Goal: Transaction & Acquisition: Purchase product/service

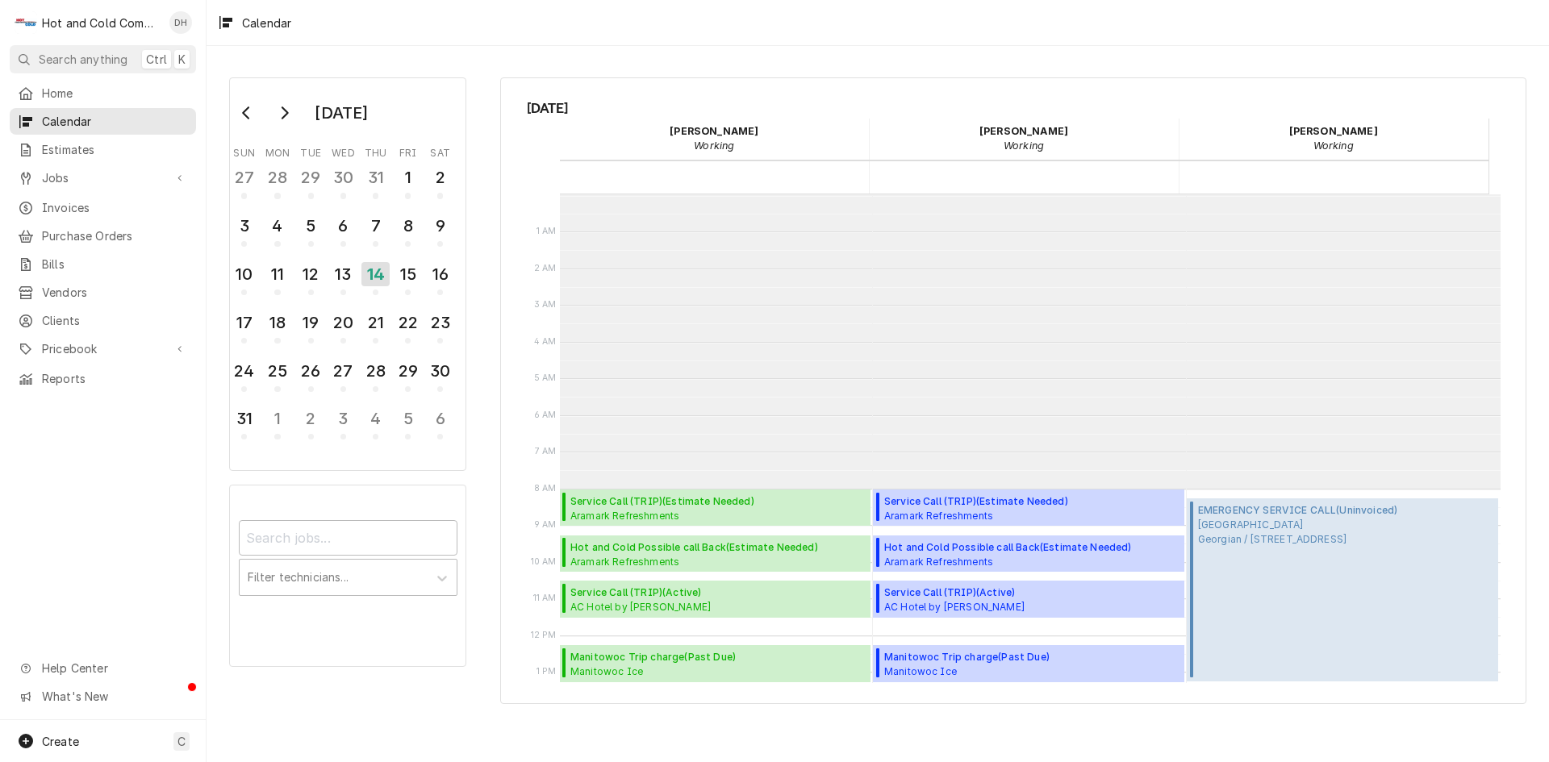
scroll to position [294, 0]
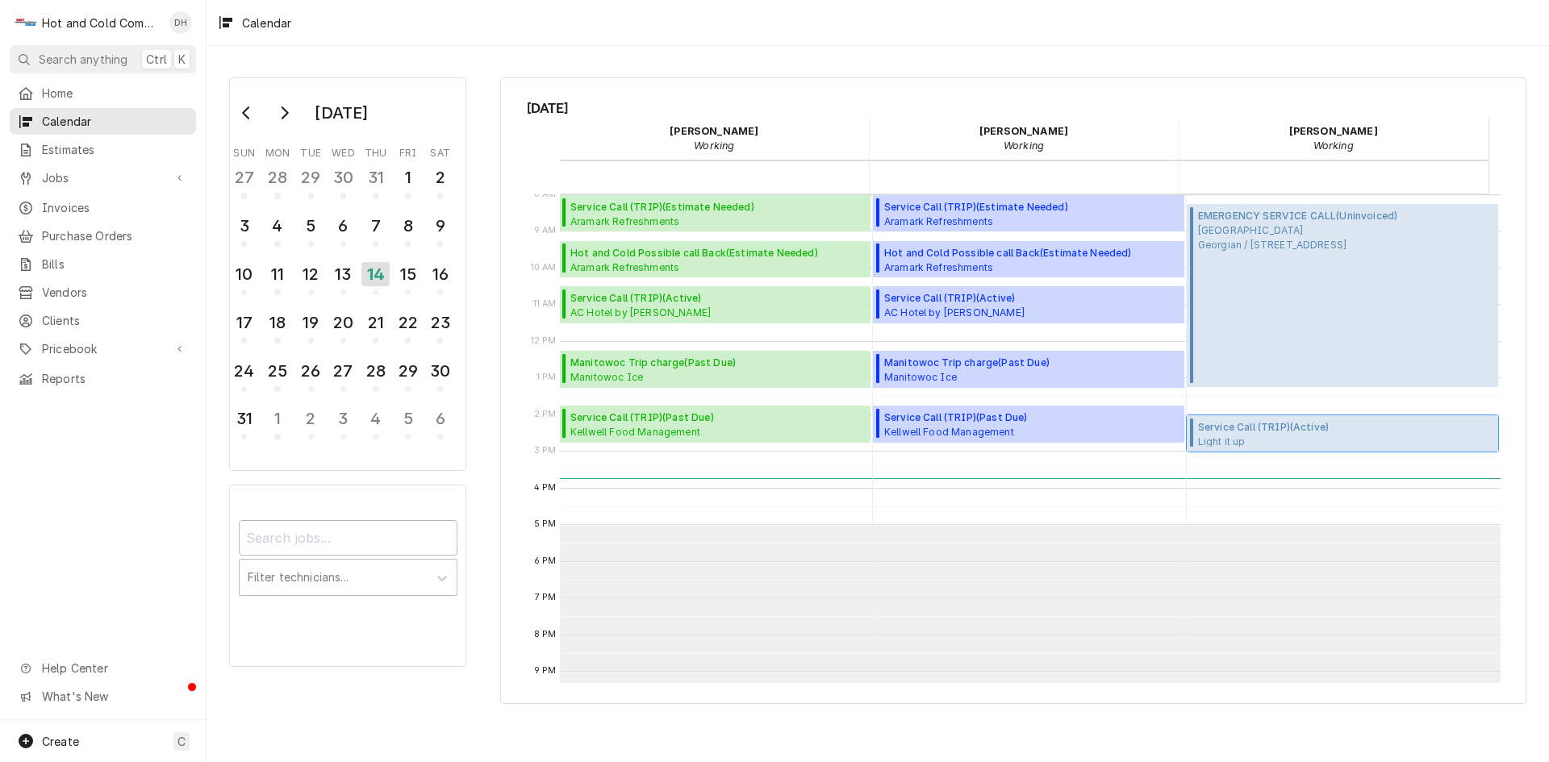
click at [1301, 432] on span "Service Call (TRIP) ( Active )" at bounding box center [1282, 427] width 169 height 15
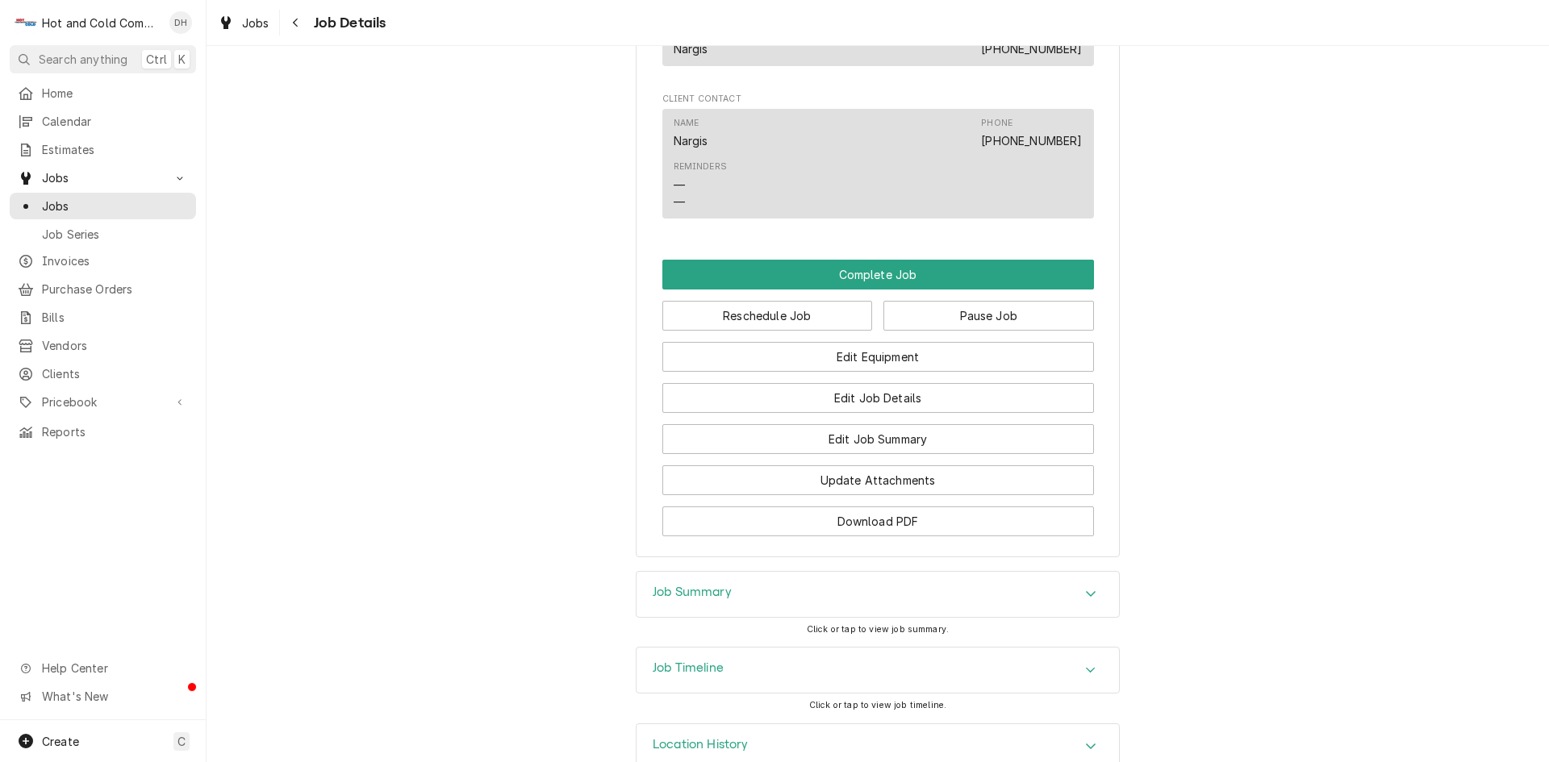
scroll to position [1075, 0]
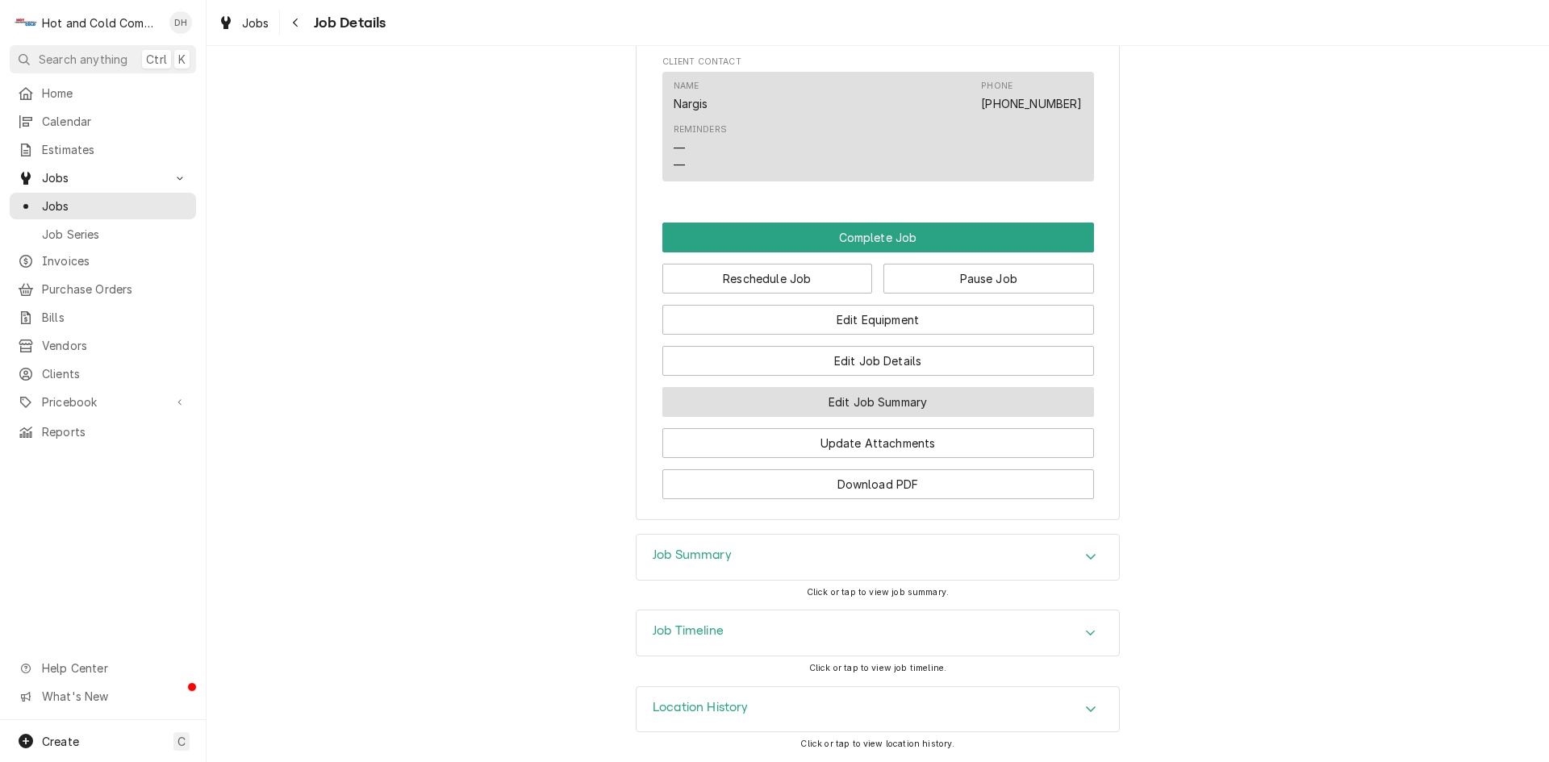
click at [866, 416] on button "Edit Job Summary" at bounding box center [878, 402] width 432 height 30
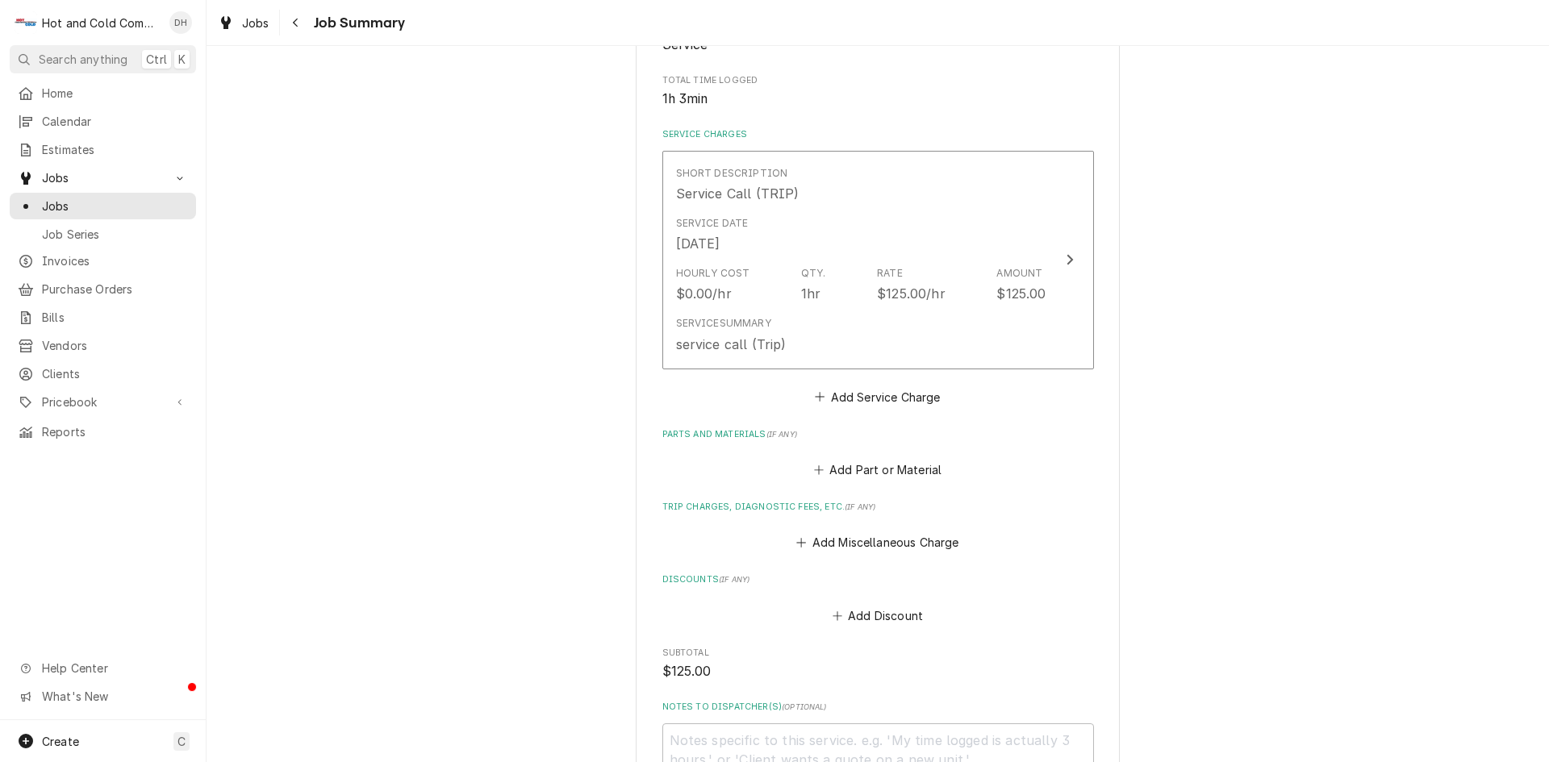
scroll to position [269, 0]
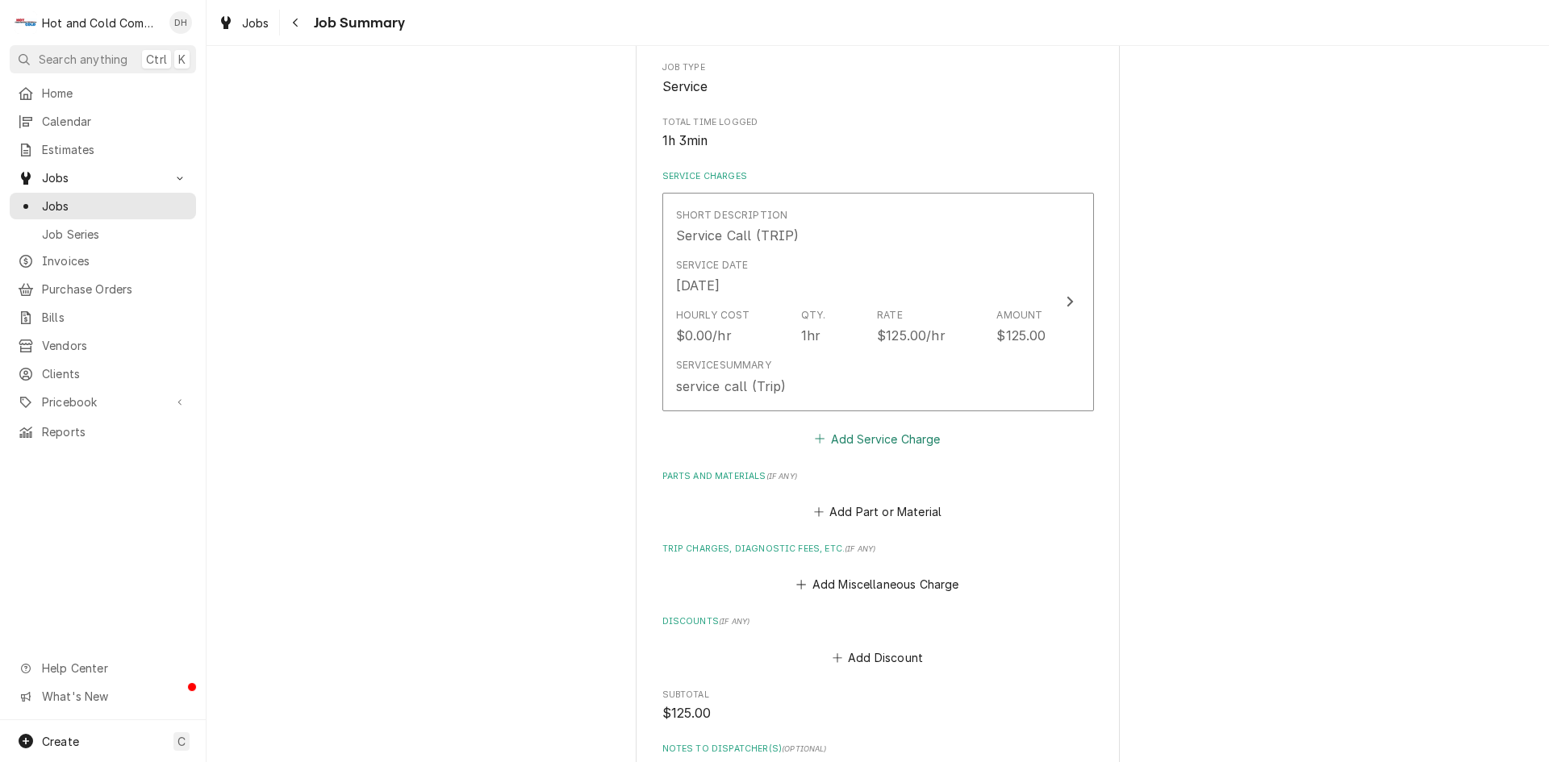
click at [879, 441] on button "Add Service Charge" at bounding box center [877, 439] width 131 height 23
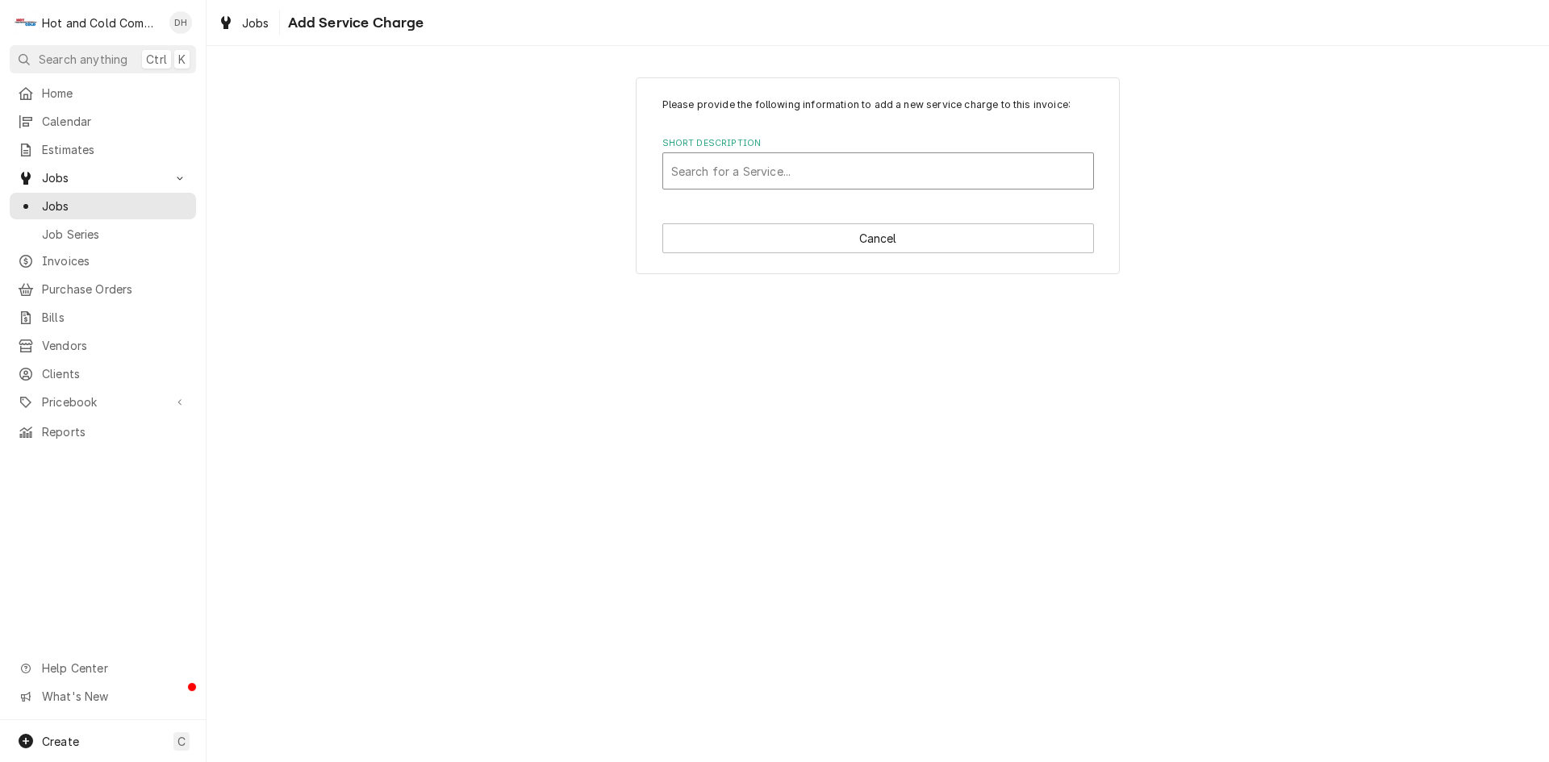
click at [748, 172] on div "Short Description" at bounding box center [878, 171] width 414 height 29
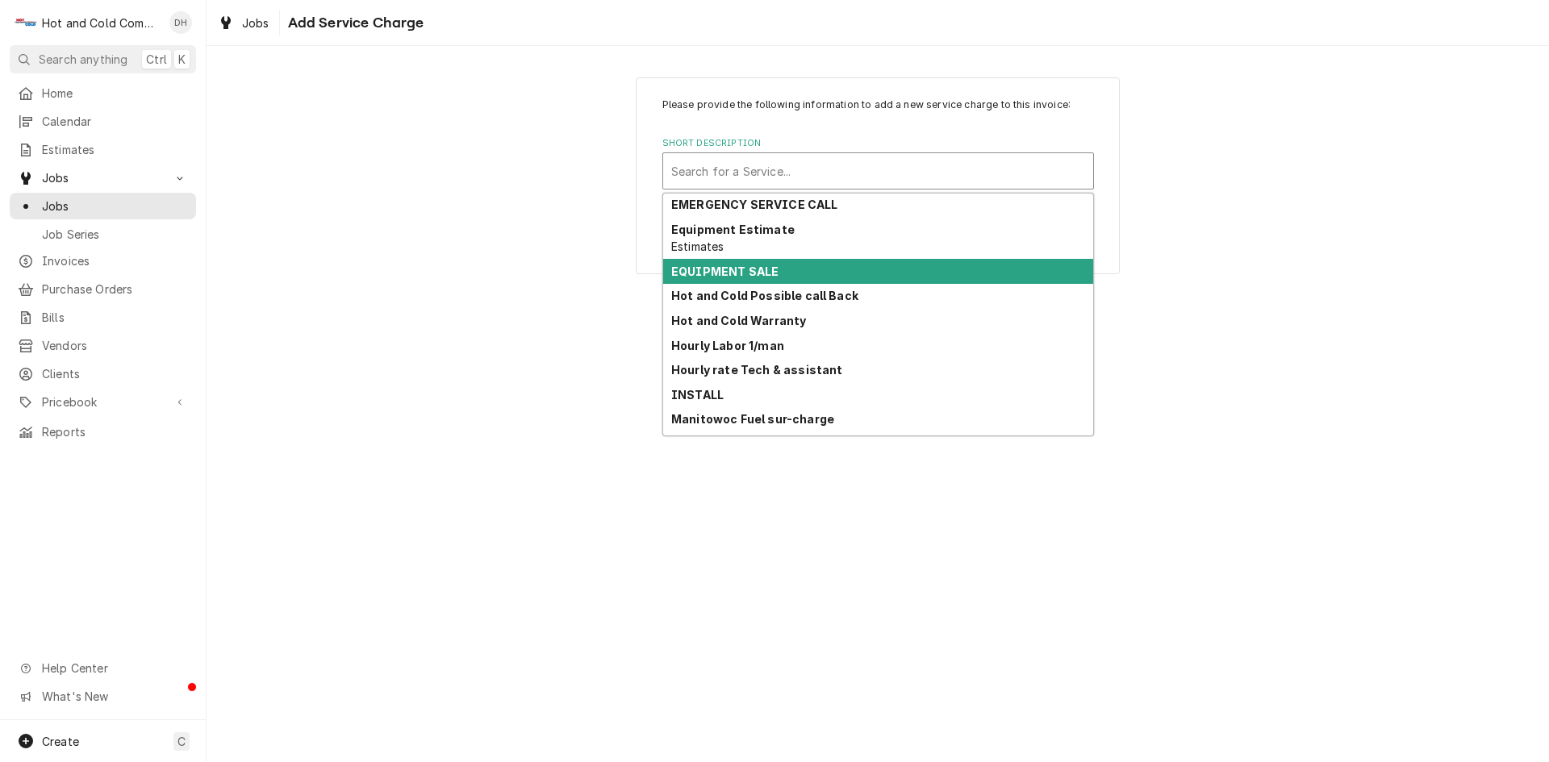
scroll to position [151, 0]
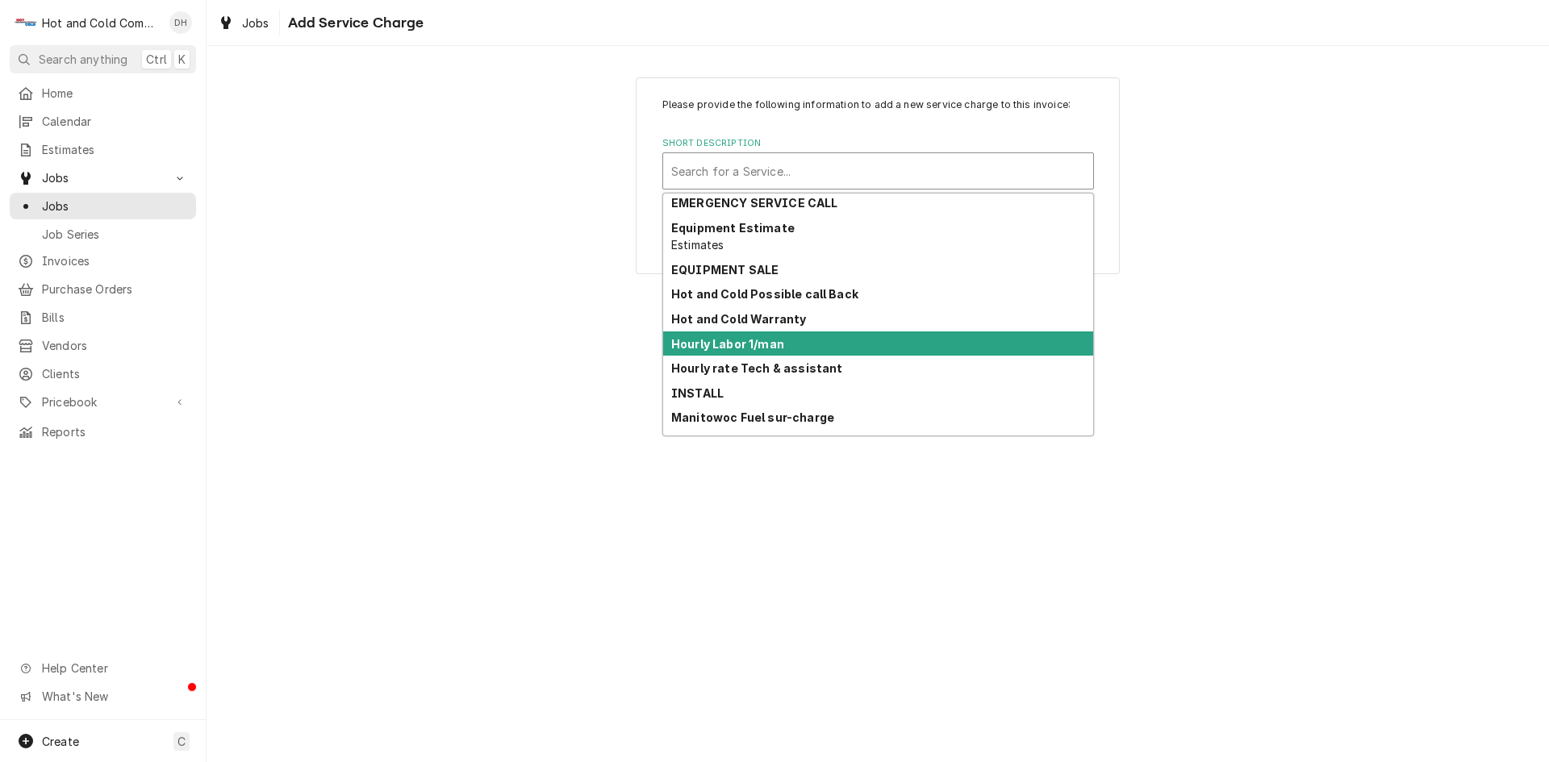
click at [843, 343] on div "Hourly Labor 1/man" at bounding box center [878, 344] width 430 height 25
type textarea "x"
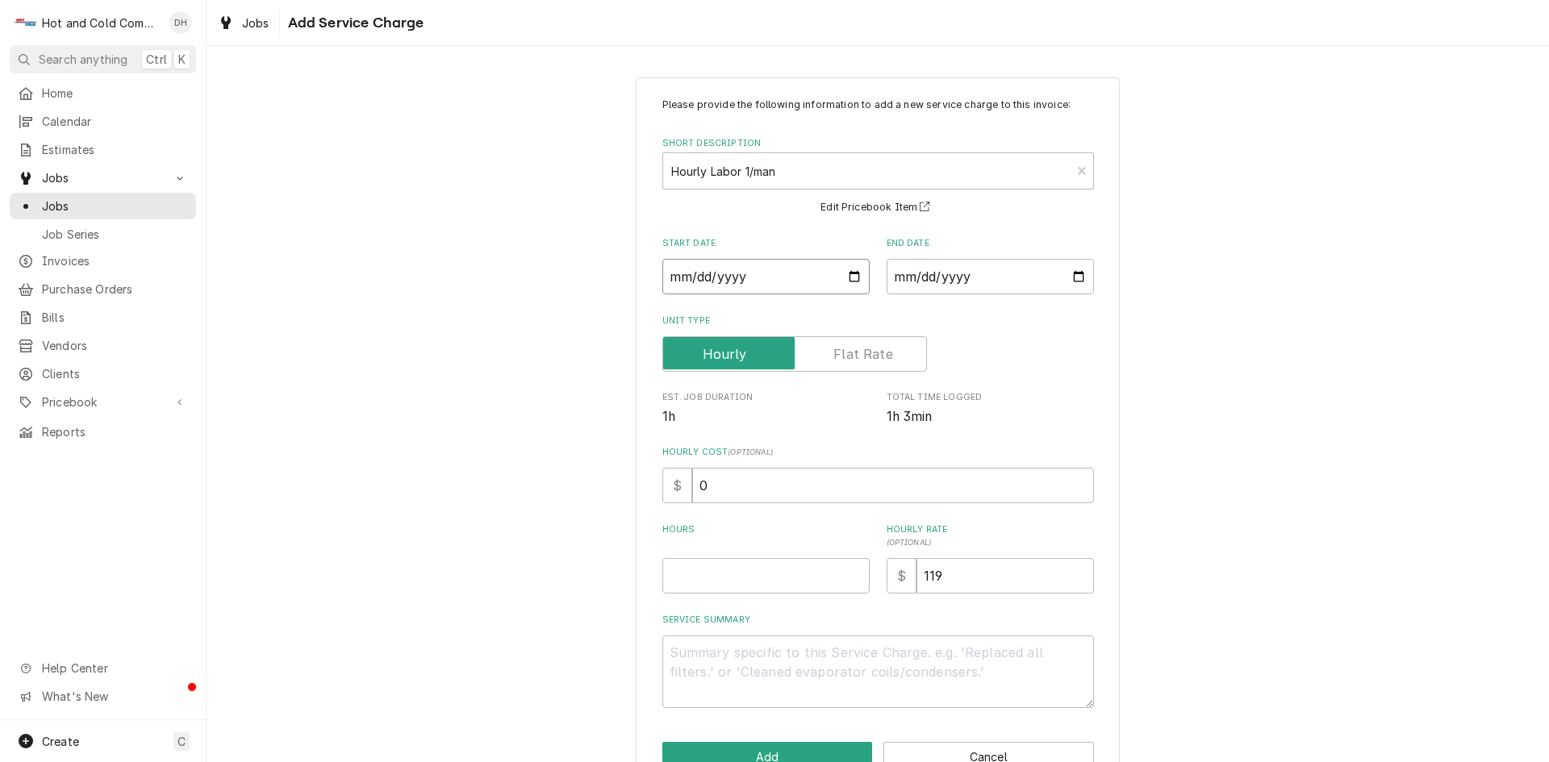
click at [850, 270] on input "Start Date" at bounding box center [765, 276] width 207 height 35
type input "2025-08-14"
click at [1075, 276] on input "End Date" at bounding box center [990, 276] width 207 height 35
type textarea "x"
type input "2025-08-14"
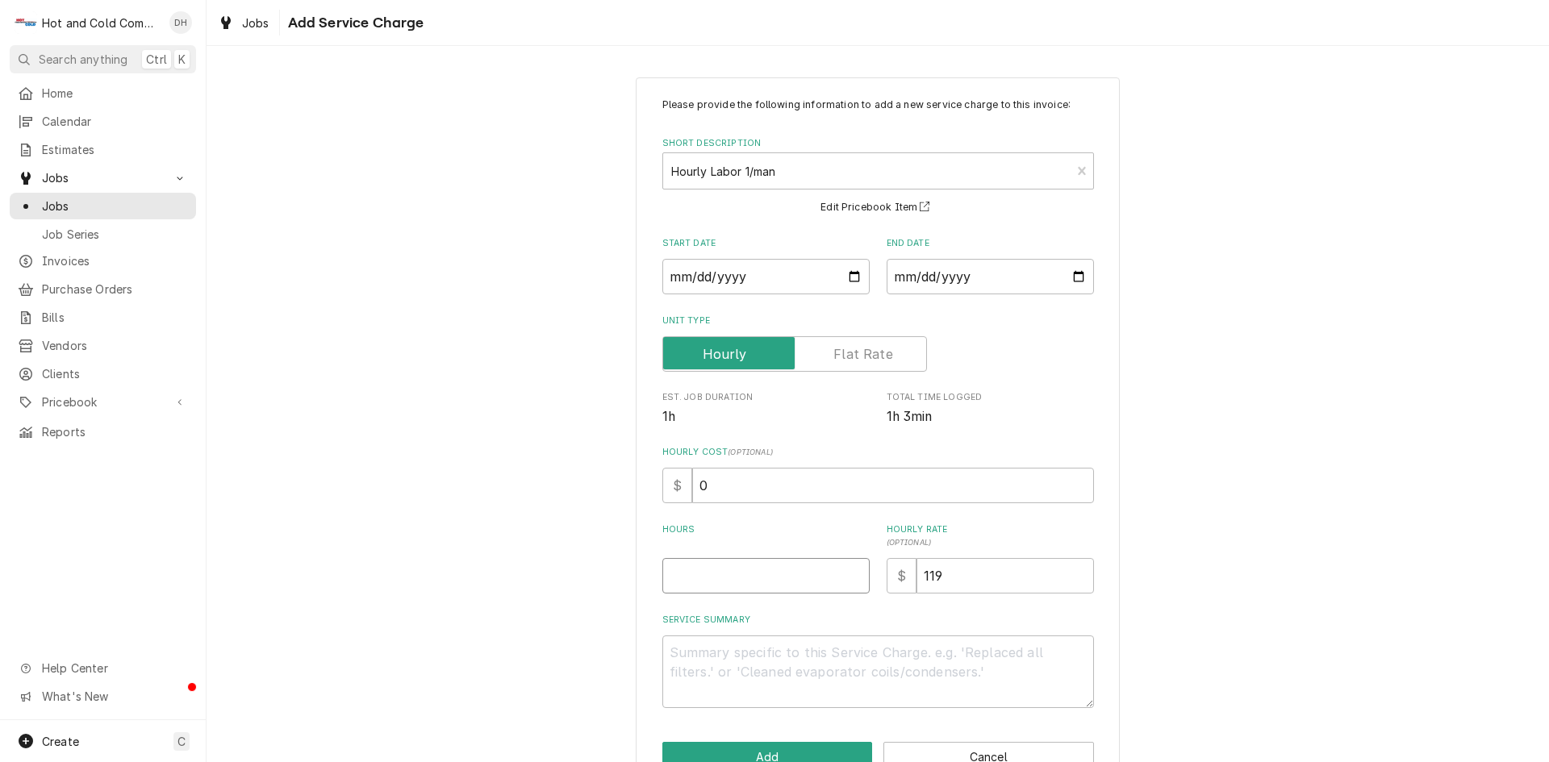
drag, startPoint x: 720, startPoint y: 570, endPoint x: 833, endPoint y: 545, distance: 115.7
click at [732, 570] on input "Hours" at bounding box center [765, 575] width 207 height 35
click at [974, 583] on input "119" at bounding box center [1005, 575] width 177 height 35
type textarea "x"
type input "11"
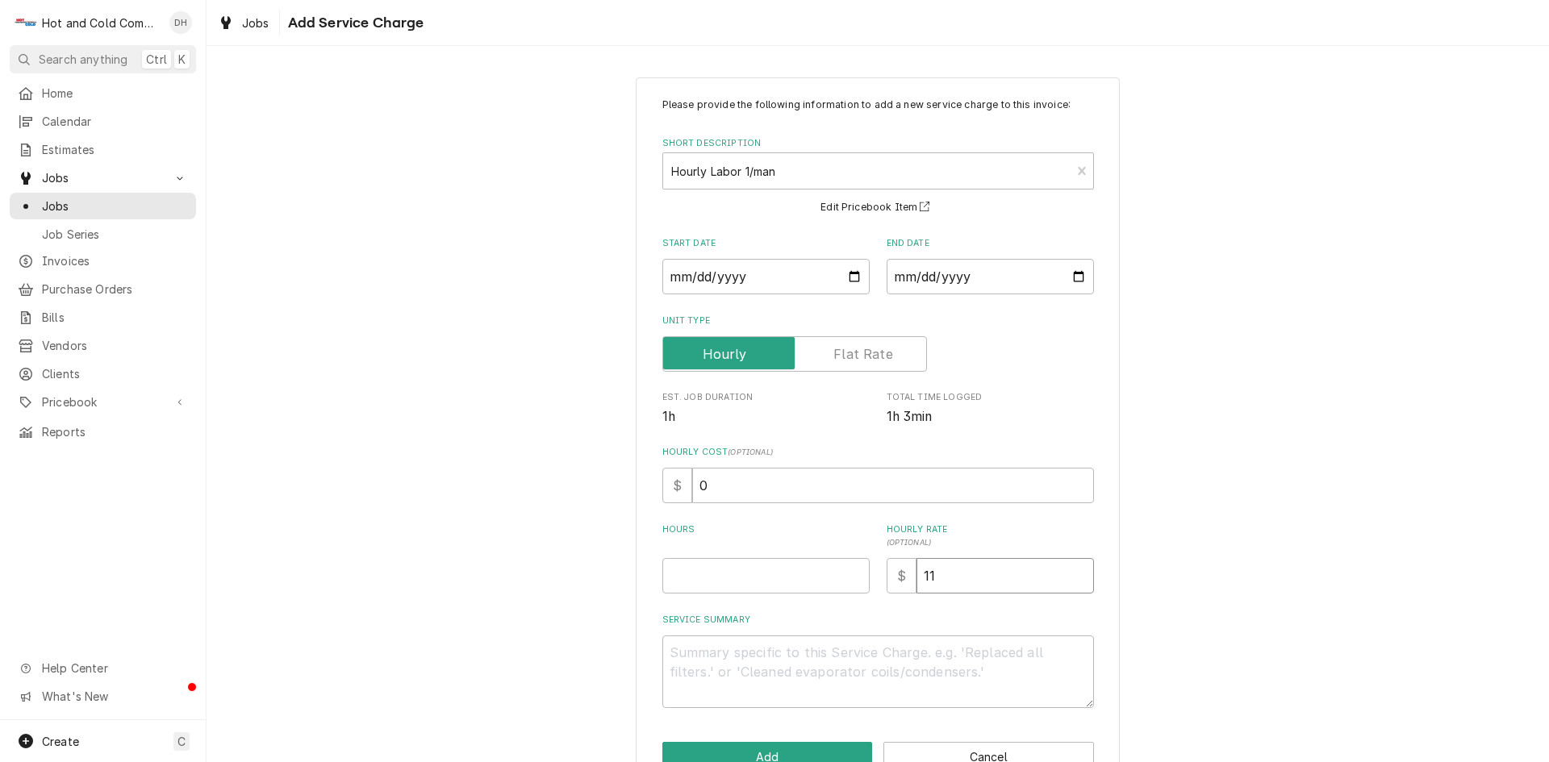
type textarea "x"
type input "1"
type textarea "x"
type input "12"
type textarea "x"
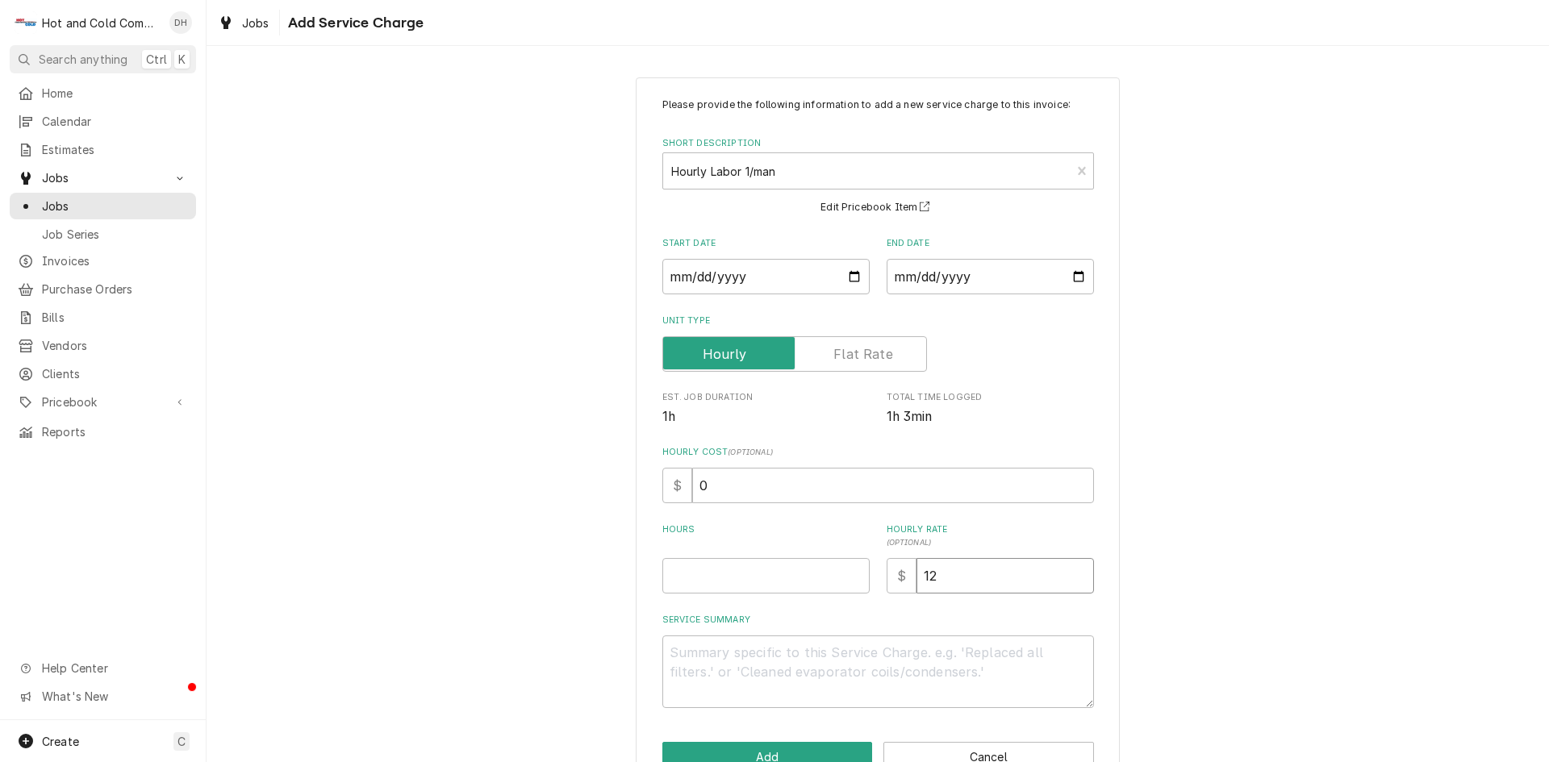
type input "125"
type textarea "x"
type input "125.0"
type textarea "x"
type input "125.00"
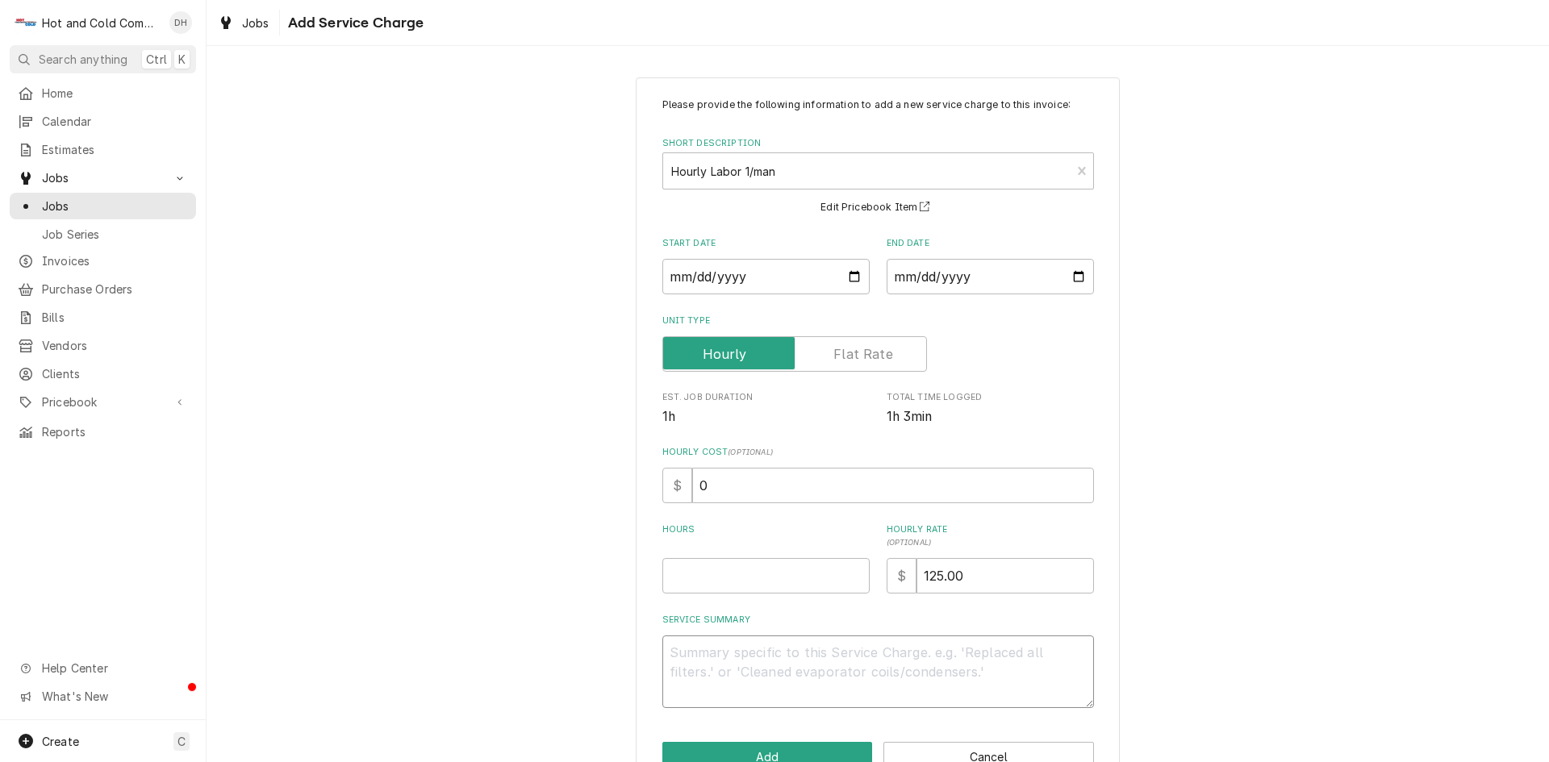
click at [791, 658] on textarea "Service Summary" at bounding box center [878, 672] width 432 height 73
type textarea "x"
type textarea "8"
type textarea "x"
type textarea "8/"
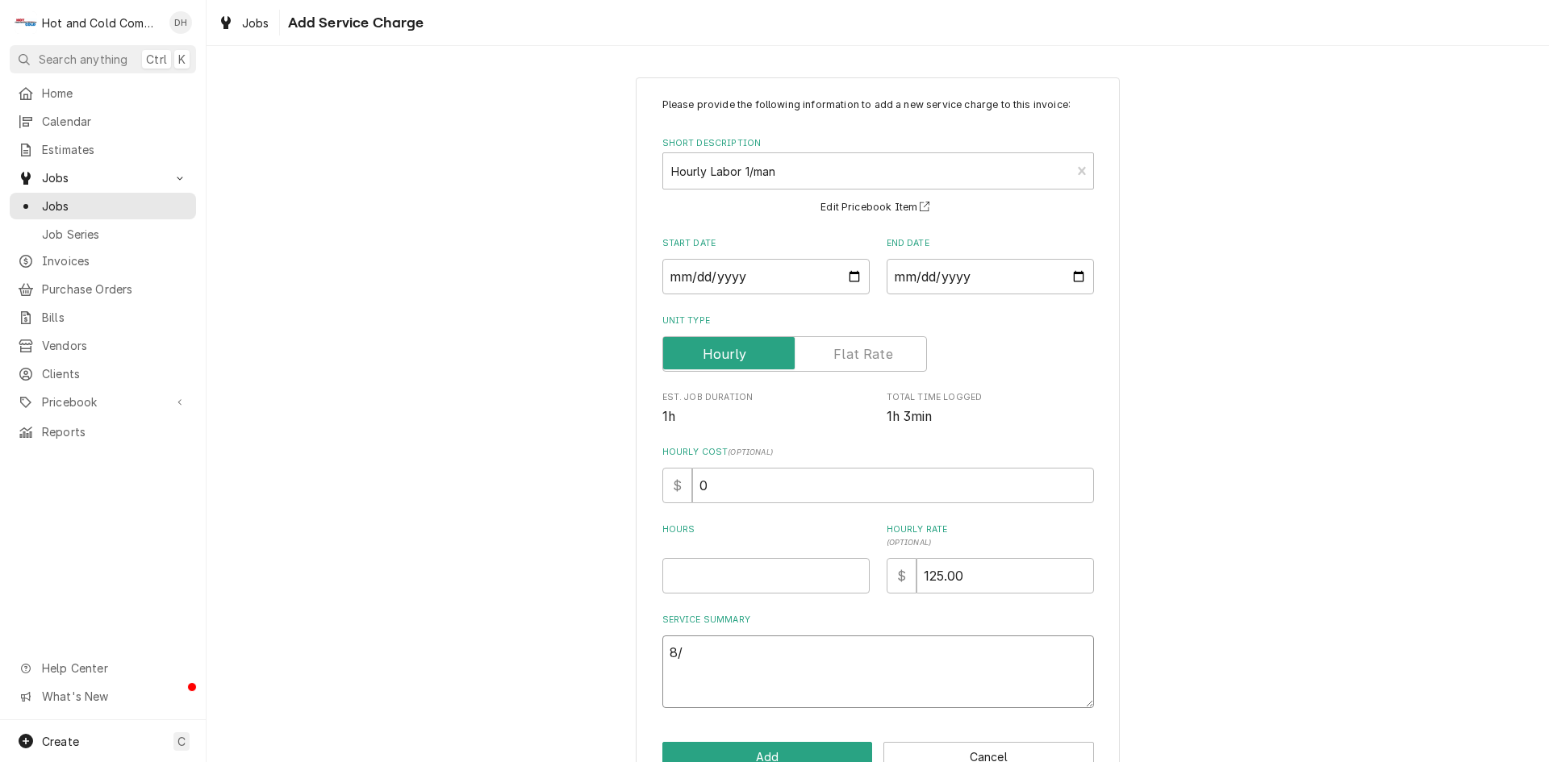
type textarea "x"
type textarea "8/1"
type textarea "x"
type textarea "8/14"
type textarea "x"
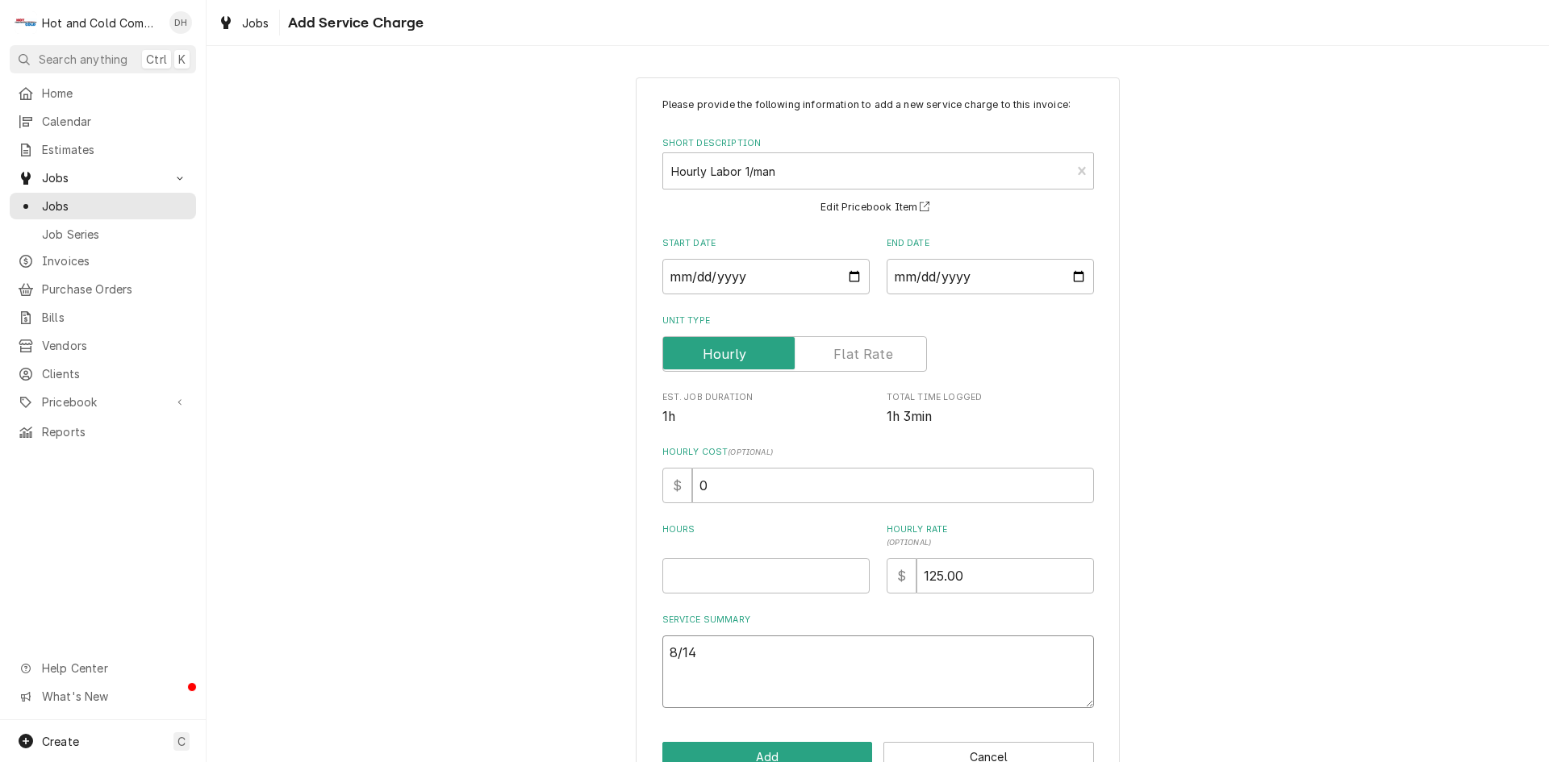
type textarea "8/14/"
type textarea "x"
type textarea "8/14/2"
type textarea "x"
type textarea "8/14/25"
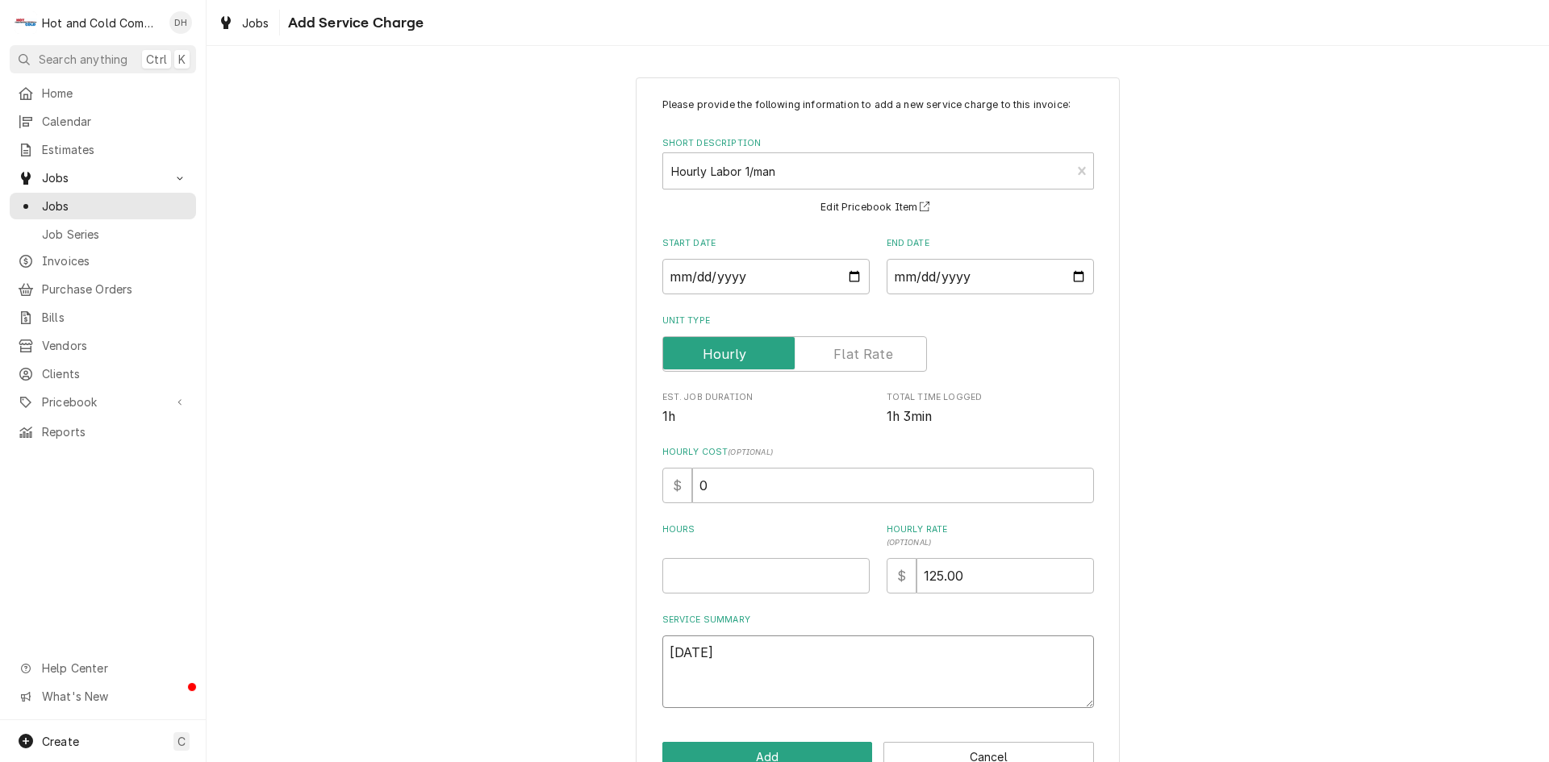
type textarea "x"
type textarea "8/14/25"
type textarea "x"
type textarea "8/14/25 P"
type textarea "x"
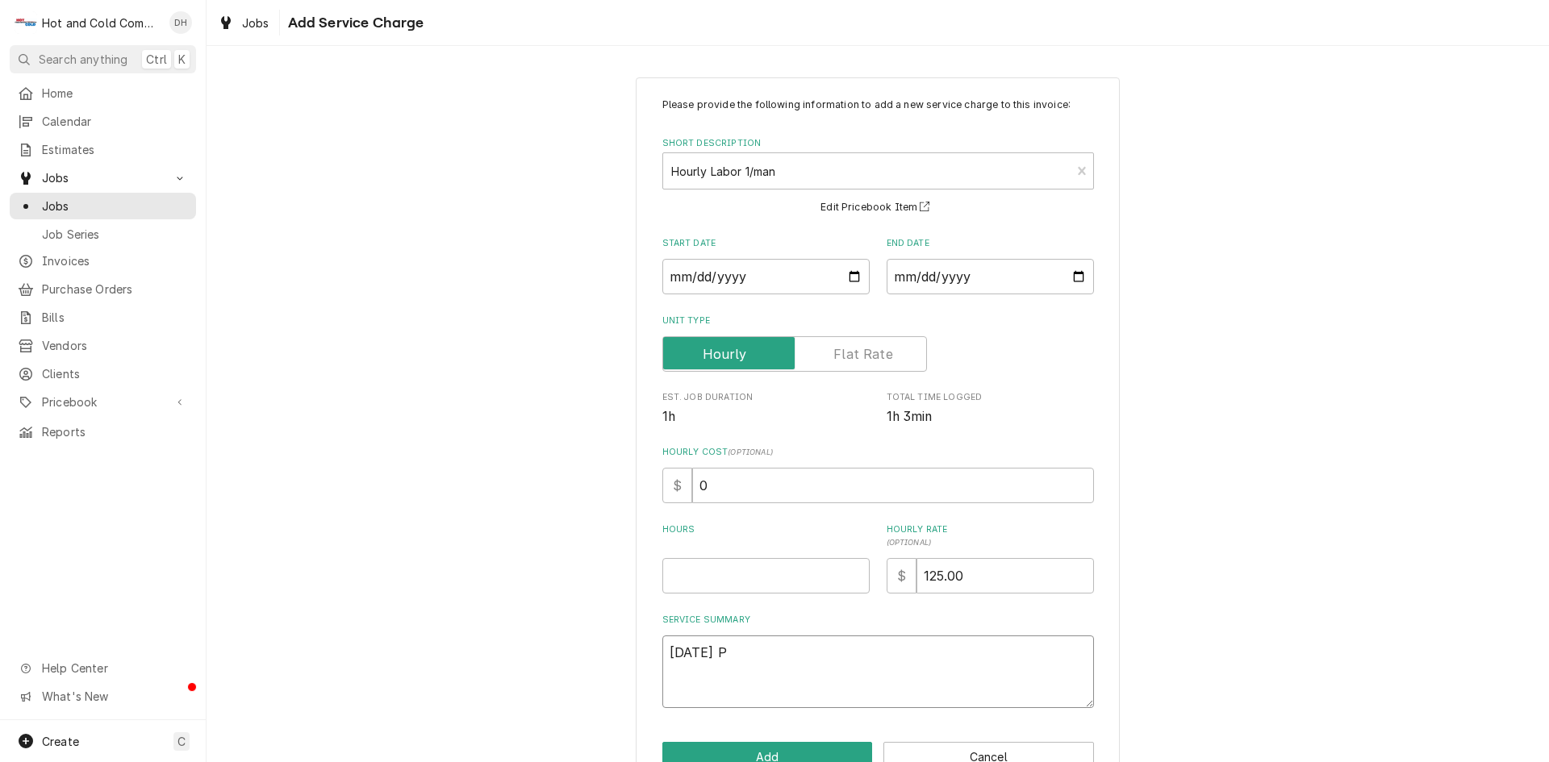
type textarea "8/14/25 Pr"
type textarea "x"
type textarea "8/14/25 Pre"
type textarea "x"
type textarea "8/14/25 Pres"
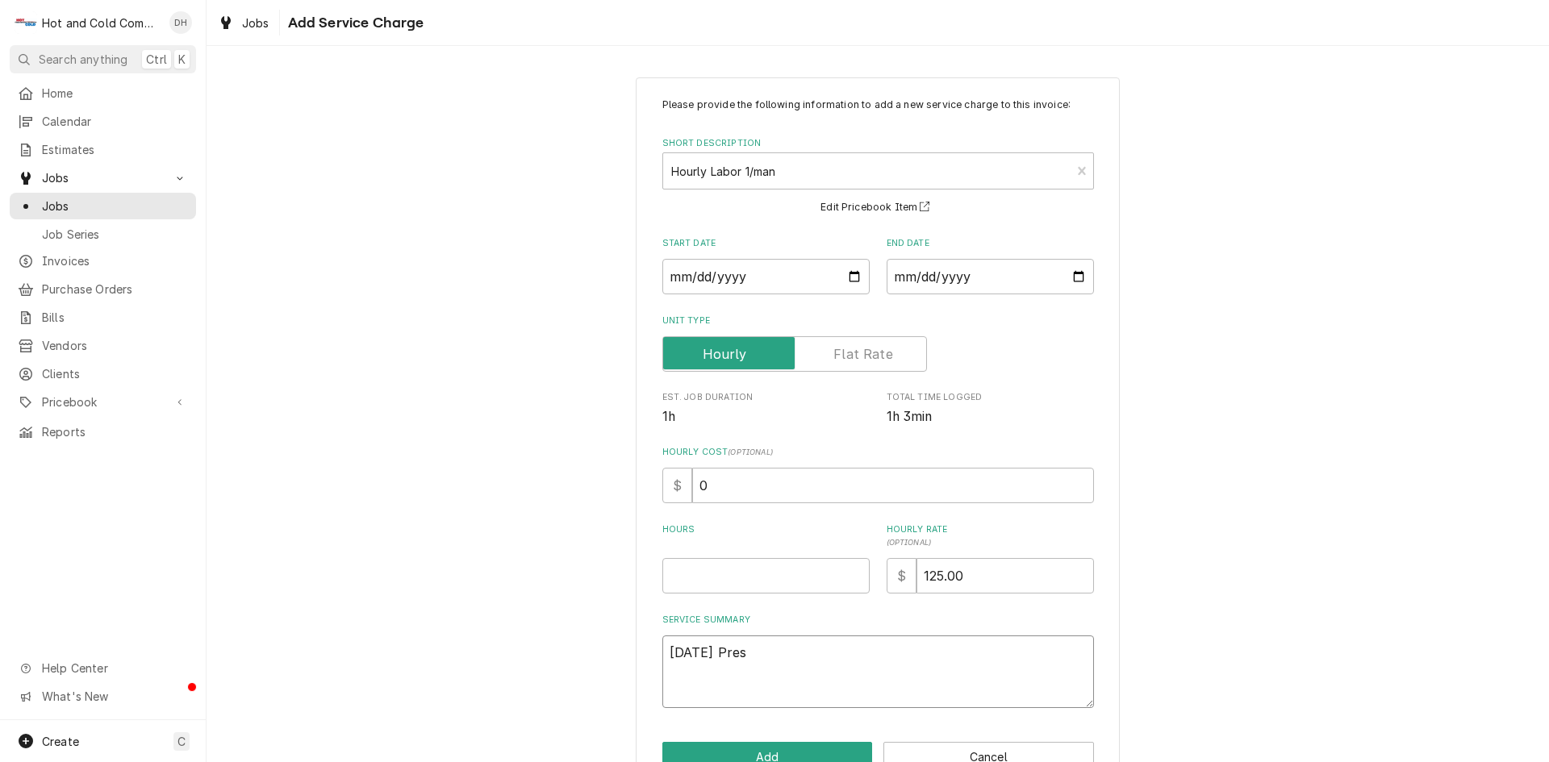
type textarea "x"
type textarea "8/14/25 Press"
type textarea "x"
type textarea "8/14/25 Pressu"
type textarea "x"
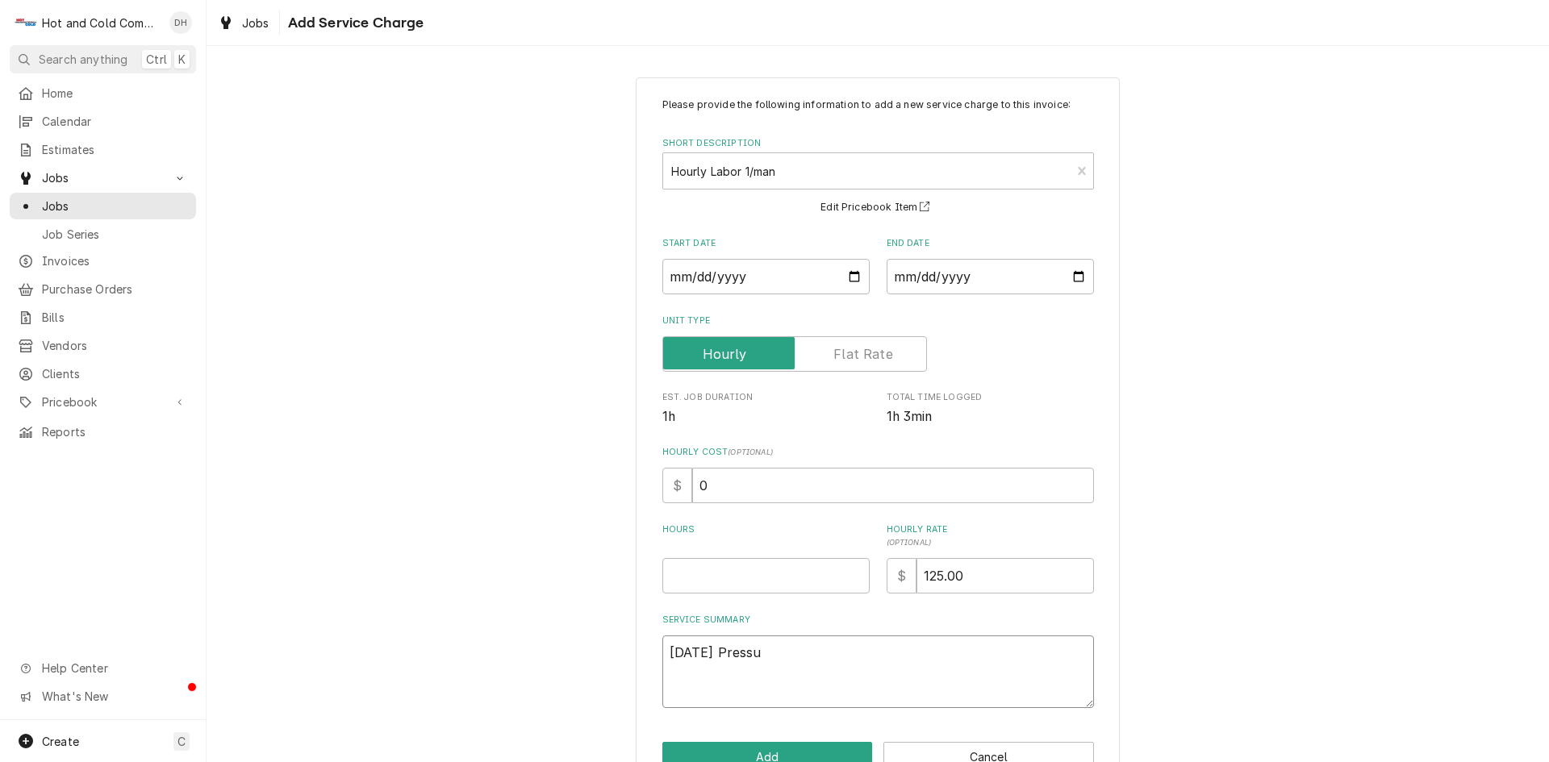
type textarea "8/14/25 Pressur"
type textarea "x"
type textarea "8/14/25 Pressuri"
type textarea "x"
type textarea "8/14/25 Pressuriz"
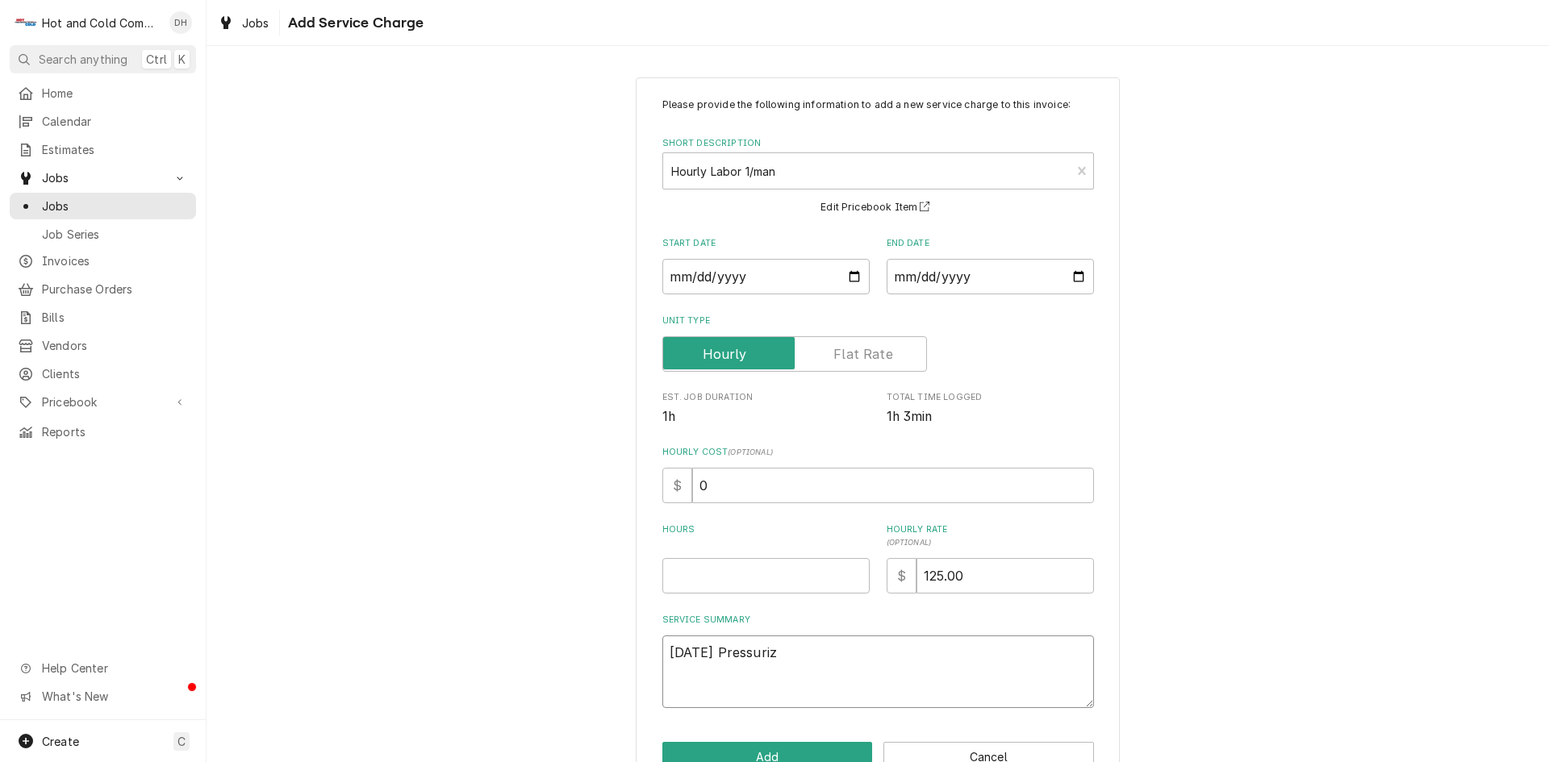
type textarea "x"
type textarea "8/14/25 Pressurize"
type textarea "x"
type textarea "8/14/25 Pressurized"
type textarea "x"
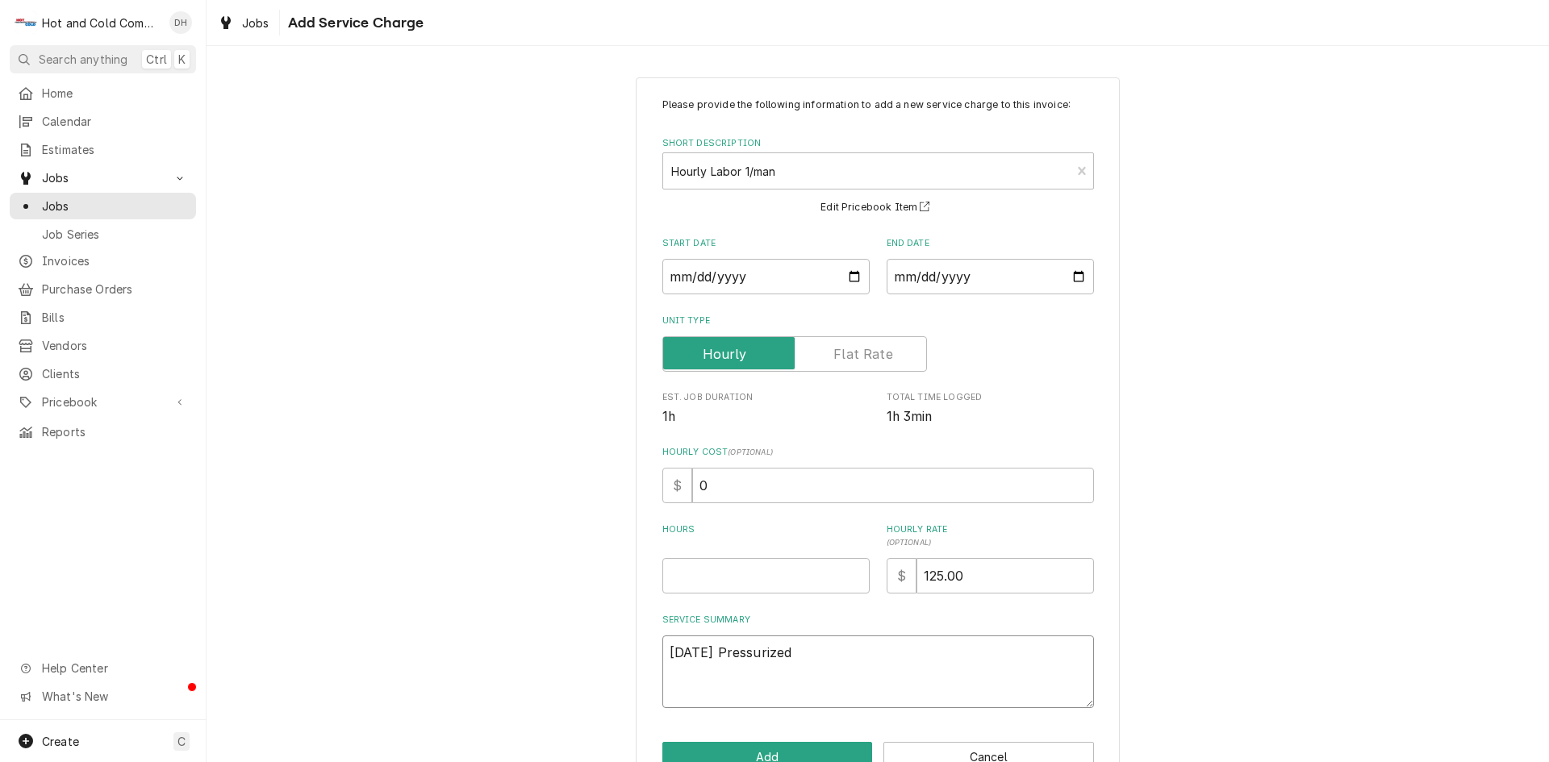
type textarea "8/14/25 Pressurized"
type textarea "x"
type textarea "8/14/25 Pressurized s"
type textarea "x"
type textarea "8/14/25 Pressurized sy"
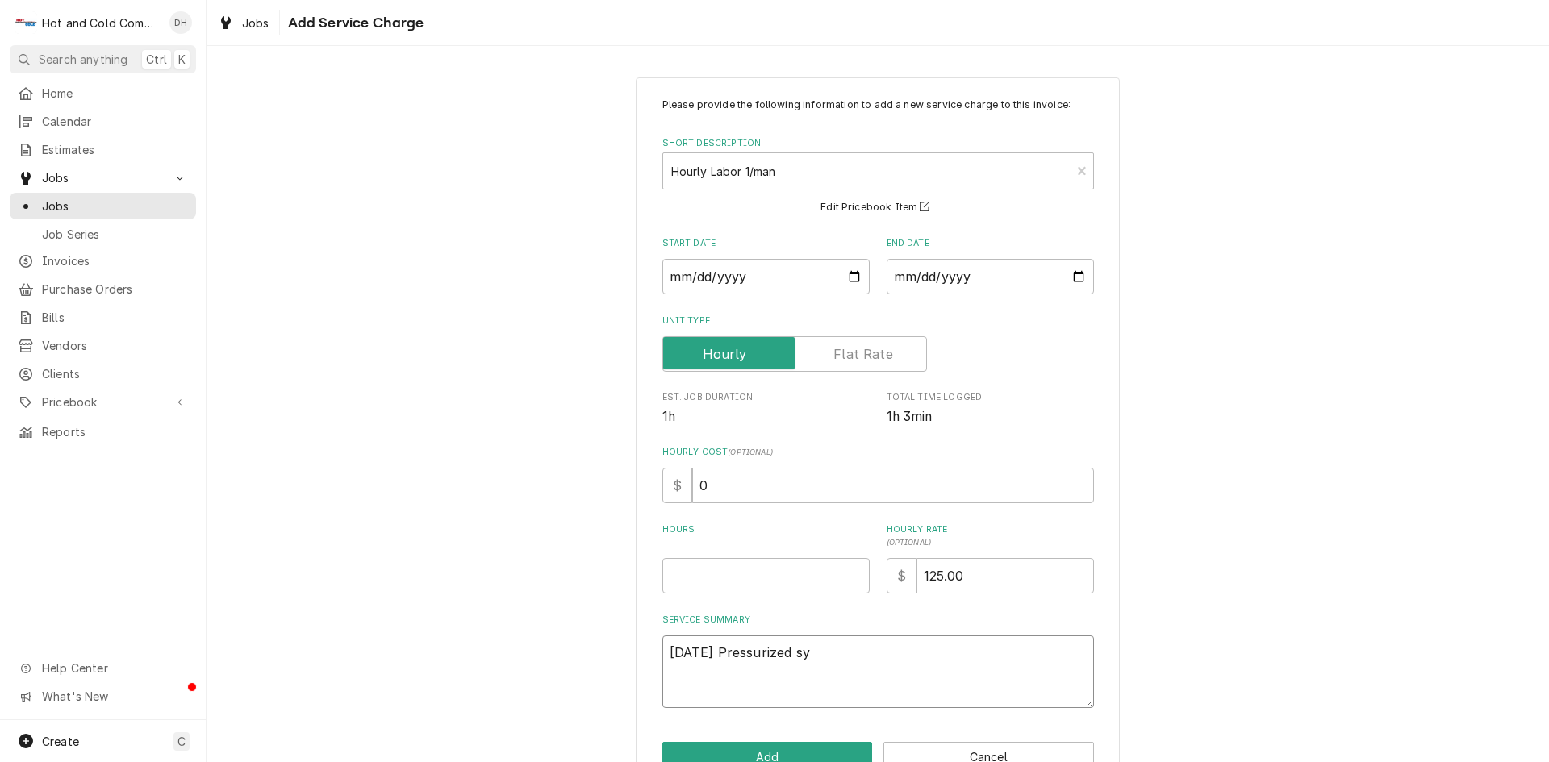
type textarea "x"
type textarea "8/14/25 Pressurized sys"
type textarea "x"
type textarea "8/14/25 Pressurized syst"
type textarea "x"
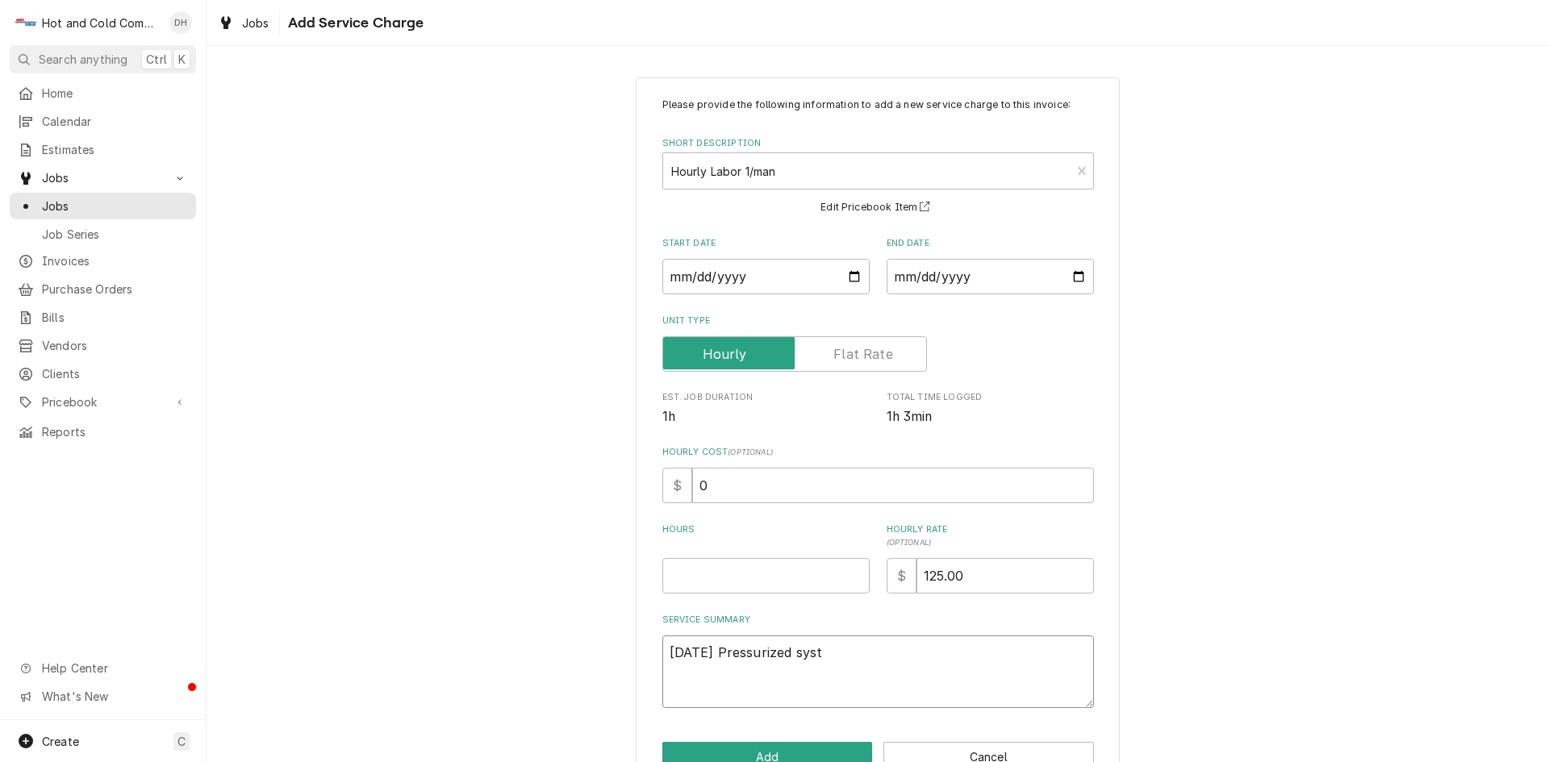
type textarea "8/14/25 Pressurized syste"
type textarea "x"
type textarea "8/14/25 Pressurized system"
type textarea "x"
type textarea "8/14/25 Pressurized system"
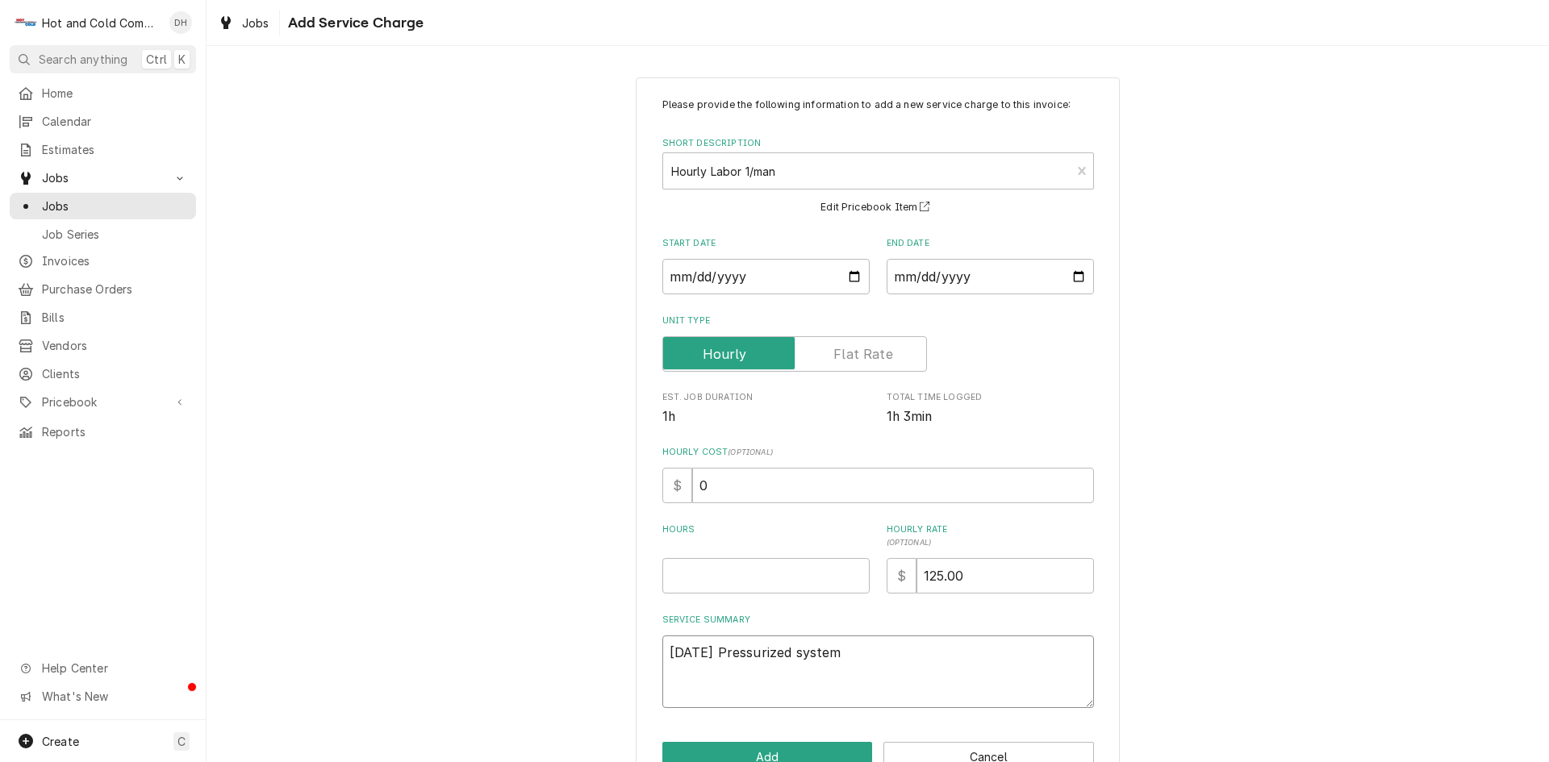
type textarea "x"
type textarea "8/14/25 Pressurized system f"
type textarea "x"
type textarea "8/14/25 Pressurized system fo"
type textarea "x"
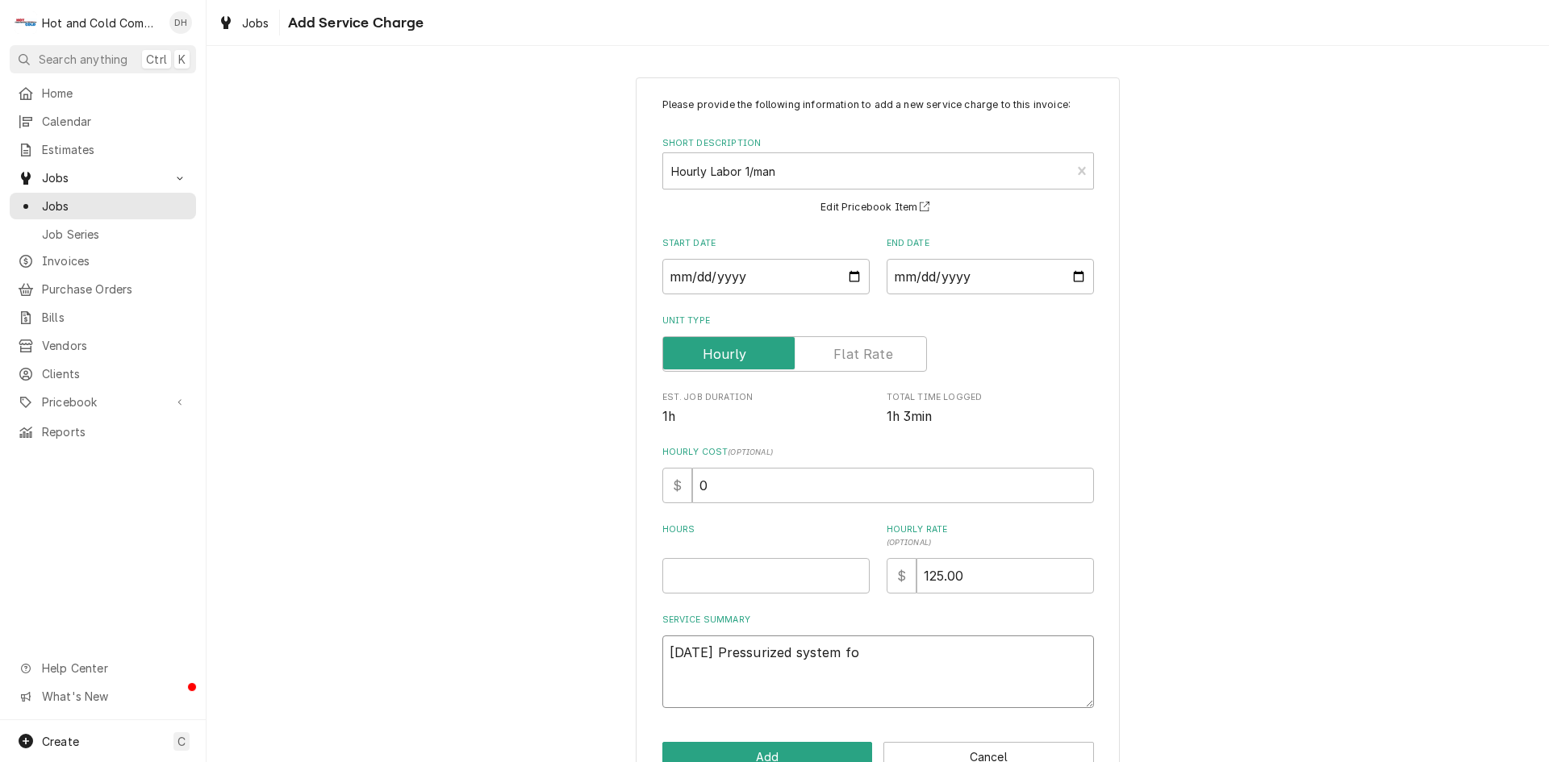
type textarea "8/14/25 Pressurized system fou"
type textarea "x"
type textarea "8/14/25 Pressurized system foun"
type textarea "x"
type textarea "8/14/25 Pressurized system found"
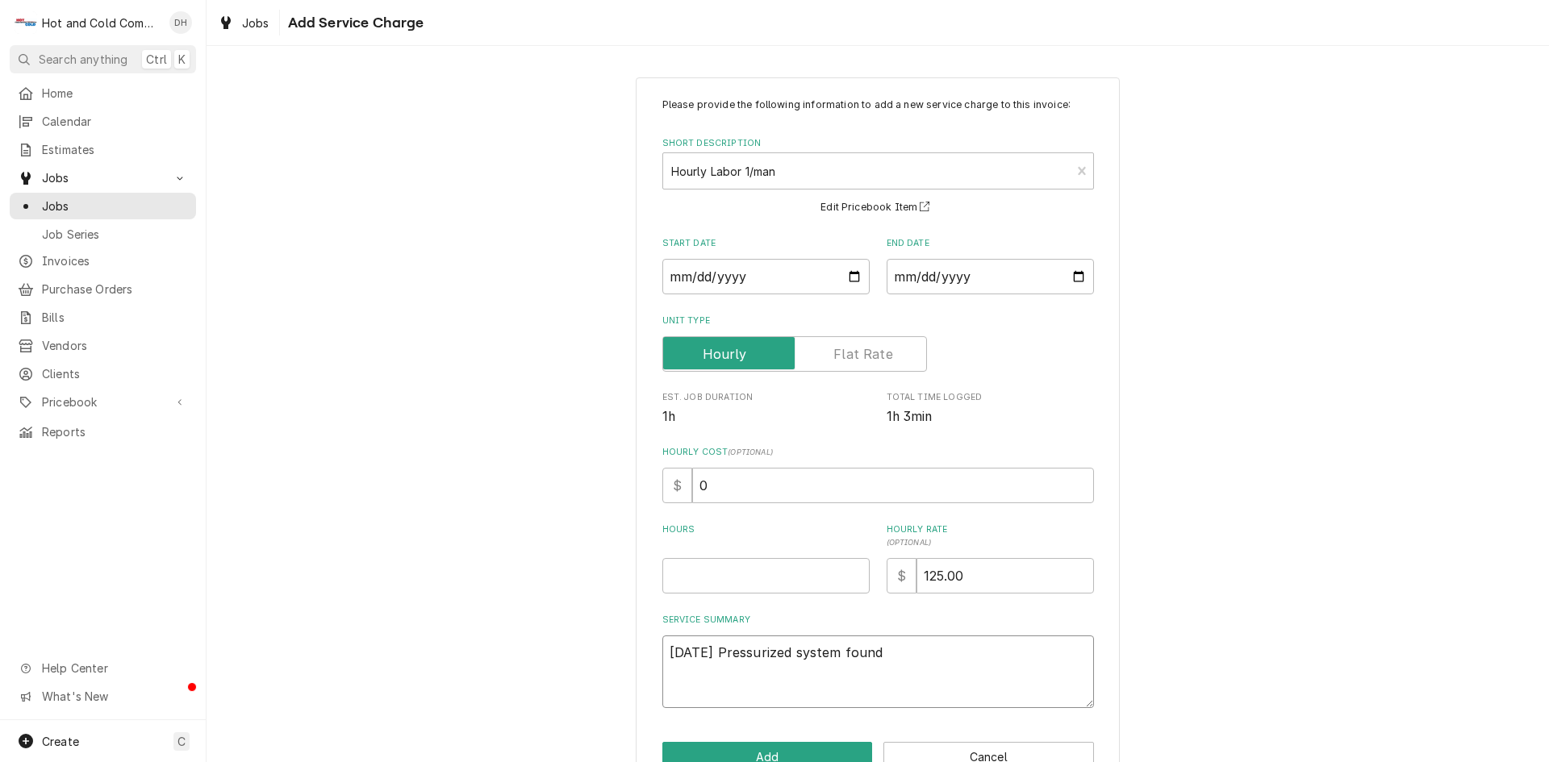
type textarea "x"
type textarea "8/14/25 Pressurized system found"
type textarea "x"
type textarea "8/14/25 Pressurized system found l"
type textarea "x"
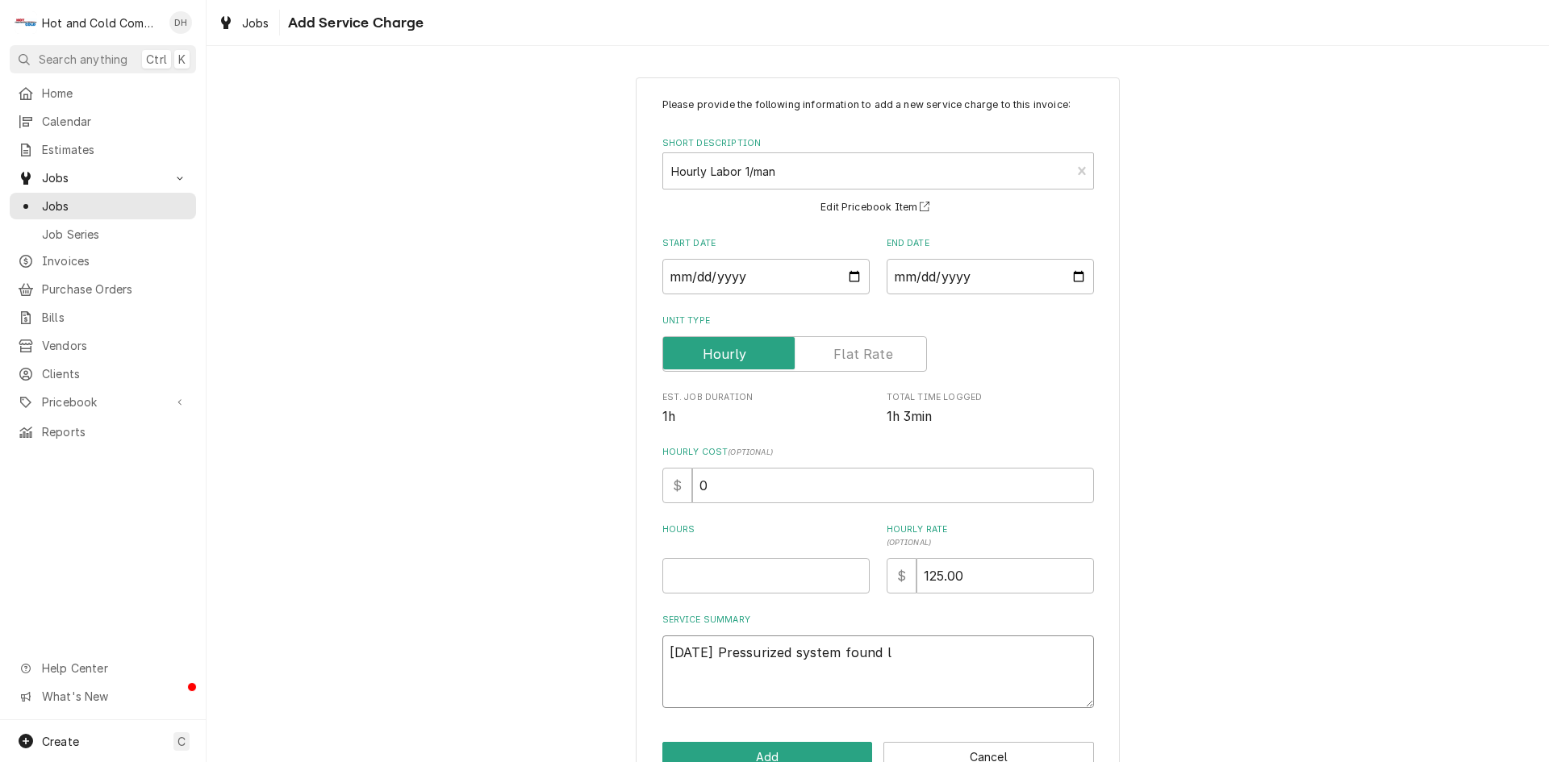
type textarea "8/14/25 Pressurized system found le"
type textarea "x"
type textarea "8/14/25 Pressurized system found lea"
type textarea "x"
type textarea "8/14/25 Pressurized system found leak"
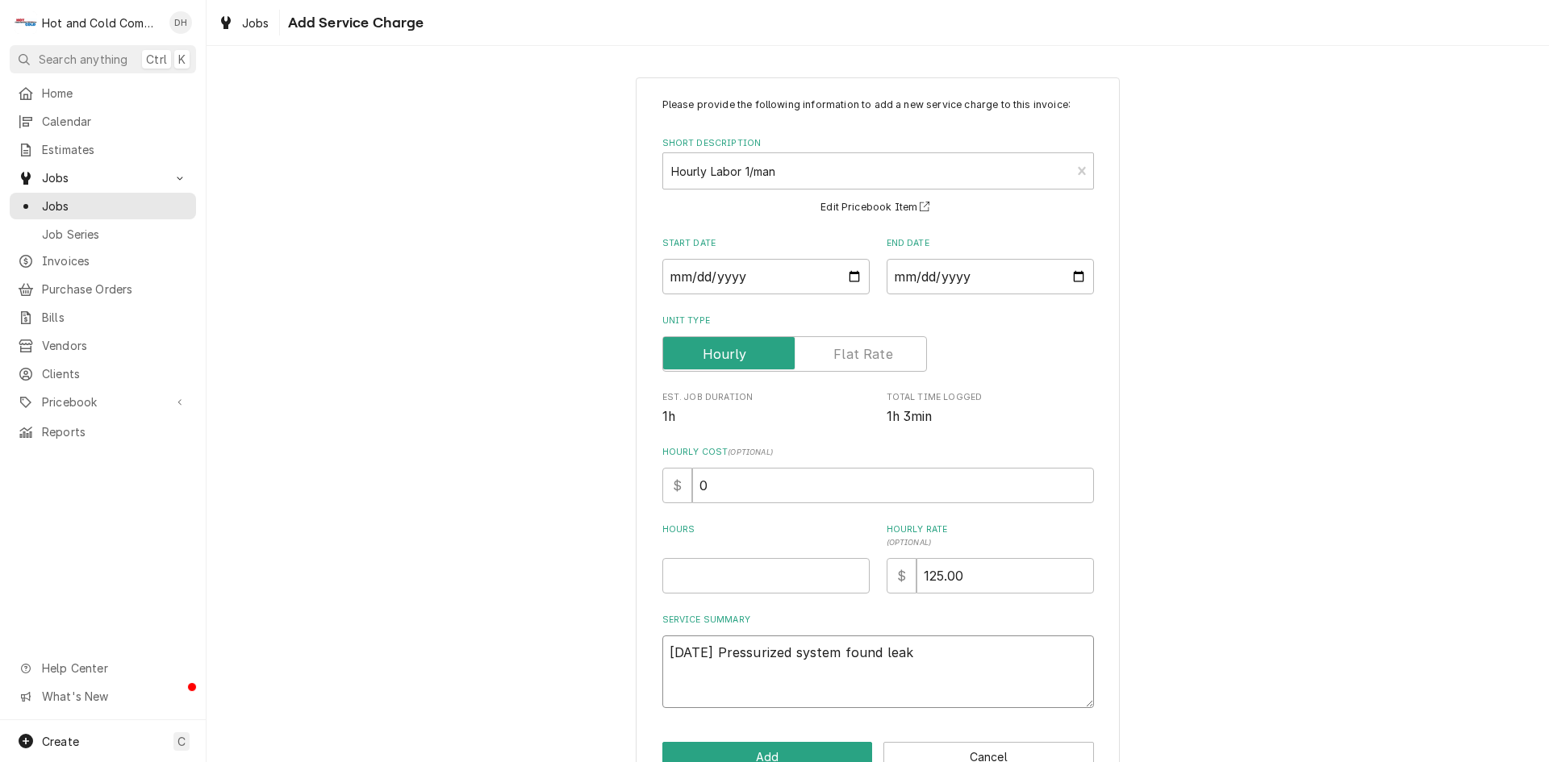
type textarea "x"
type textarea "8/14/25 Pressurized system found leak"
type textarea "x"
type textarea "8/14/25 Pressurized system found leak i"
type textarea "x"
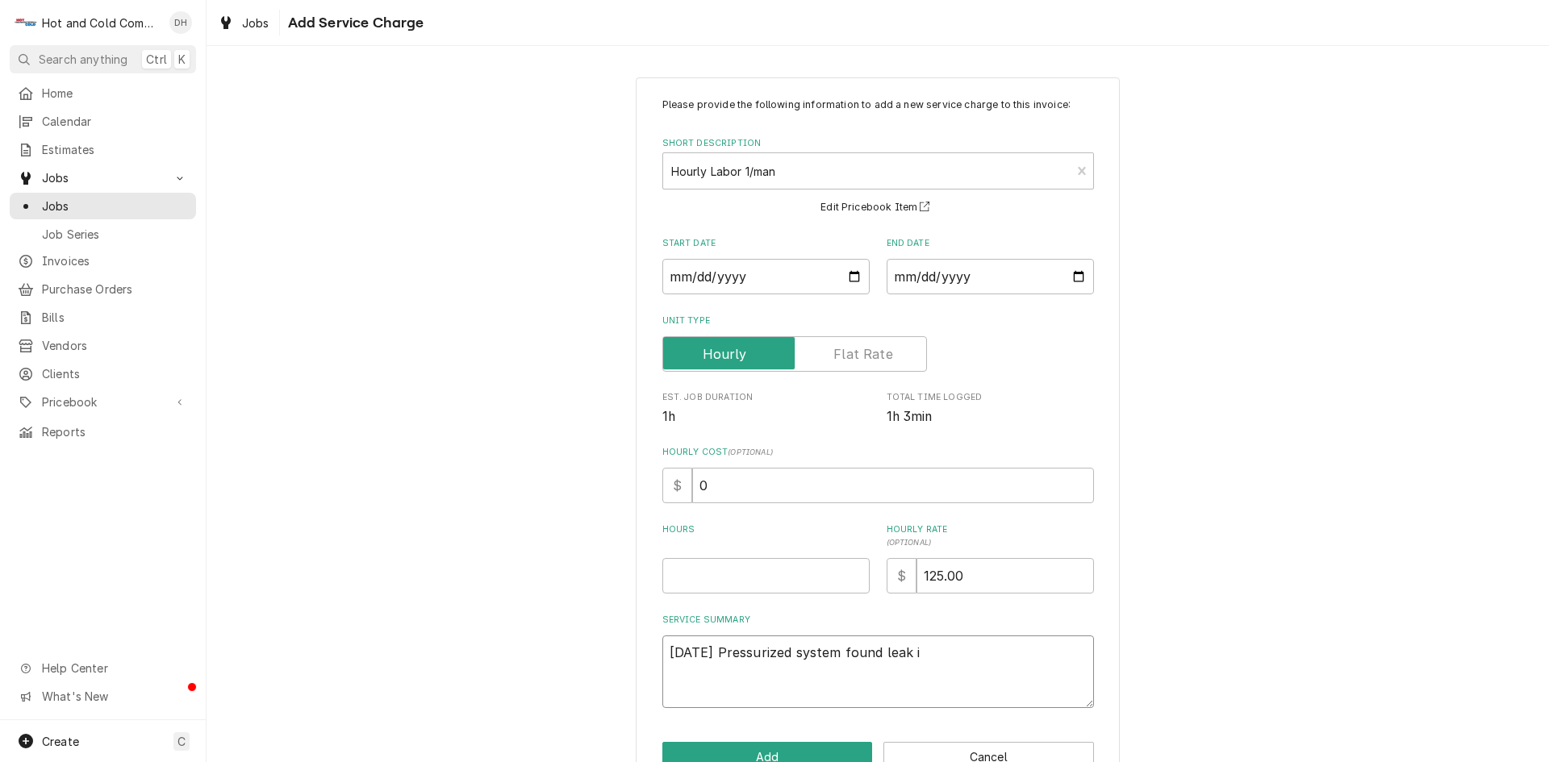
type textarea "8/14/25 Pressurized system found leak in"
type textarea "x"
type textarea "8/14/25 Pressurized system found leak in"
type textarea "x"
type textarea "8/14/25 Pressurized system found leak in t"
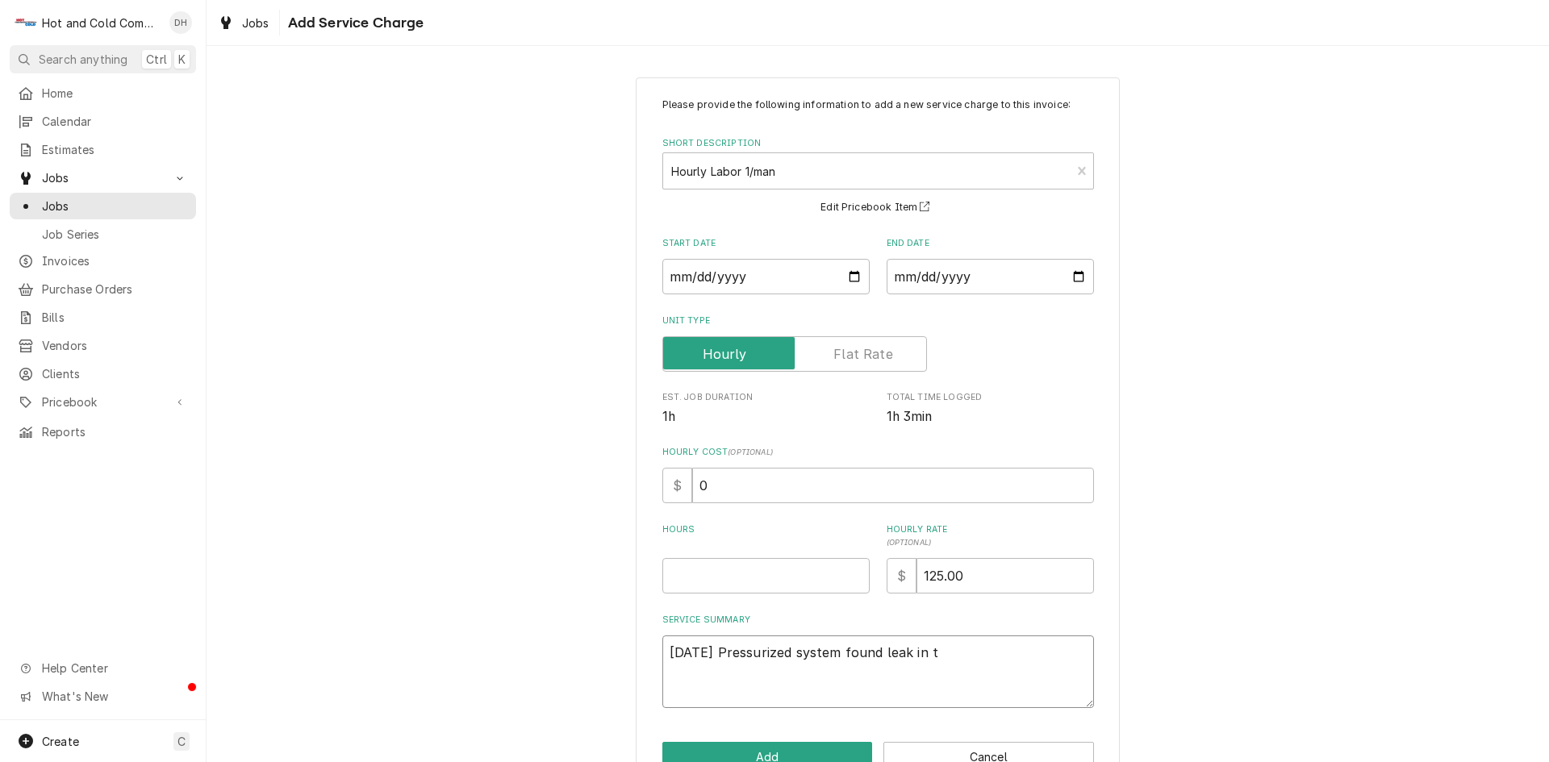
type textarea "x"
type textarea "8/14/25 Pressurized system found leak in th"
type textarea "x"
type textarea "8/14/25 Pressurized system found leak in the"
type textarea "x"
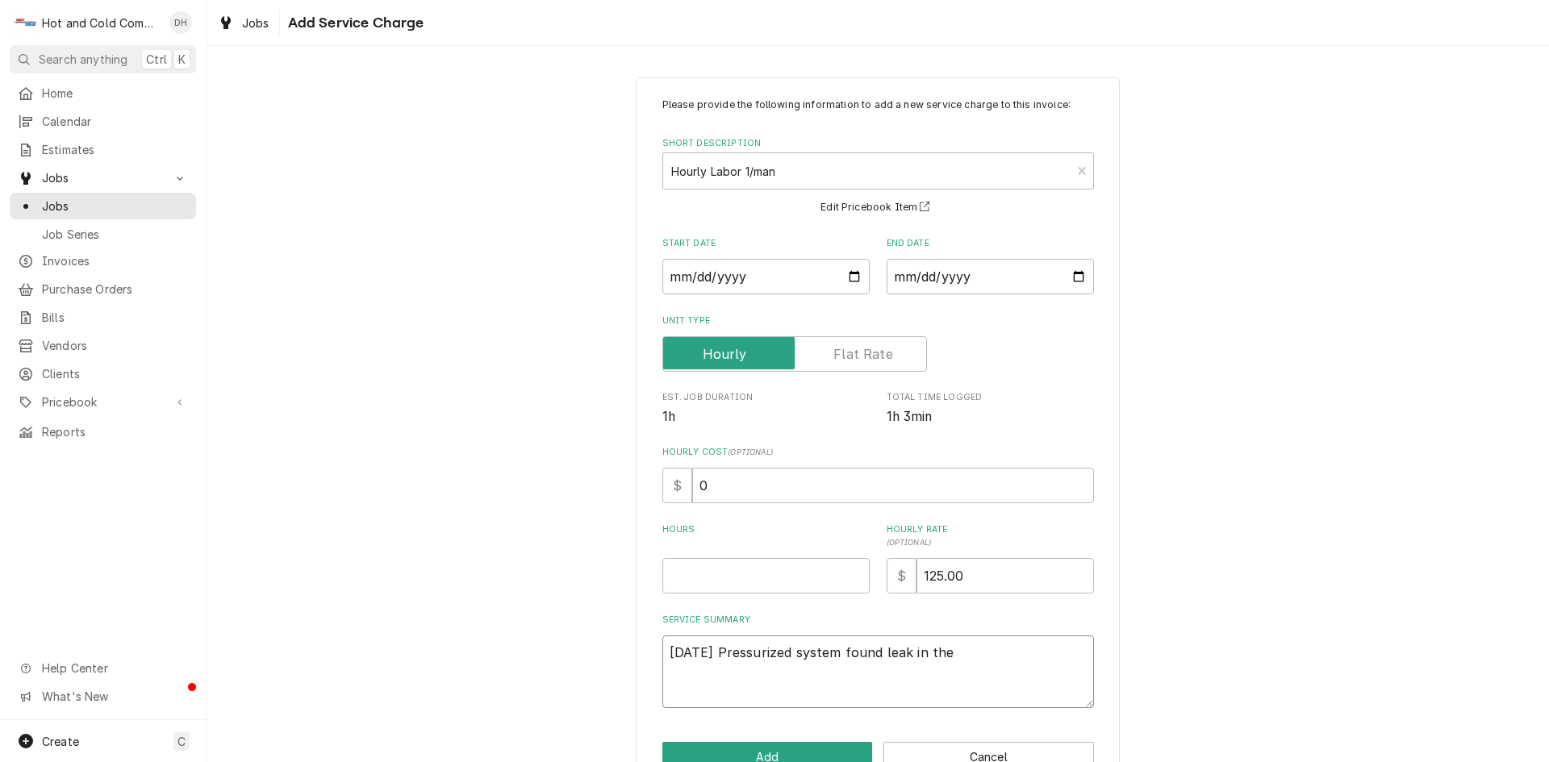
type textarea "8/14/25 Pressurized system found leak in the"
type textarea "x"
type textarea "8/14/25 Pressurized system found leak in the w"
type textarea "x"
type textarea "8/14/25 Pressurized system found leak in the wa"
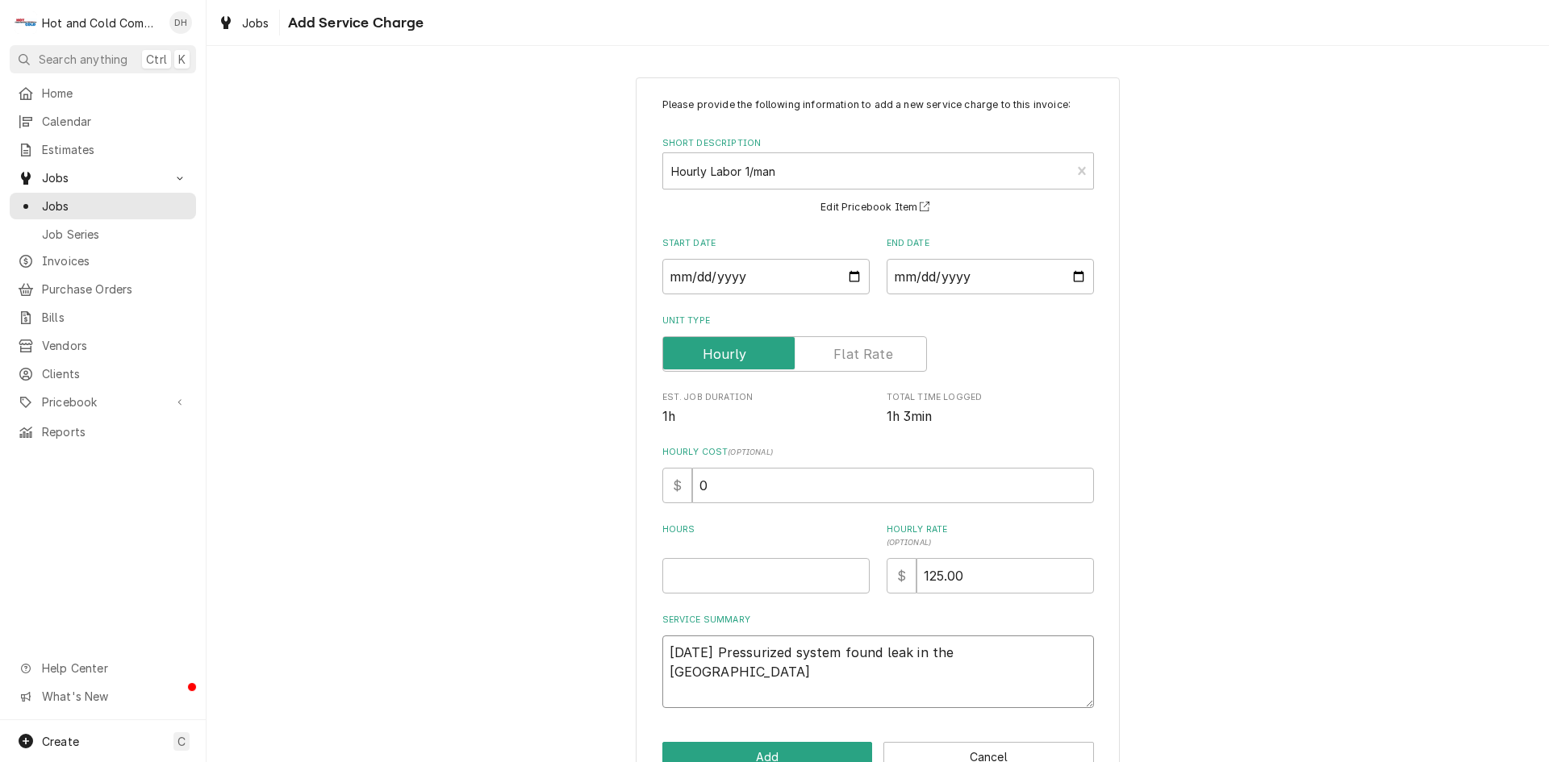
type textarea "x"
type textarea "8/14/25 Pressurized system found leak in the wal"
type textarea "x"
type textarea "8/14/25 Pressurized system found leak in the wall"
type textarea "x"
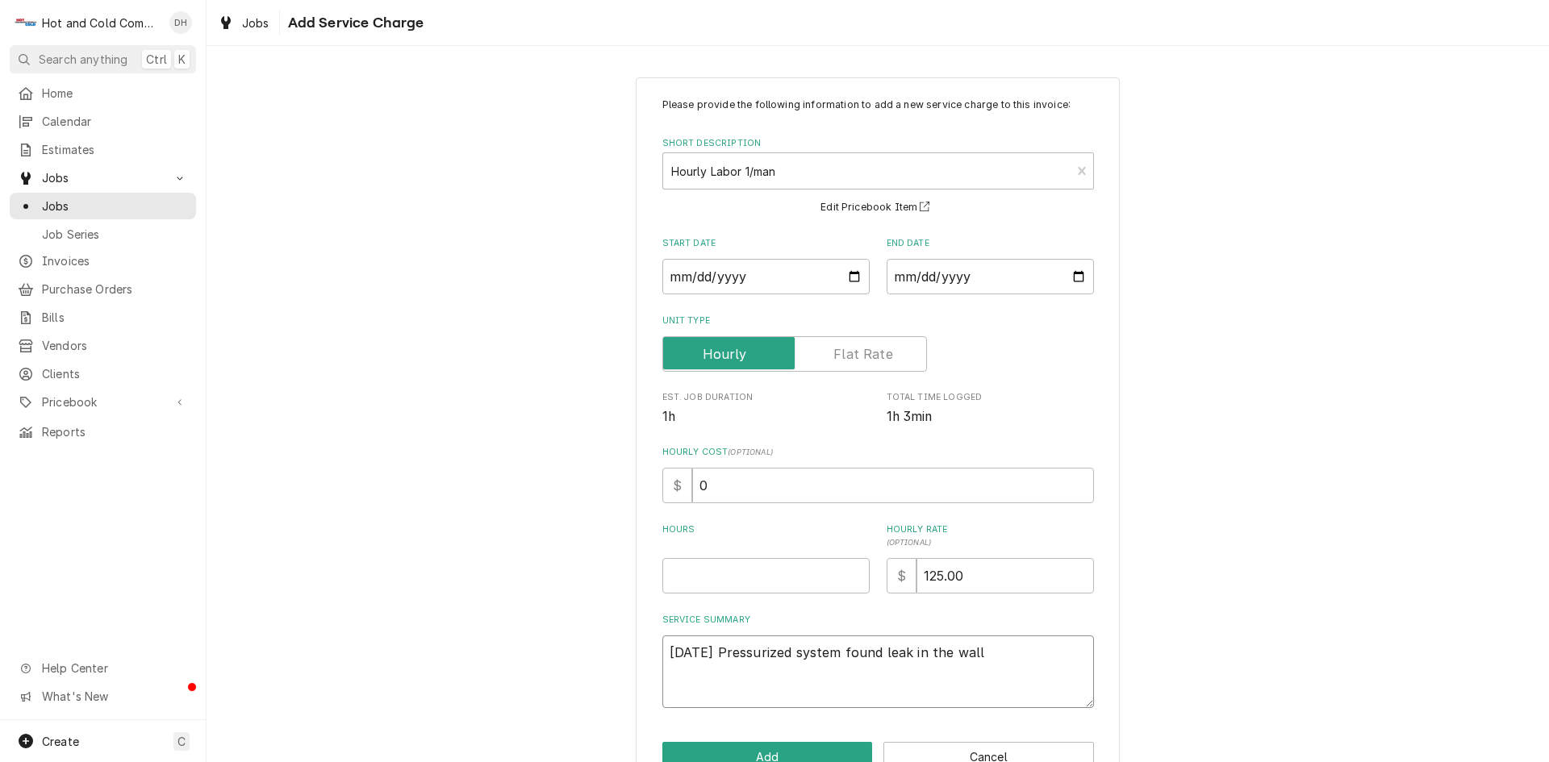
type textarea "8/14/25 Pressurized system found leak in the walls"
type textarea "x"
type textarea "8/14/25 Pressurized system found leak in the walls"
type textarea "x"
type textarea "8/14/25 Pressurized system found leak in the walls c"
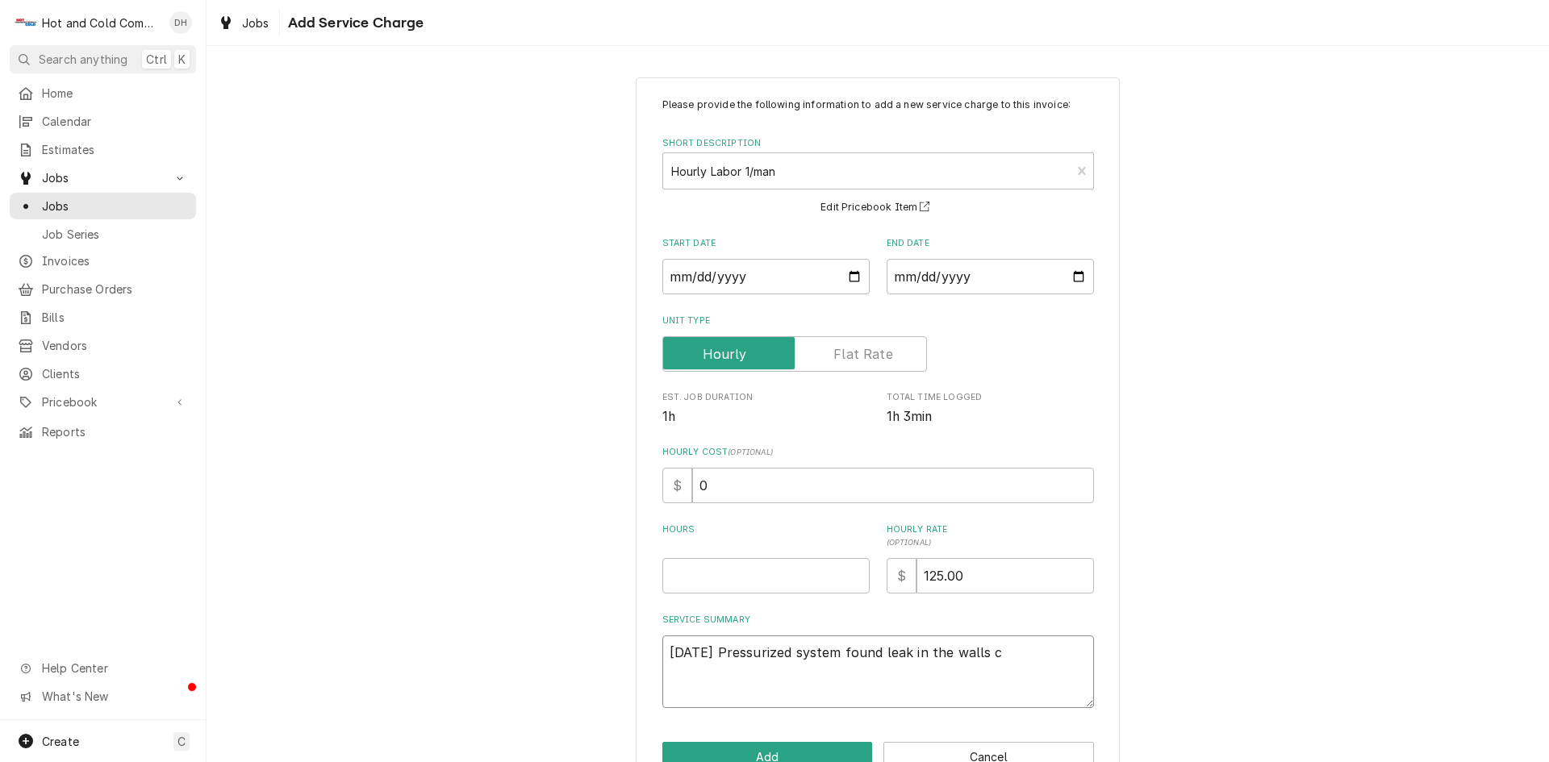
type textarea "x"
type textarea "8/14/25 Pressurized system found leak in the walls ca"
type textarea "x"
type textarea "8/14/25 Pressurized system found leak in the walls can"
type textarea "x"
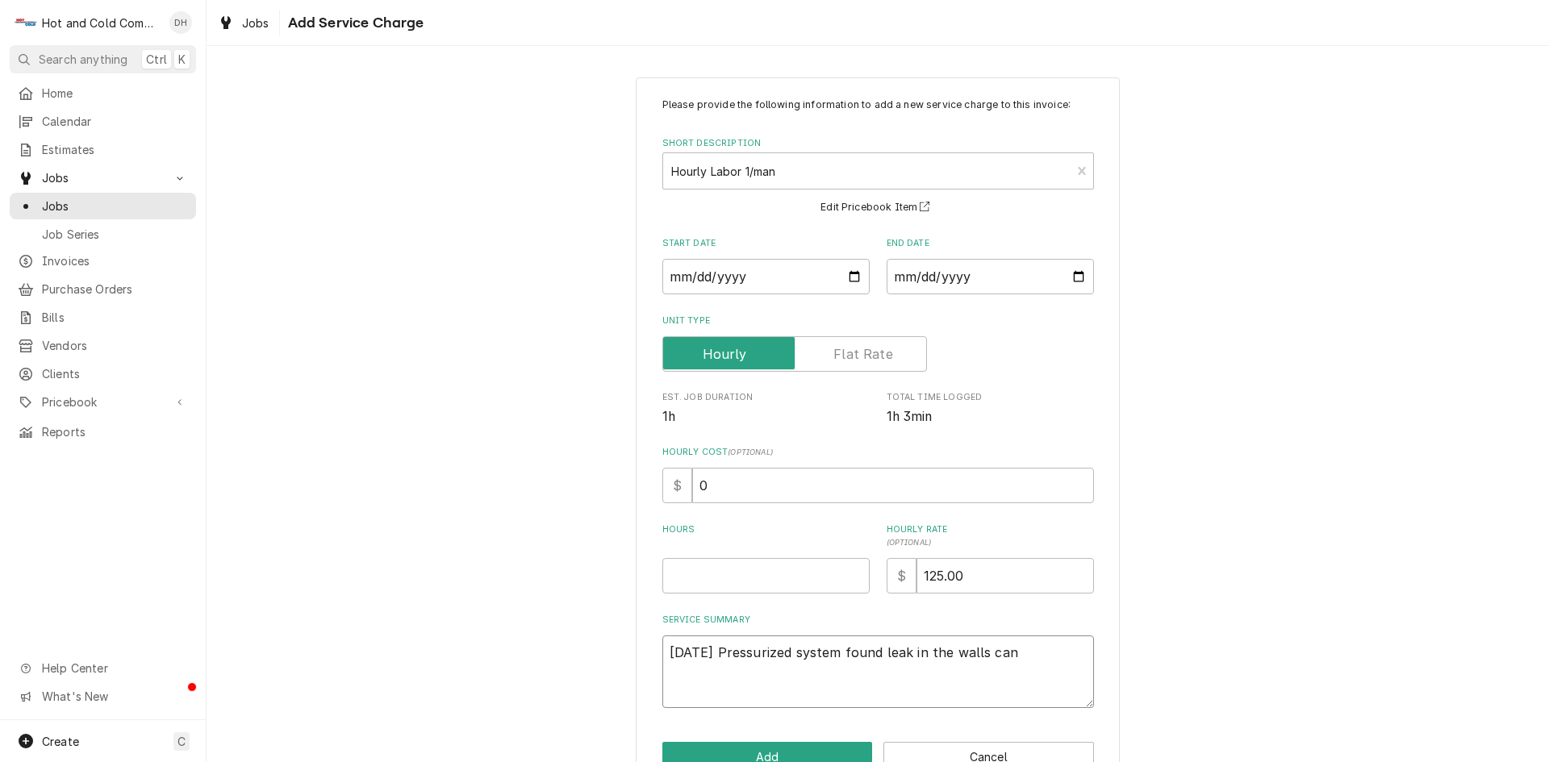
type textarea "8/14/25 Pressurized system found leak in the walls can"
type textarea "x"
type textarea "8/14/25 Pressurized system found leak in the walls can n"
type textarea "x"
type textarea "8/14/25 Pressurized system found leak in the walls can no"
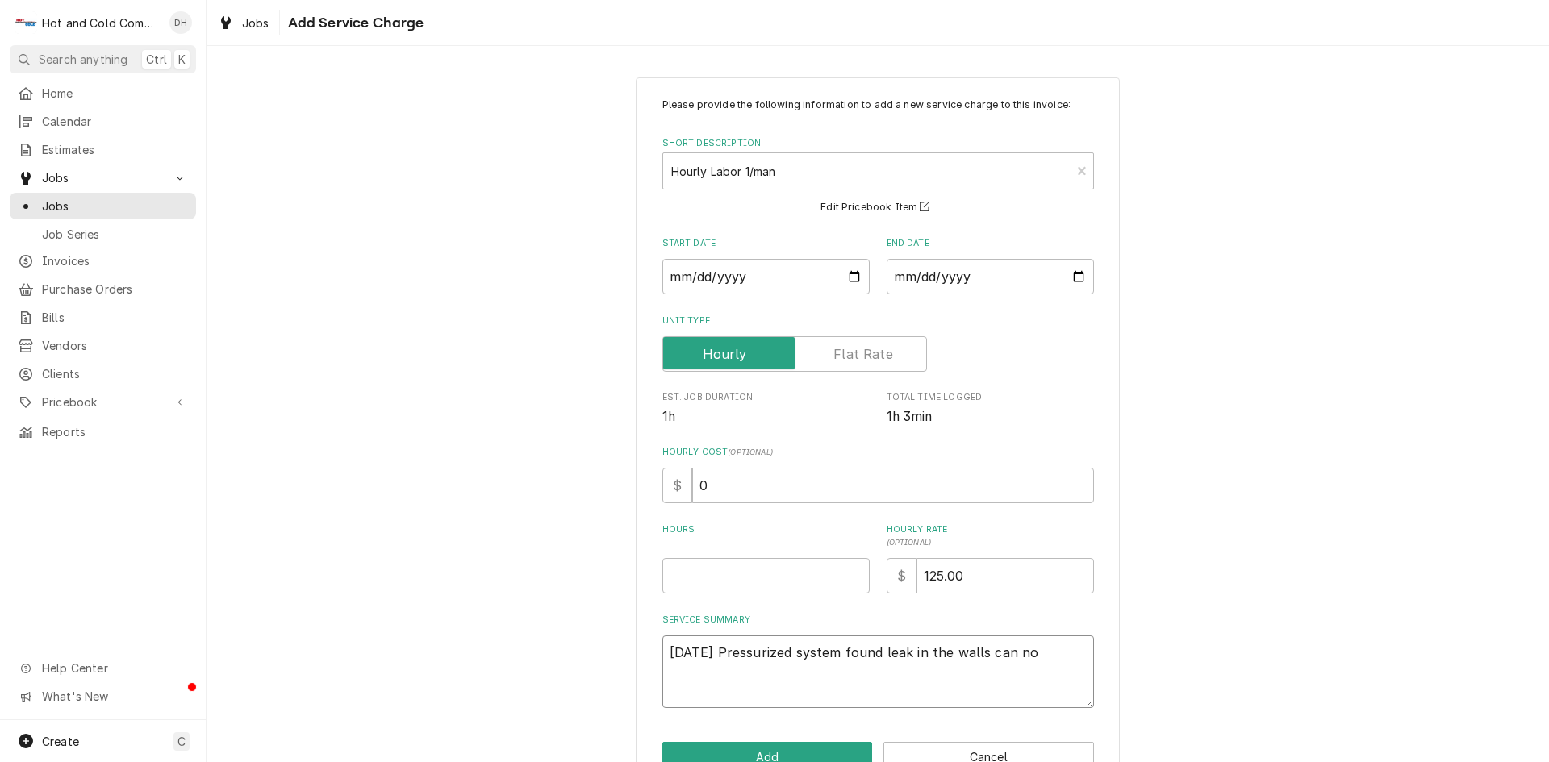
type textarea "x"
type textarea "8/14/25 Pressurized system found leak in the walls can not"
type textarea "x"
type textarea "8/14/25 Pressurized system found leak in the walls can not"
type textarea "x"
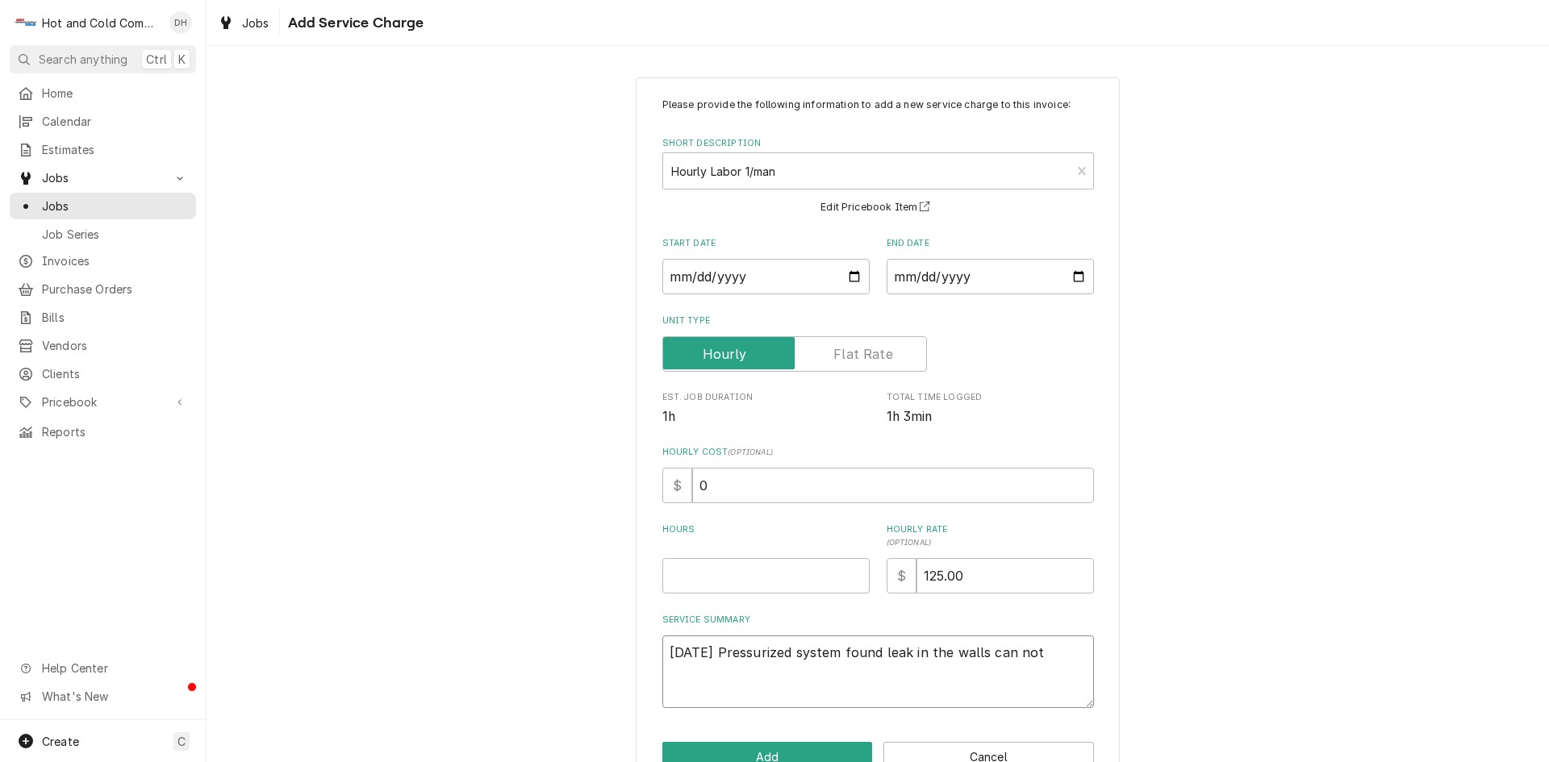
type textarea "8/14/25 Pressurized system found leak in the walls can not r"
type textarea "x"
type textarea "8/14/25 Pressurized system found leak in the walls can not re"
type textarea "x"
type textarea "8/14/25 Pressurized system found leak in the walls can not rep"
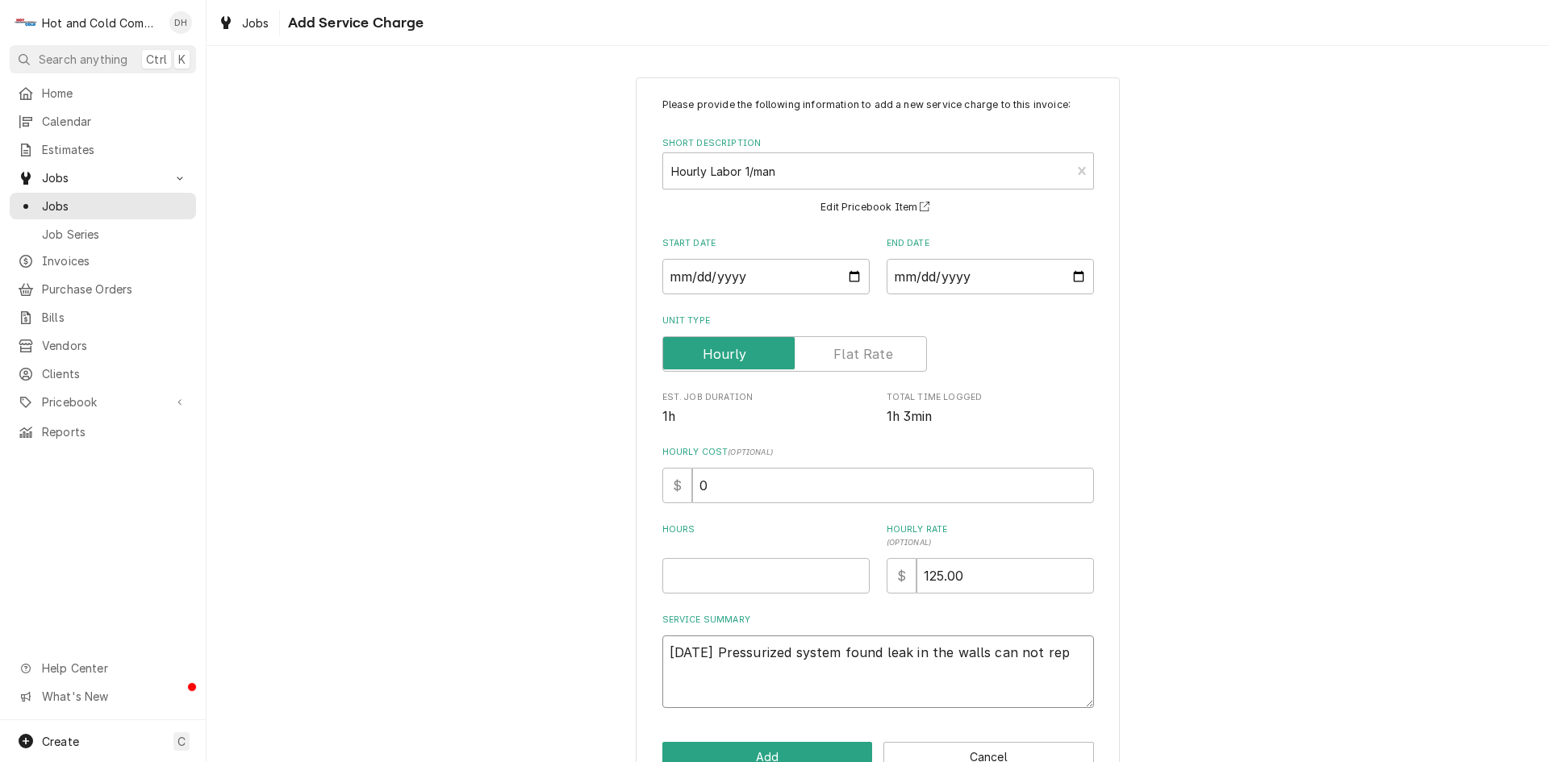
type textarea "x"
type textarea "8/14/25 Pressurized system found leak in the walls can not repa"
type textarea "x"
type textarea "8/14/25 Pressurized system found leak in the walls can not repai"
type textarea "x"
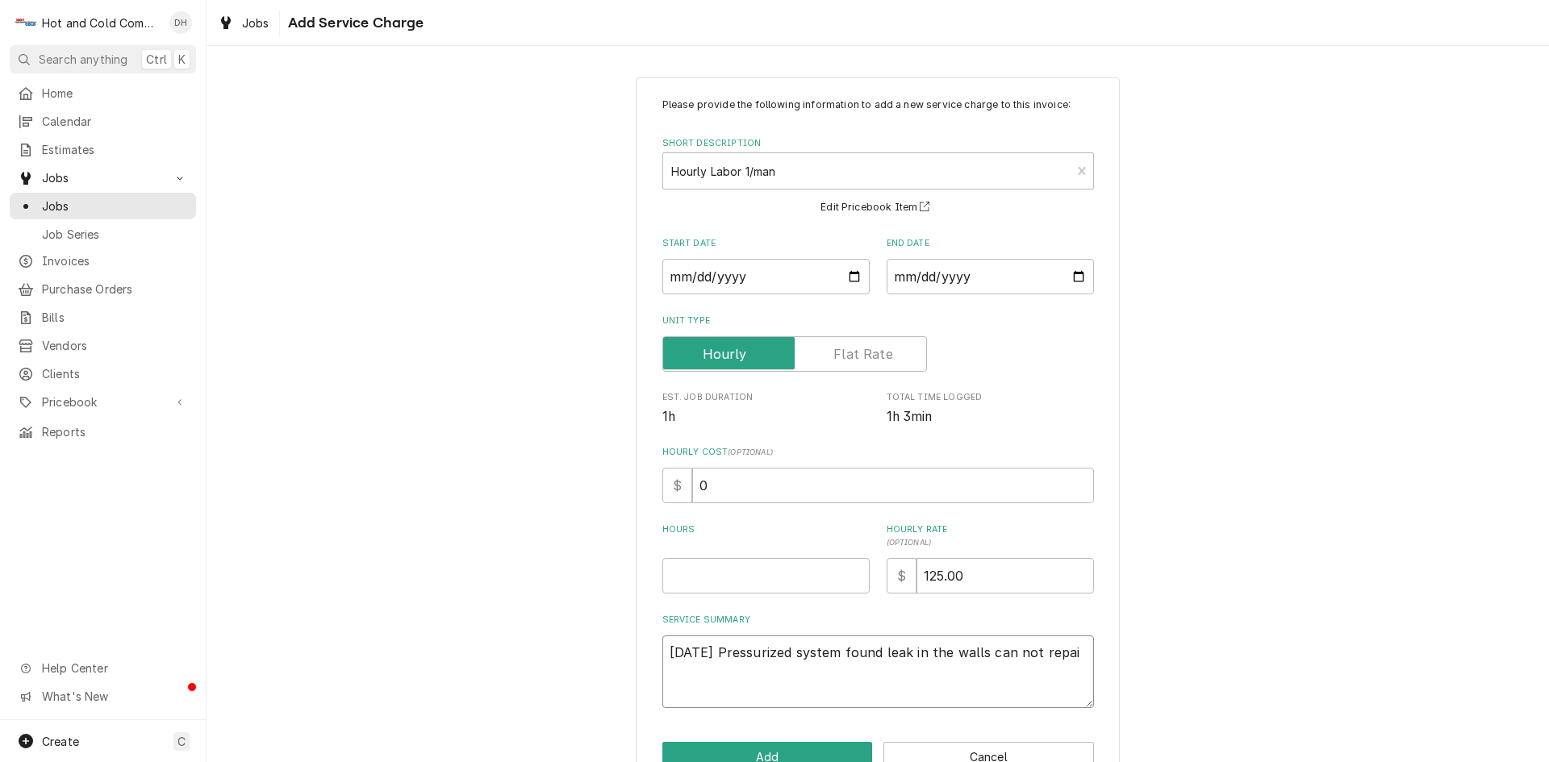
type textarea "8/14/25 Pressurized system found leak in the walls can not repair"
type textarea "x"
type textarea "8/14/25 Pressurized system found leak in the walls can not repair"
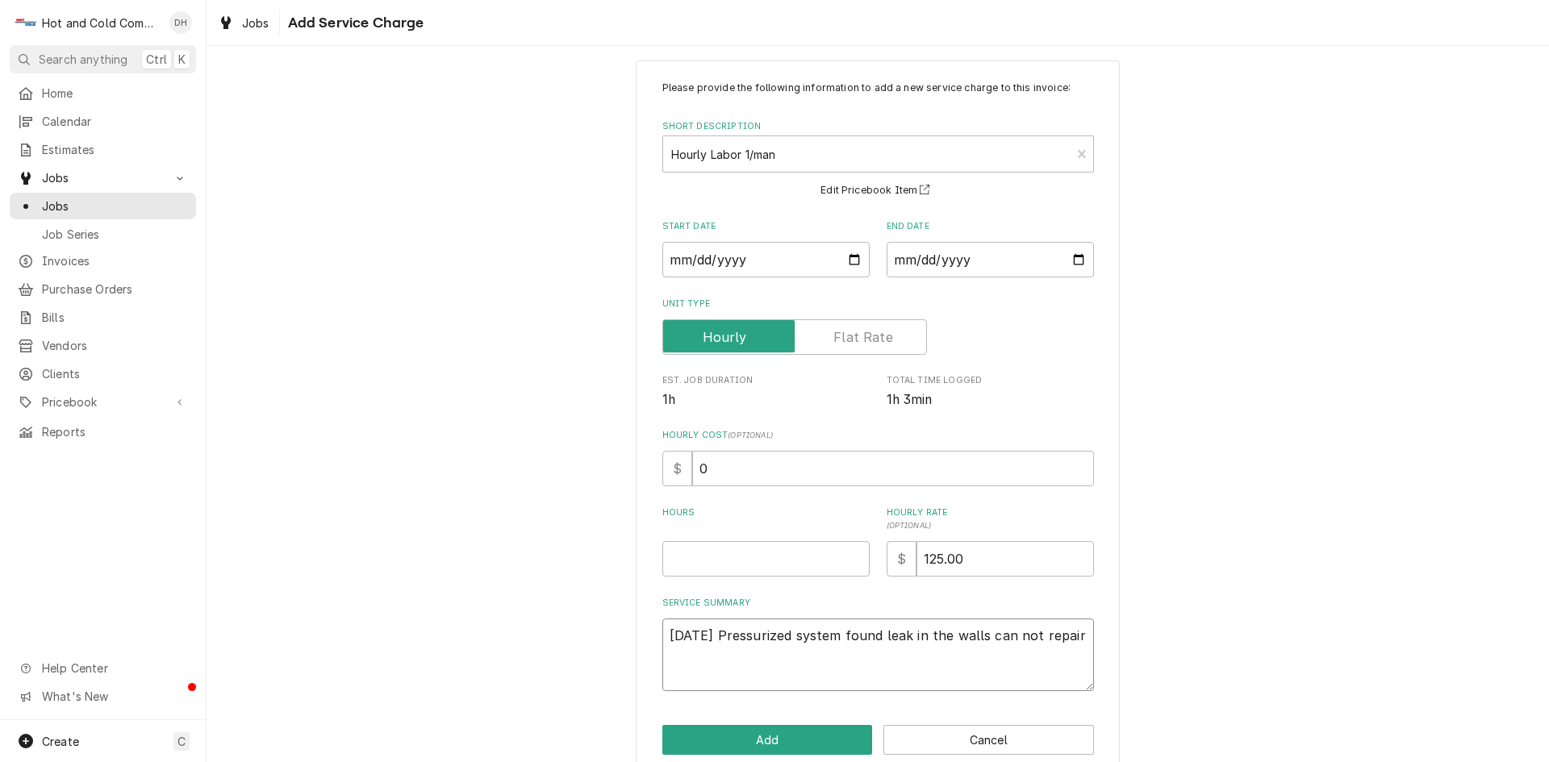
scroll to position [44, 0]
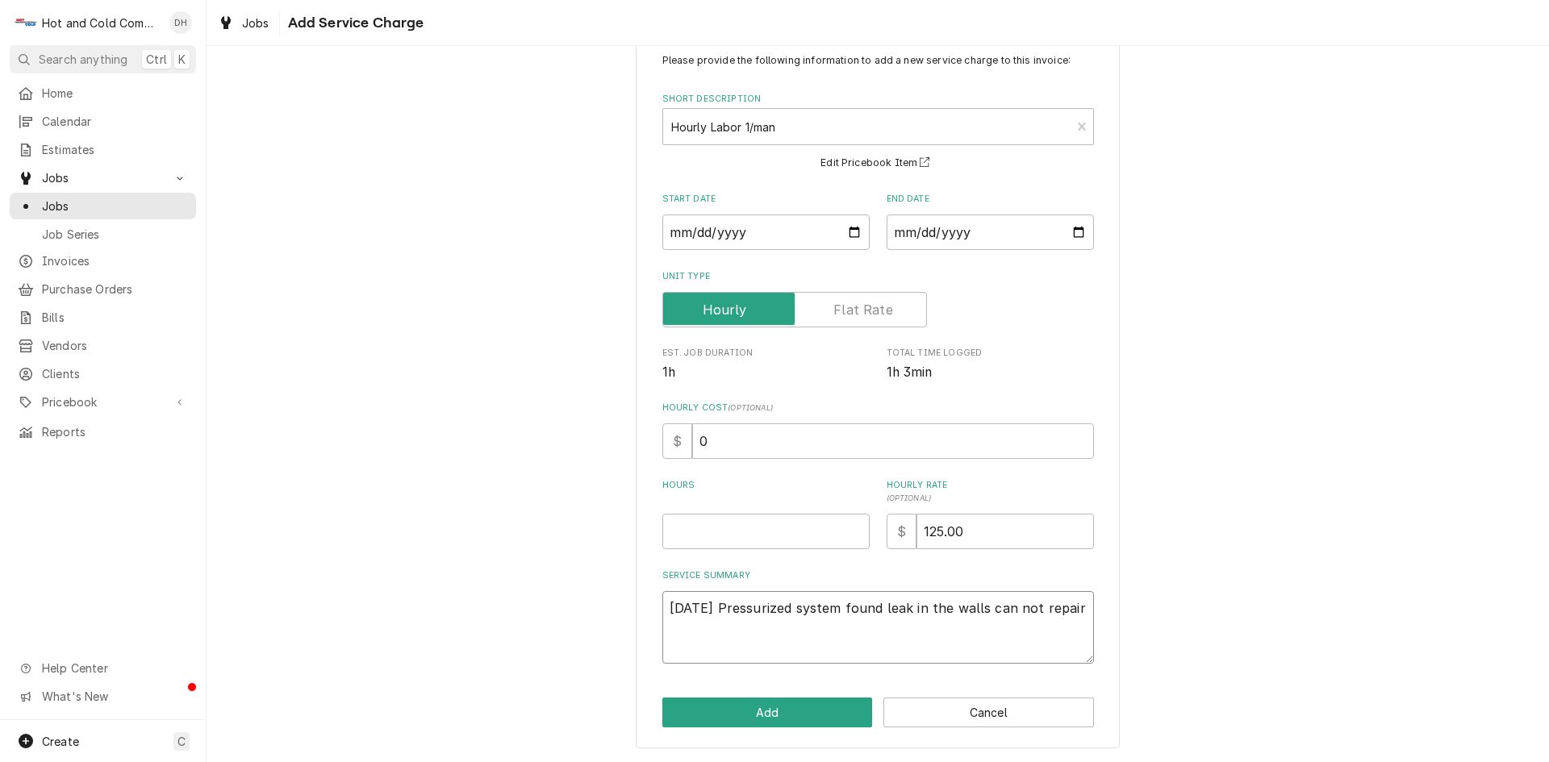
type textarea "x"
type textarea "8/14/25 Pressurized system found leak in the walls can not repair u"
type textarea "x"
type textarea "8/14/25 Pressurized system found leak in the walls can not repair un"
type textarea "x"
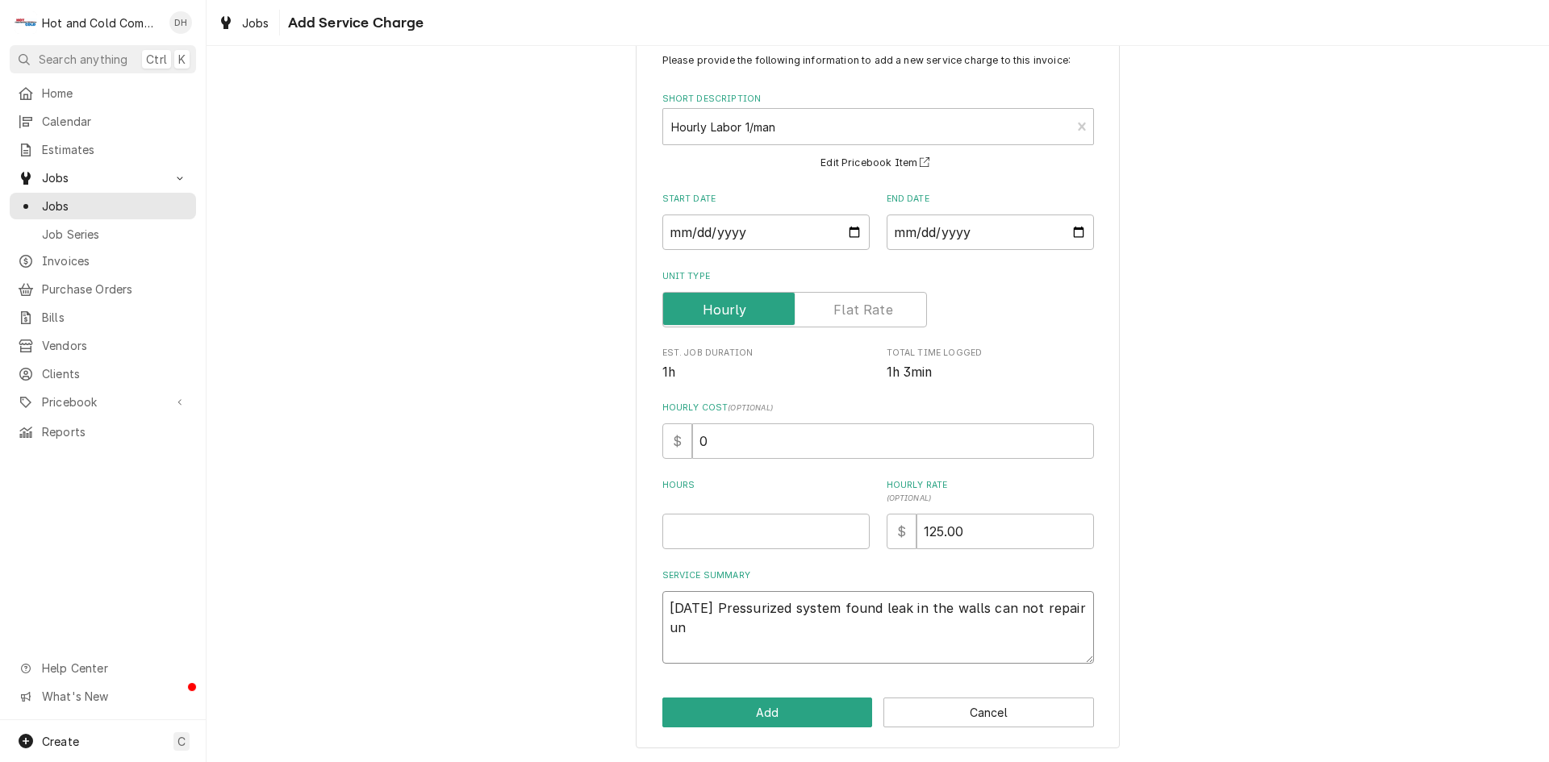
type textarea "8/14/25 Pressurized system found leak in the walls can not repair uni"
type textarea "x"
type textarea "8/14/25 Pressurized system found leak in the walls can not repair unit"
type textarea "x"
type textarea "8/14/25 Pressurized system found leak in the walls can not repair unit"
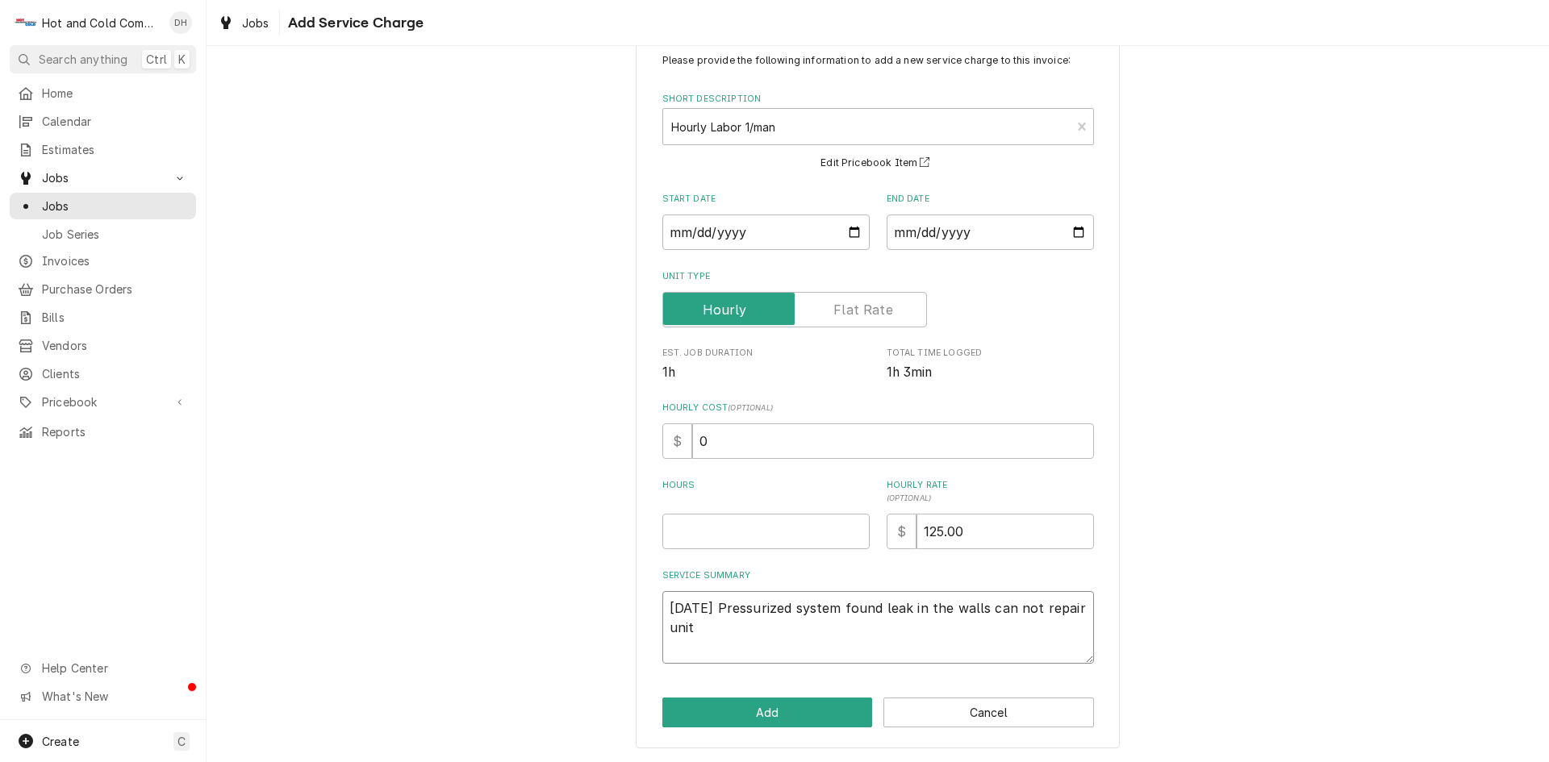
type textarea "x"
type textarea "8/14/25 Pressurized system found leak in the walls can not repair unit a"
type textarea "x"
type textarea "8/14/25 Pressurized system found leak in the walls can not repair unit al"
type textarea "x"
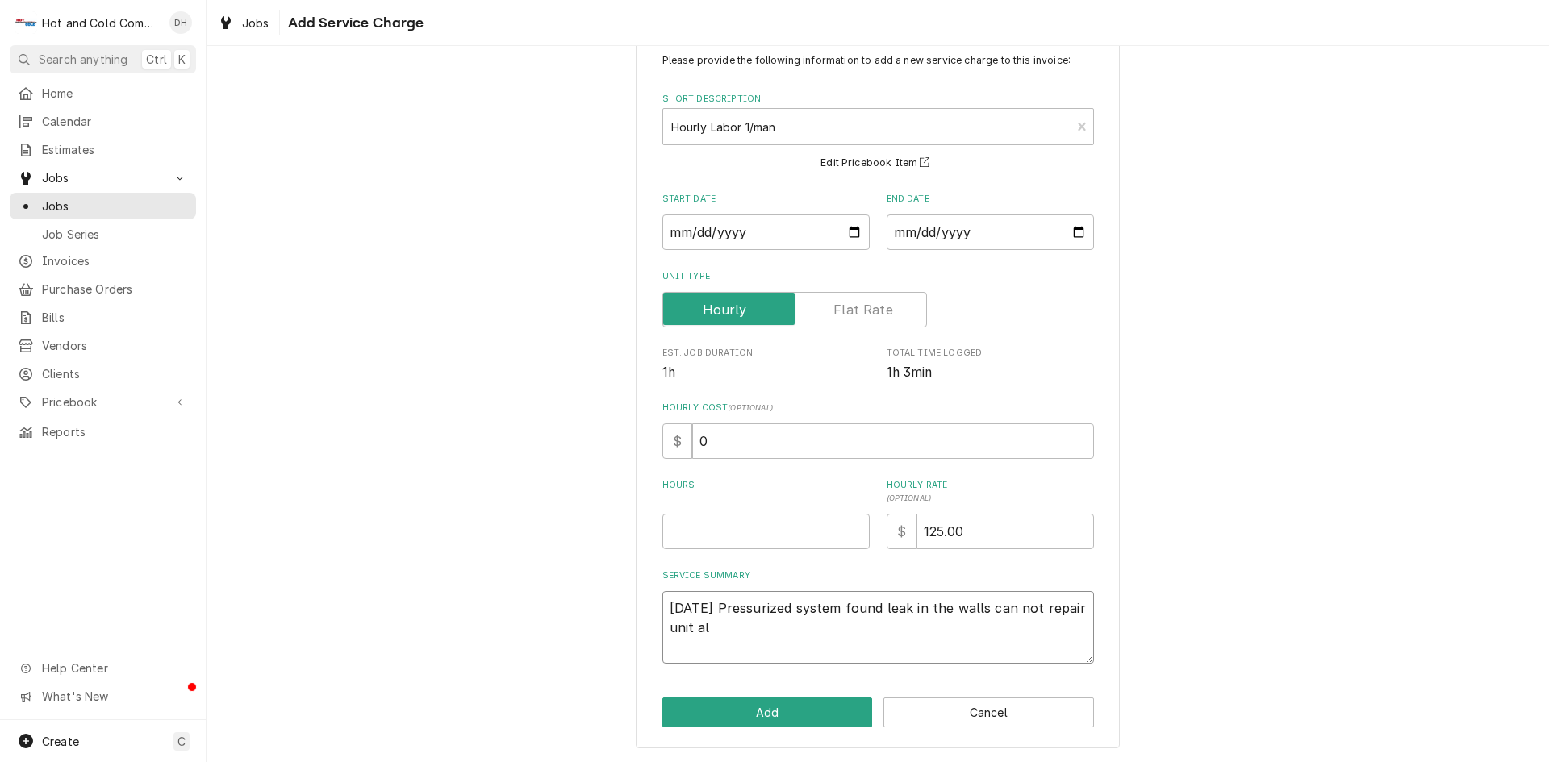
type textarea "8/14/25 Pressurized system found leak in the walls can not repair unit als"
type textarea "x"
type textarea "8/14/25 Pressurized system found leak in the walls can not repair unit also"
type textarea "x"
type textarea "8/14/25 Pressurized system found leak in the walls can not repair unit also"
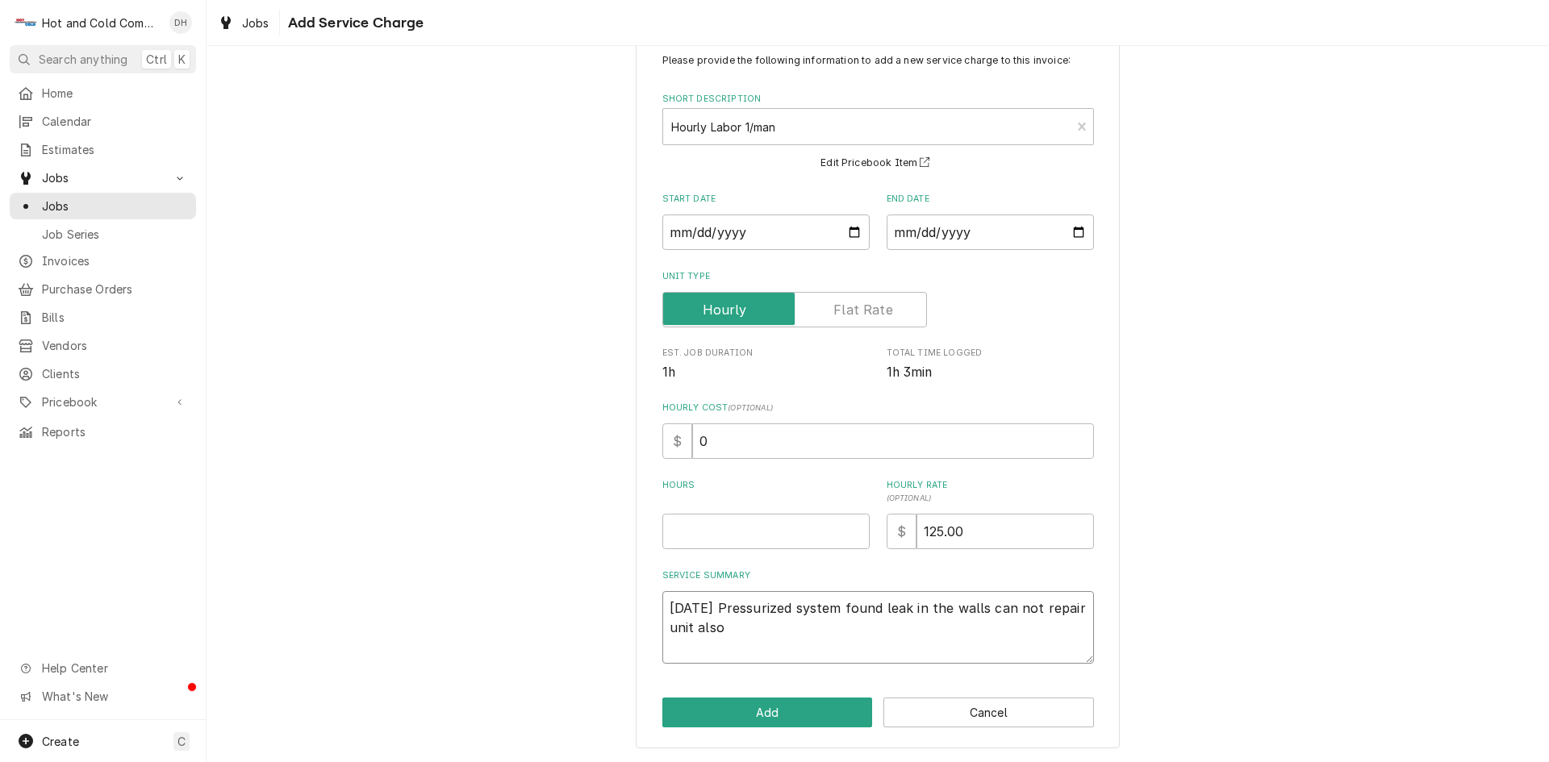
type textarea "x"
type textarea "8/14/25 Pressurized system found leak in the walls can not repair unit also n"
type textarea "x"
type textarea "8/14/25 Pressurized system found leak in the walls can not repair unit also ne"
type textarea "x"
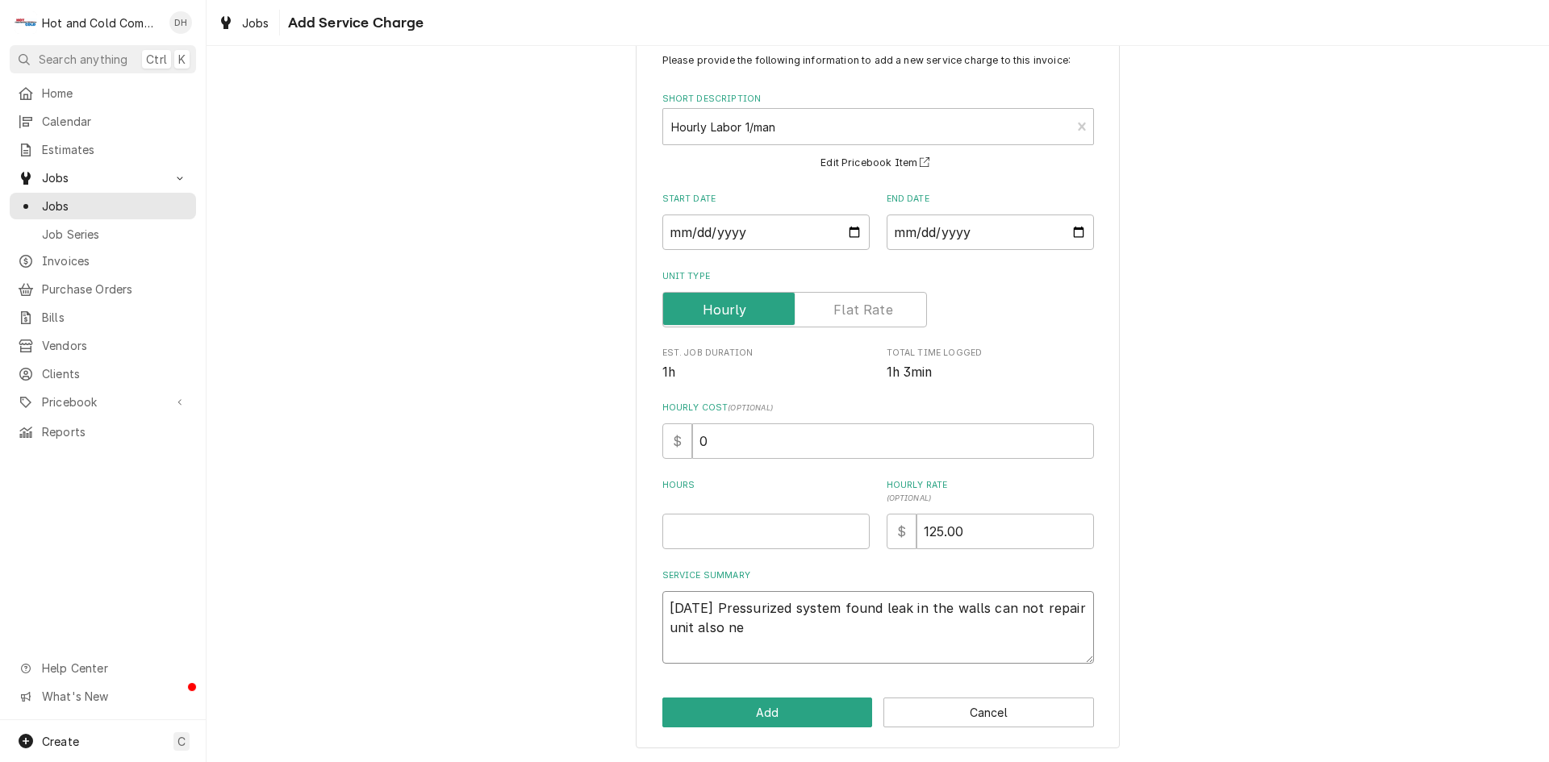
type textarea "8/14/25 Pressurized system found leak in the walls can not repair unit also nee"
type textarea "x"
type textarea "8/14/25 Pressurized system found leak in the walls can not repair unit also need"
type textarea "x"
type textarea "8/14/25 Pressurized system found leak in the walls can not repair unit also nee…"
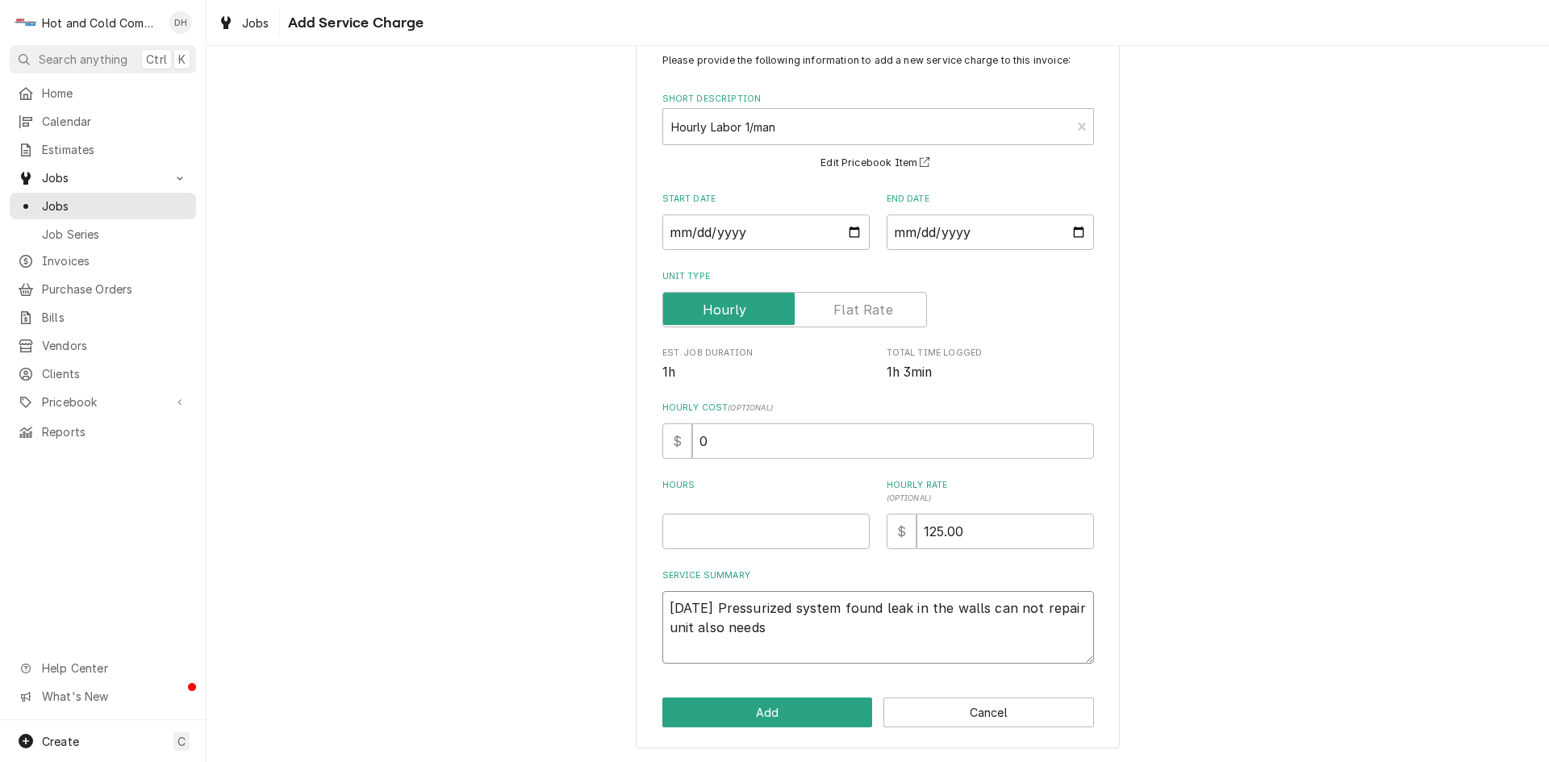
type textarea "x"
type textarea "8/14/25 Pressurized system found leak in the walls can not repair unit also nee…"
type textarea "x"
type textarea "8/14/25 Pressurized system found leak in the walls can not repair unit also nee…"
type textarea "x"
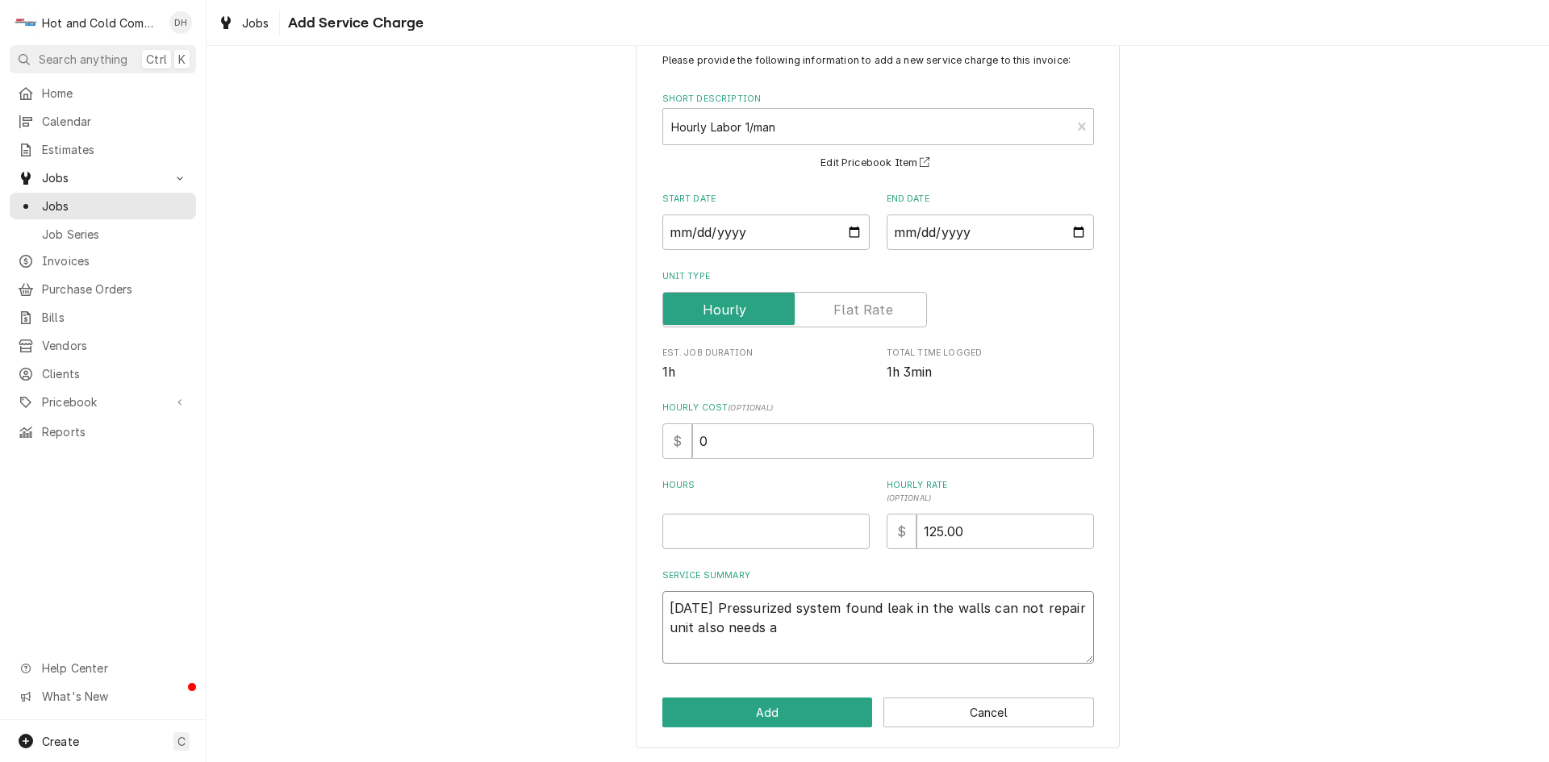
type textarea "8/14/25 Pressurized system found leak in the walls can not repair unit also nee…"
type textarea "x"
type textarea "8/14/25 Pressurized system found leak in the walls can not repair unit also nee…"
type textarea "x"
type textarea "8/14/25 Pressurized system found leak in the walls can not repair unit also nee…"
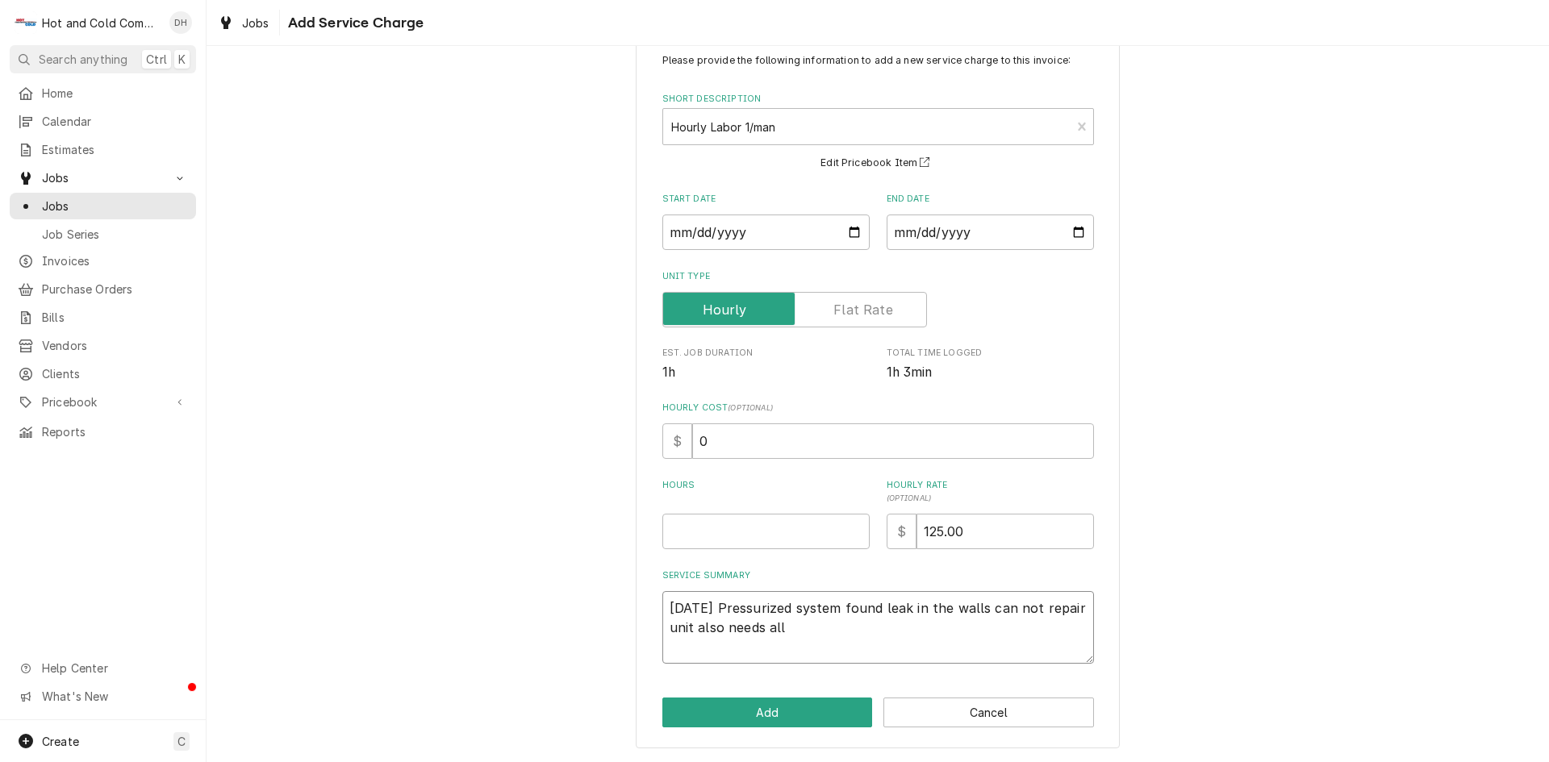
type textarea "x"
type textarea "8/14/25 Pressurized system found leak in the walls can not repair unit also nee…"
type textarea "x"
type textarea "8/14/25 Pressurized system found leak in the walls can not repair unit also nee…"
type textarea "x"
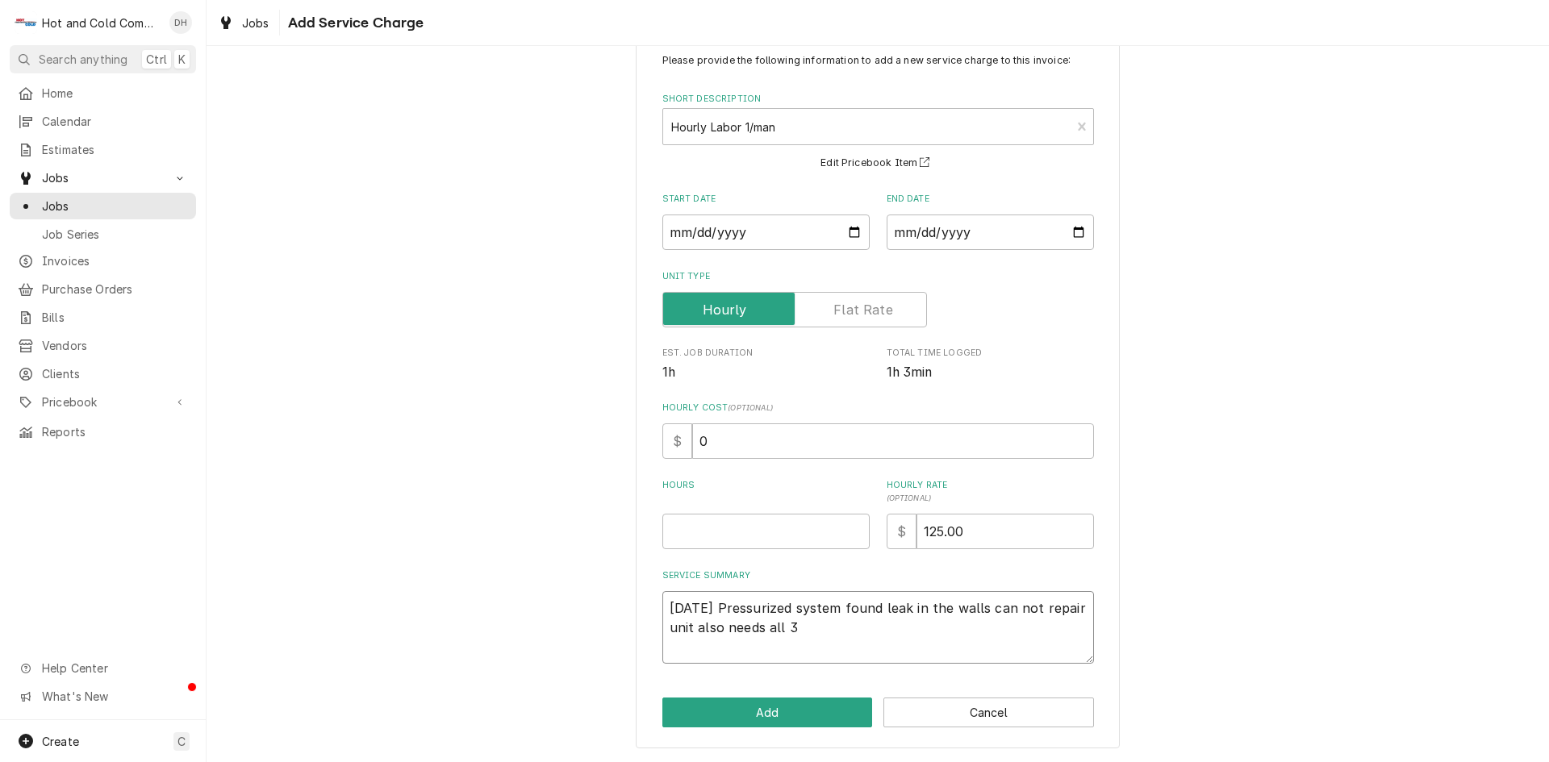
type textarea "8/14/25 Pressurized system found leak in the walls can not repair unit also nee…"
type textarea "x"
type textarea "8/14/25 Pressurized system found leak in the walls can not repair unit also nee…"
type textarea "x"
type textarea "8/14/25 Pressurized system found leak in the walls can not repair unit also nee…"
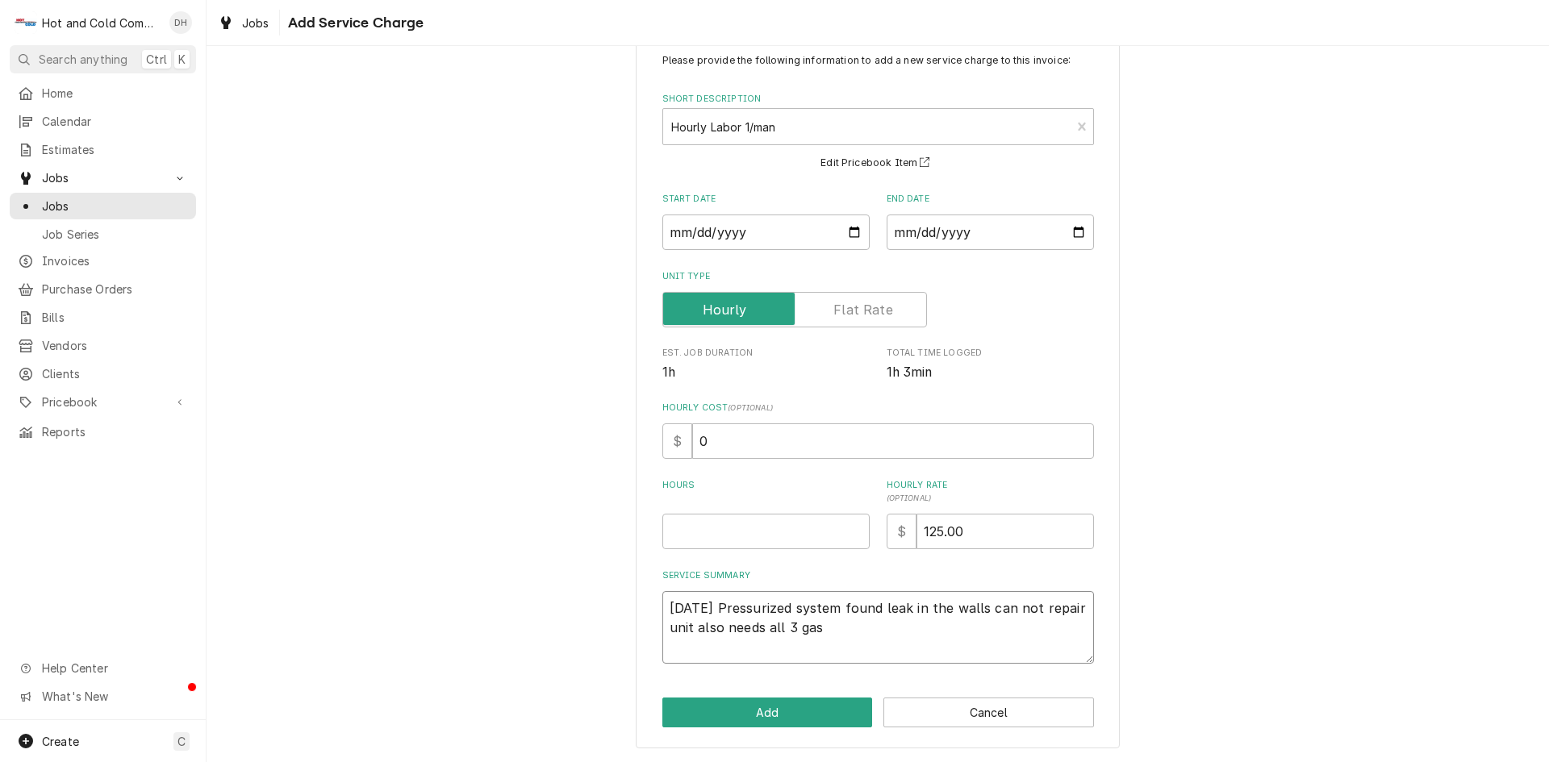
type textarea "x"
type textarea "8/14/25 Pressurized system found leak in the walls can not repair unit also nee…"
drag, startPoint x: 701, startPoint y: 532, endPoint x: 741, endPoint y: 493, distance: 56.5
click at [703, 532] on input "Hours" at bounding box center [765, 531] width 207 height 35
click at [770, 703] on button "Add" at bounding box center [767, 713] width 211 height 30
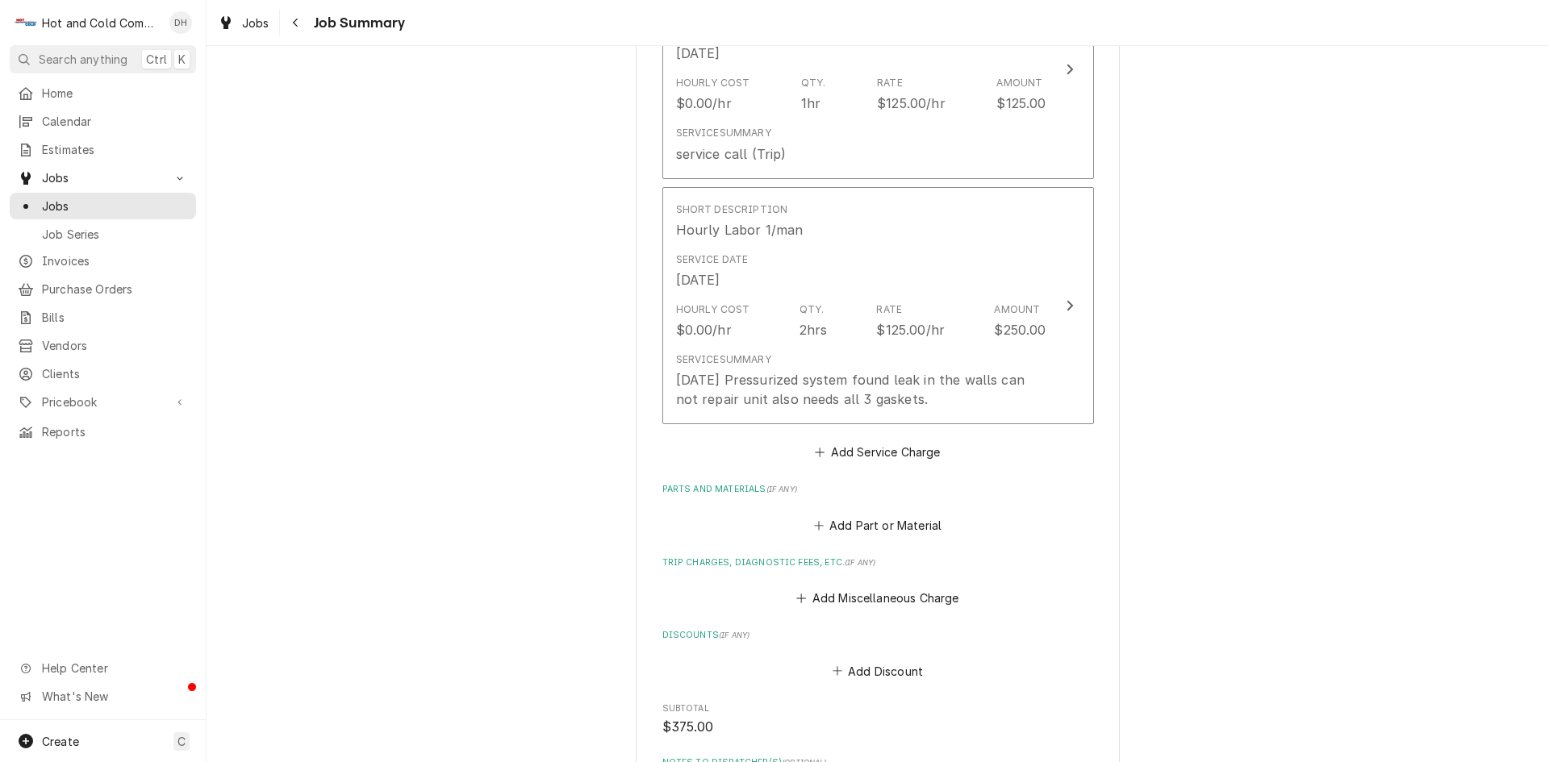
scroll to position [537, 0]
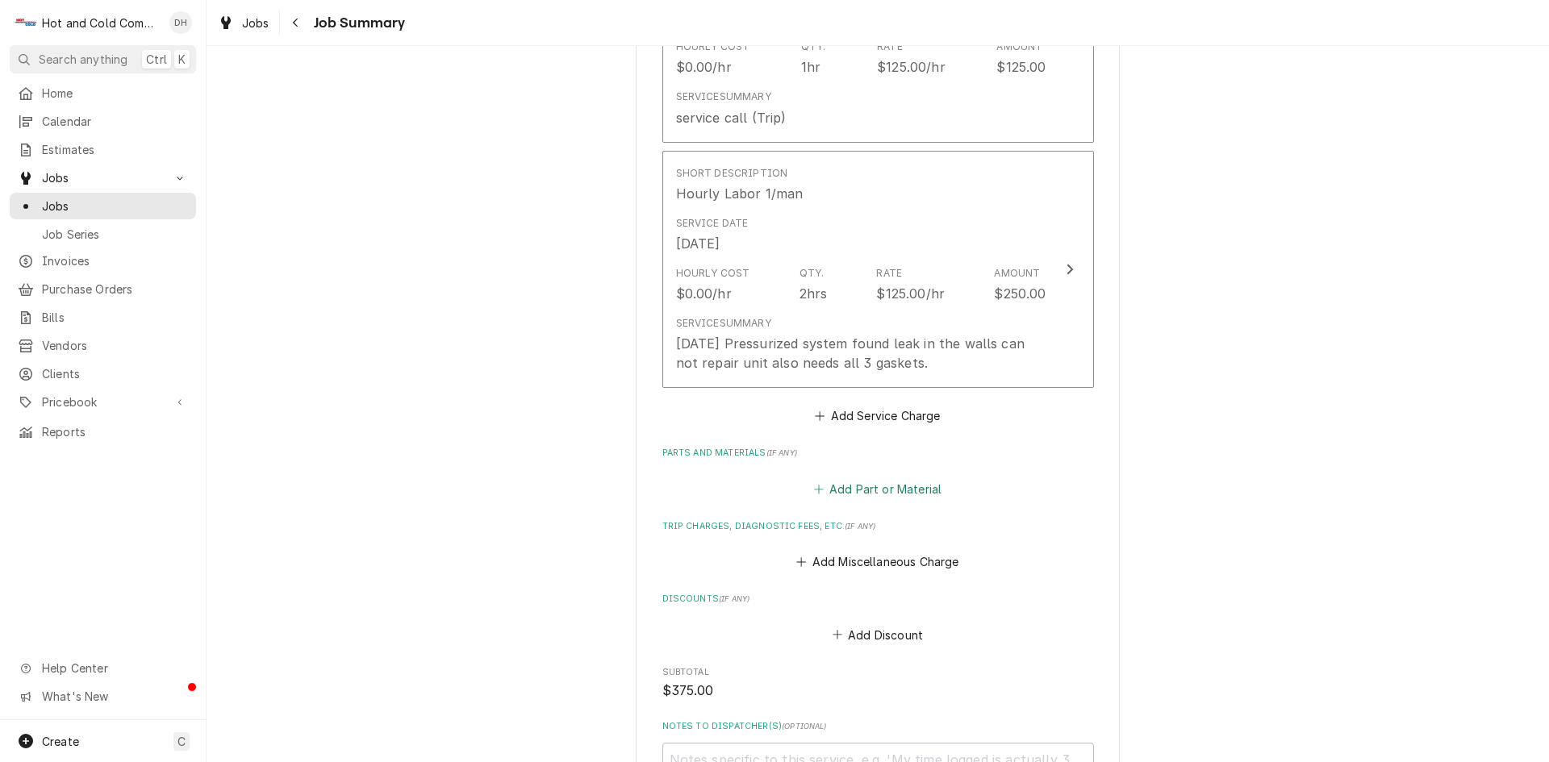
click at [903, 482] on button "Add Part or Material" at bounding box center [877, 489] width 133 height 23
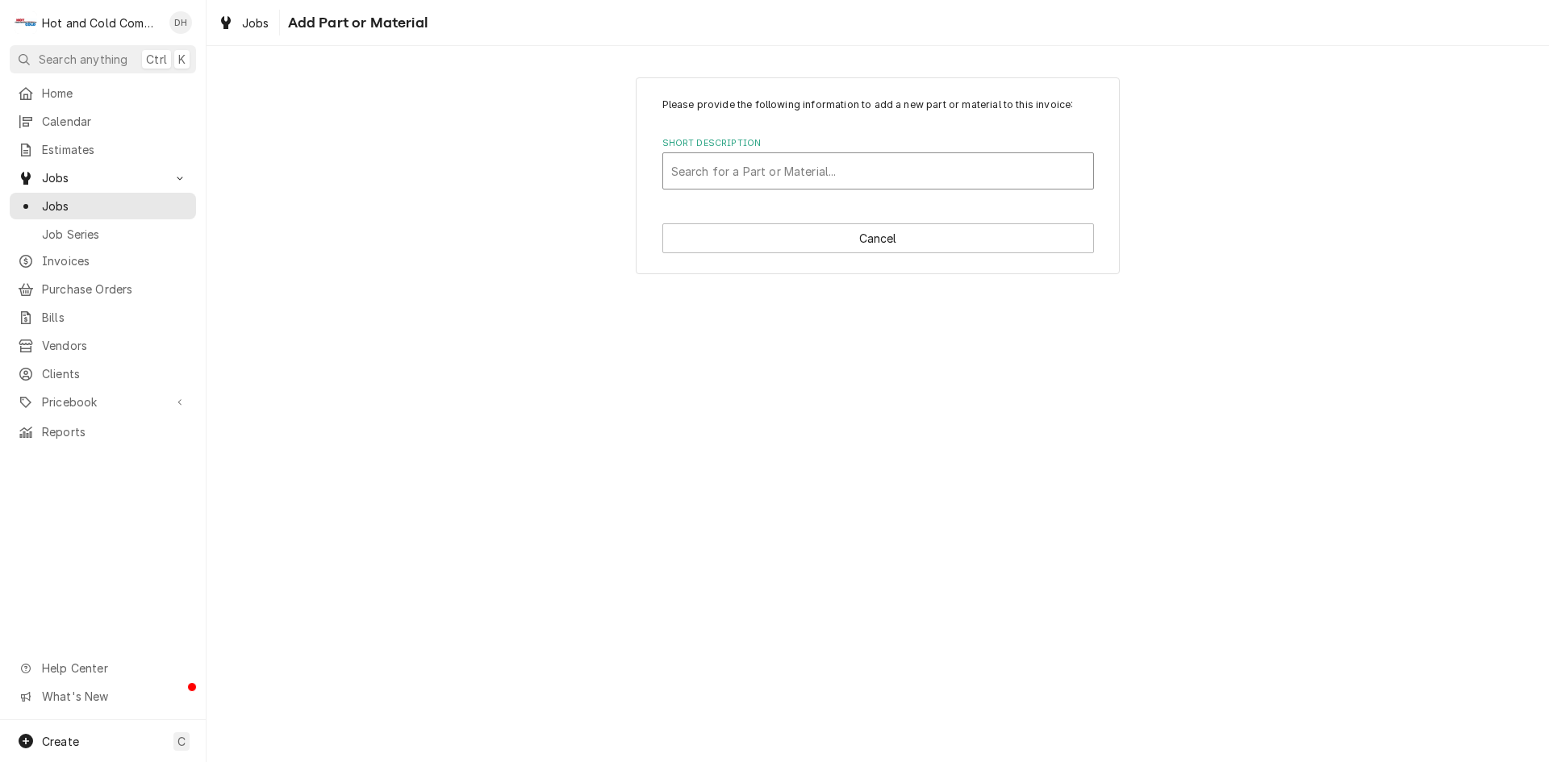
click at [841, 165] on div "Short Description" at bounding box center [878, 171] width 414 height 29
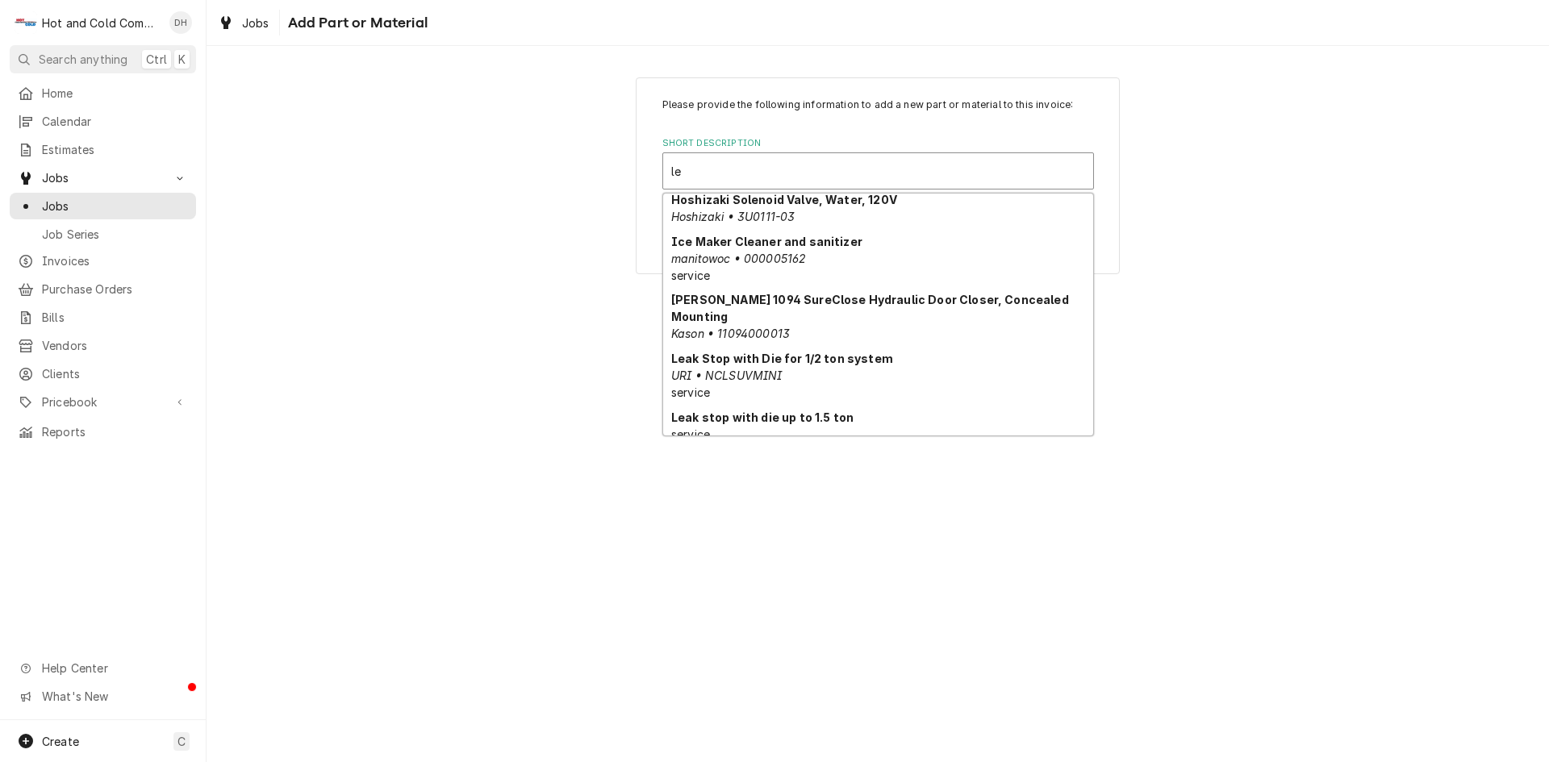
scroll to position [505, 0]
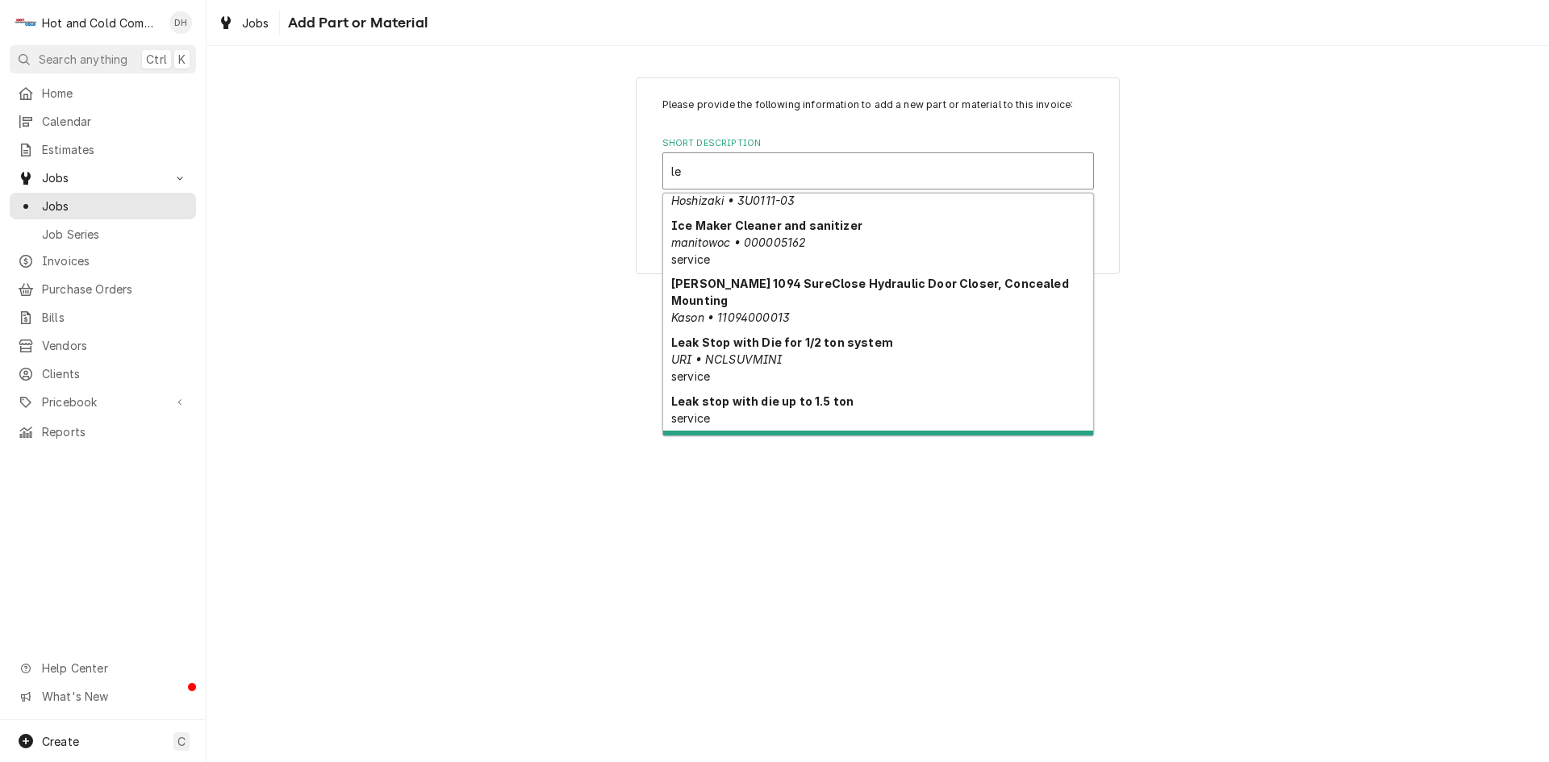
drag, startPoint x: 954, startPoint y: 424, endPoint x: 1164, endPoint y: 403, distance: 210.7
click at [958, 431] on div "Leak test with (detector / visual / bubbles) service" at bounding box center [878, 452] width 430 height 42
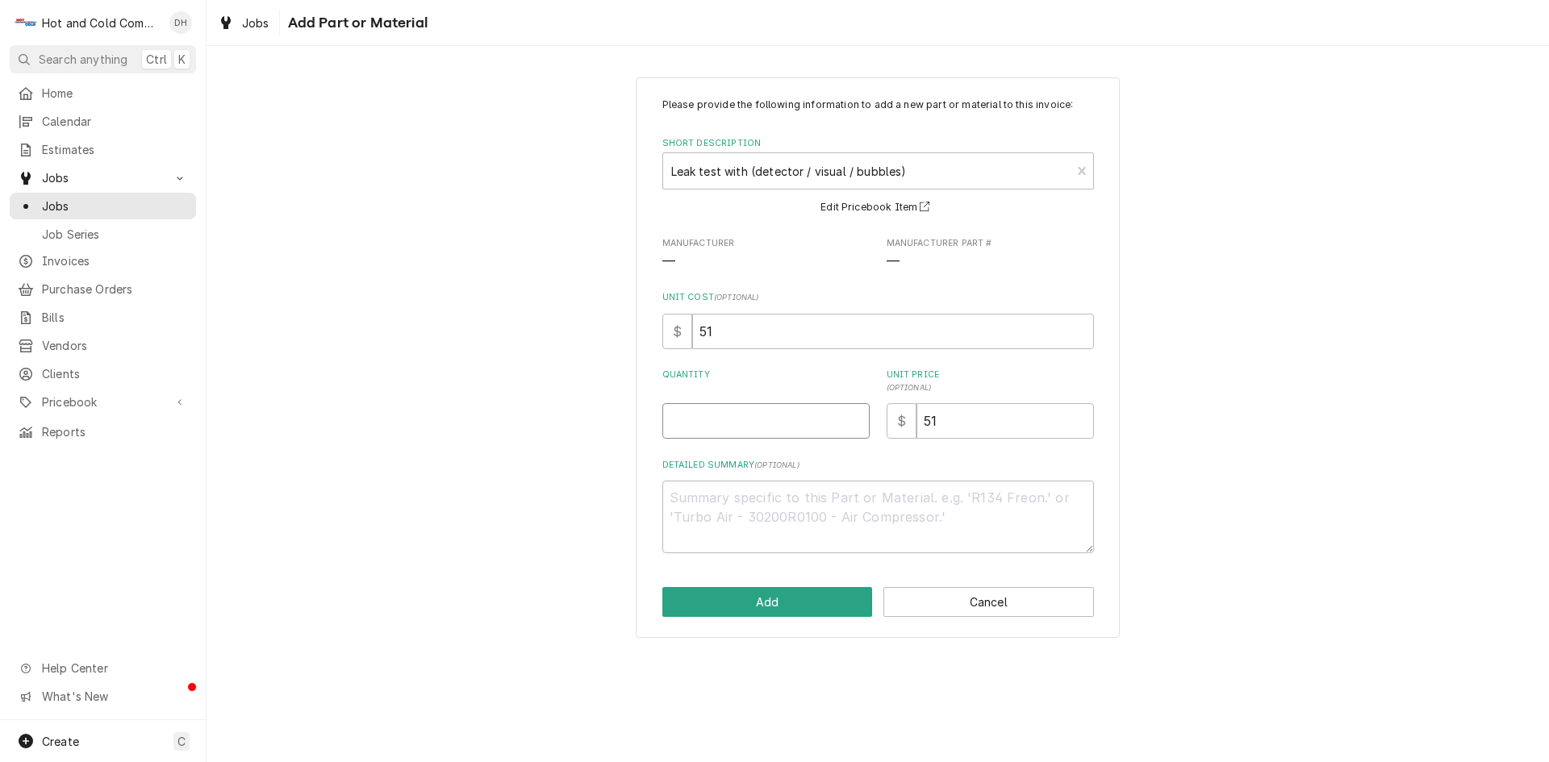
click at [690, 424] on input "Quantity" at bounding box center [765, 420] width 207 height 35
click at [827, 517] on textarea "Detailed Summary ( optional )" at bounding box center [878, 517] width 432 height 73
click at [842, 612] on button "Add" at bounding box center [767, 602] width 211 height 30
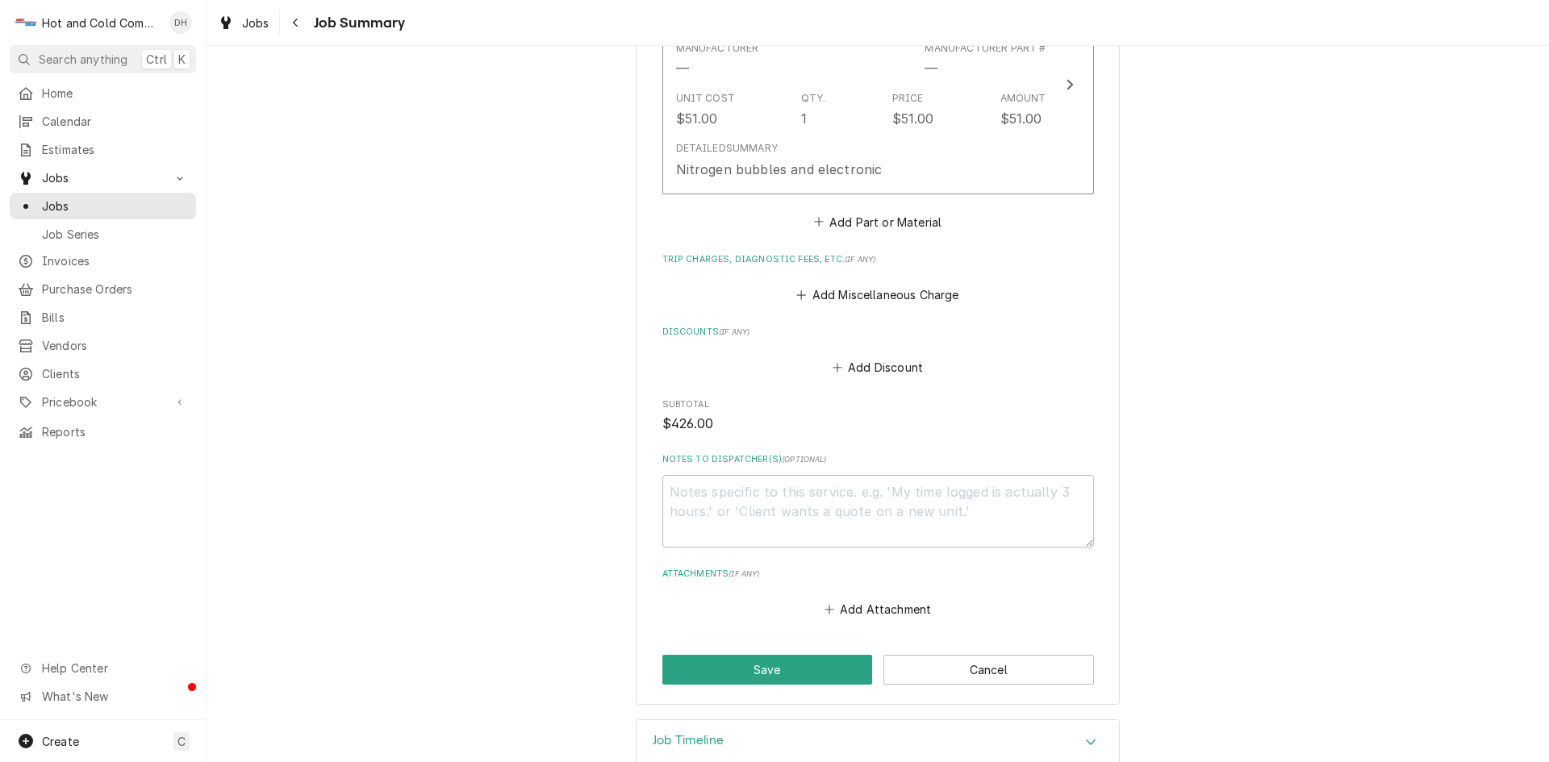
scroll to position [1064, 0]
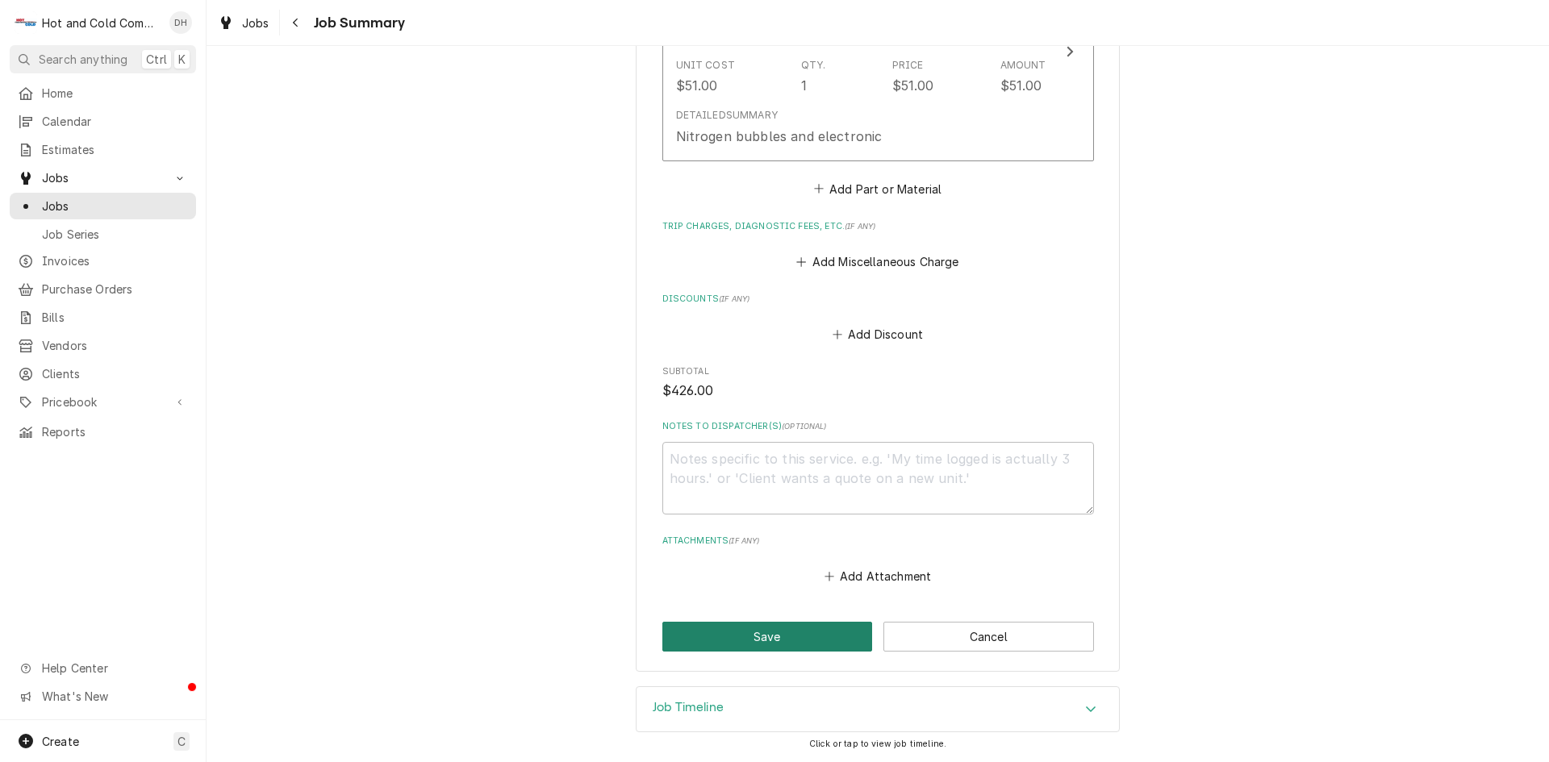
click at [725, 645] on button "Save" at bounding box center [767, 637] width 211 height 30
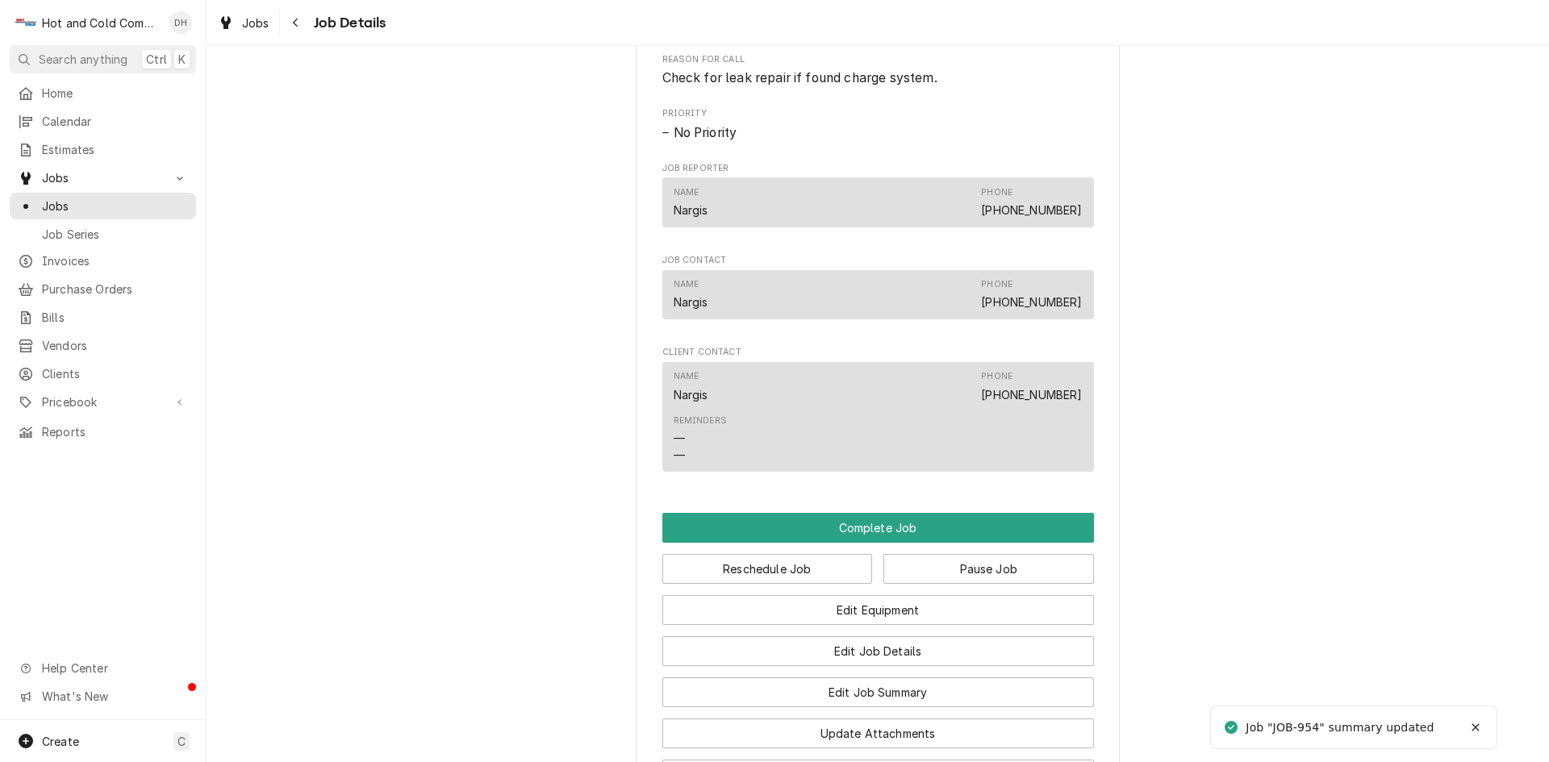
scroll to position [1075, 0]
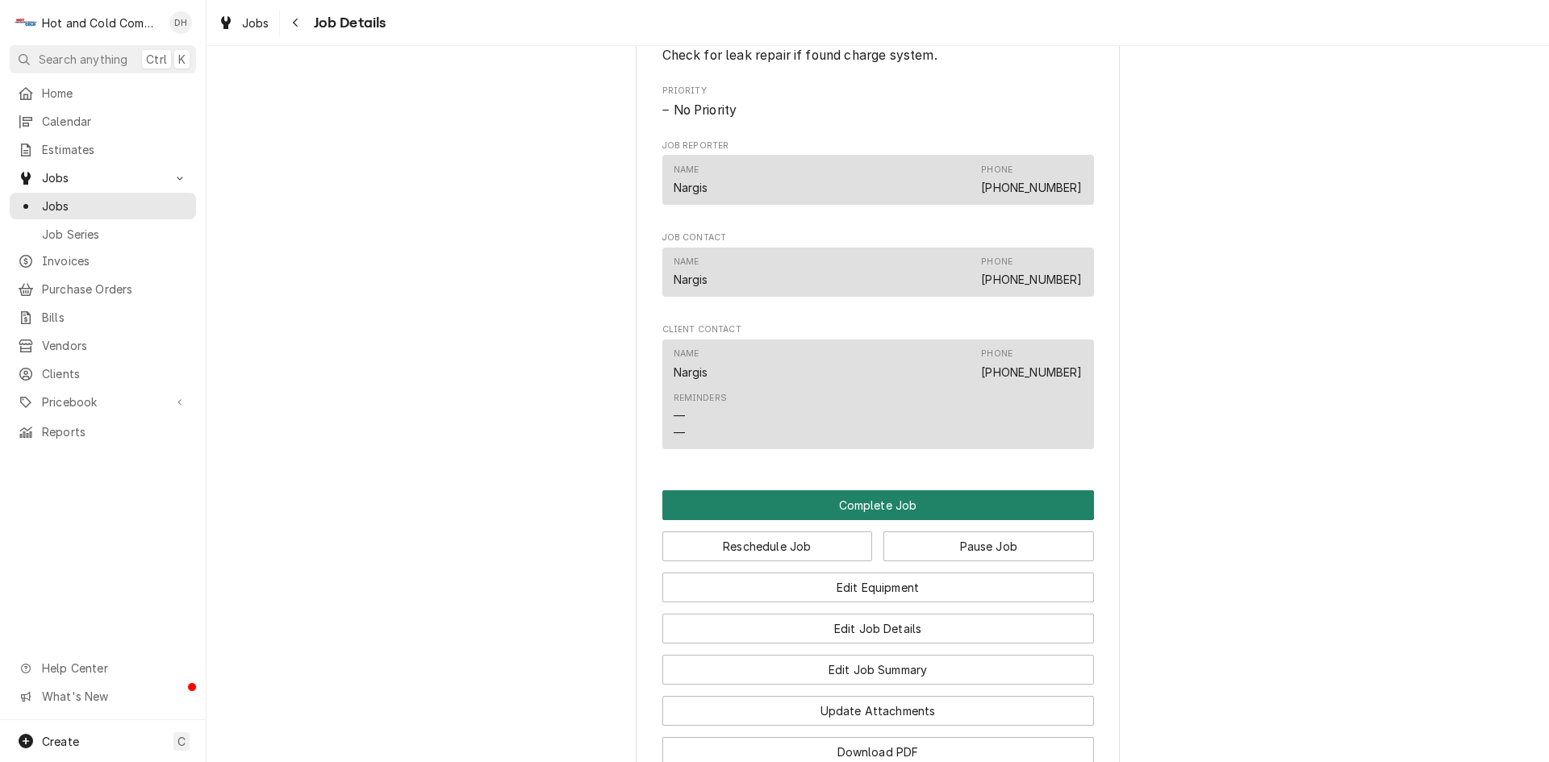
click at [886, 520] on button "Complete Job" at bounding box center [878, 506] width 432 height 30
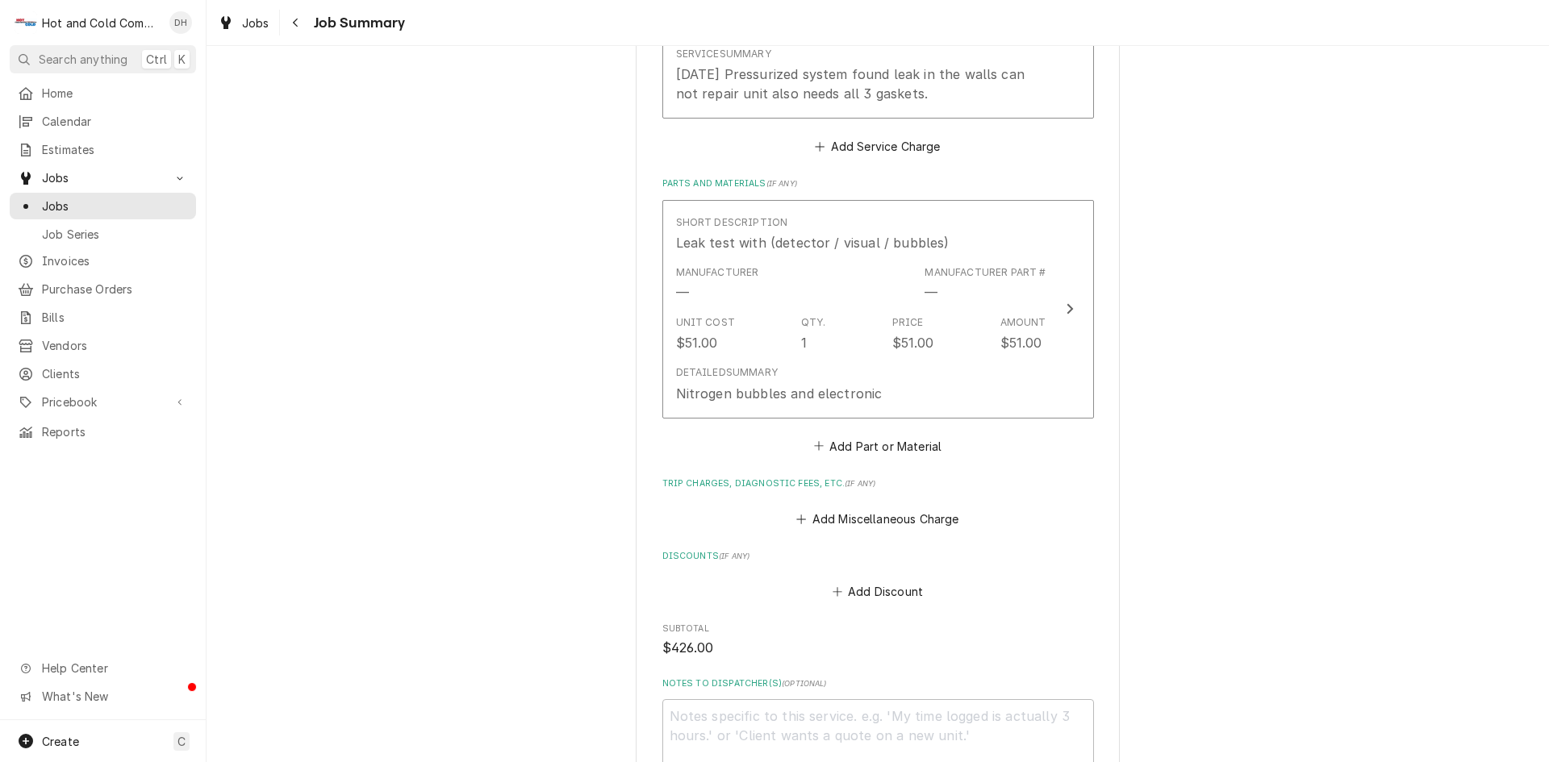
scroll to position [1064, 0]
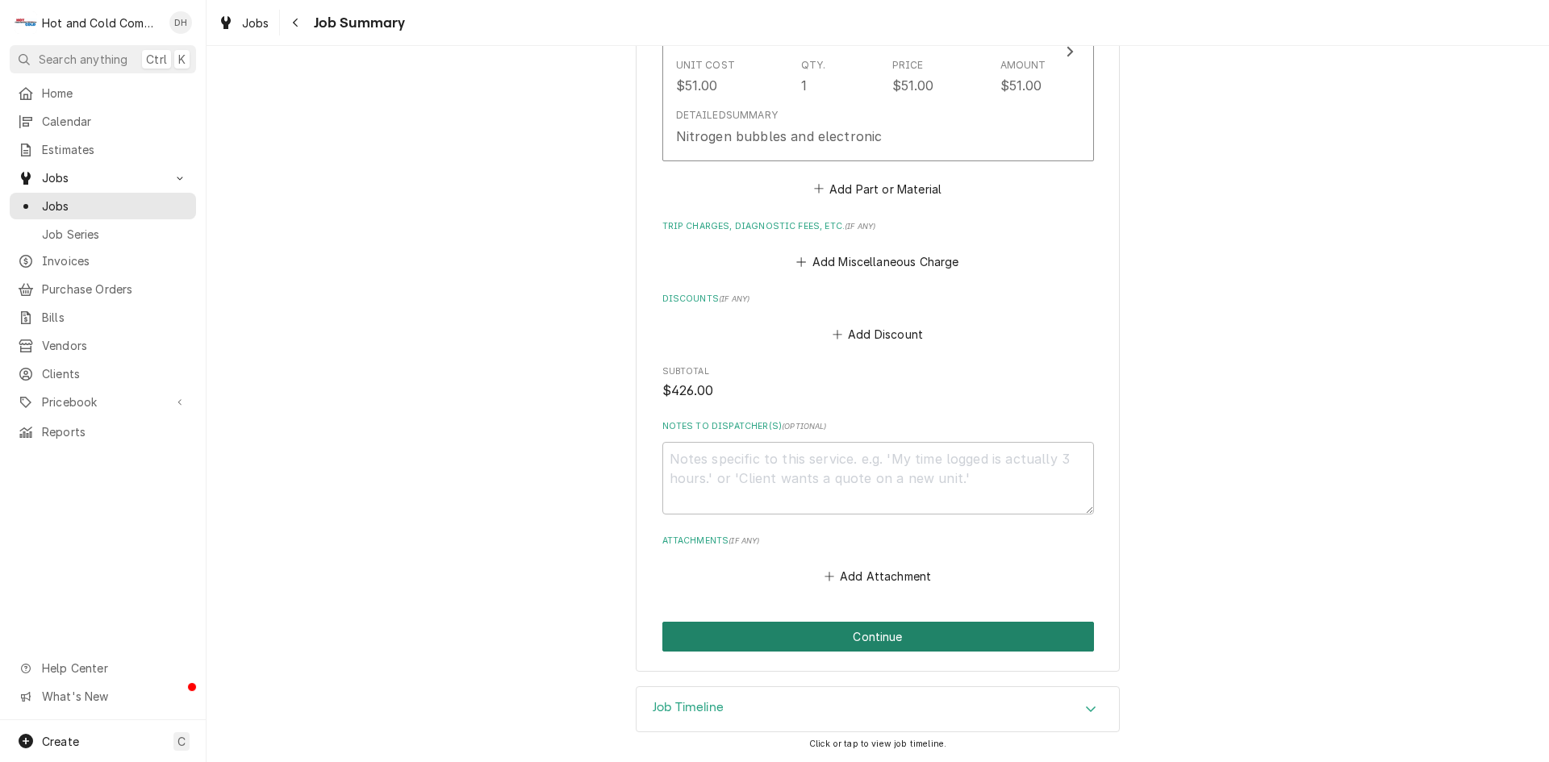
click at [869, 642] on button "Continue" at bounding box center [878, 637] width 432 height 30
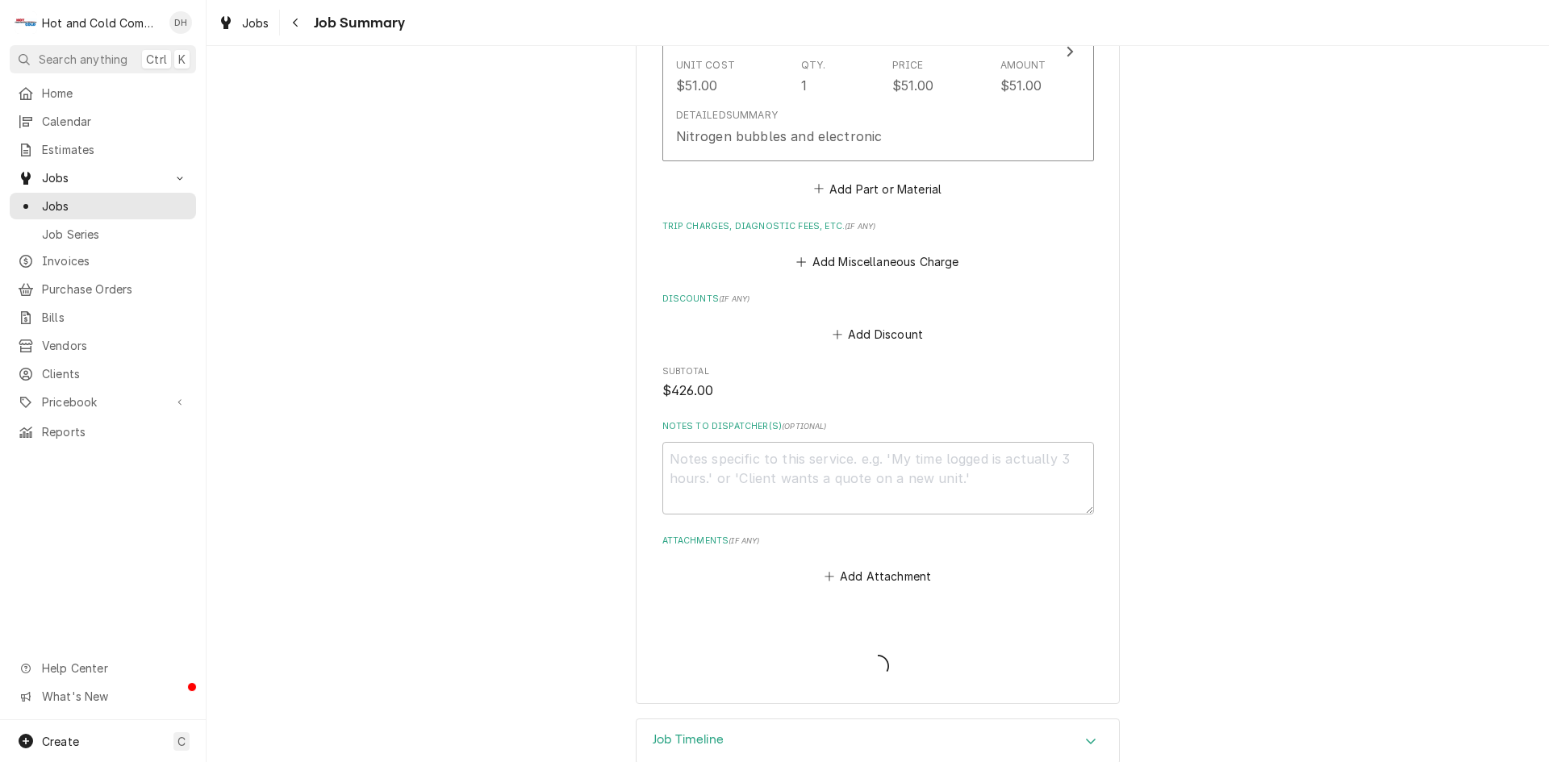
type textarea "x"
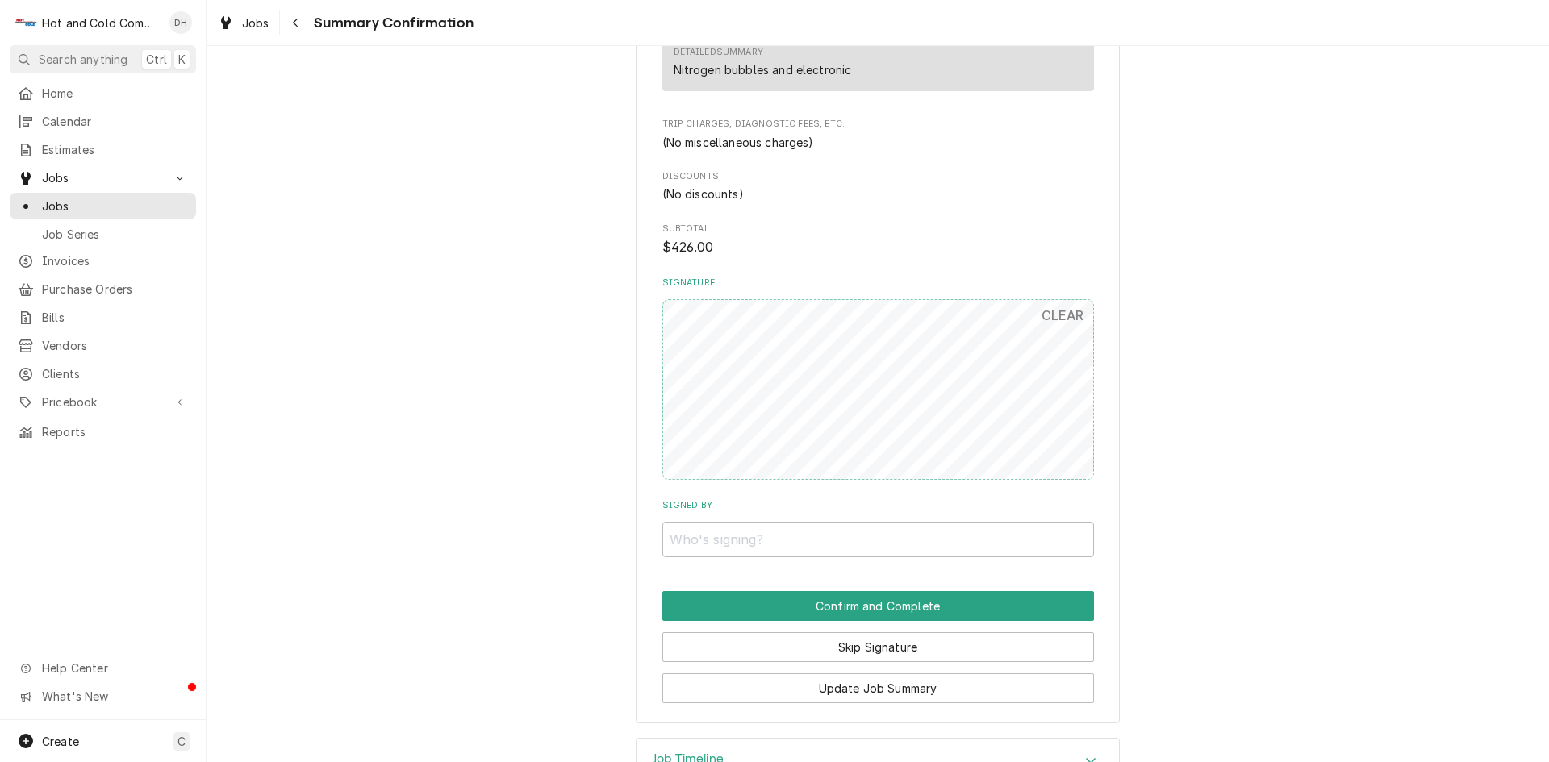
scroll to position [1051, 0]
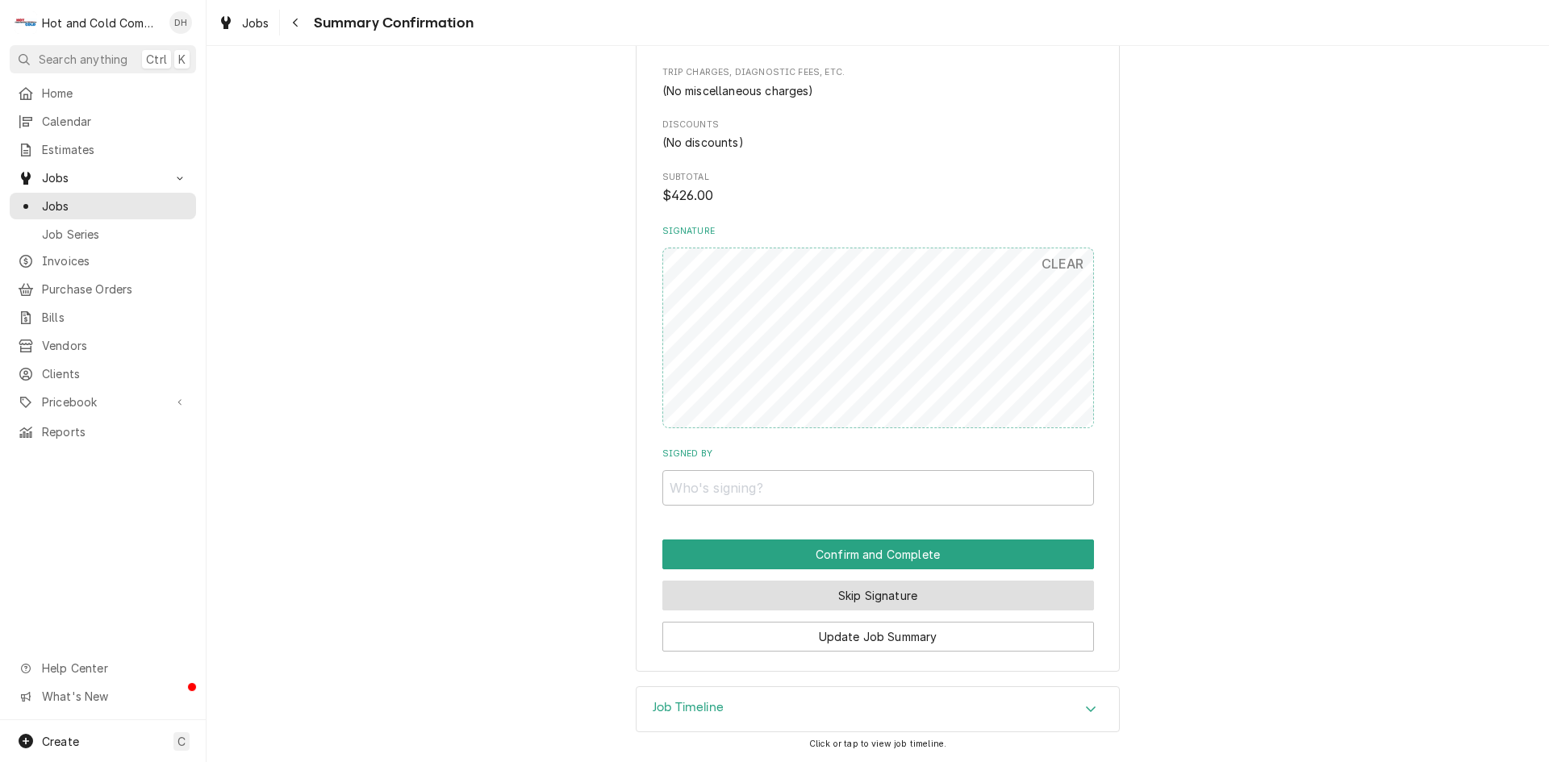
click at [812, 597] on button "Skip Signature" at bounding box center [878, 596] width 432 height 30
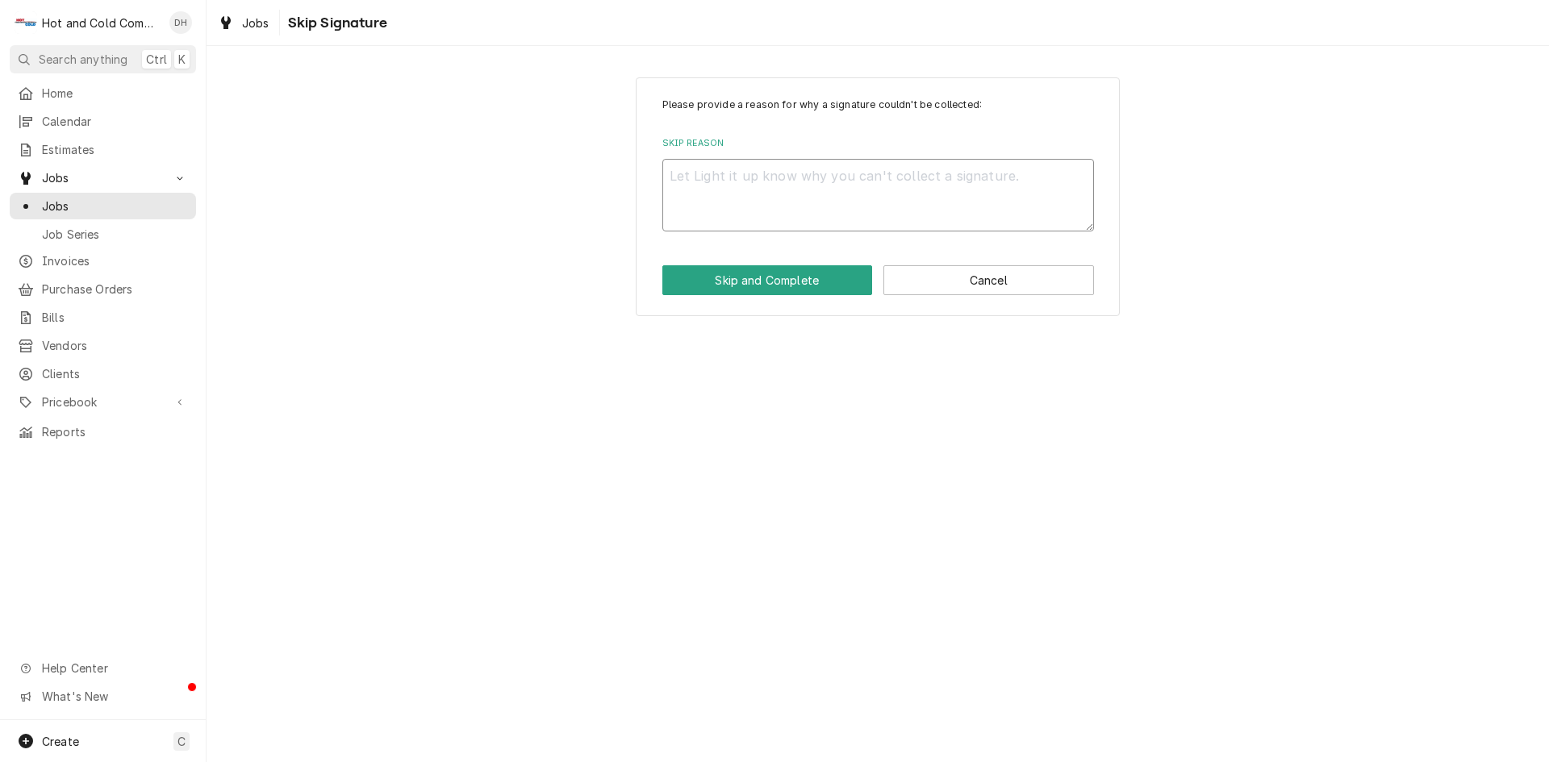
click at [703, 179] on textarea "Skip Reason" at bounding box center [878, 195] width 432 height 73
type textarea "x"
type textarea "p"
type textarea "x"
type textarea "pd"
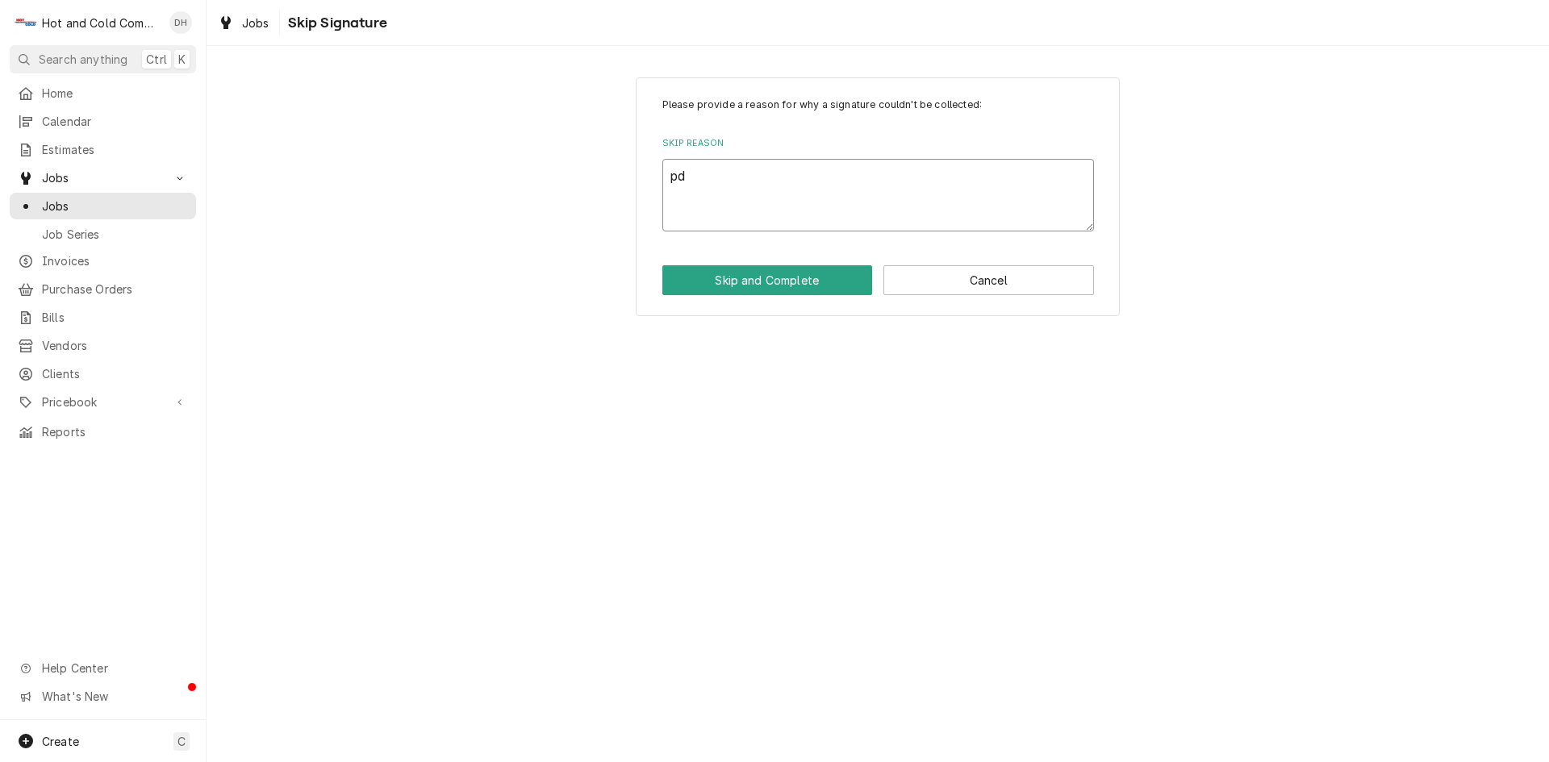
type textarea "x"
type textarea "pd"
type textarea "x"
type textarea "pd o"
type textarea "x"
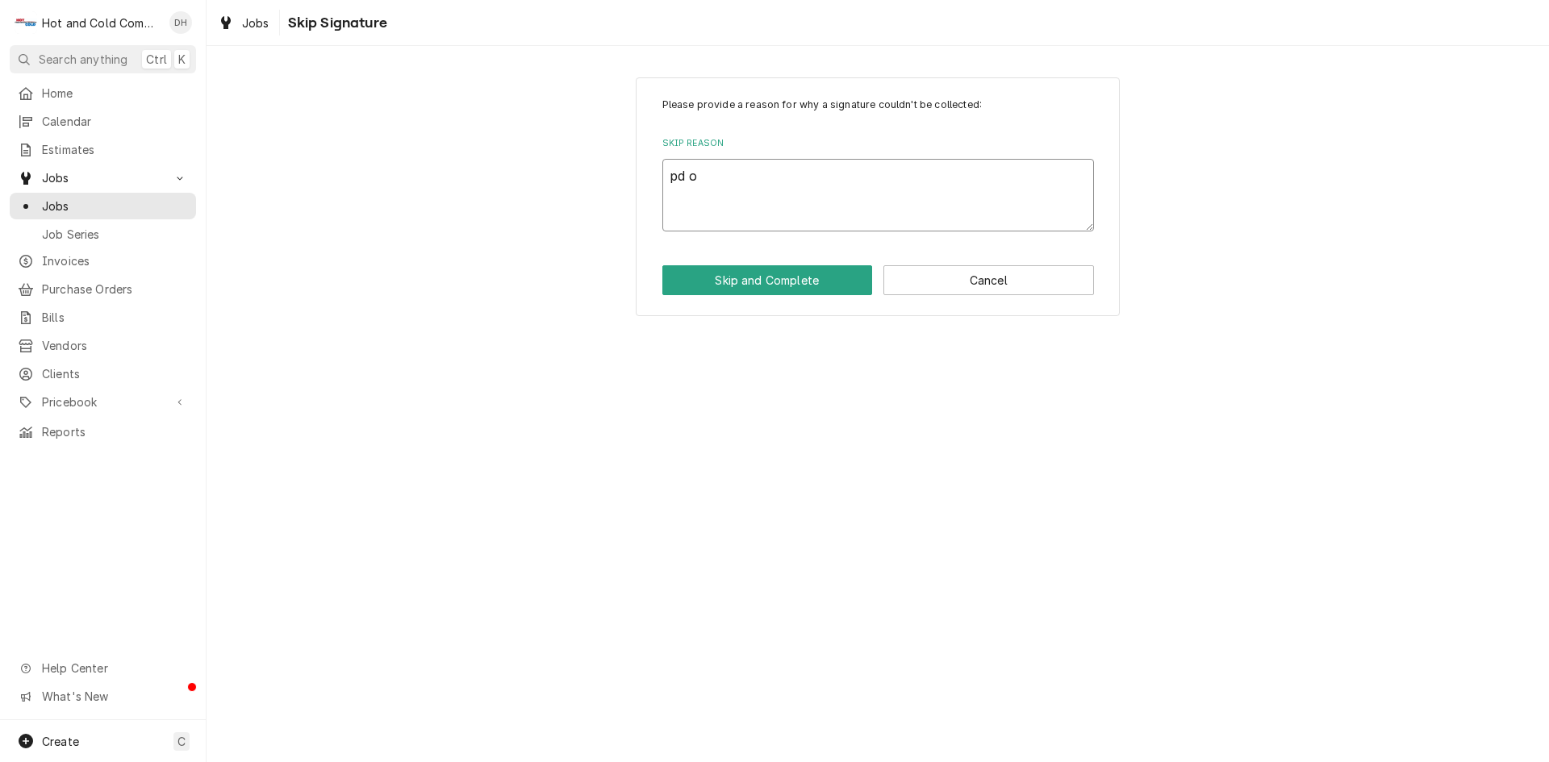
type textarea "pd ov"
type textarea "x"
type textarea "pd ove"
type textarea "x"
type textarea "pd over"
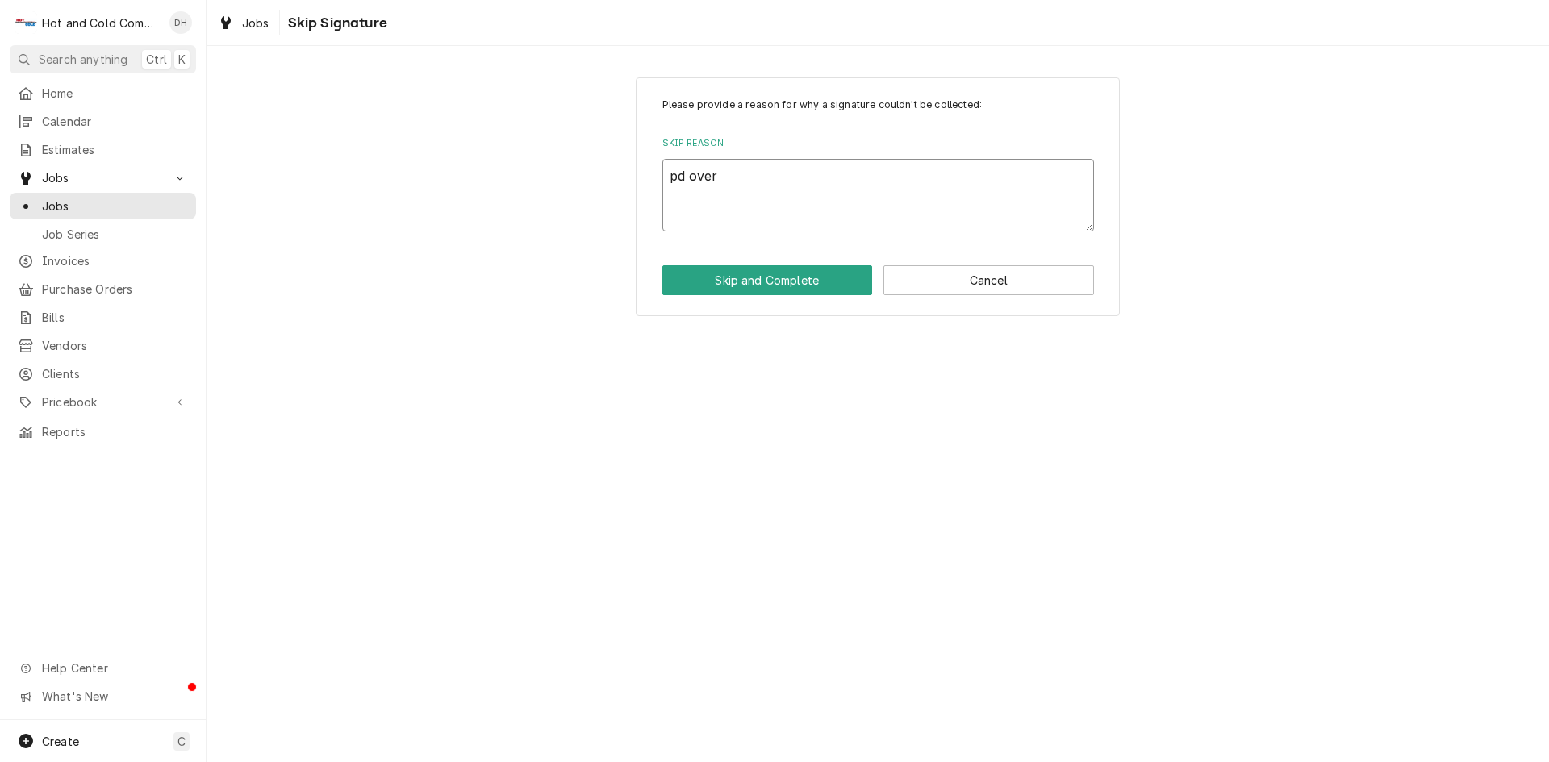
type textarea "x"
type textarea "pd over"
type textarea "x"
type textarea "pd over p"
type textarea "x"
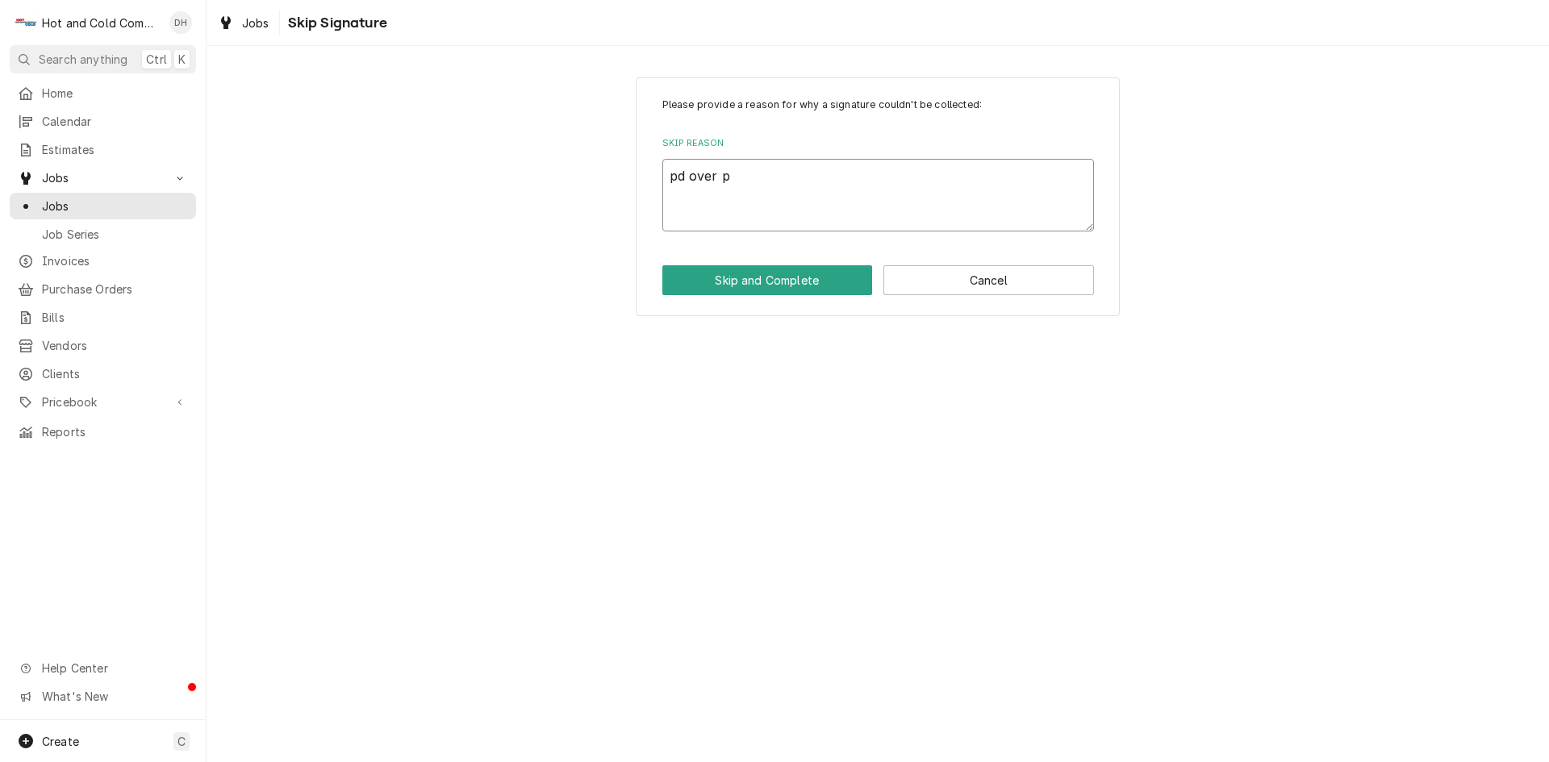
type textarea "pd over ph"
type textarea "x"
type textarea "pd over pho"
type textarea "x"
type textarea "pd over phon"
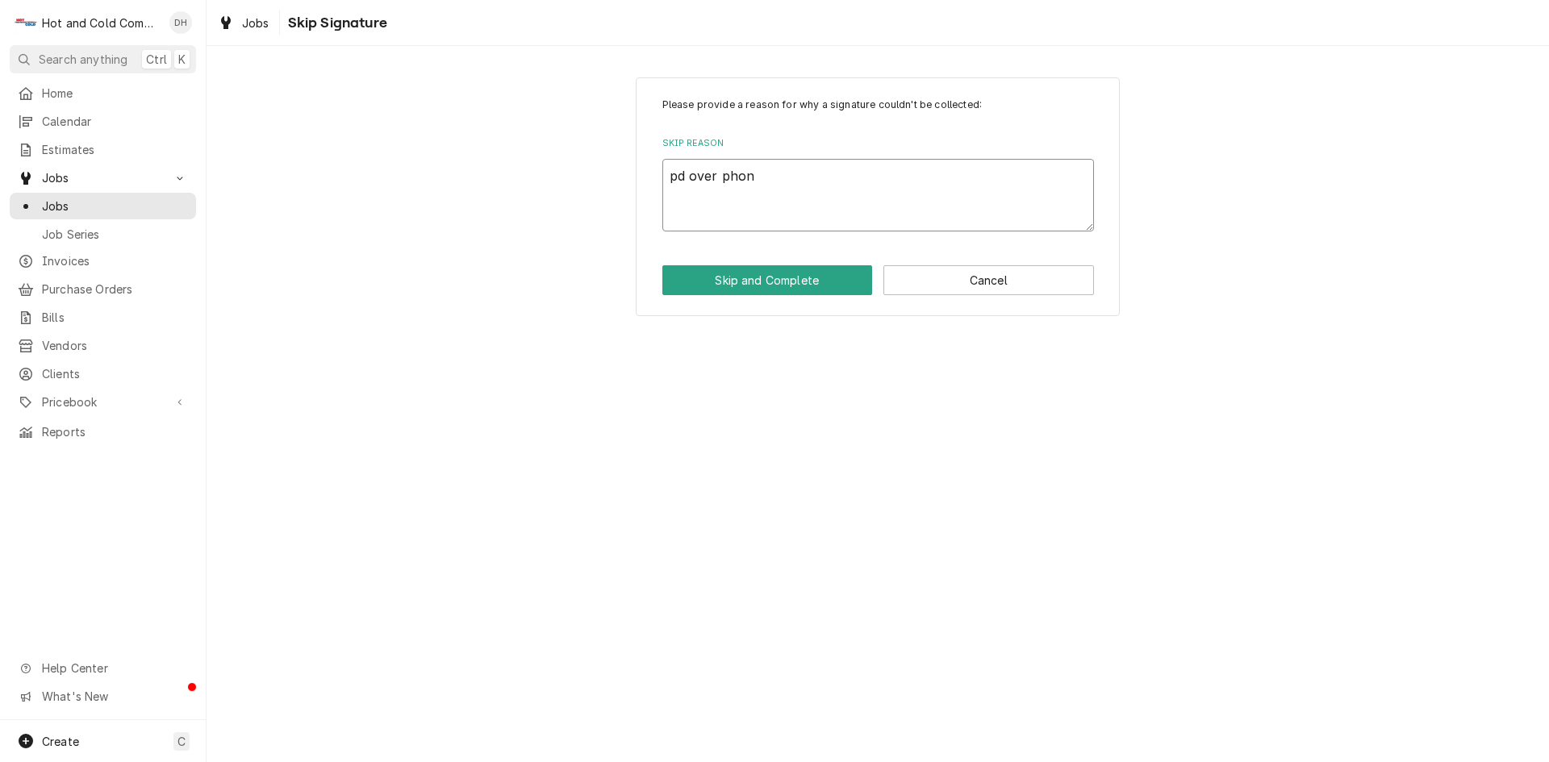
type textarea "x"
type textarea "pd over phone"
click at [758, 279] on button "Skip and Complete" at bounding box center [767, 280] width 211 height 30
type textarea "x"
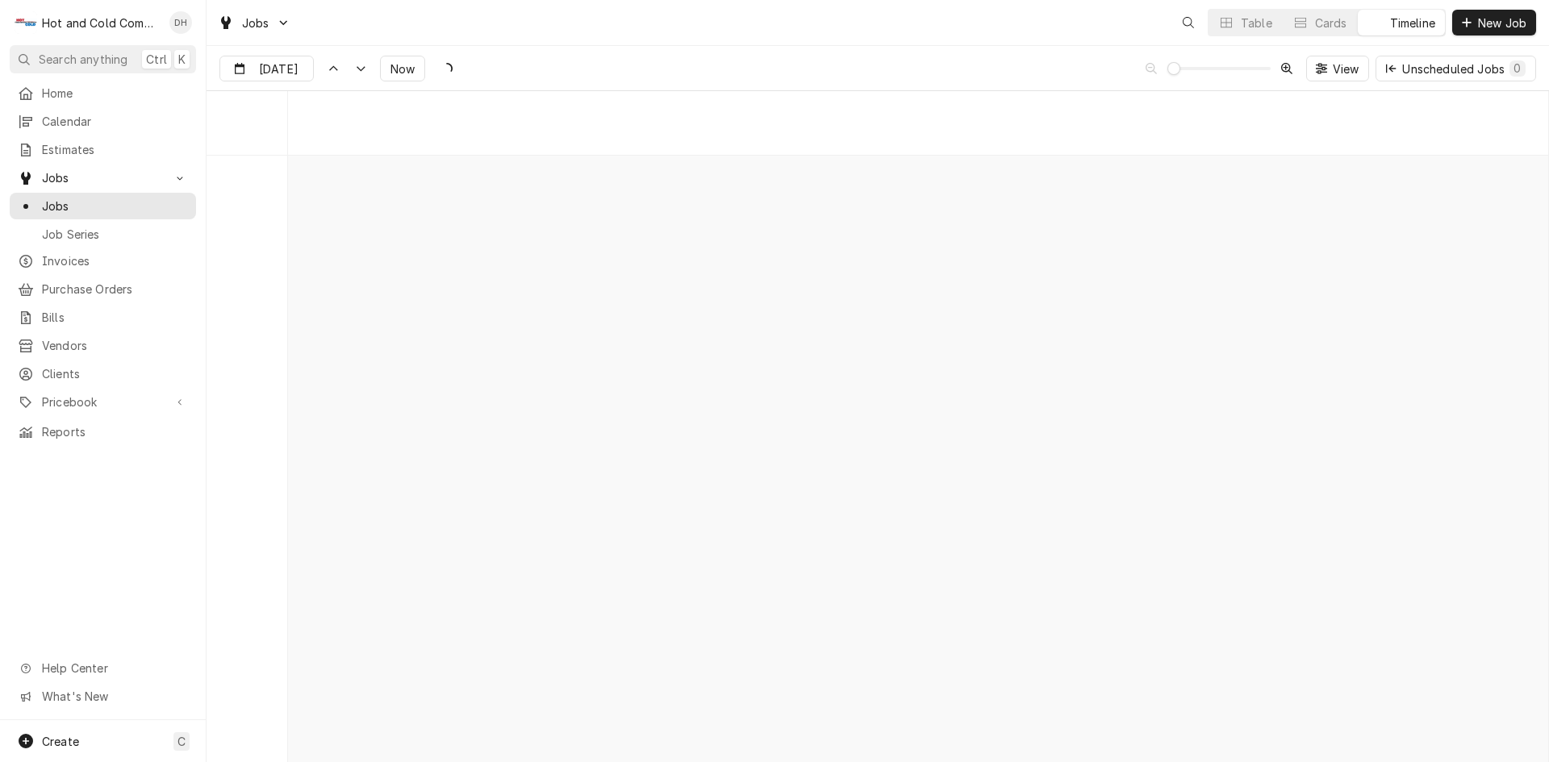
scroll to position [12624, 0]
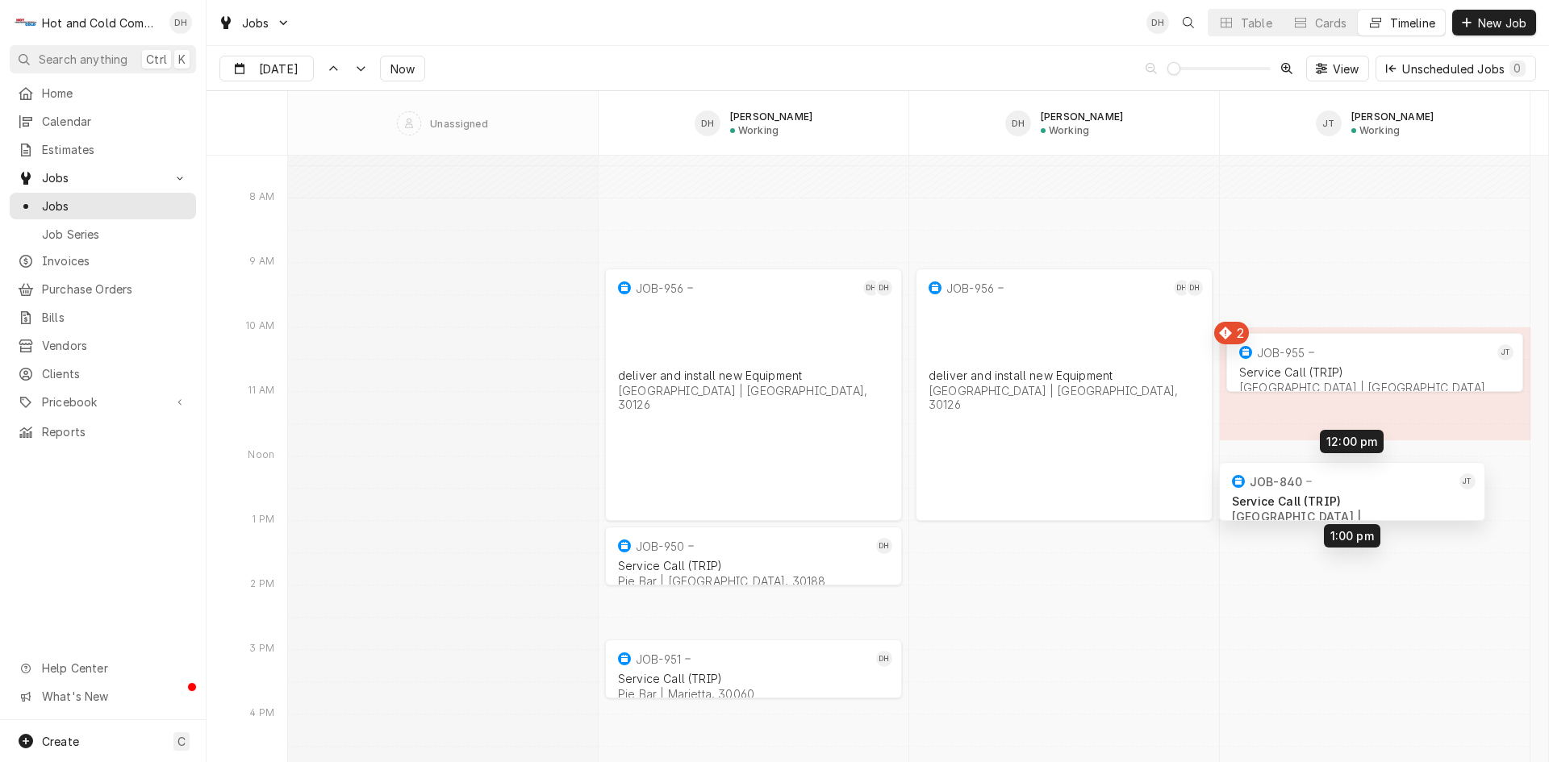
drag, startPoint x: 1361, startPoint y: 413, endPoint x: 1322, endPoint y: 499, distance: 93.9
click at [1322, 499] on div "9:00 AM 1:00 PM JOB-956 DH DH deliver and install new Equipment [GEOGRAPHIC_DAT…" at bounding box center [918, 610] width 1260 height 26156
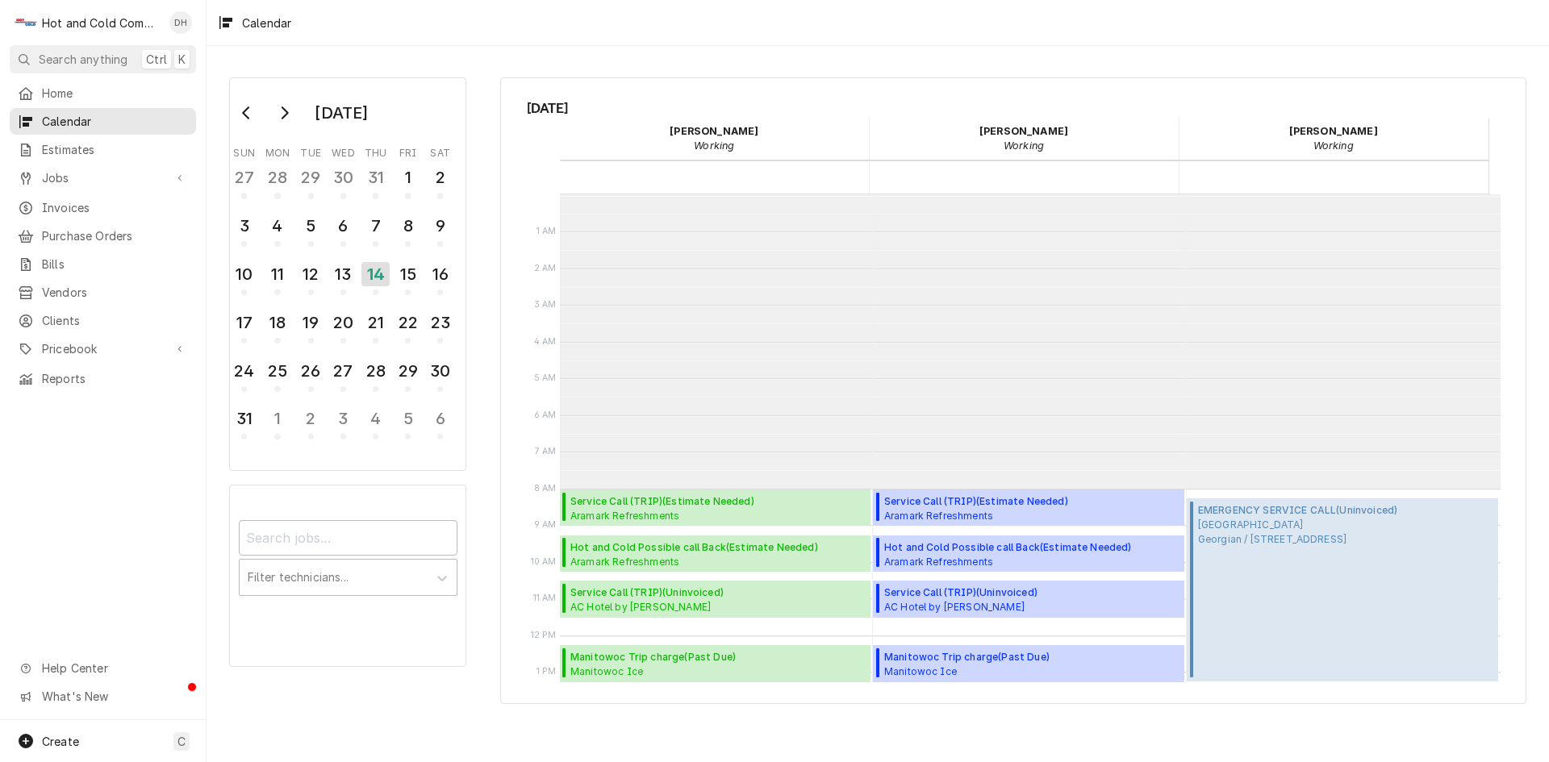
scroll to position [294, 0]
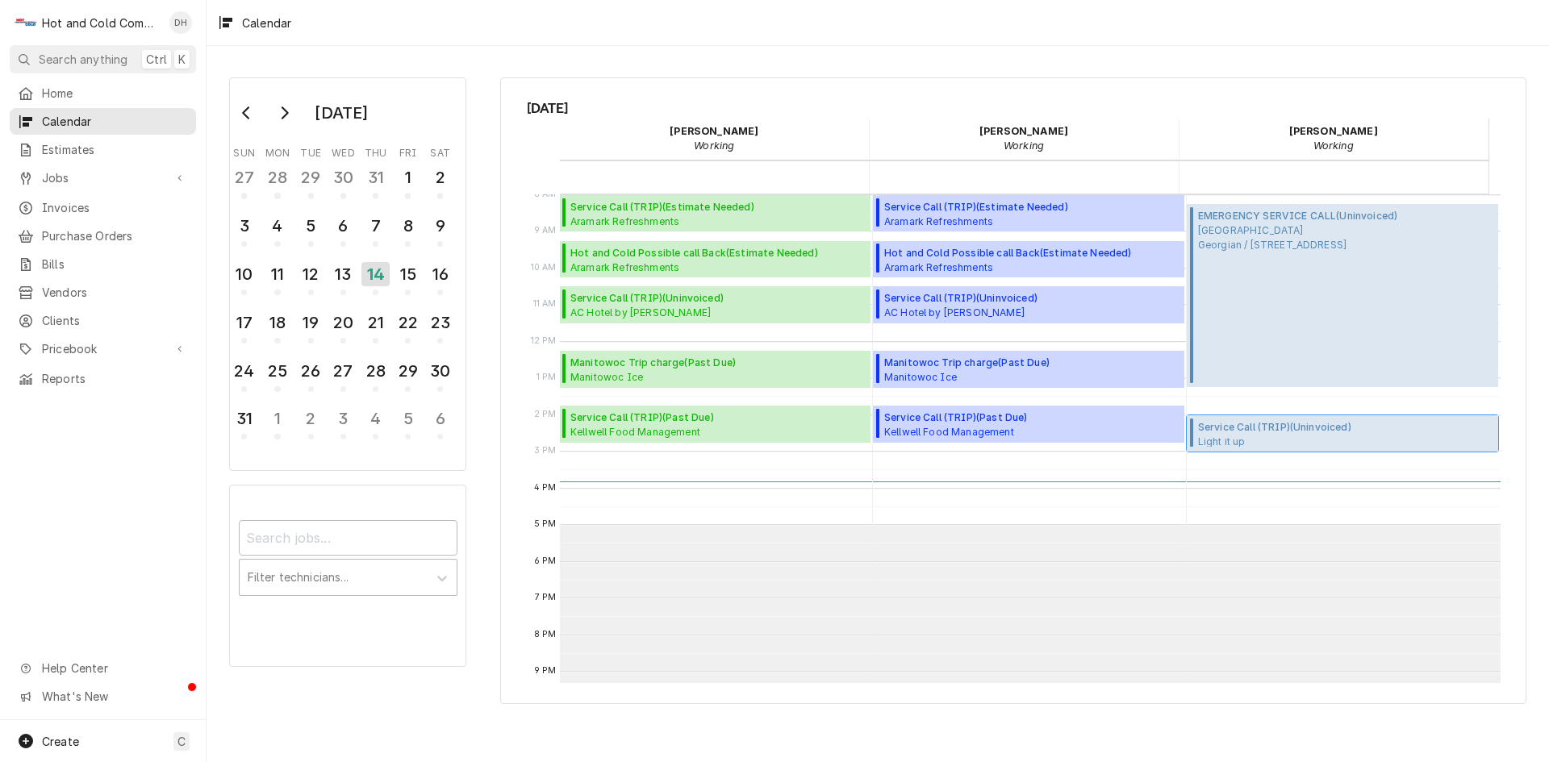
click at [1335, 437] on span "Light it up LIGHT IT UP / [STREET_ADDRESS]" at bounding box center [1282, 441] width 169 height 13
click at [1319, 430] on span "Service Call (TRIP) ( Uninvoiced )" at bounding box center [1282, 427] width 169 height 15
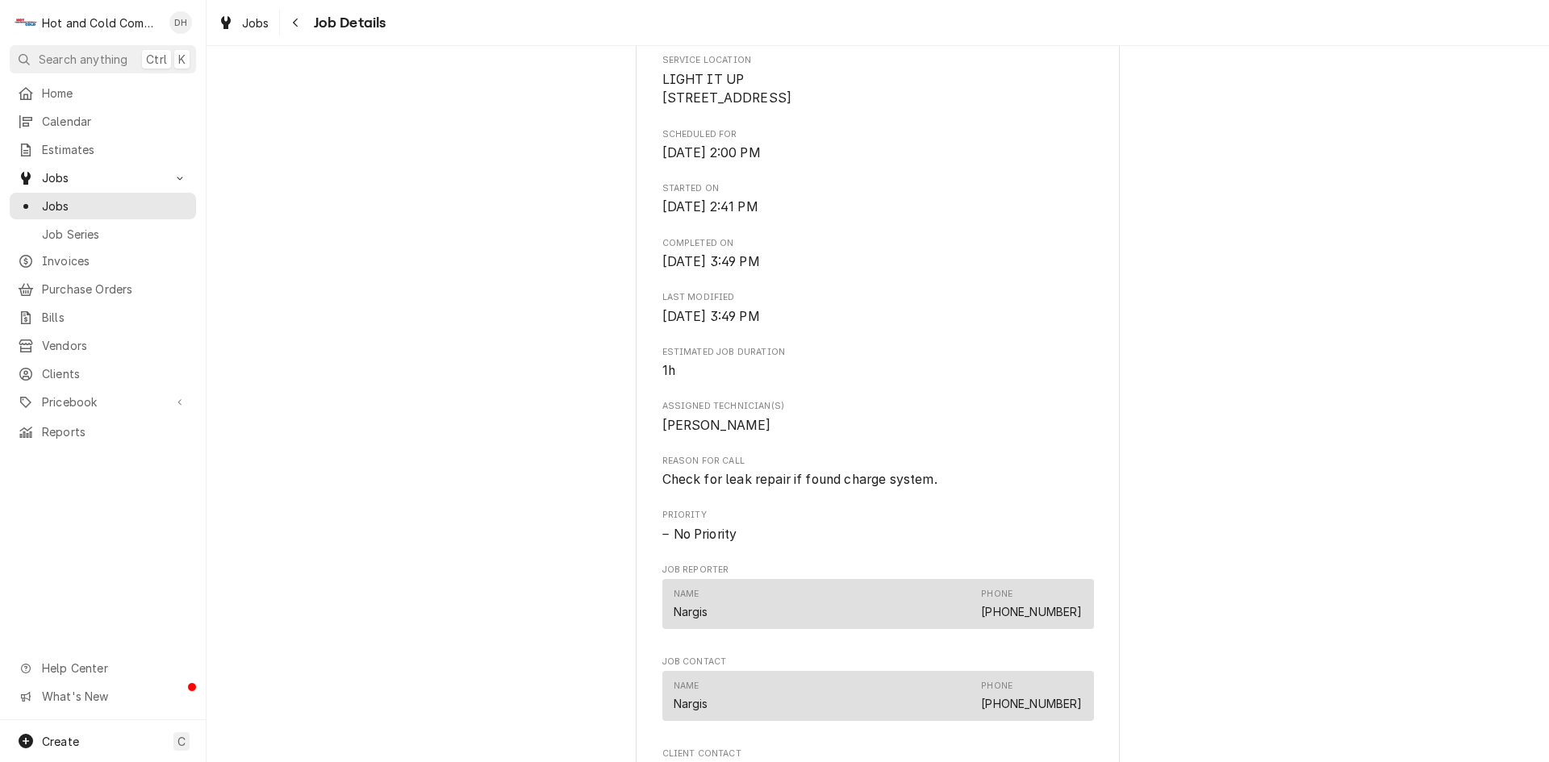
scroll to position [1075, 0]
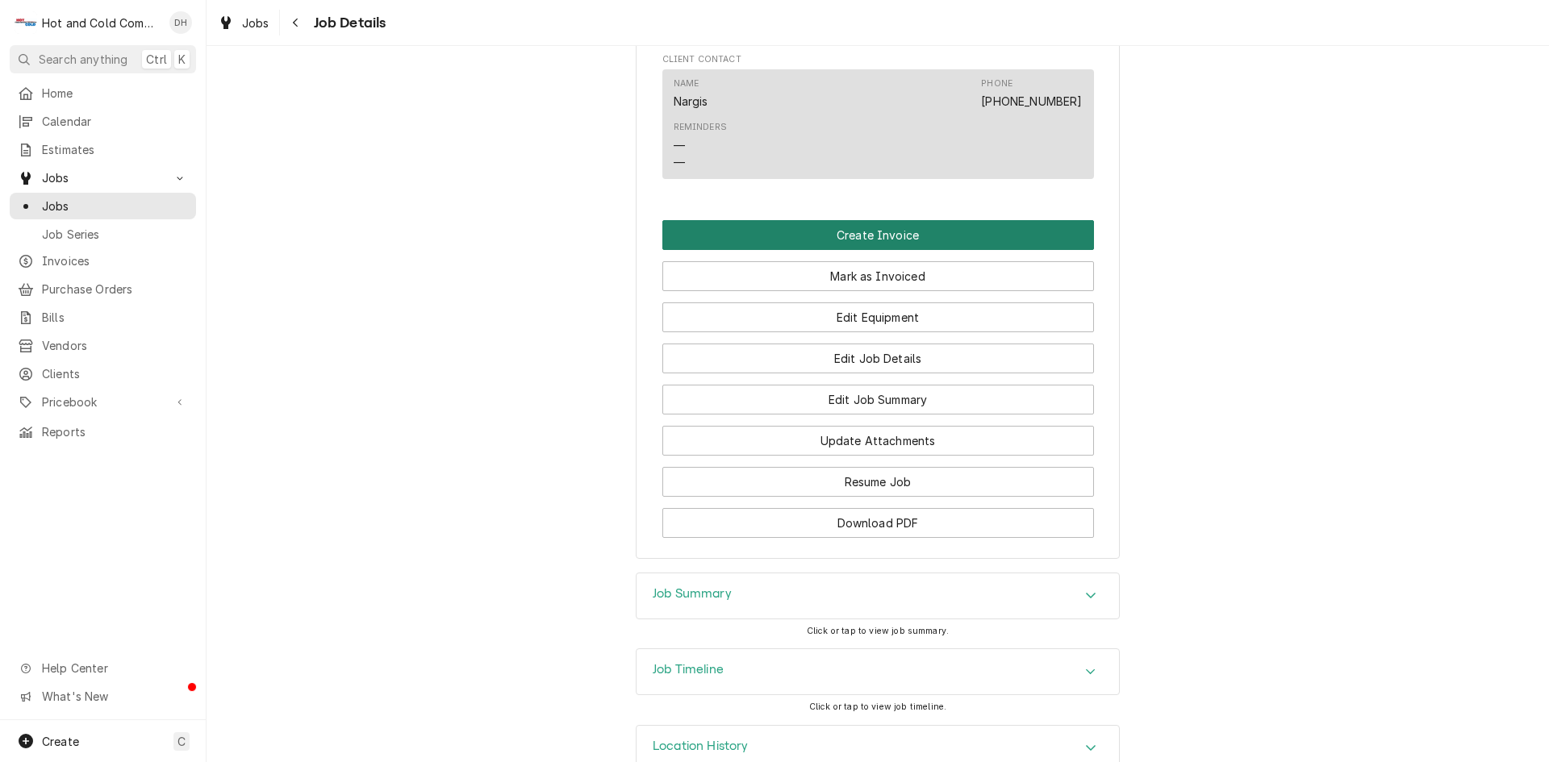
drag, startPoint x: 862, startPoint y: 255, endPoint x: 875, endPoint y: 253, distance: 13.8
click at [868, 250] on button "Create Invoice" at bounding box center [878, 235] width 432 height 30
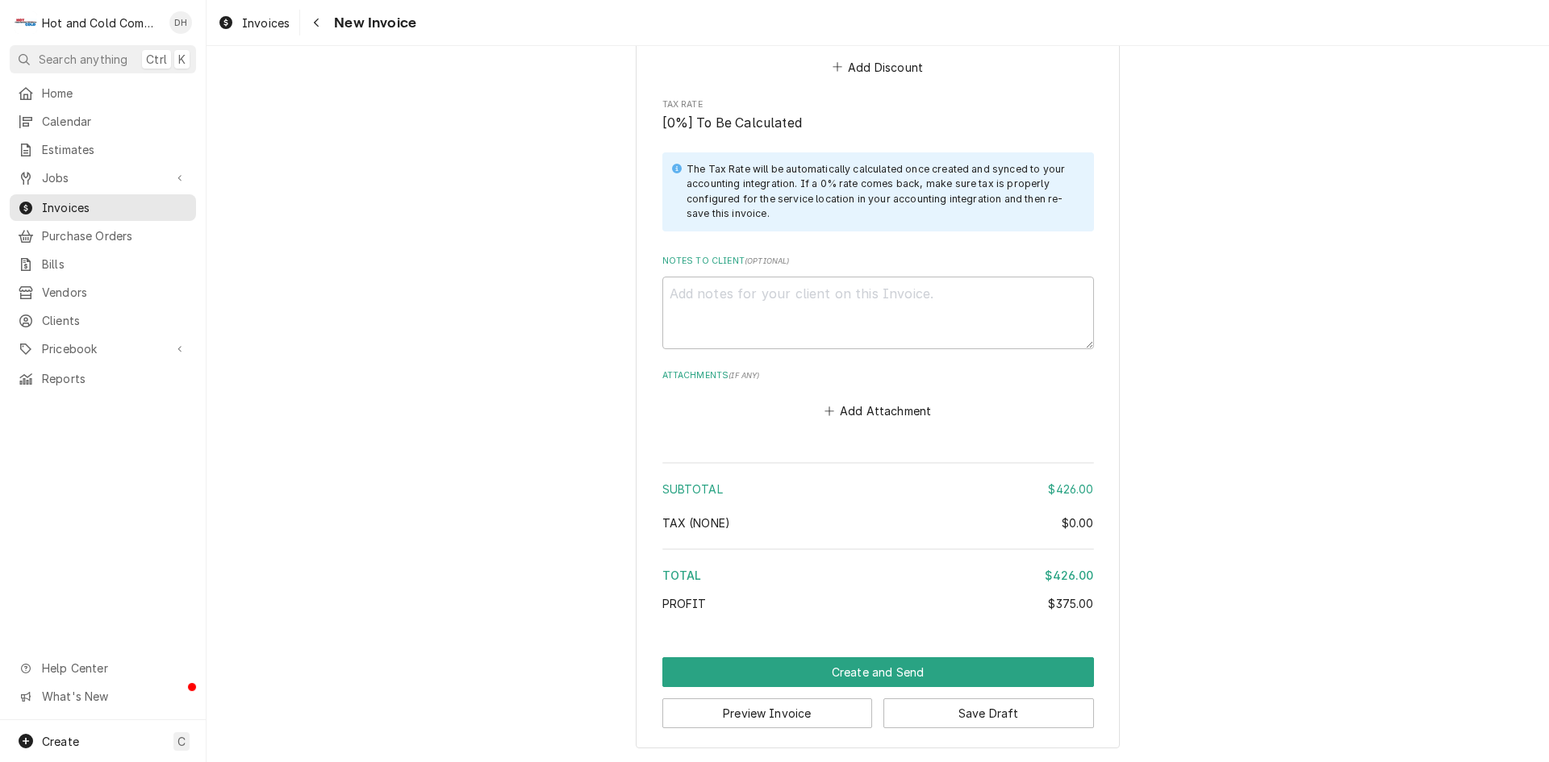
scroll to position [2032, 0]
click at [863, 670] on button "Create and Send" at bounding box center [878, 672] width 432 height 30
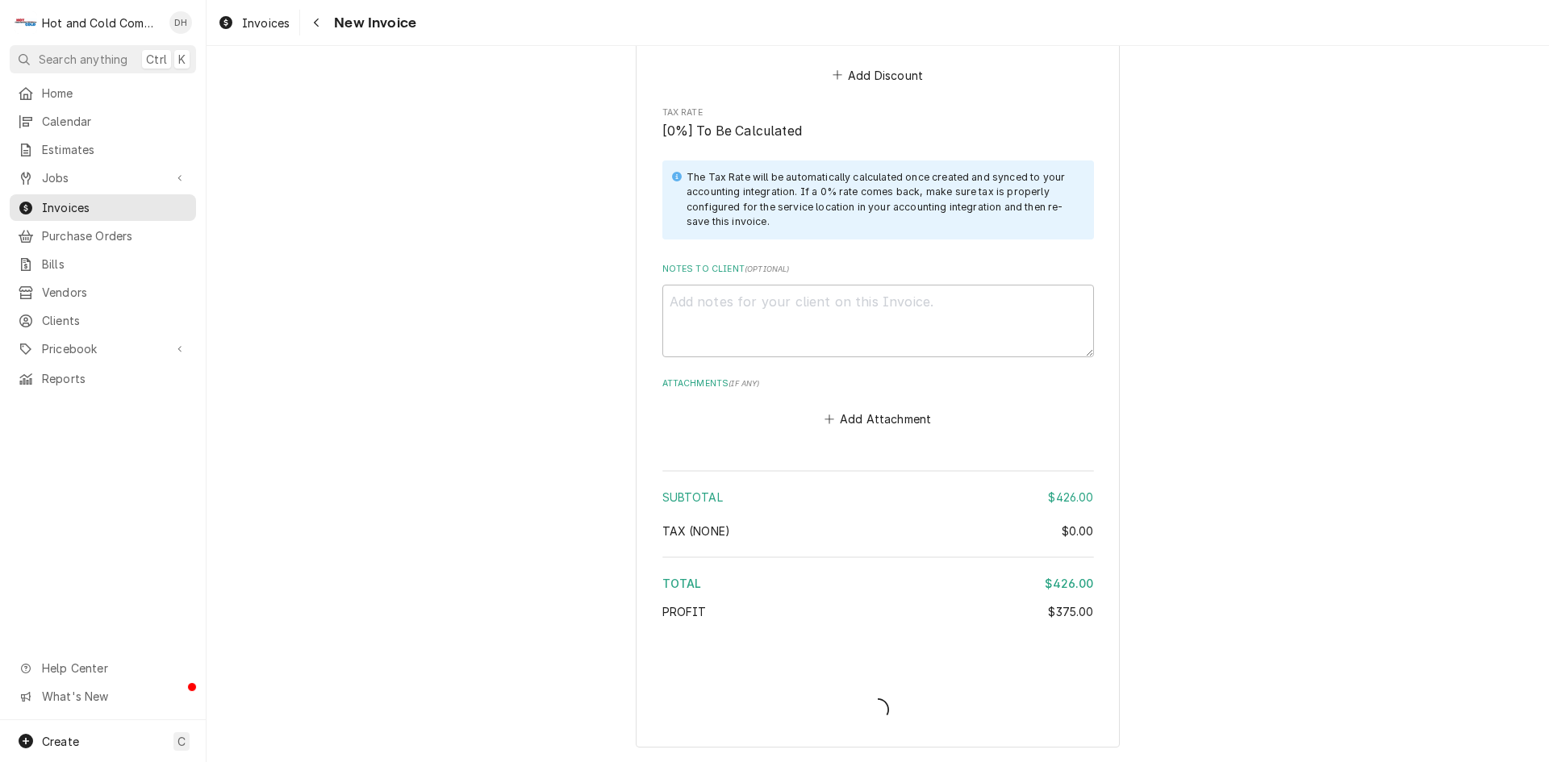
scroll to position [2023, 0]
type textarea "x"
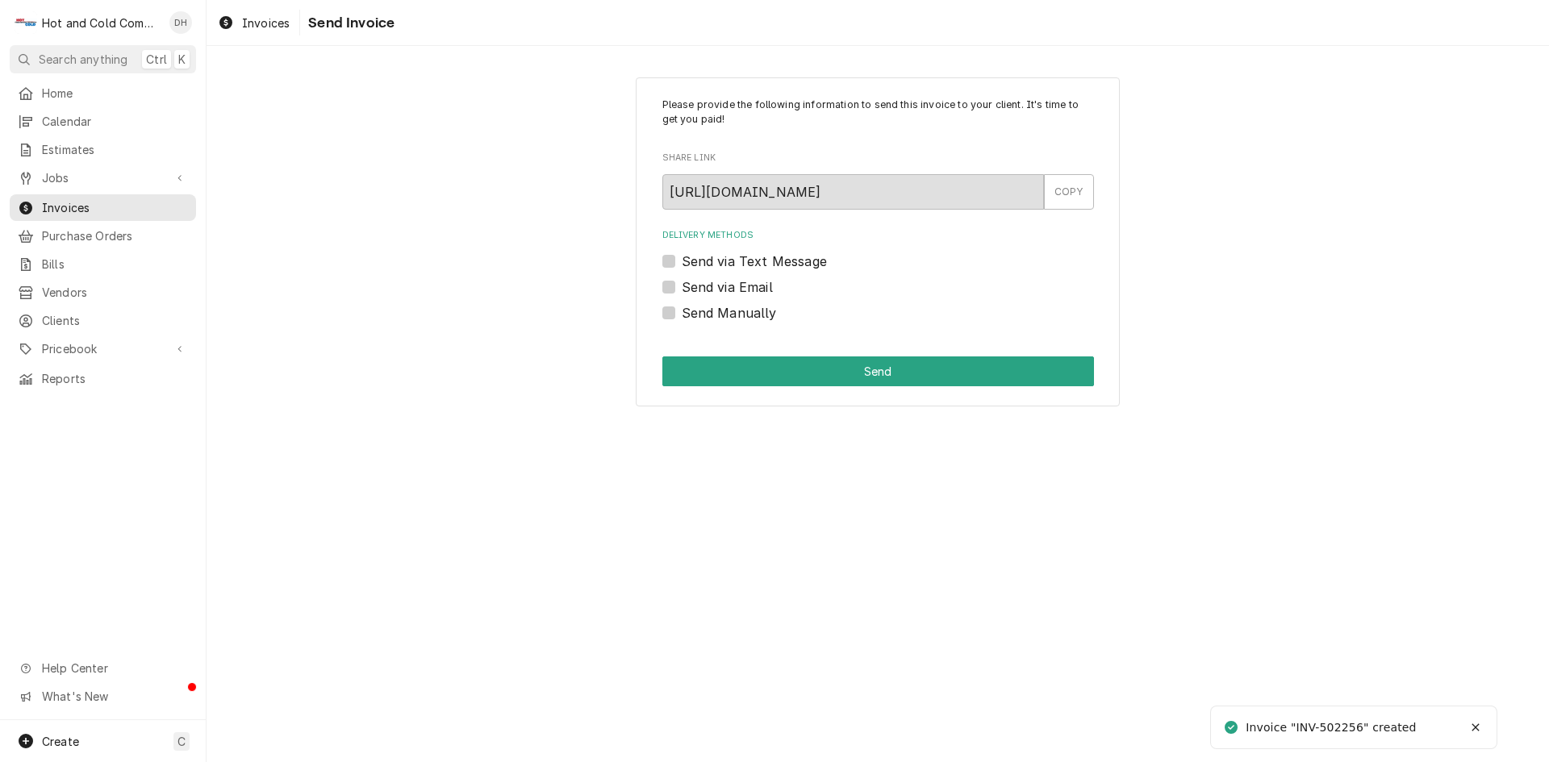
click at [720, 306] on label "Send Manually" at bounding box center [729, 312] width 95 height 19
click at [720, 306] on input "Send Manually" at bounding box center [898, 320] width 432 height 35
checkbox input "true"
click at [850, 372] on button "Send" at bounding box center [878, 372] width 432 height 30
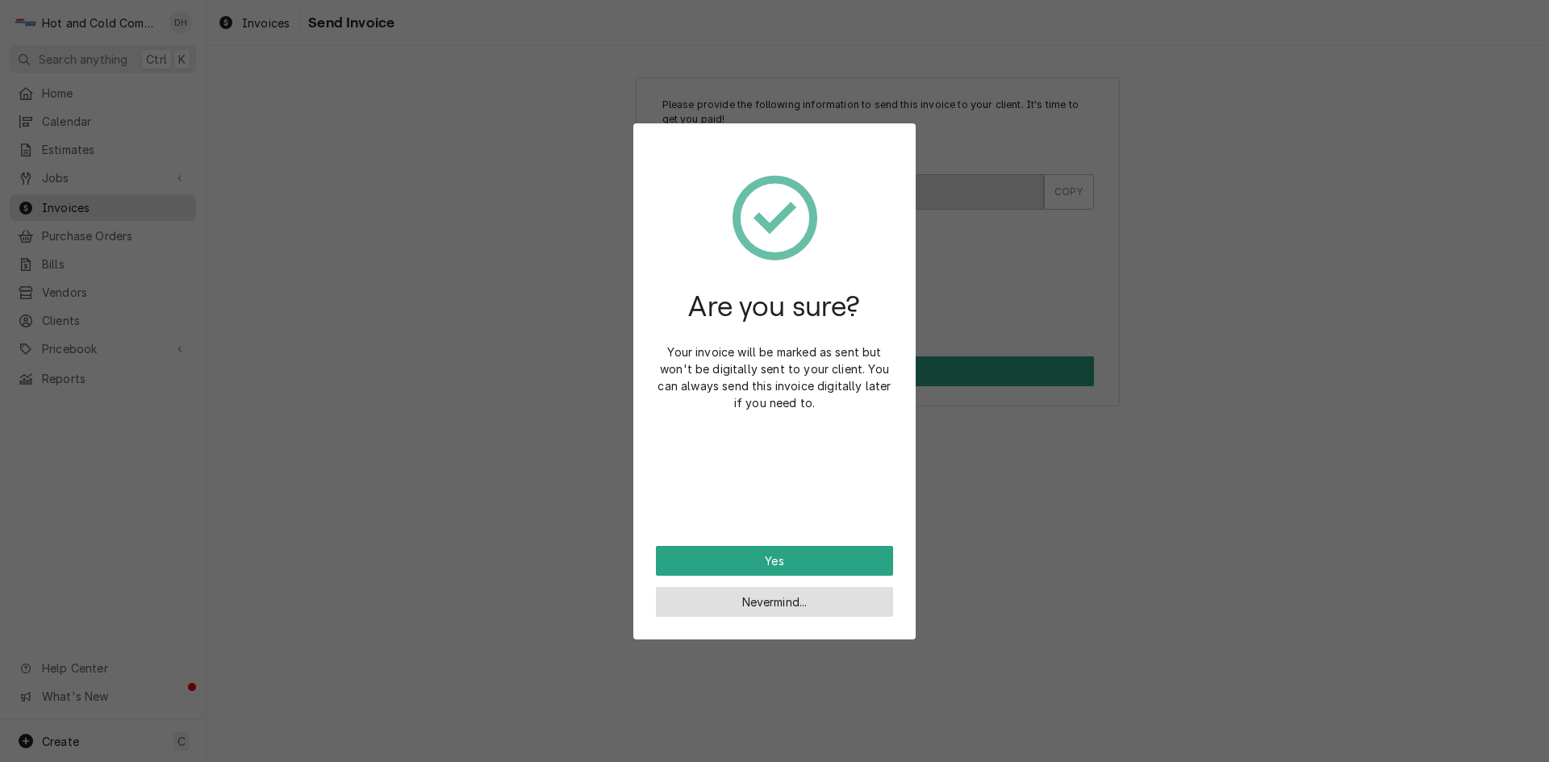
click at [771, 603] on button "Nevermind..." at bounding box center [774, 602] width 237 height 30
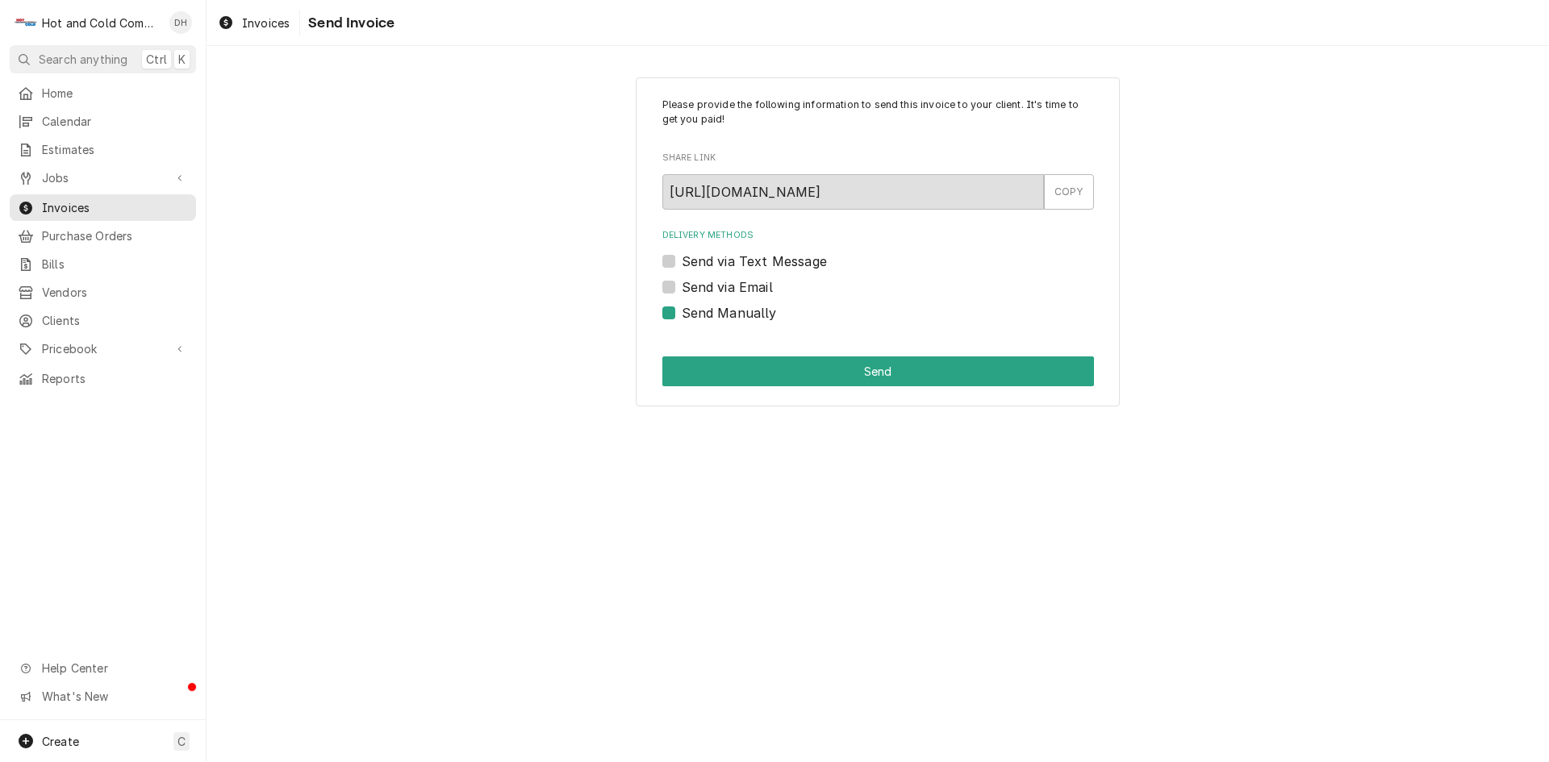
click at [682, 284] on label "Send via Email" at bounding box center [727, 287] width 91 height 19
click at [682, 284] on input "Send via Email" at bounding box center [898, 295] width 432 height 35
checkbox input "true"
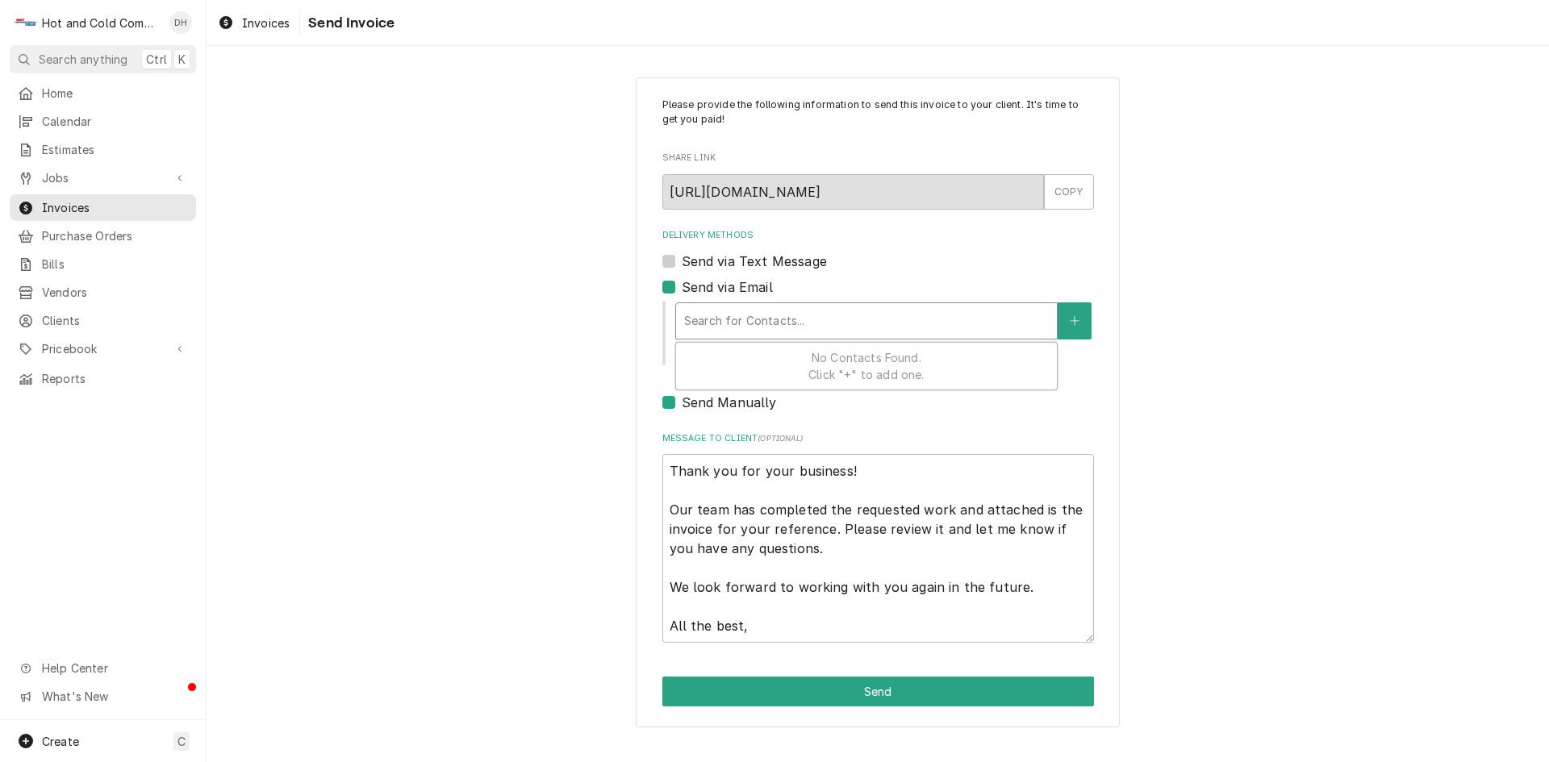
click at [878, 322] on div "Delivery Methods" at bounding box center [866, 321] width 365 height 29
click at [1267, 435] on div "Please provide the following information to send this invoice to your client. I…" at bounding box center [878, 402] width 1343 height 679
click at [682, 403] on label "Send Manually" at bounding box center [729, 402] width 95 height 19
click at [682, 403] on input "Send Manually" at bounding box center [898, 410] width 432 height 35
checkbox input "false"
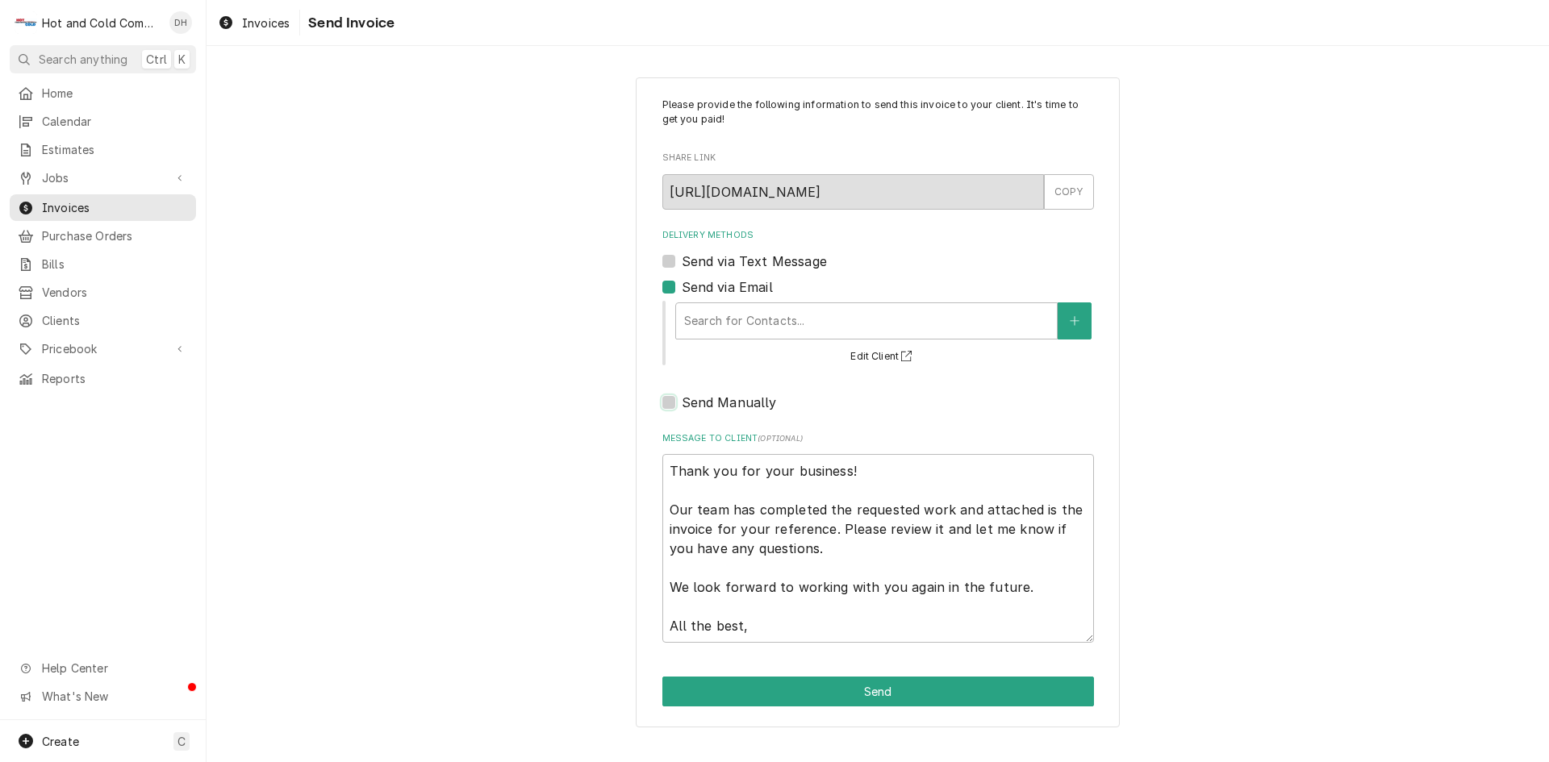
type textarea "x"
click at [954, 363] on div "Search for Contacts... Edit Client" at bounding box center [884, 332] width 420 height 67
click at [682, 286] on label "Send via Email" at bounding box center [727, 287] width 91 height 19
click at [682, 286] on input "Send via Email" at bounding box center [898, 295] width 432 height 35
checkbox input "false"
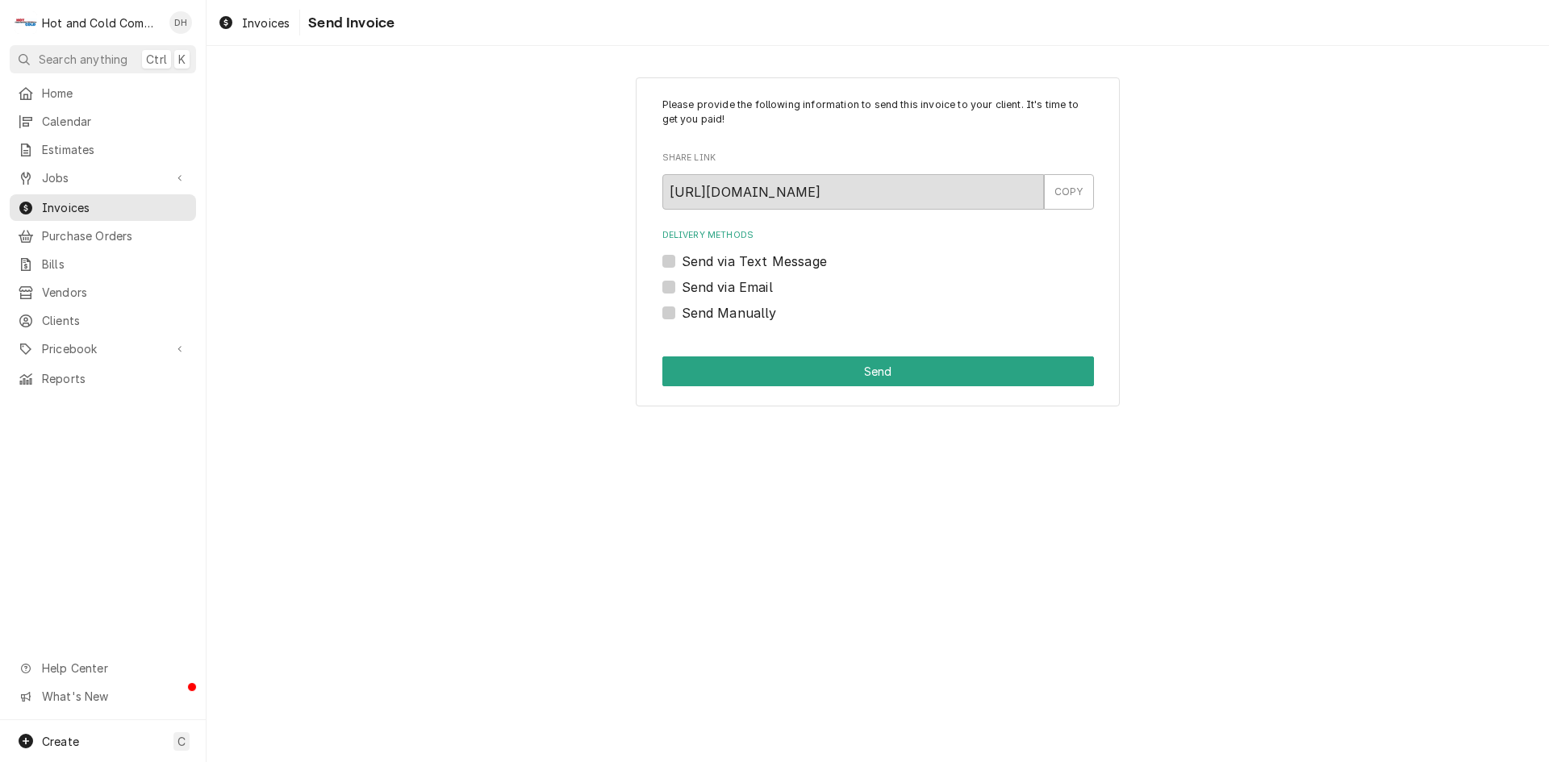
click at [682, 315] on label "Send Manually" at bounding box center [729, 312] width 95 height 19
click at [682, 315] on input "Send Manually" at bounding box center [898, 320] width 432 height 35
checkbox input "true"
click at [883, 367] on button "Send" at bounding box center [878, 372] width 432 height 30
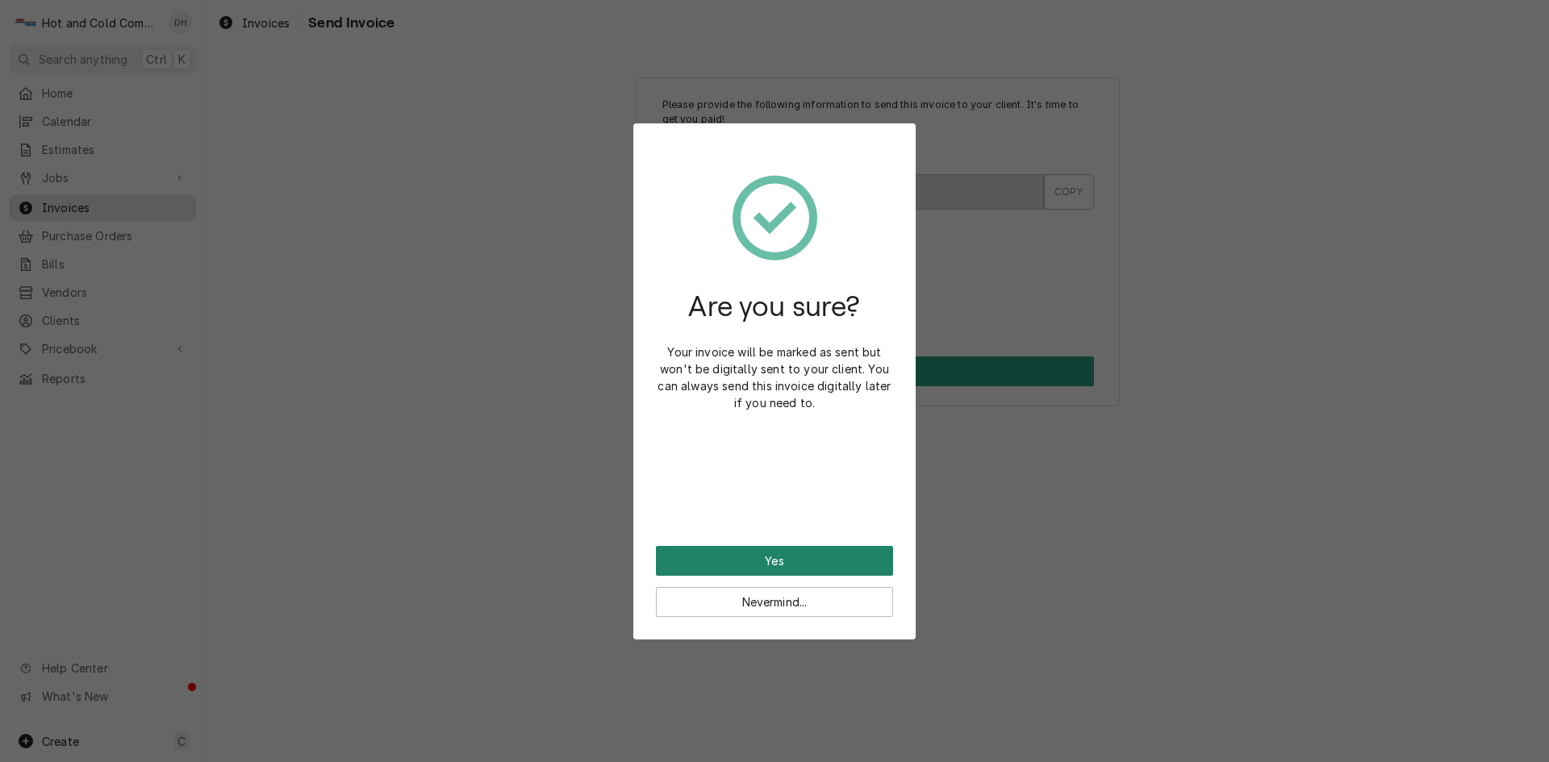
click at [783, 563] on button "Yes" at bounding box center [774, 561] width 237 height 30
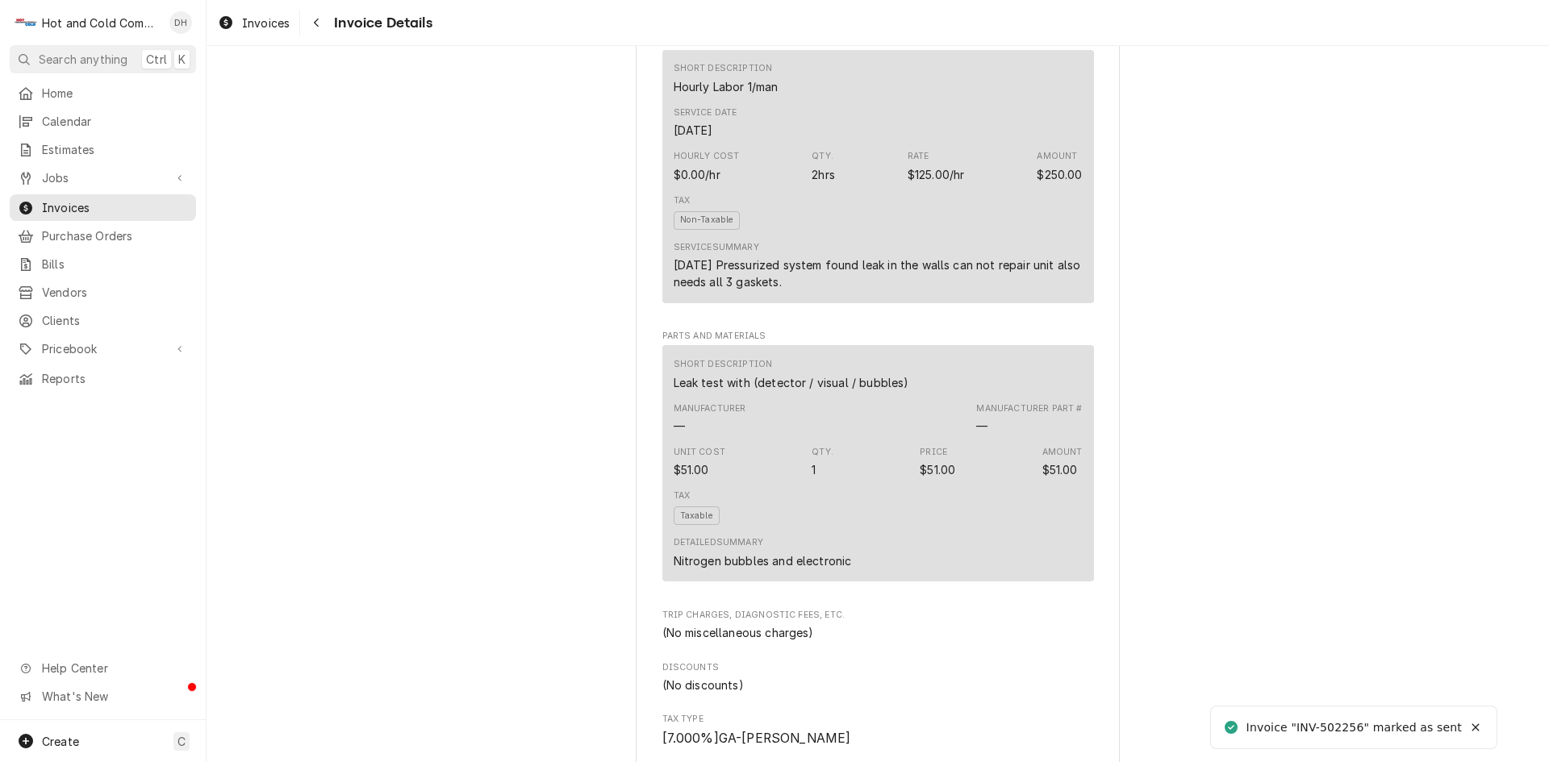
scroll to position [1969, 0]
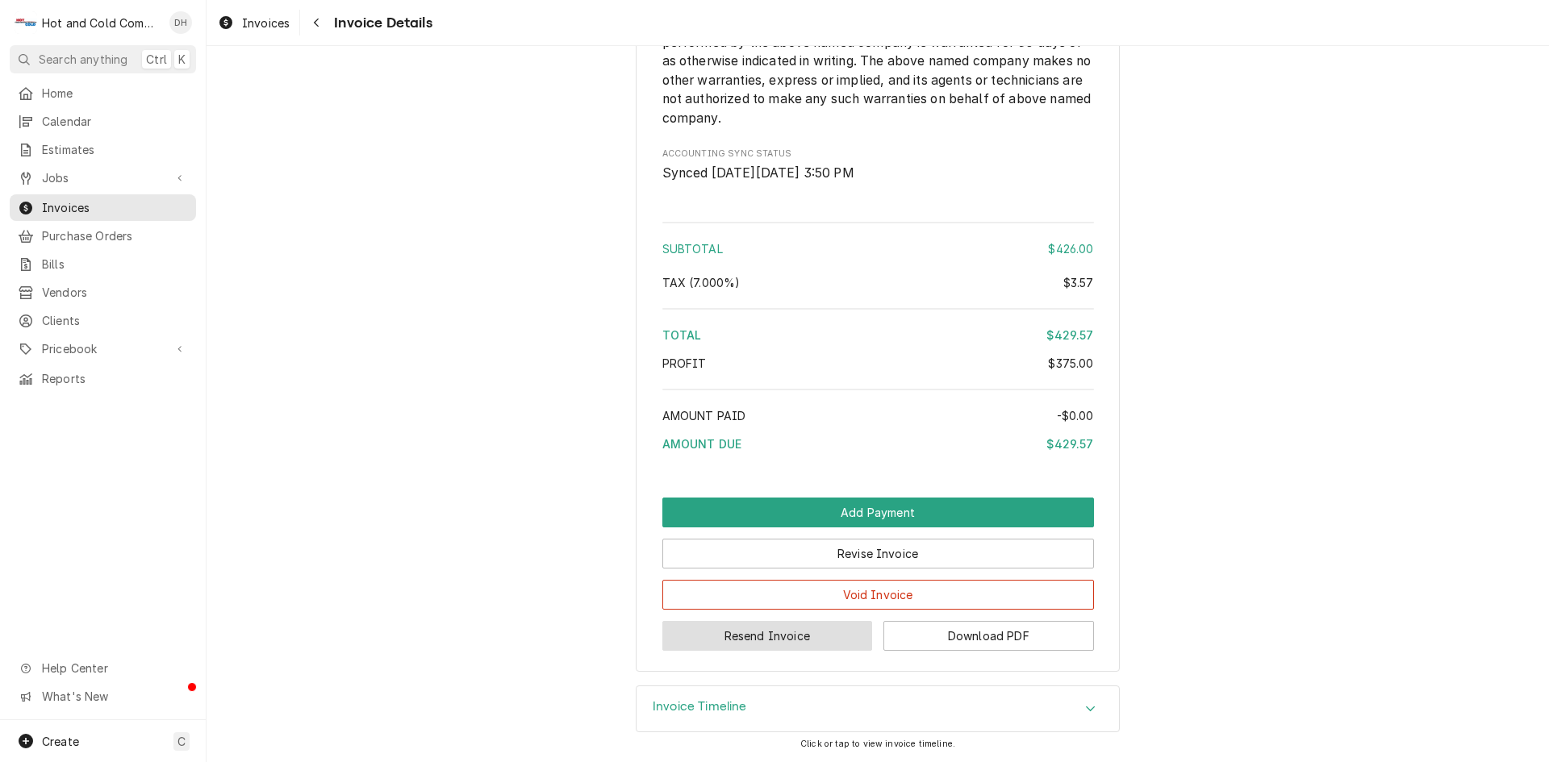
click at [727, 634] on button "Resend Invoice" at bounding box center [767, 636] width 211 height 30
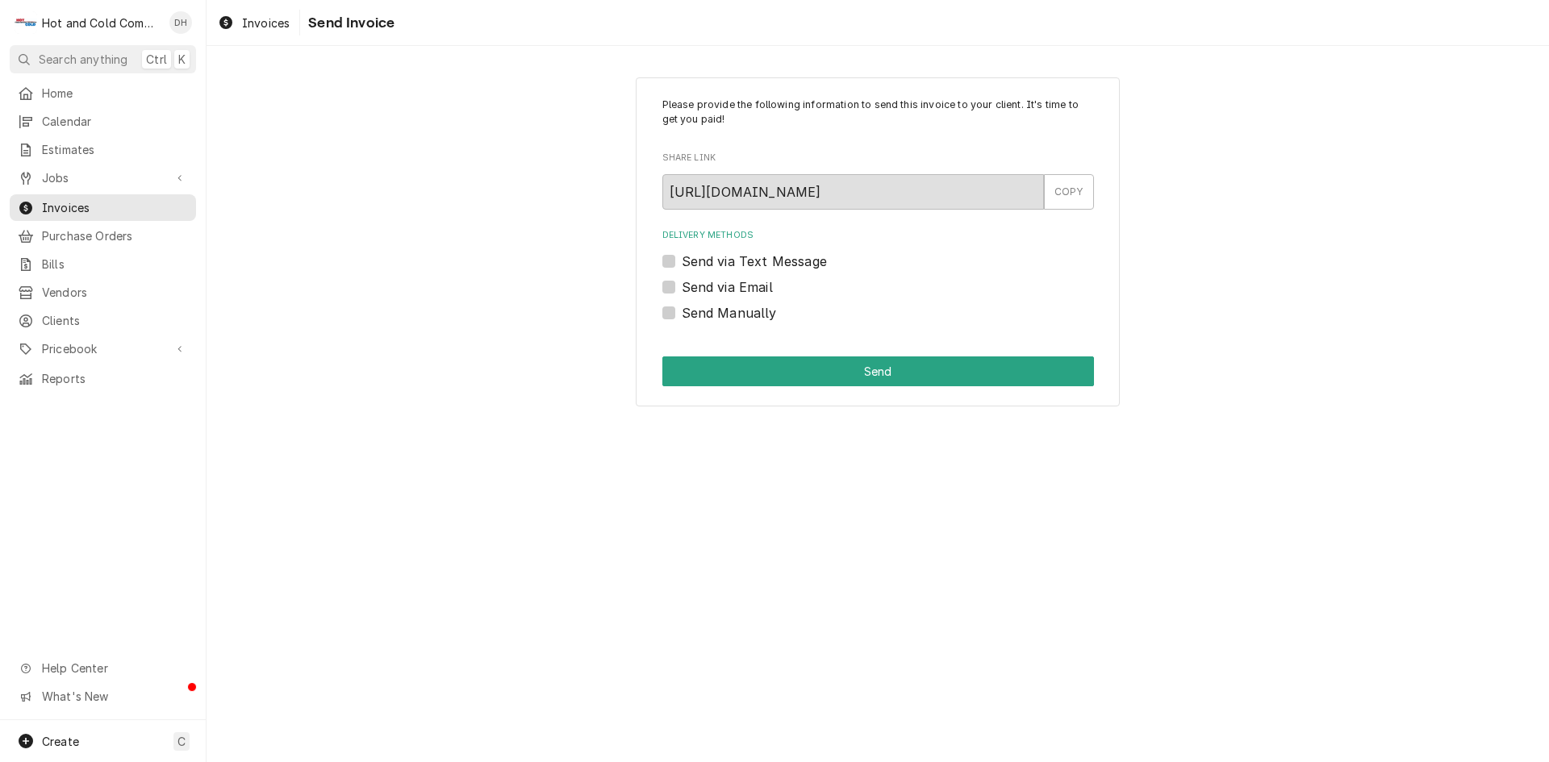
click at [682, 286] on label "Send via Email" at bounding box center [727, 287] width 91 height 19
click at [682, 286] on input "Send via Email" at bounding box center [898, 295] width 432 height 35
checkbox input "true"
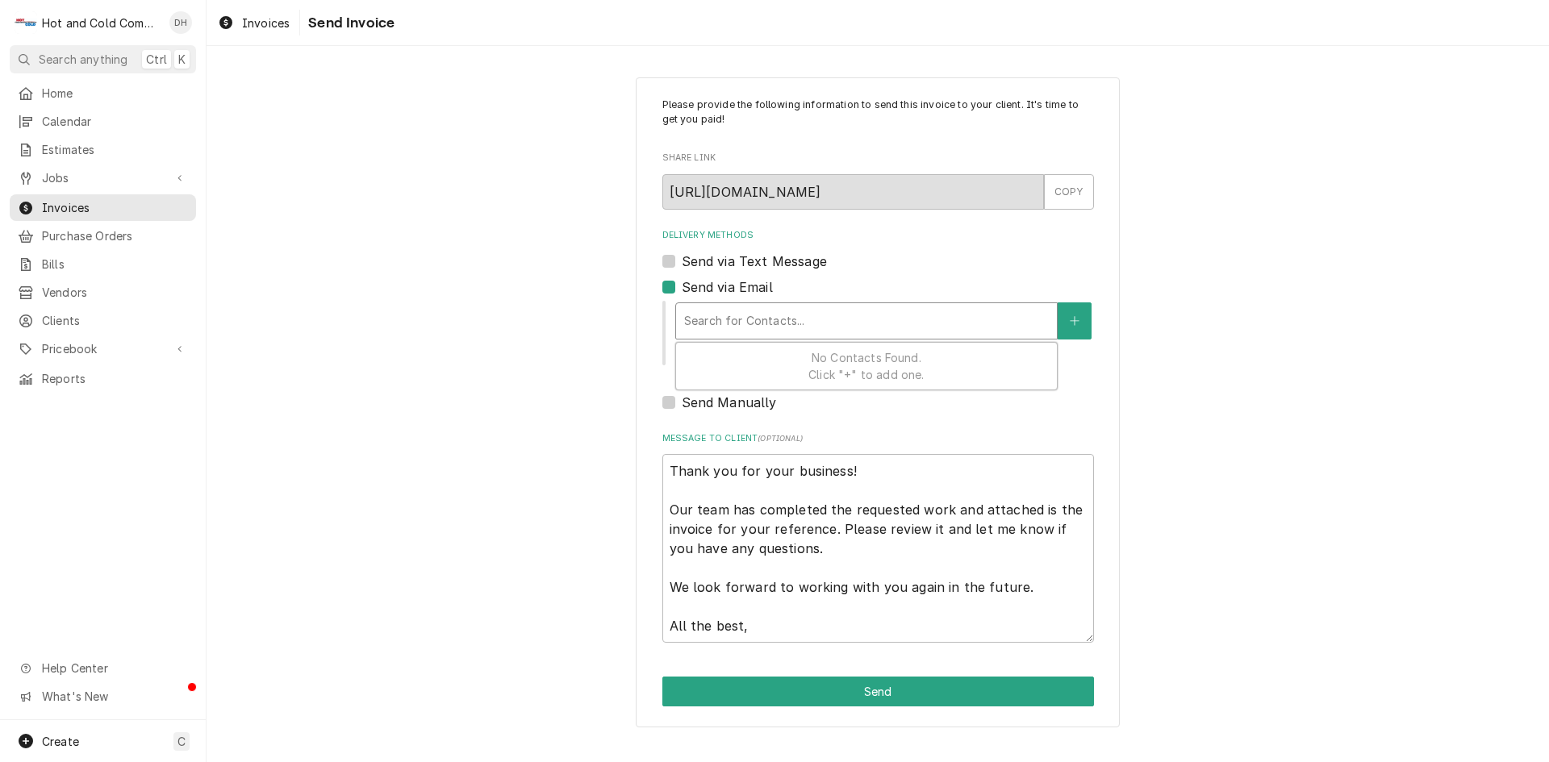
click at [827, 313] on div "Delivery Methods" at bounding box center [866, 321] width 365 height 29
click at [1089, 318] on button "Delivery Methods" at bounding box center [1075, 321] width 34 height 37
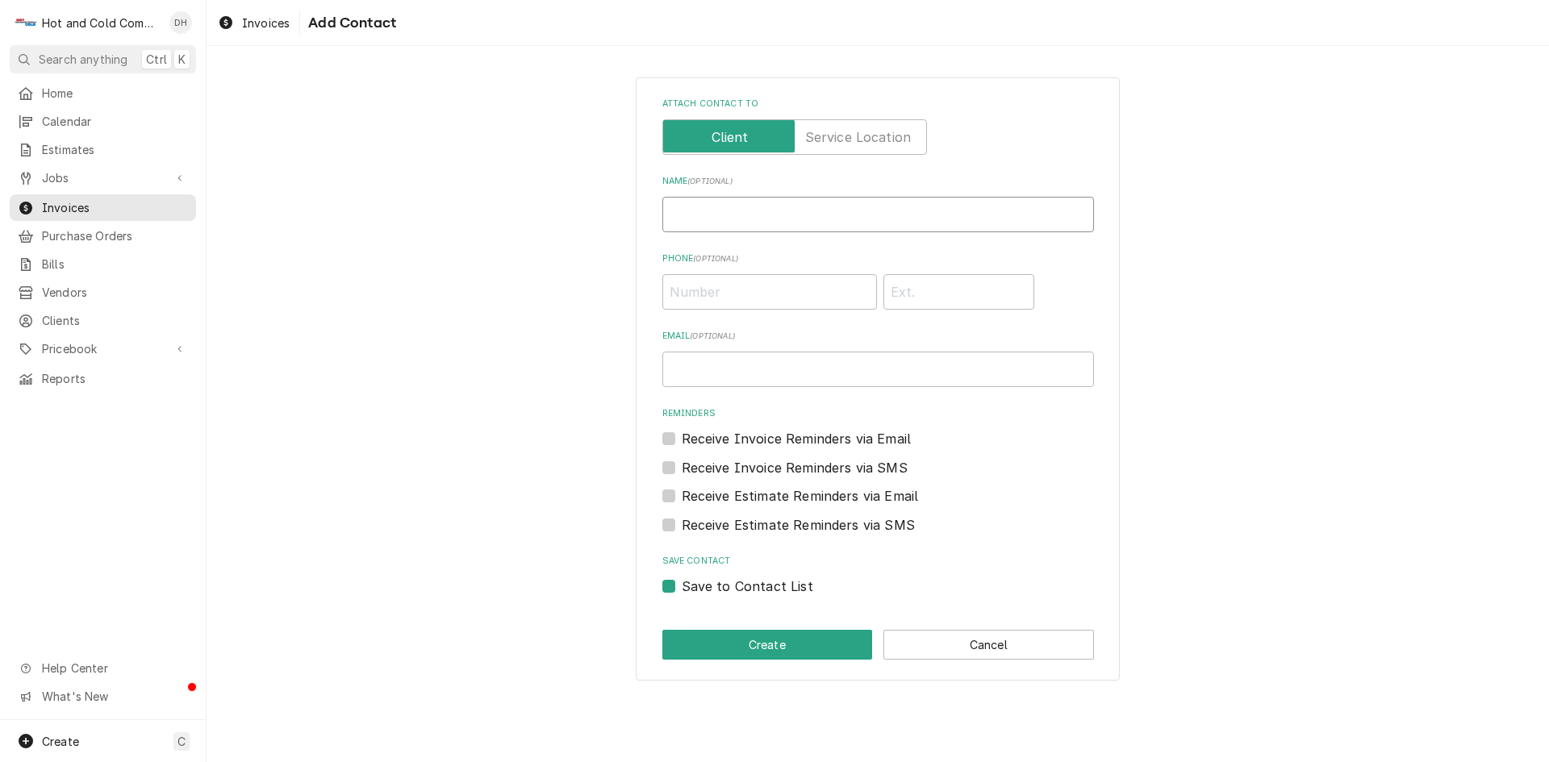
click at [768, 214] on input "Name ( optional )" at bounding box center [878, 214] width 432 height 35
type input "Sarah"
click at [812, 356] on input "Email ( optional )" at bounding box center [878, 369] width 432 height 35
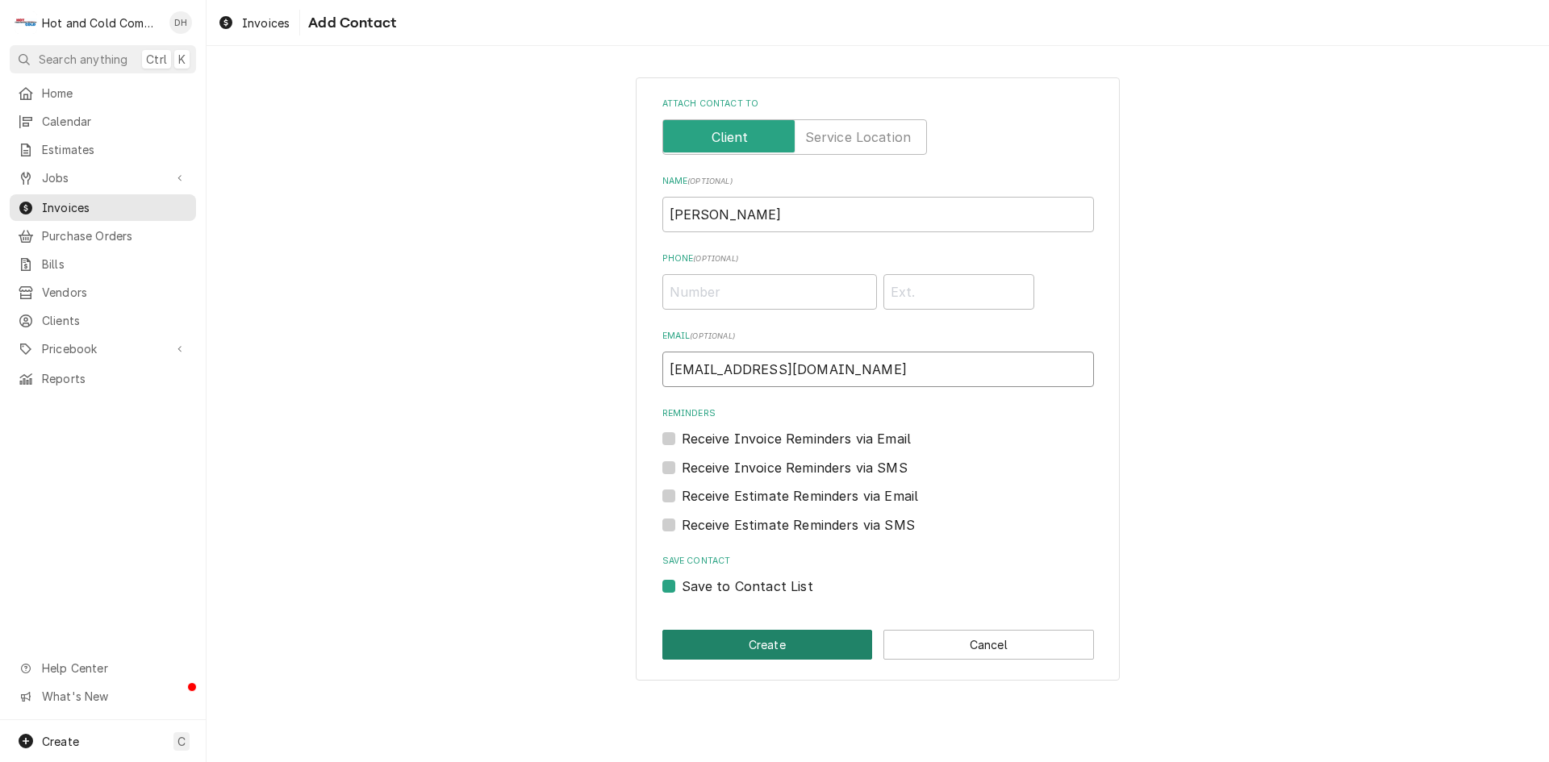
type input "nsaphani2168@gmail.com"
click at [794, 647] on button "Create" at bounding box center [767, 645] width 211 height 30
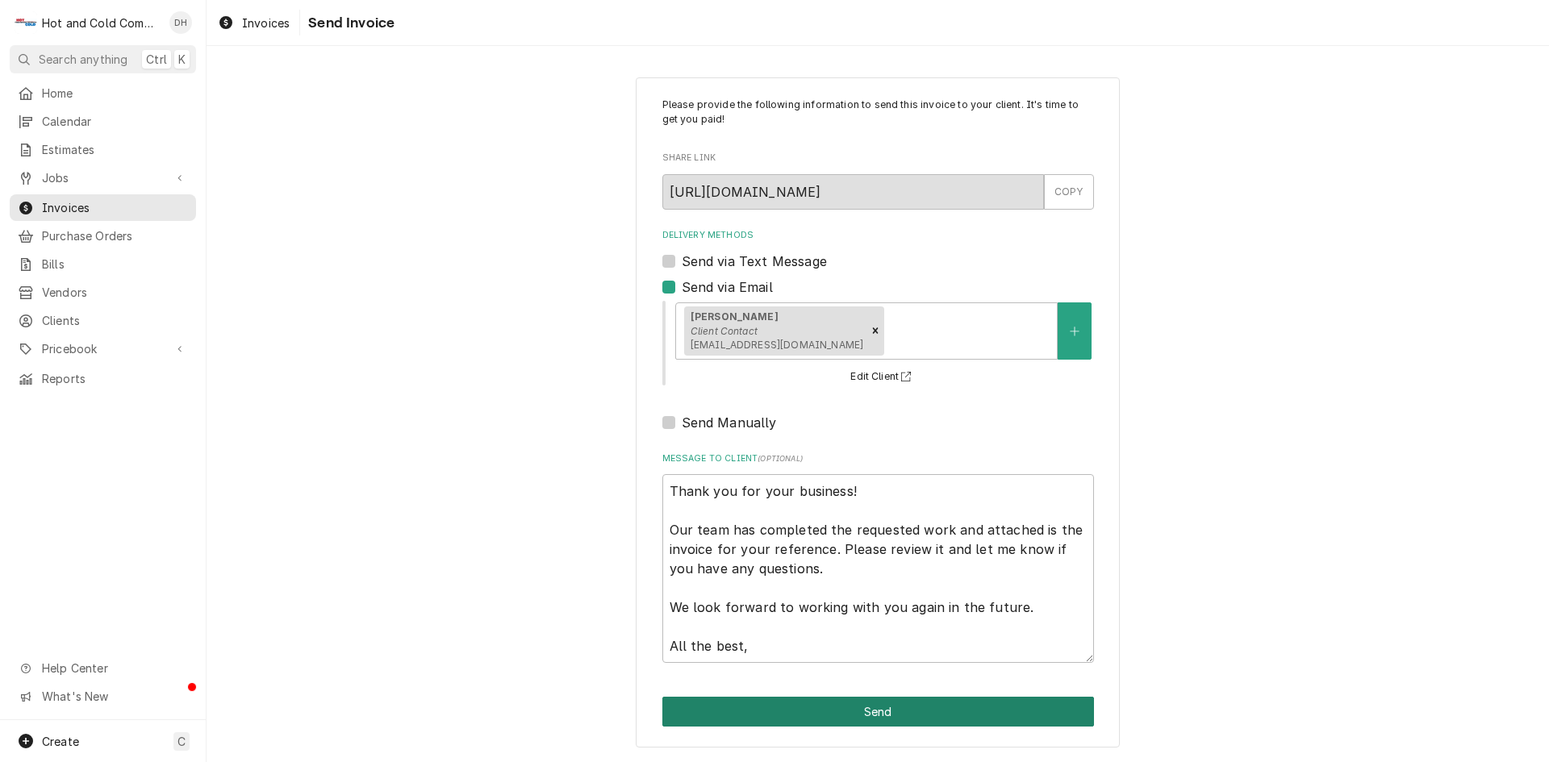
click at [880, 719] on button "Send" at bounding box center [878, 712] width 432 height 30
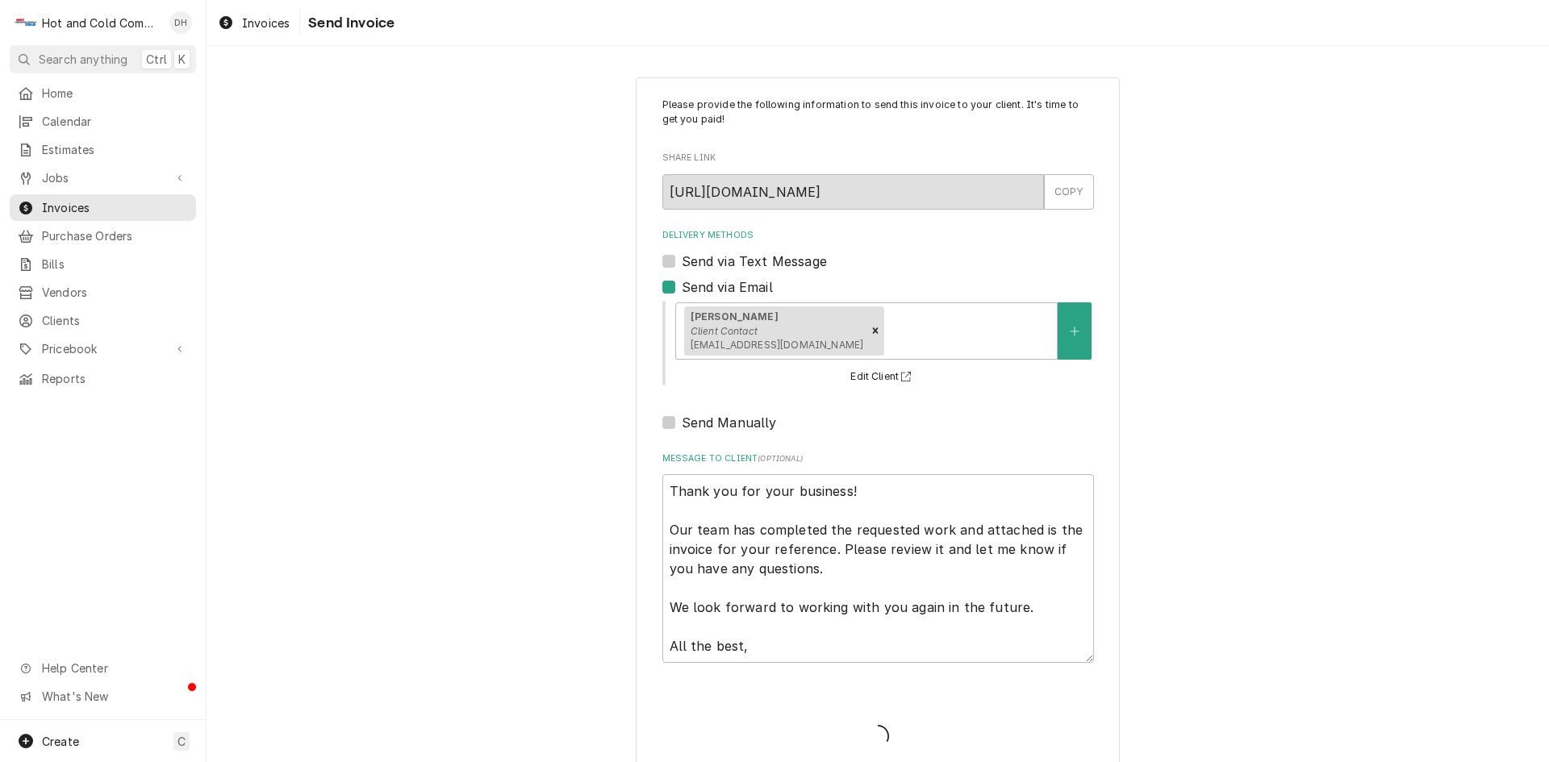
type textarea "x"
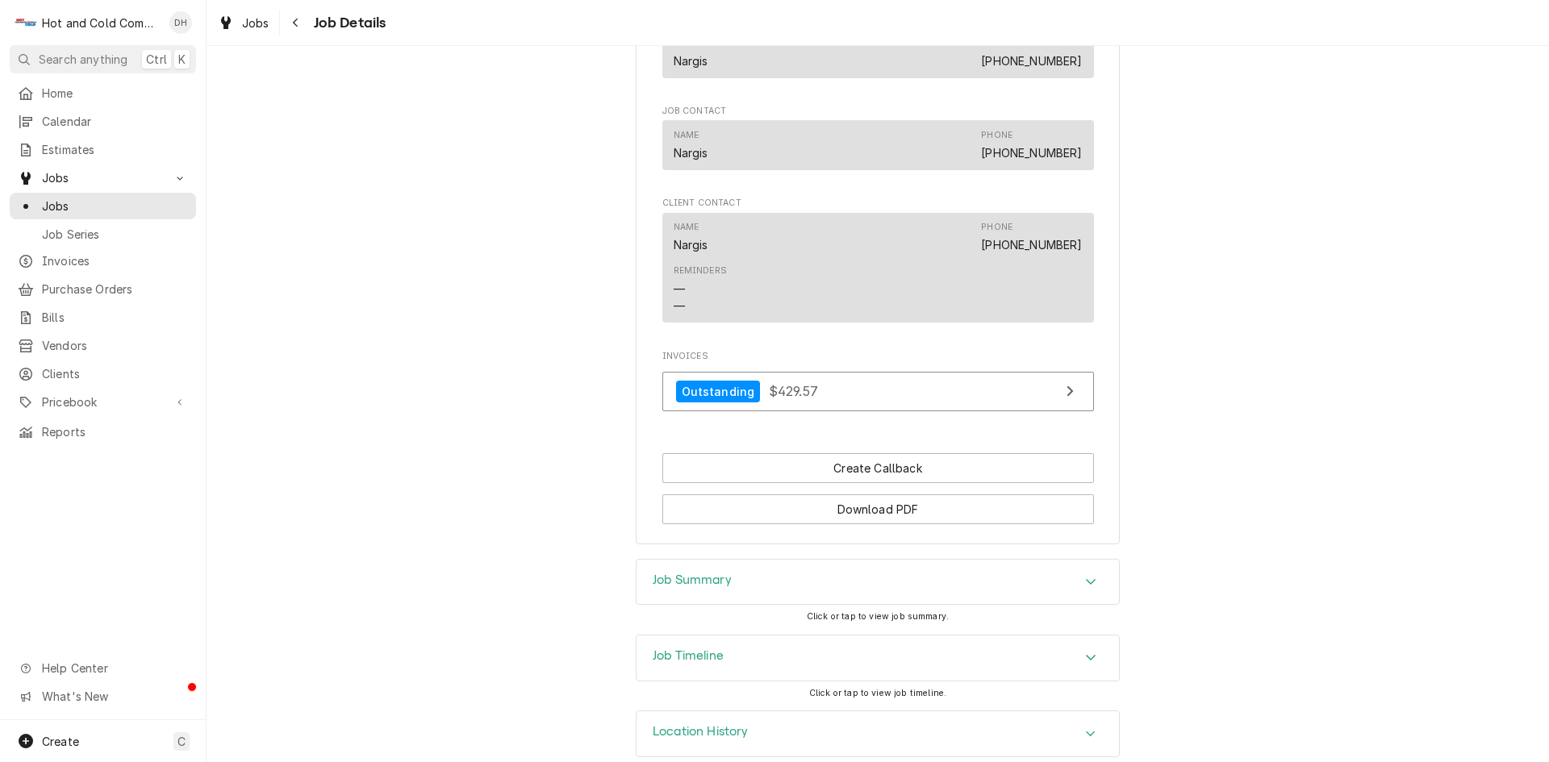
scroll to position [975, 0]
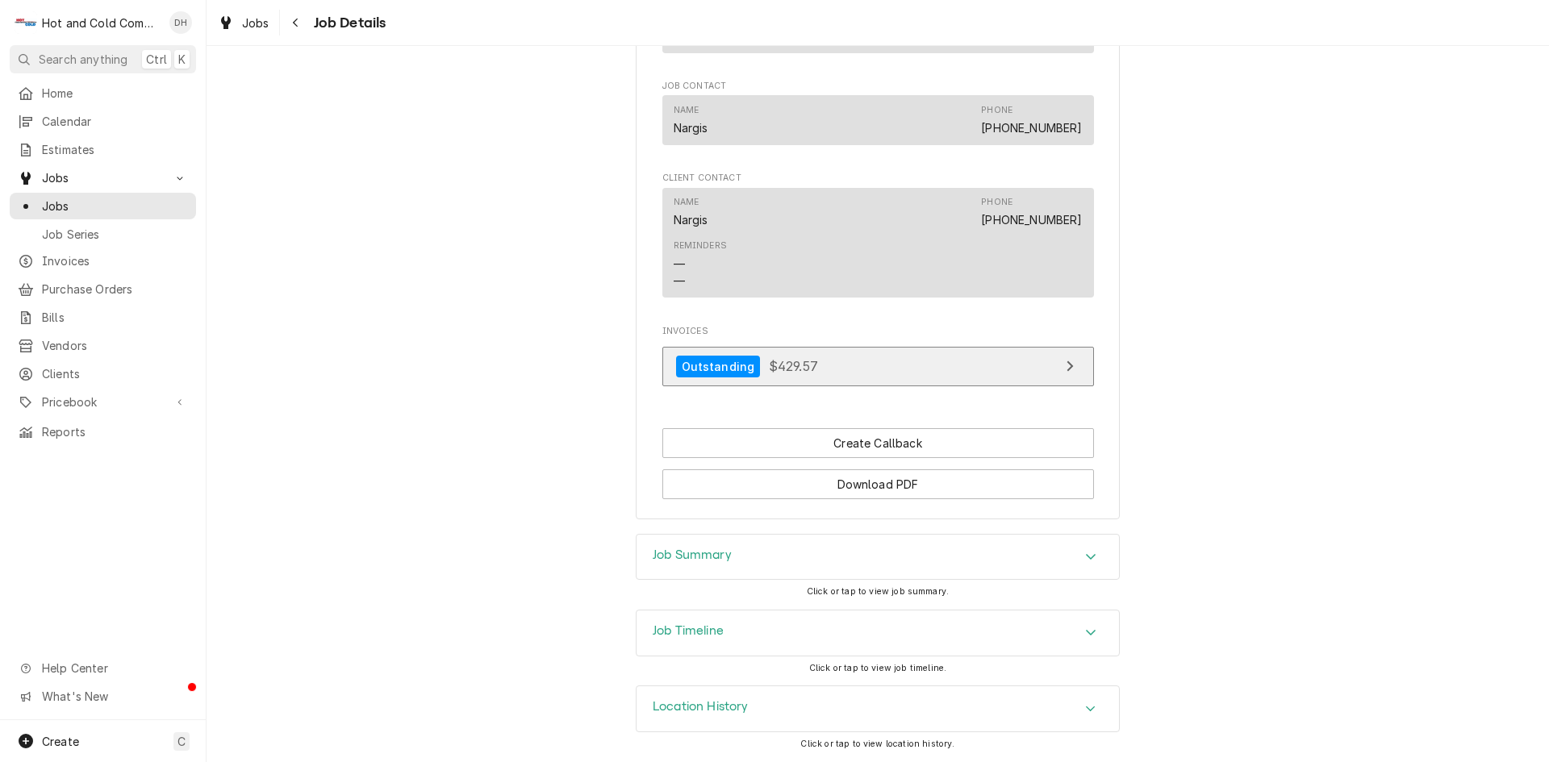
click at [1067, 363] on div "View Invoice" at bounding box center [1069, 366] width 21 height 19
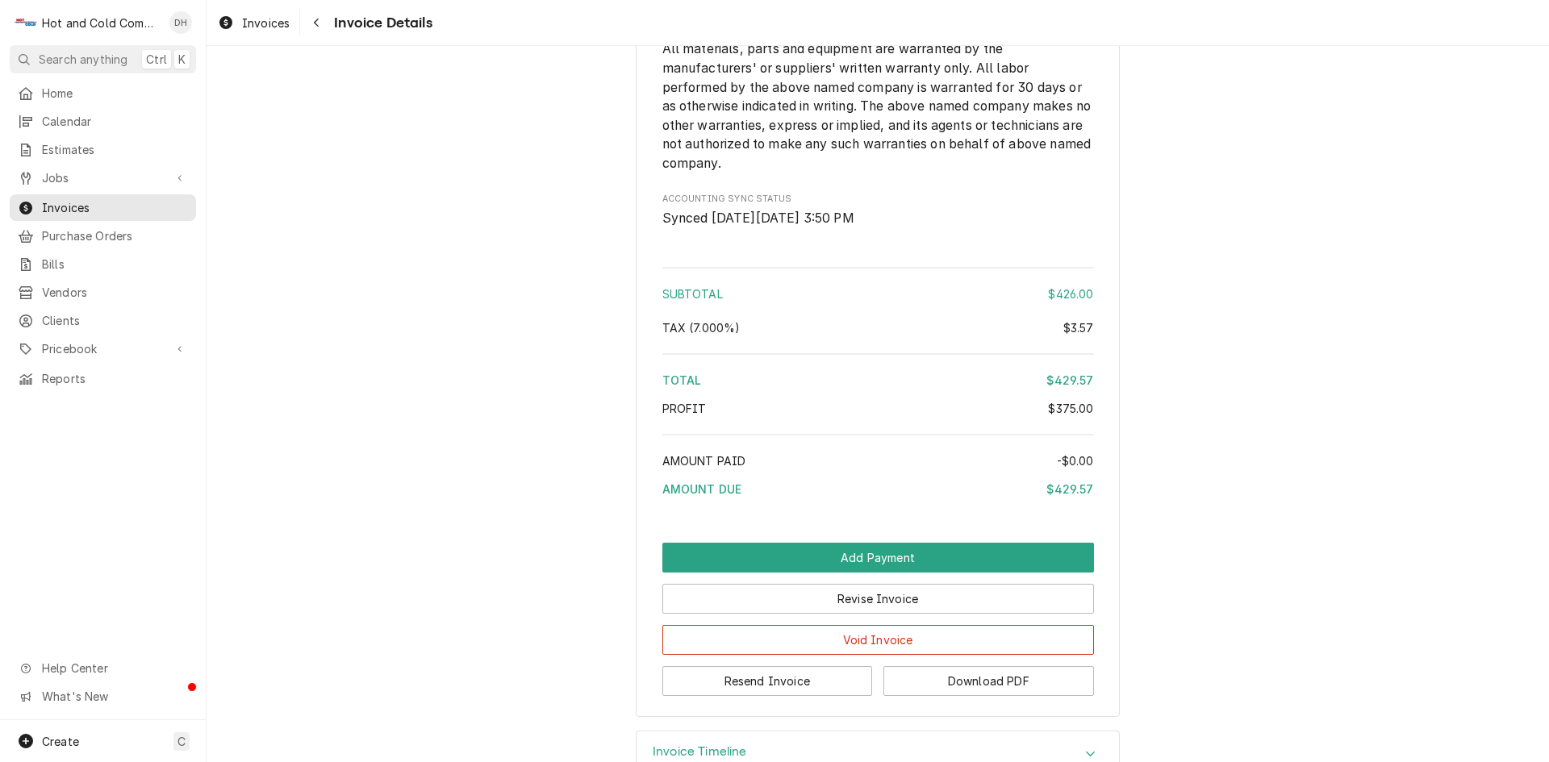
scroll to position [1969, 0]
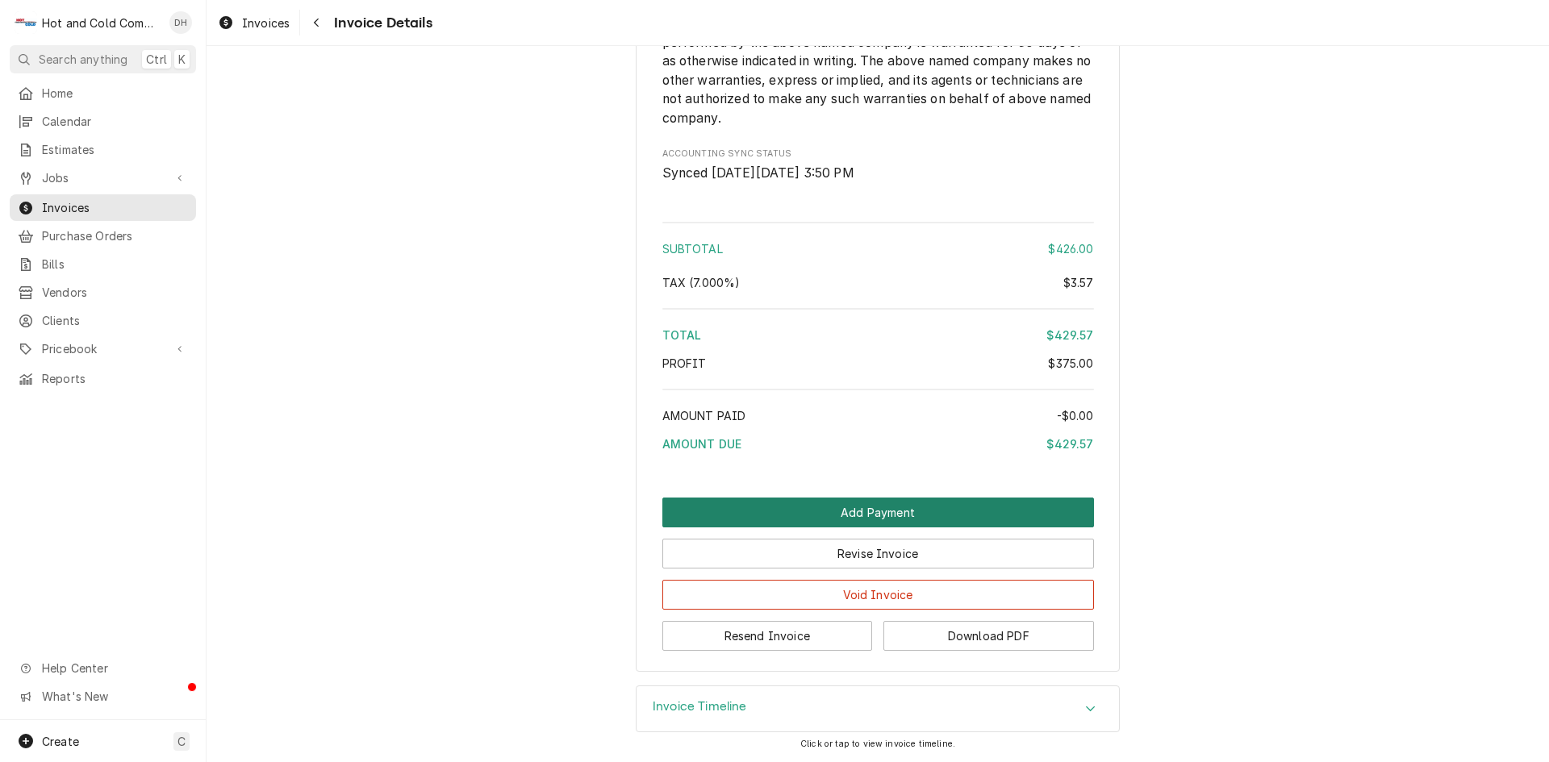
click at [874, 514] on button "Add Payment" at bounding box center [878, 513] width 432 height 30
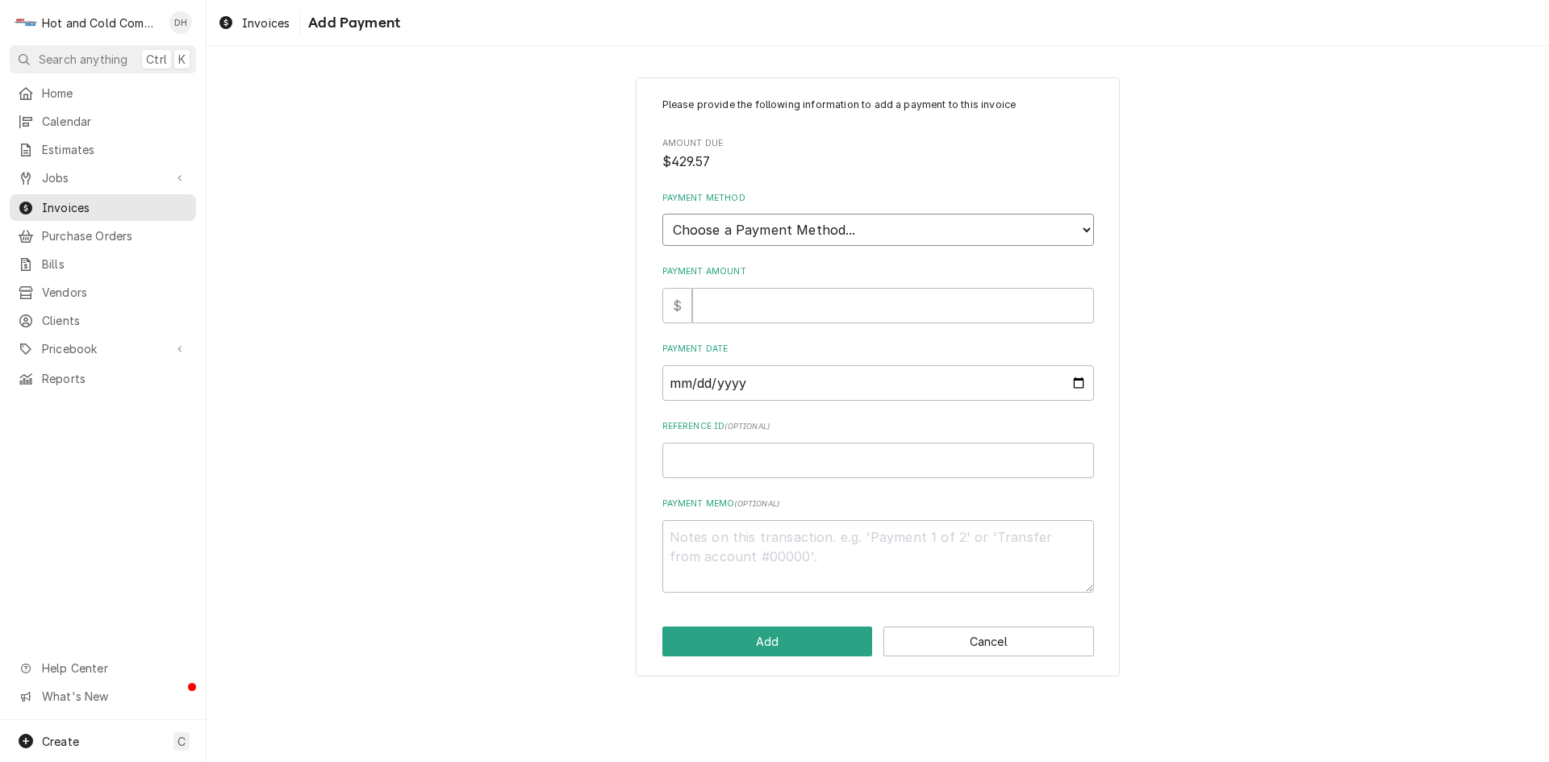
click at [816, 226] on select "Choose a Payment Method... Cash Check Credit/Debit Card ACH/eCheck Other" at bounding box center [878, 230] width 432 height 32
select select "3"
click at [662, 214] on select "Choose a Payment Method... Cash Check Credit/Debit Card ACH/eCheck Other" at bounding box center [878, 230] width 432 height 32
type textarea "x"
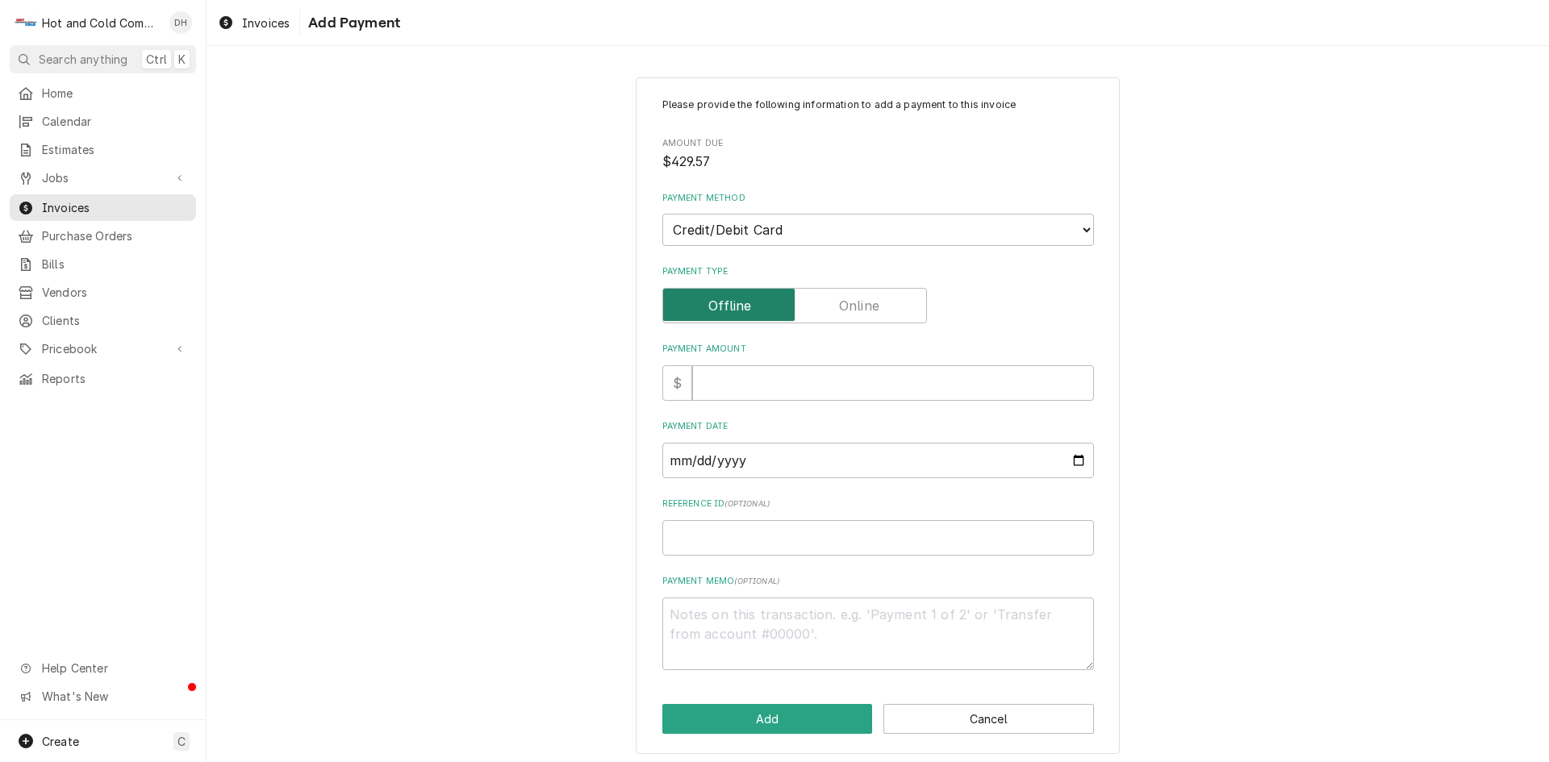
click at [879, 303] on input "Payment Type" at bounding box center [795, 305] width 250 height 35
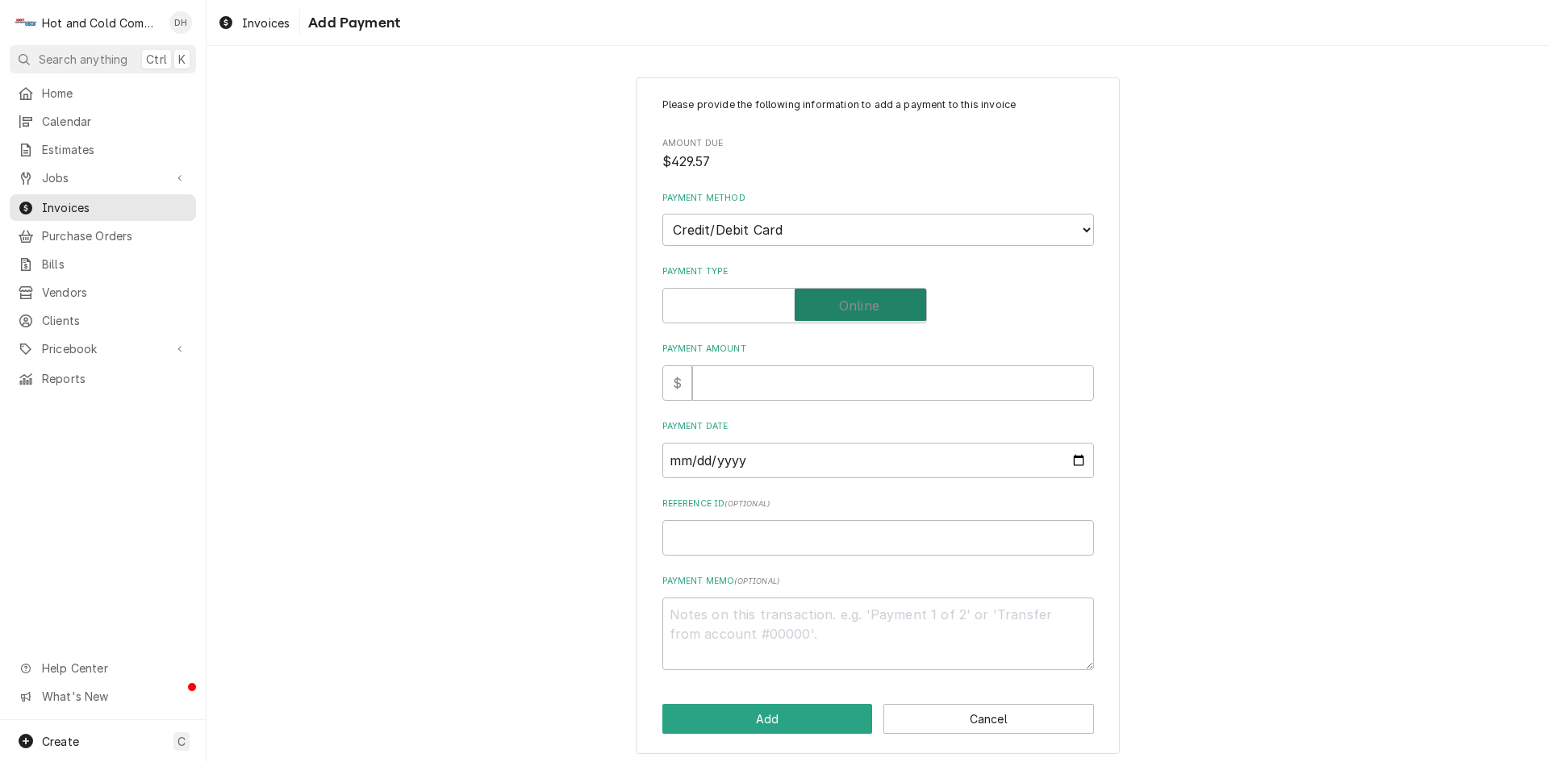
checkbox input "true"
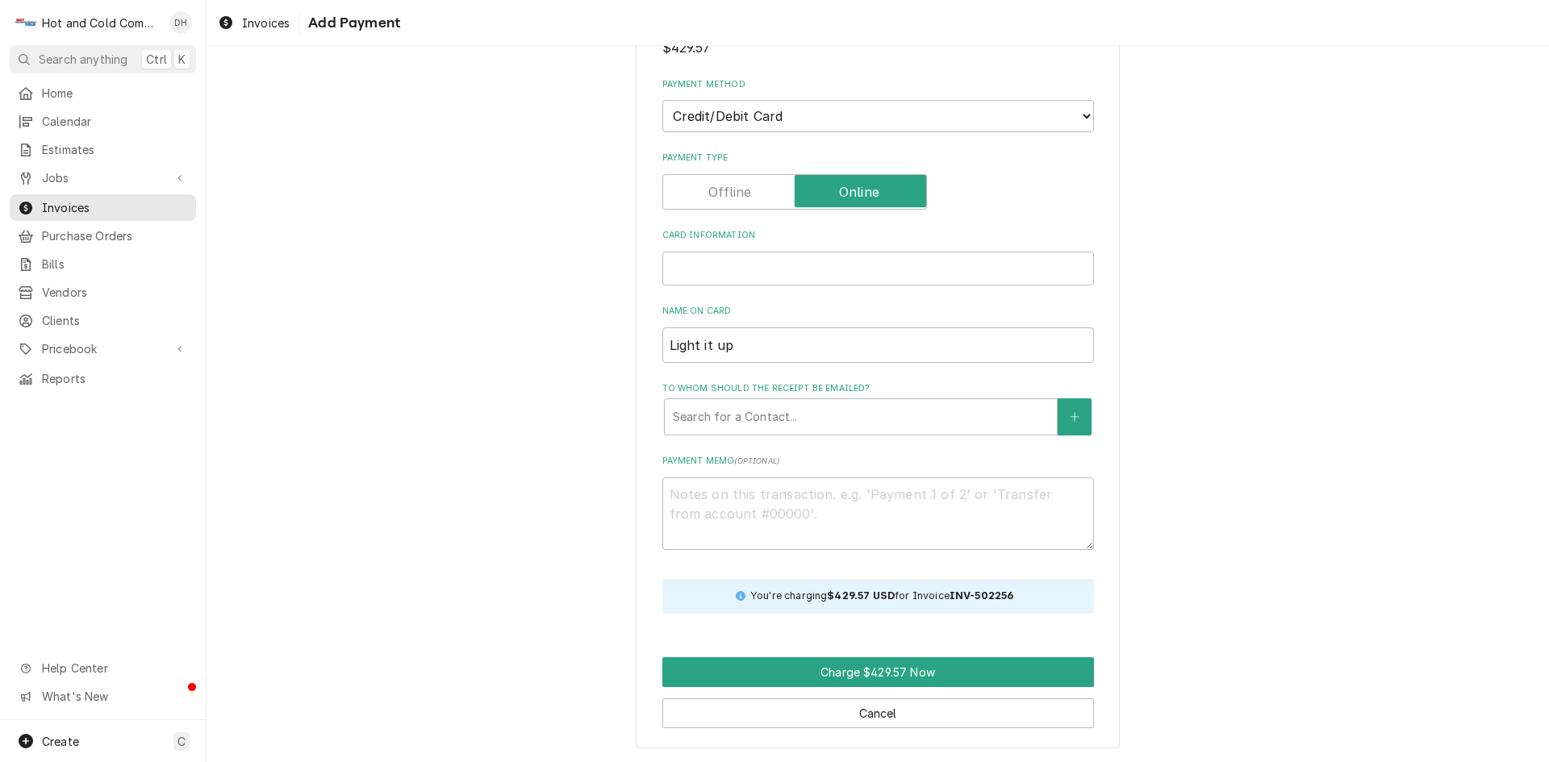
scroll to position [115, 0]
click at [945, 670] on button "Charge $429.57 Now" at bounding box center [878, 672] width 432 height 30
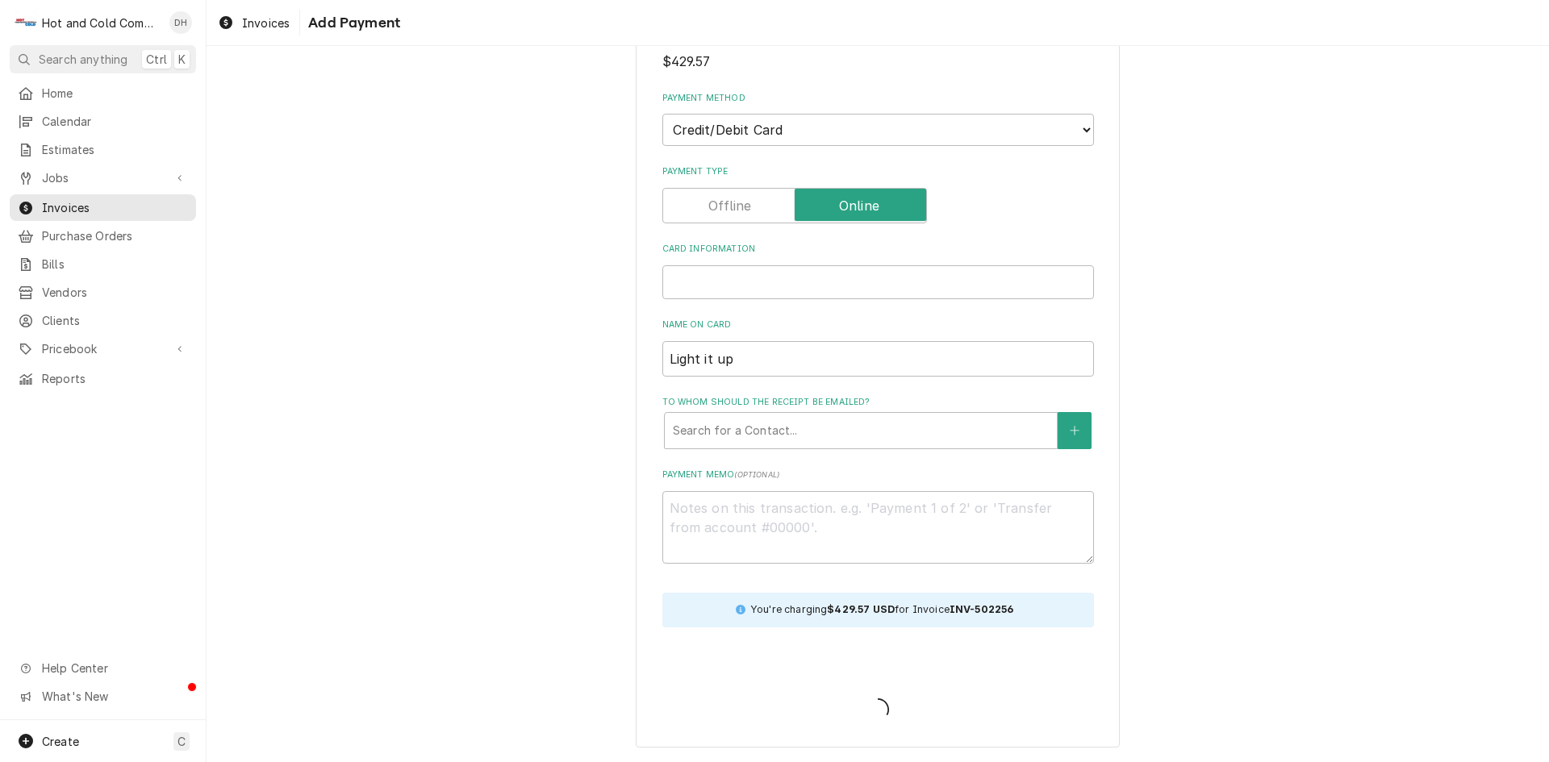
type textarea "x"
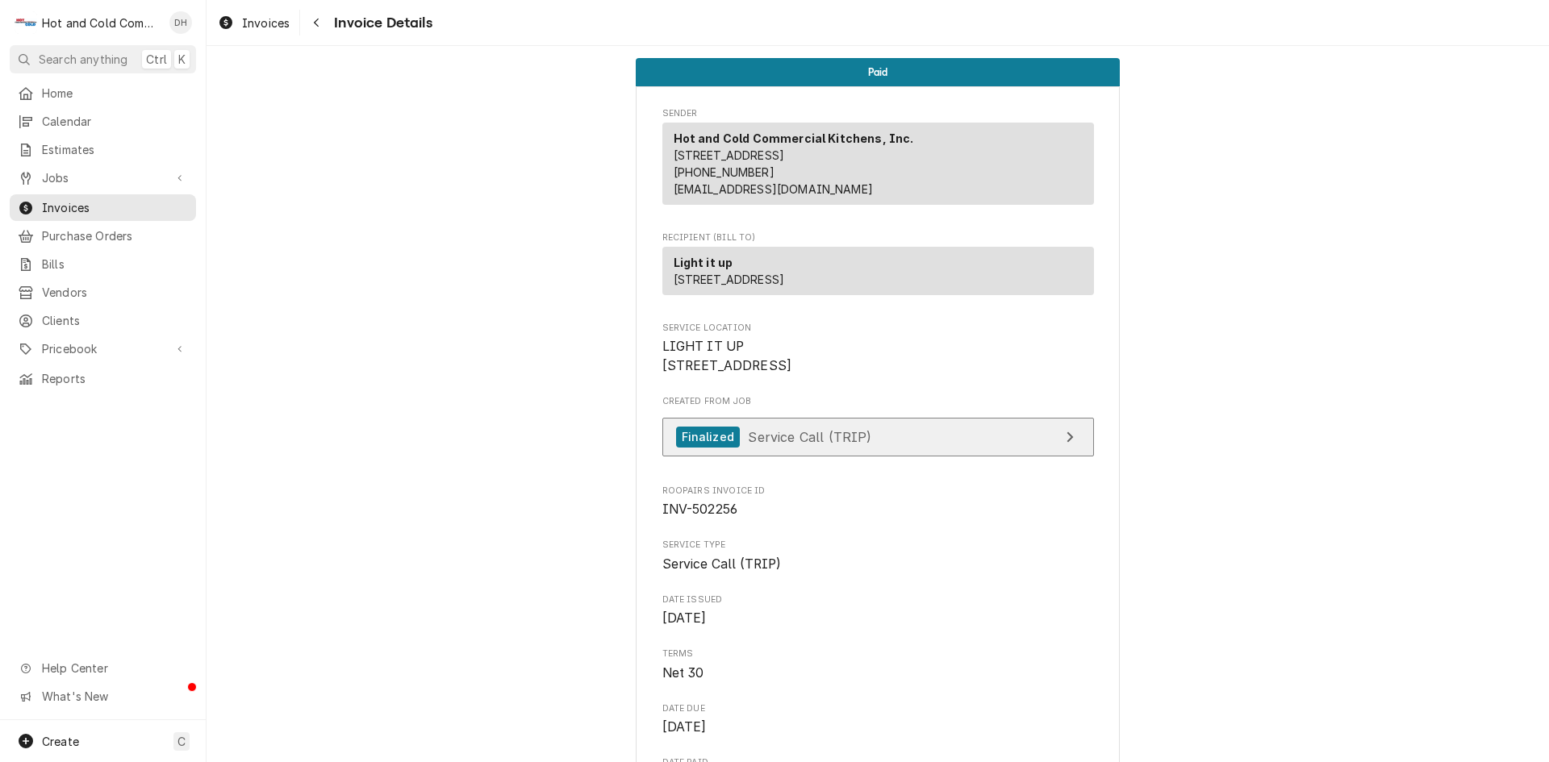
click at [1067, 447] on div "View Job" at bounding box center [1069, 437] width 21 height 19
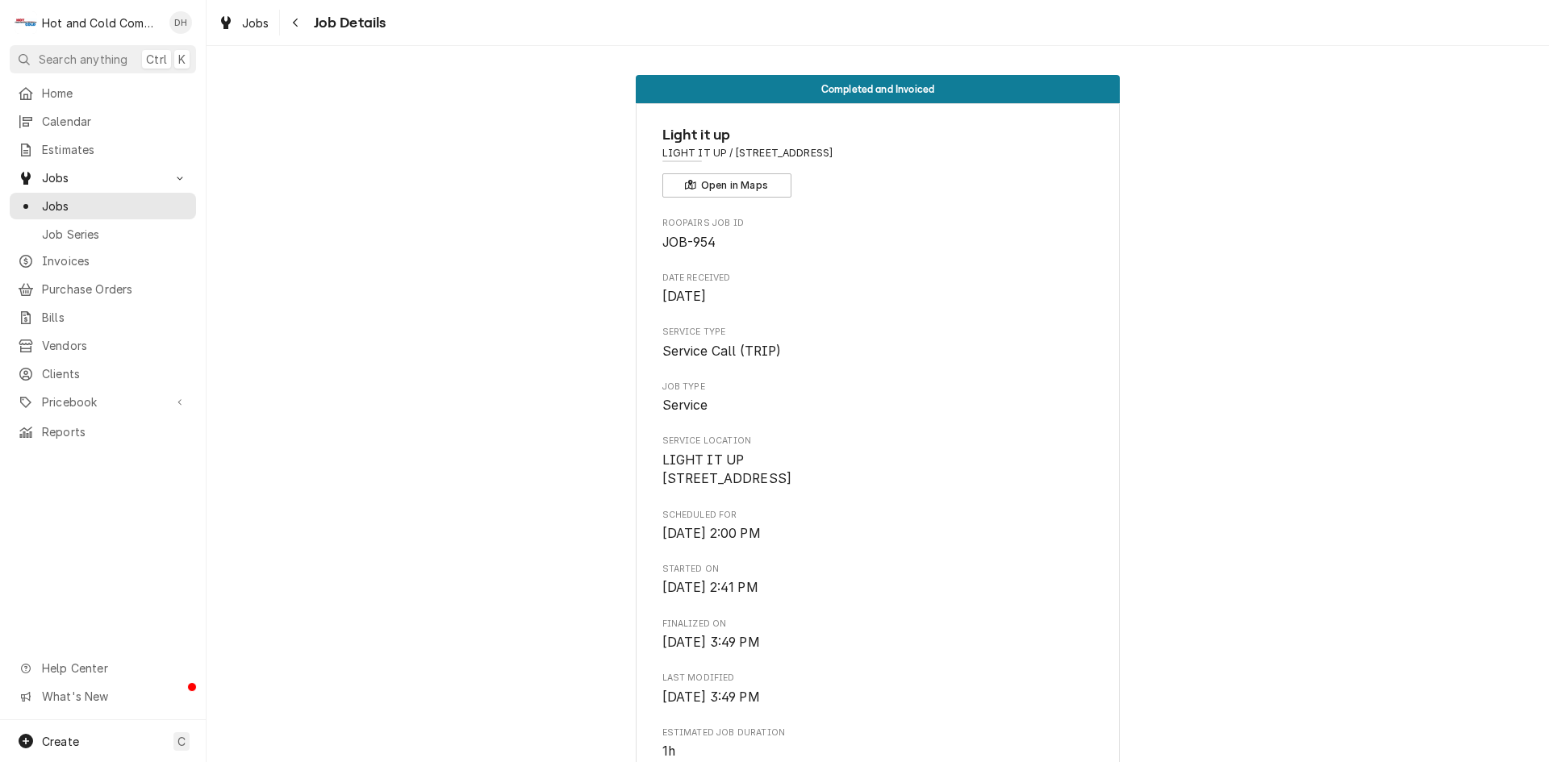
scroll to position [975, 0]
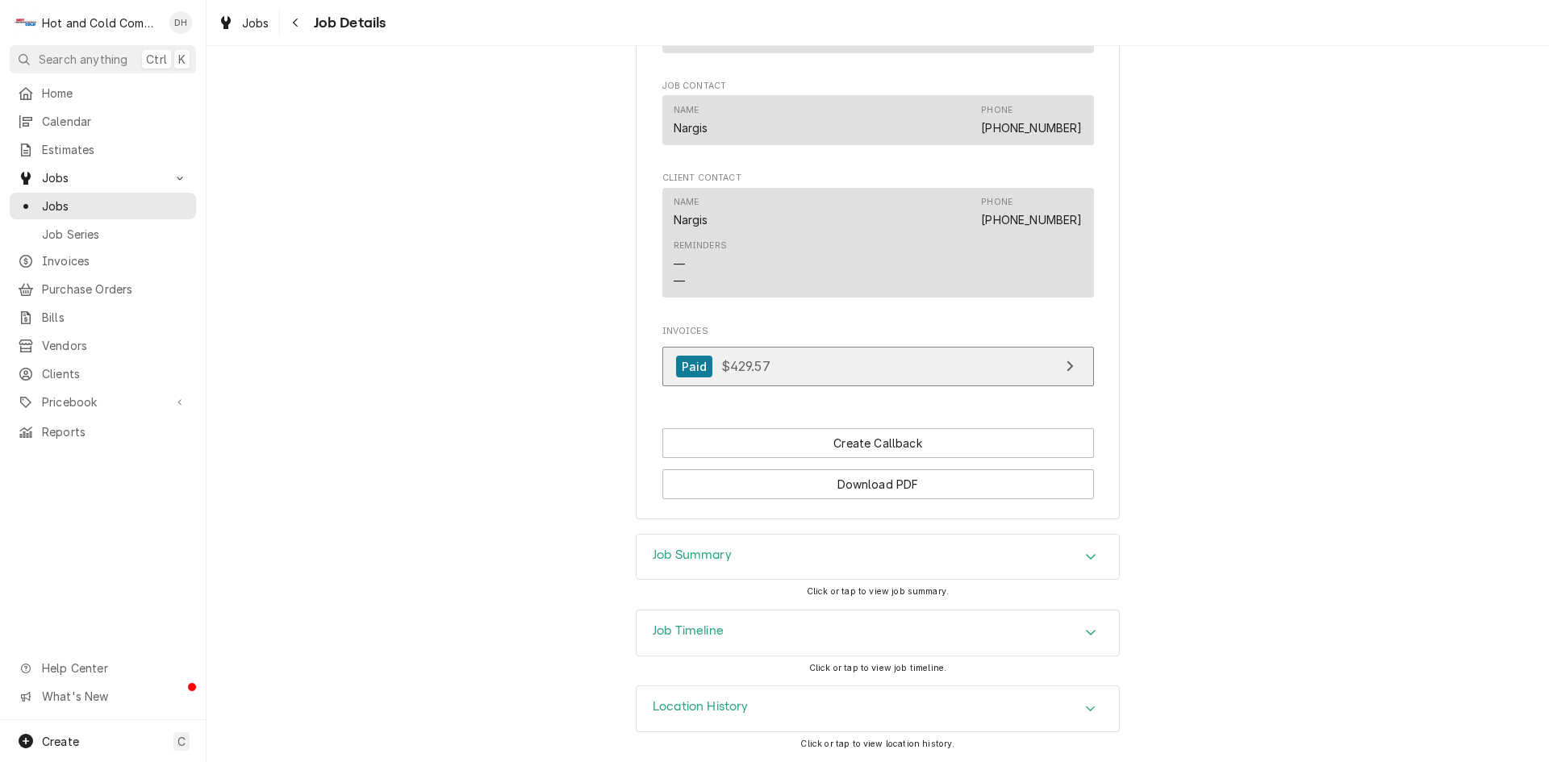
click at [1067, 366] on div "View Invoice" at bounding box center [1069, 366] width 21 height 19
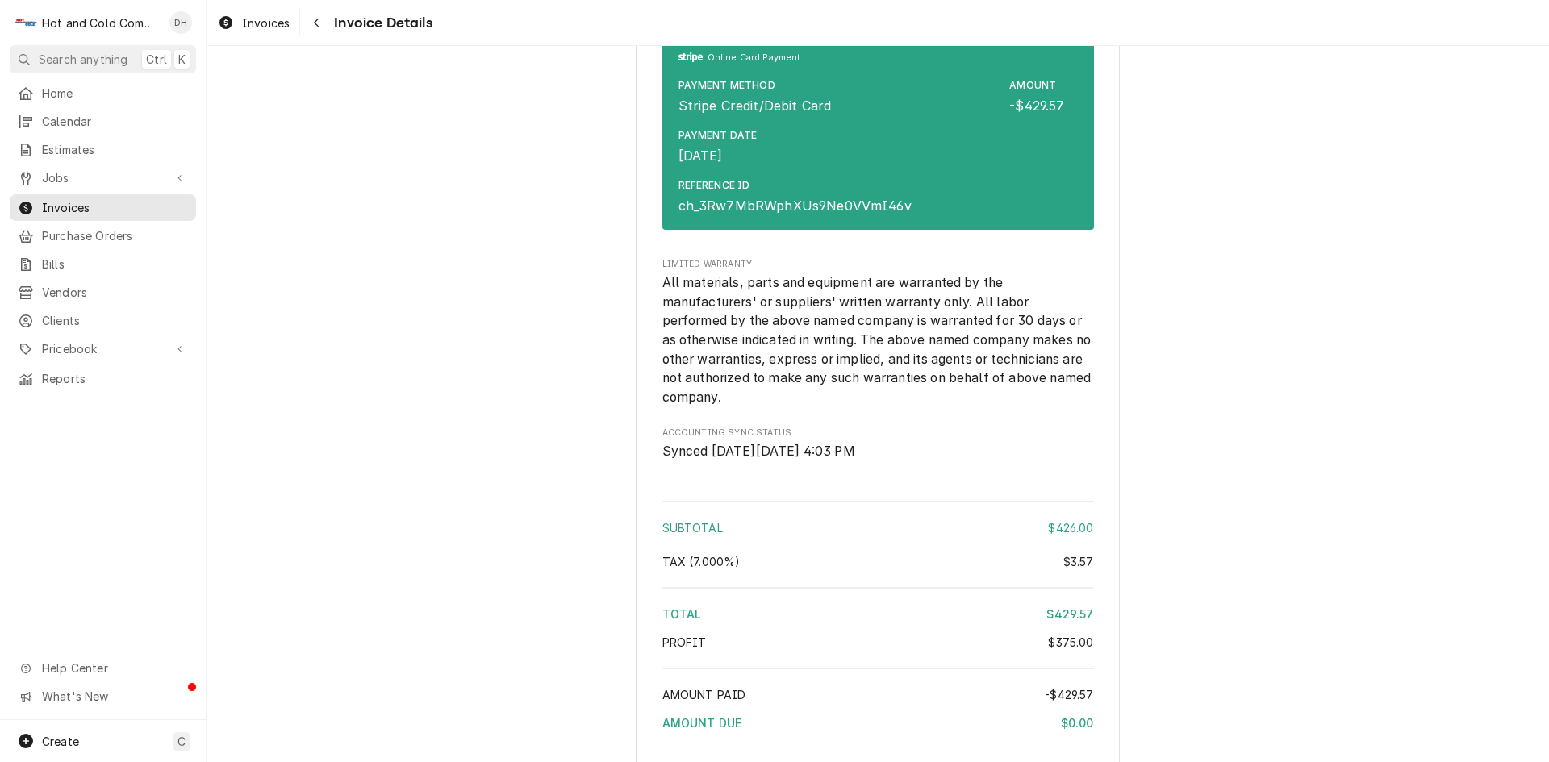
scroll to position [2132, 0]
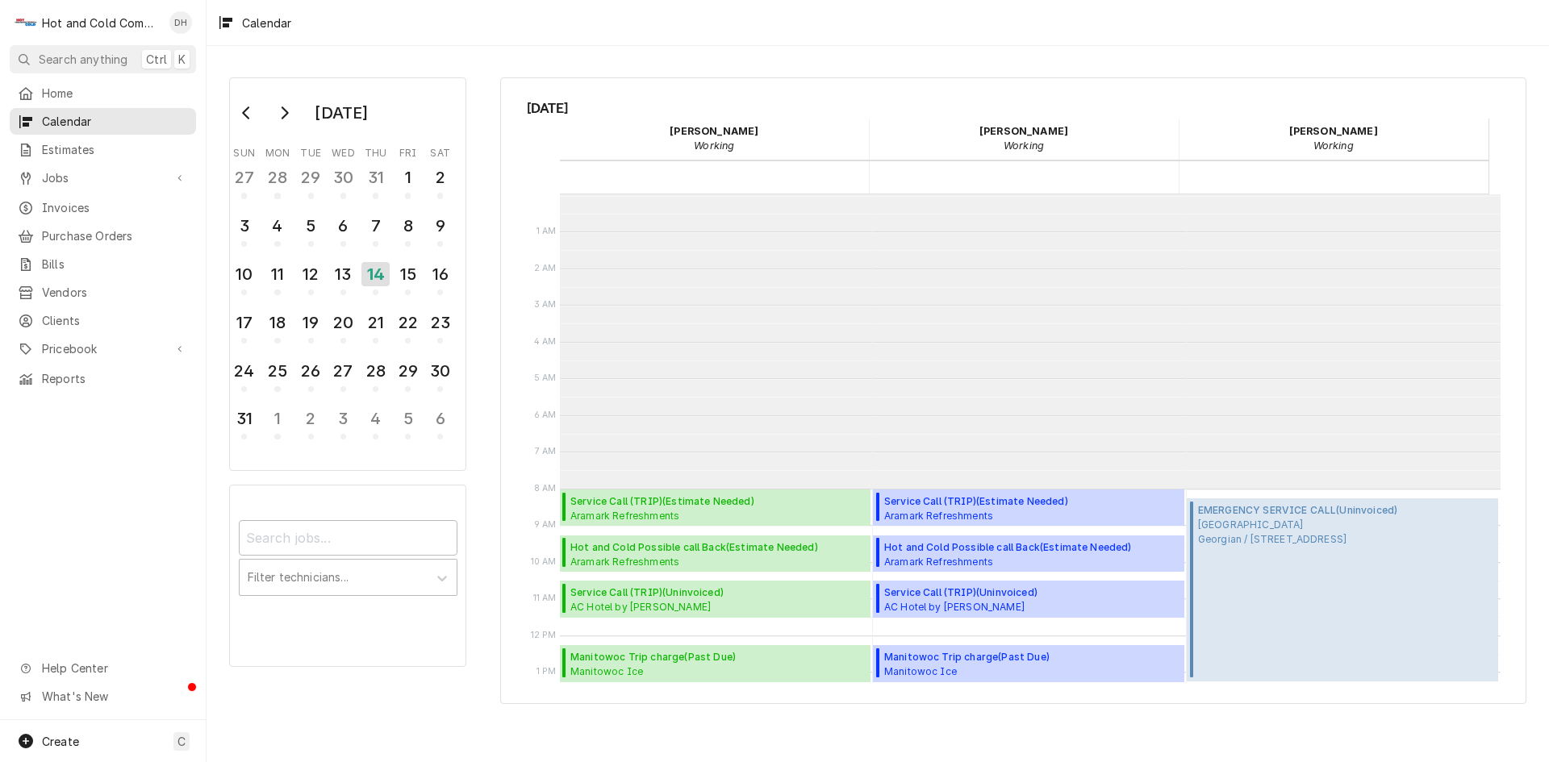
scroll to position [294, 0]
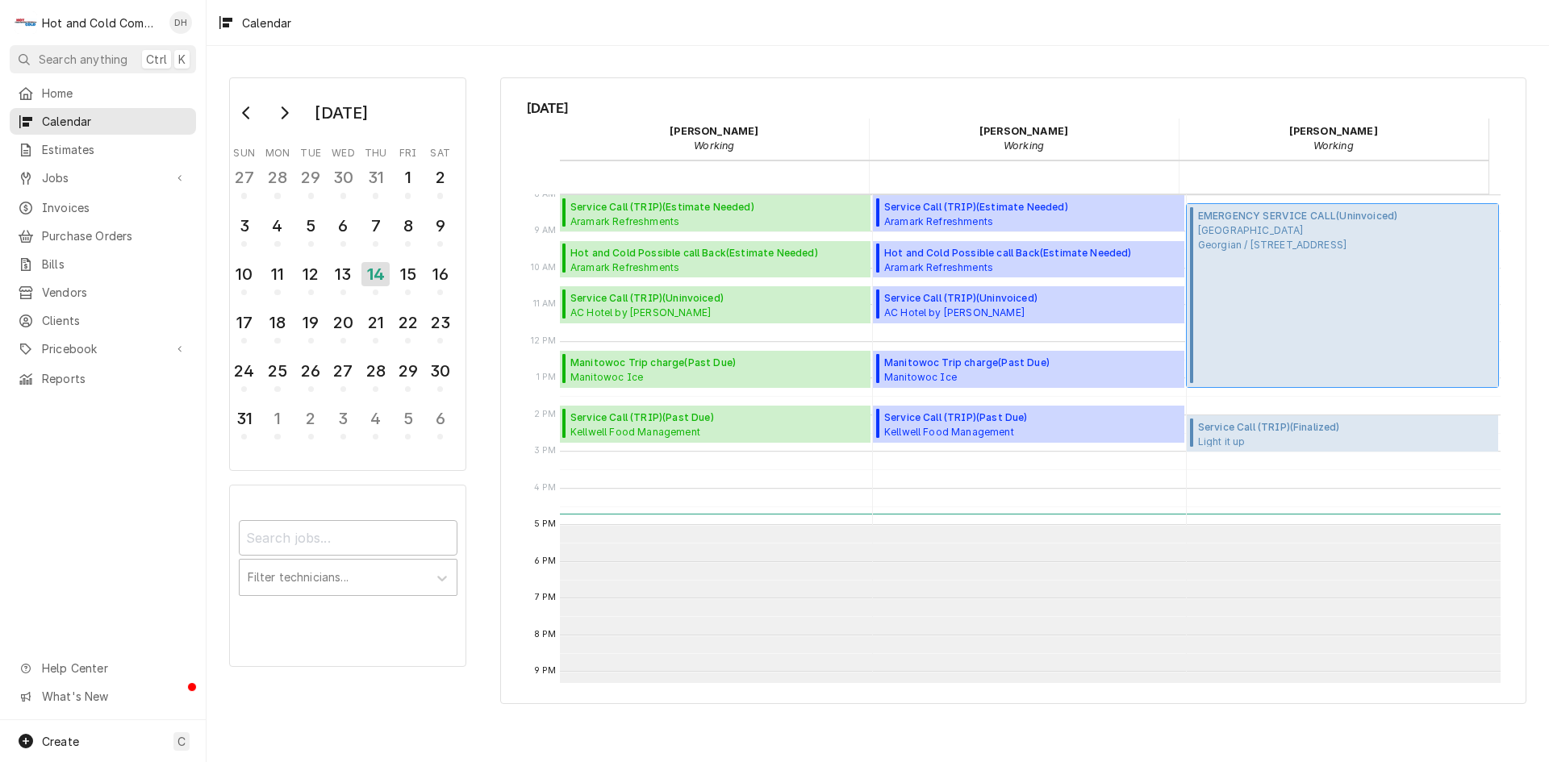
click at [1336, 238] on span "Barnsley Resort Georgian / 597 Barnsley Gardens Rd NW, Adairsville, GA 30103" at bounding box center [1297, 237] width 199 height 29
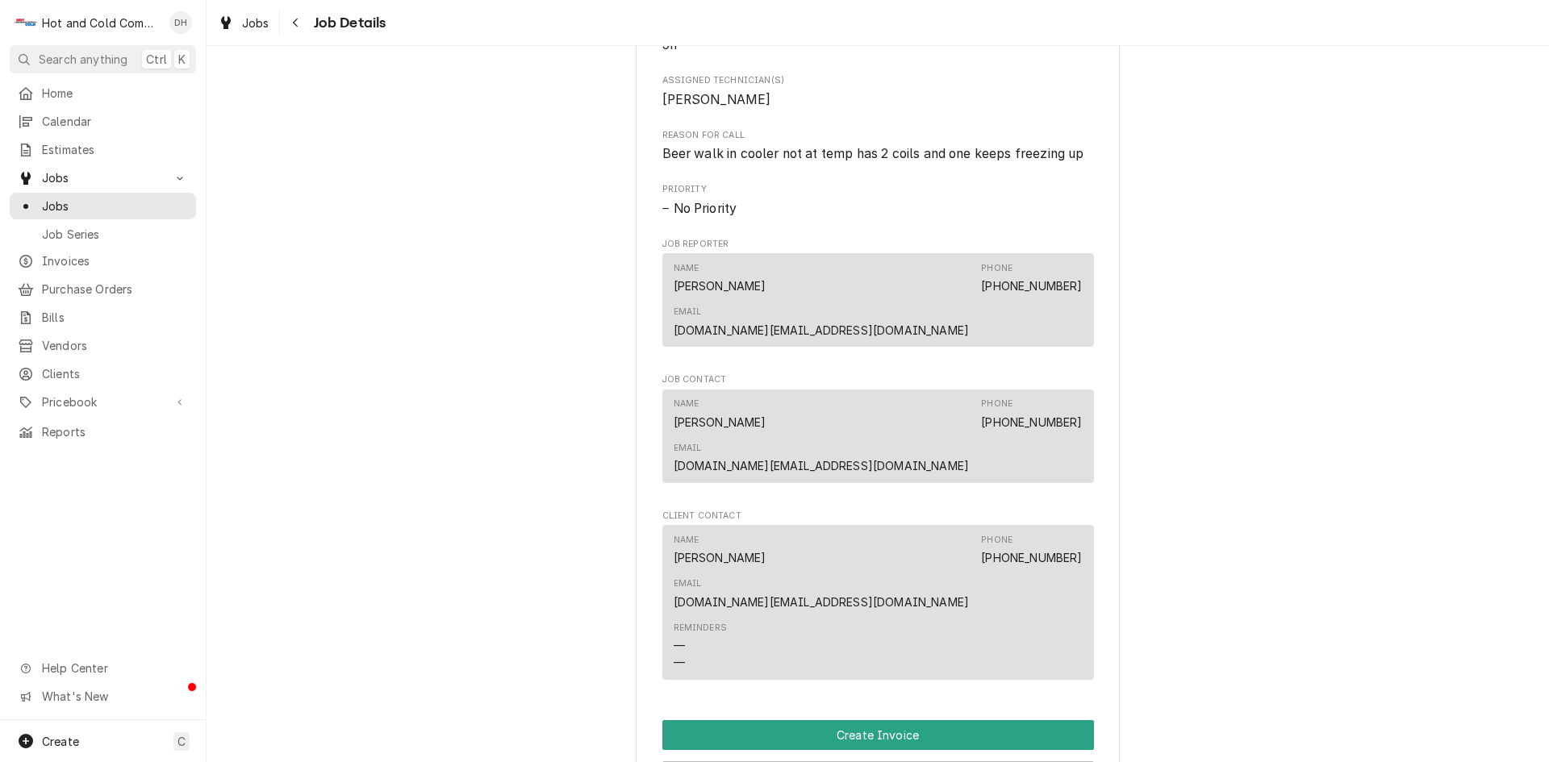
scroll to position [807, 0]
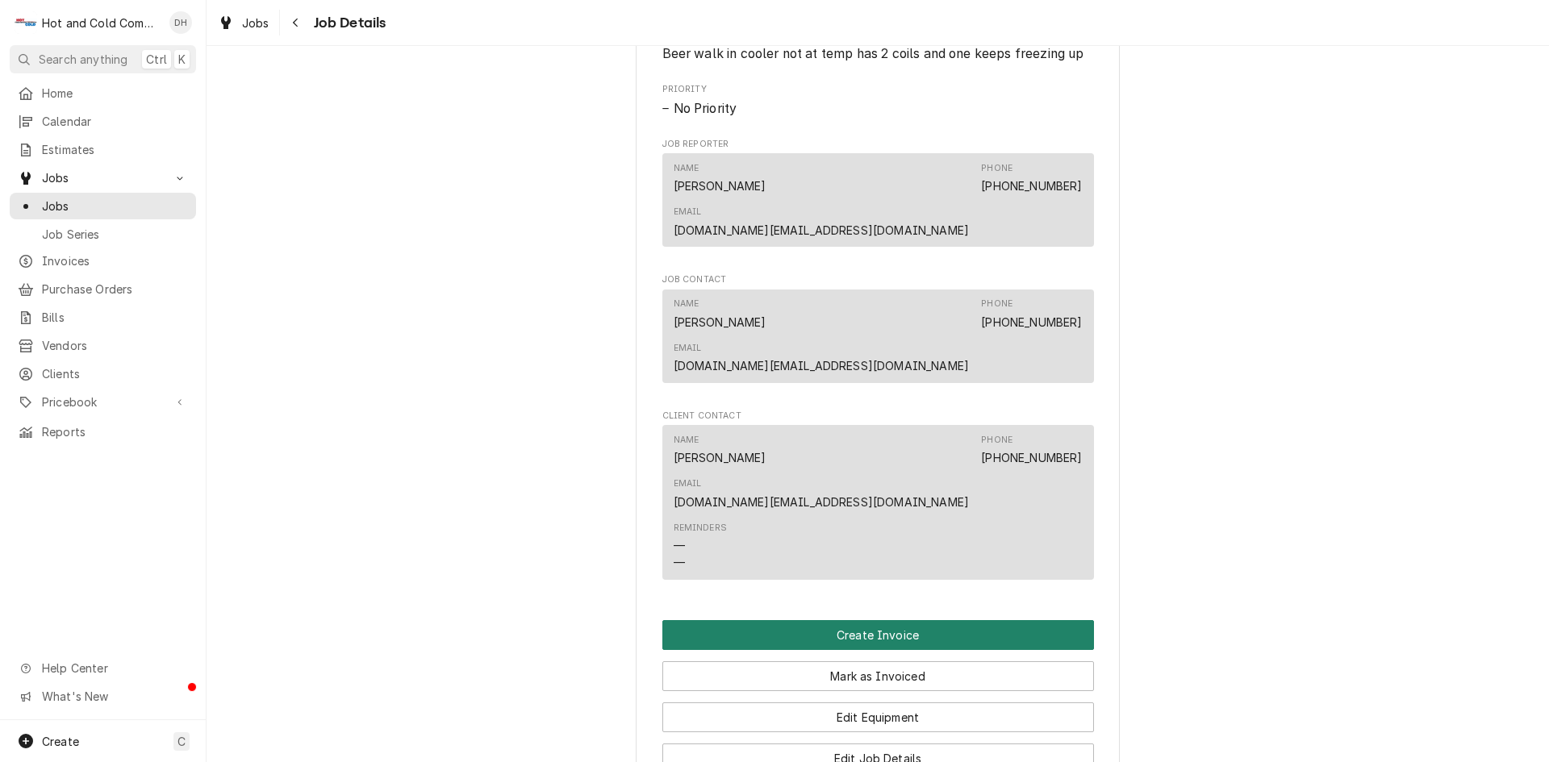
click at [880, 620] on button "Create Invoice" at bounding box center [878, 635] width 432 height 30
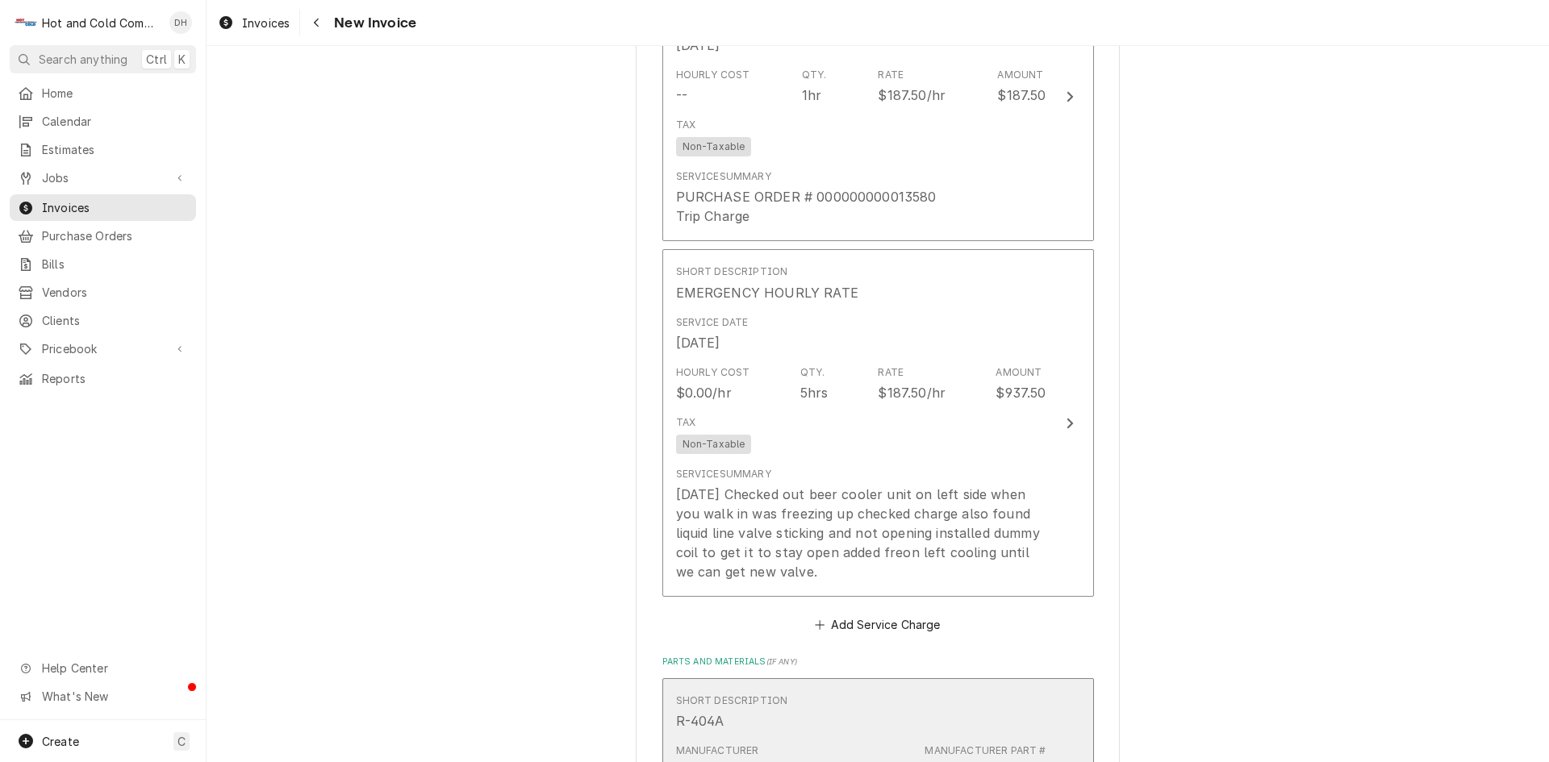
scroll to position [1322, 0]
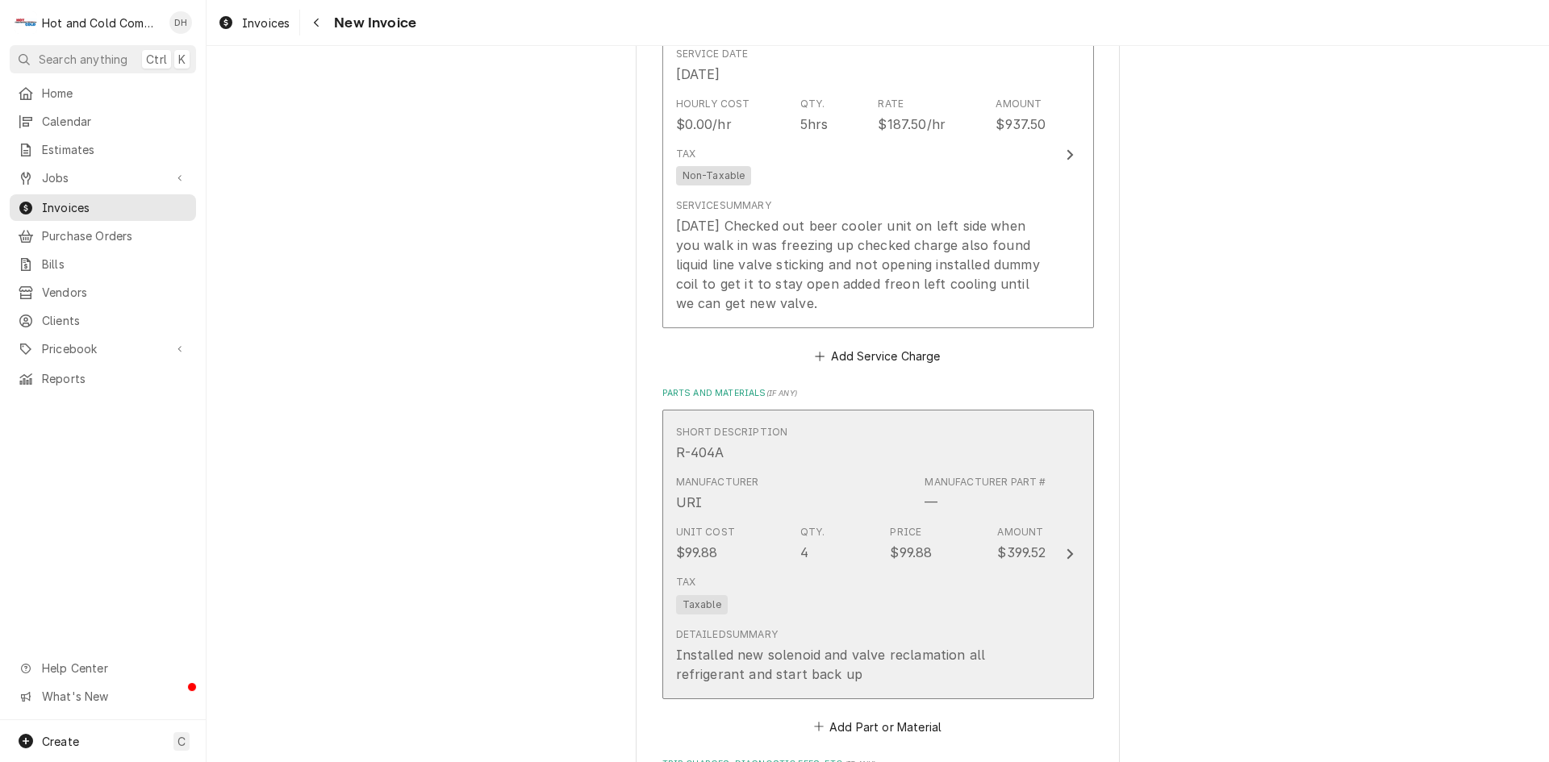
click at [933, 621] on div "Detailed Summary Installed new solenoid and valve reclamation all refrigerant a…" at bounding box center [861, 655] width 370 height 69
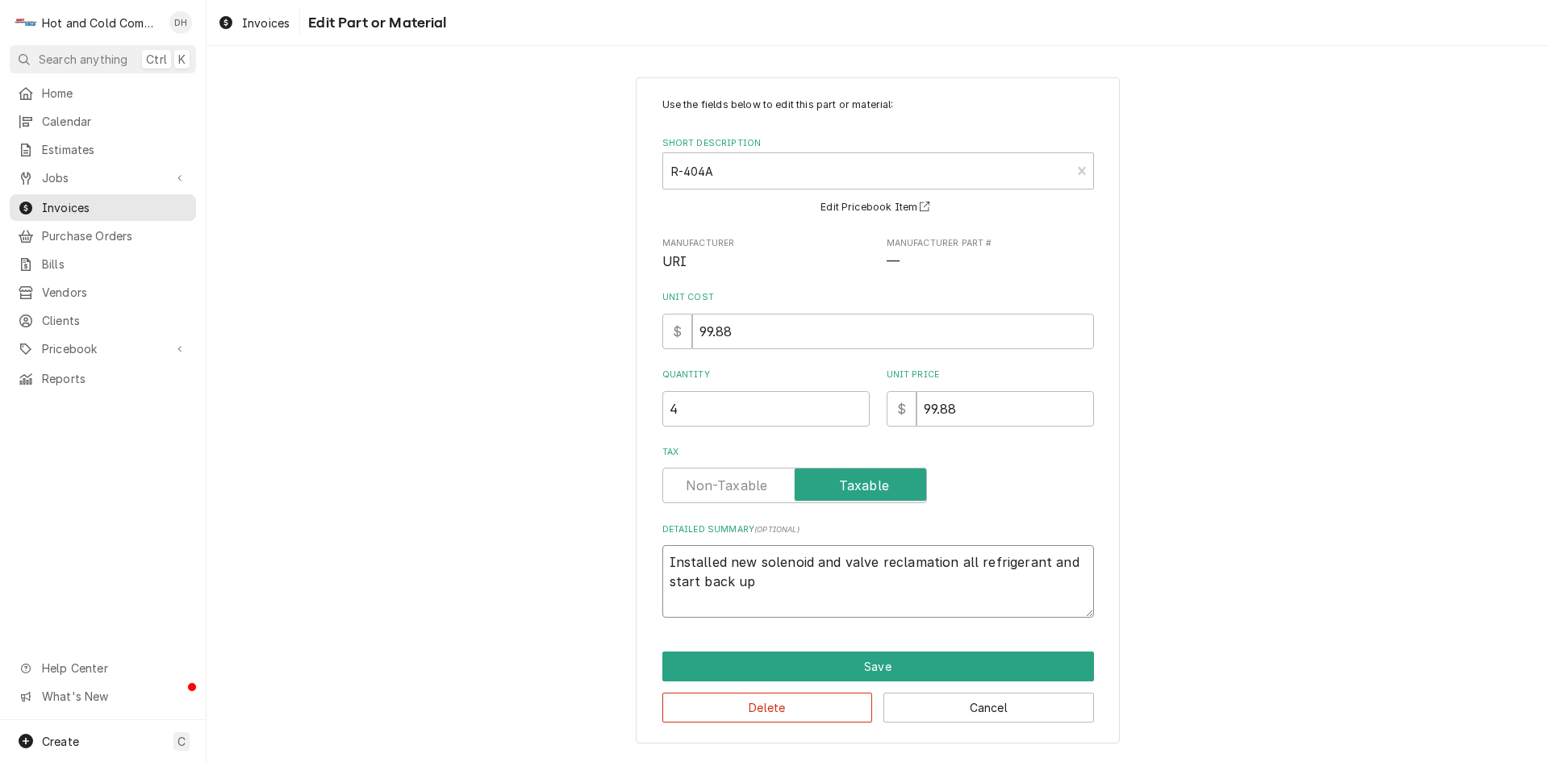
drag, startPoint x: 759, startPoint y: 581, endPoint x: 664, endPoint y: 570, distance: 95.8
click at [664, 570] on textarea "Installed new solenoid and valve reclamation all refrigerant and start back up" at bounding box center [878, 581] width 432 height 73
type textarea "x"
drag, startPoint x: 992, startPoint y: 407, endPoint x: 916, endPoint y: 445, distance: 85.2
click at [916, 445] on div "Use the fields below to edit this part or material: Short Description R-404A UR…" at bounding box center [878, 358] width 432 height 520
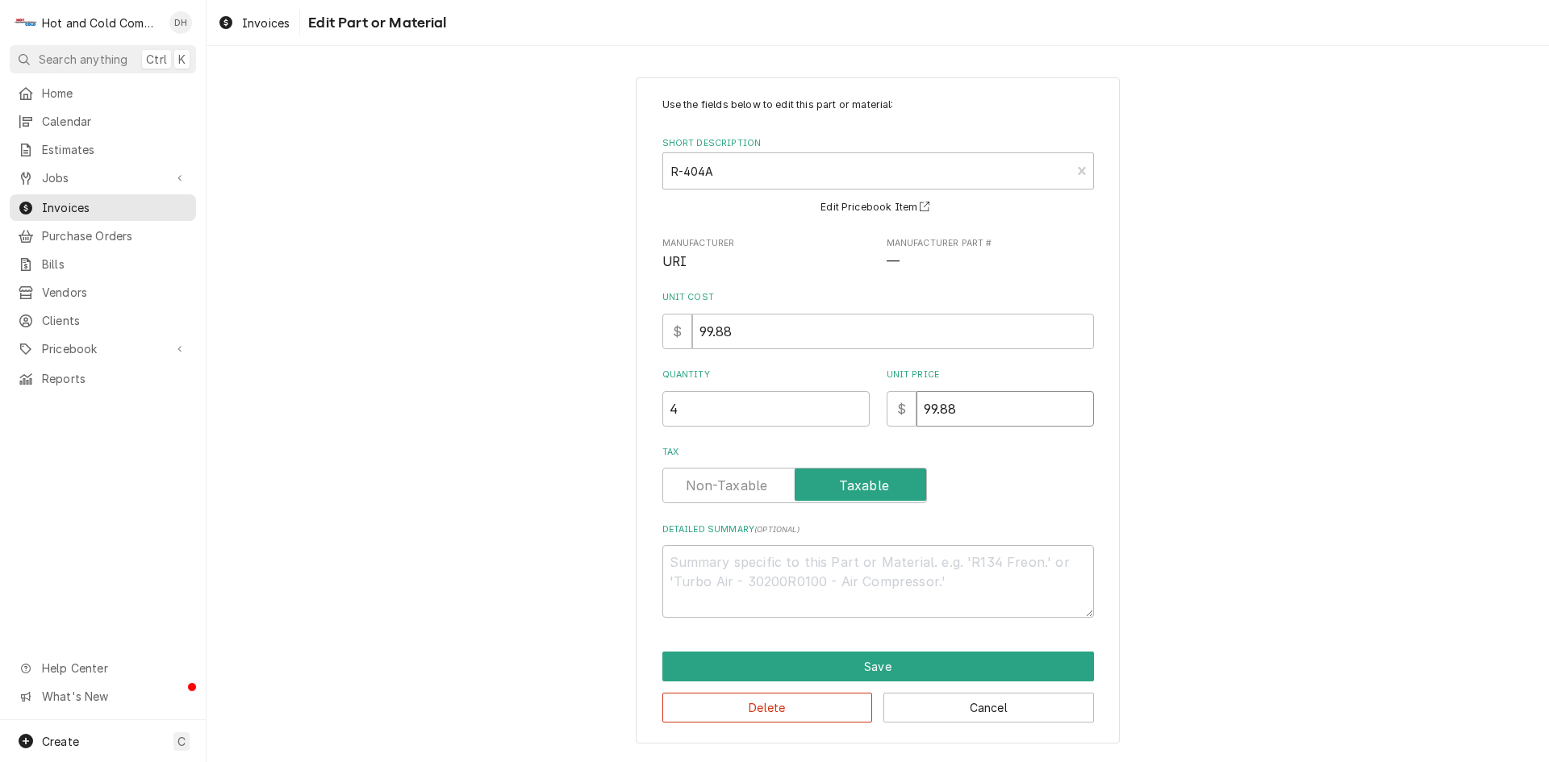
type textarea "x"
type input "0"
drag, startPoint x: 763, startPoint y: 335, endPoint x: 632, endPoint y: 321, distance: 132.2
click at [632, 321] on div "Use the fields below to edit this part or material: Short Description R-404A UR…" at bounding box center [878, 410] width 1343 height 695
type textarea "x"
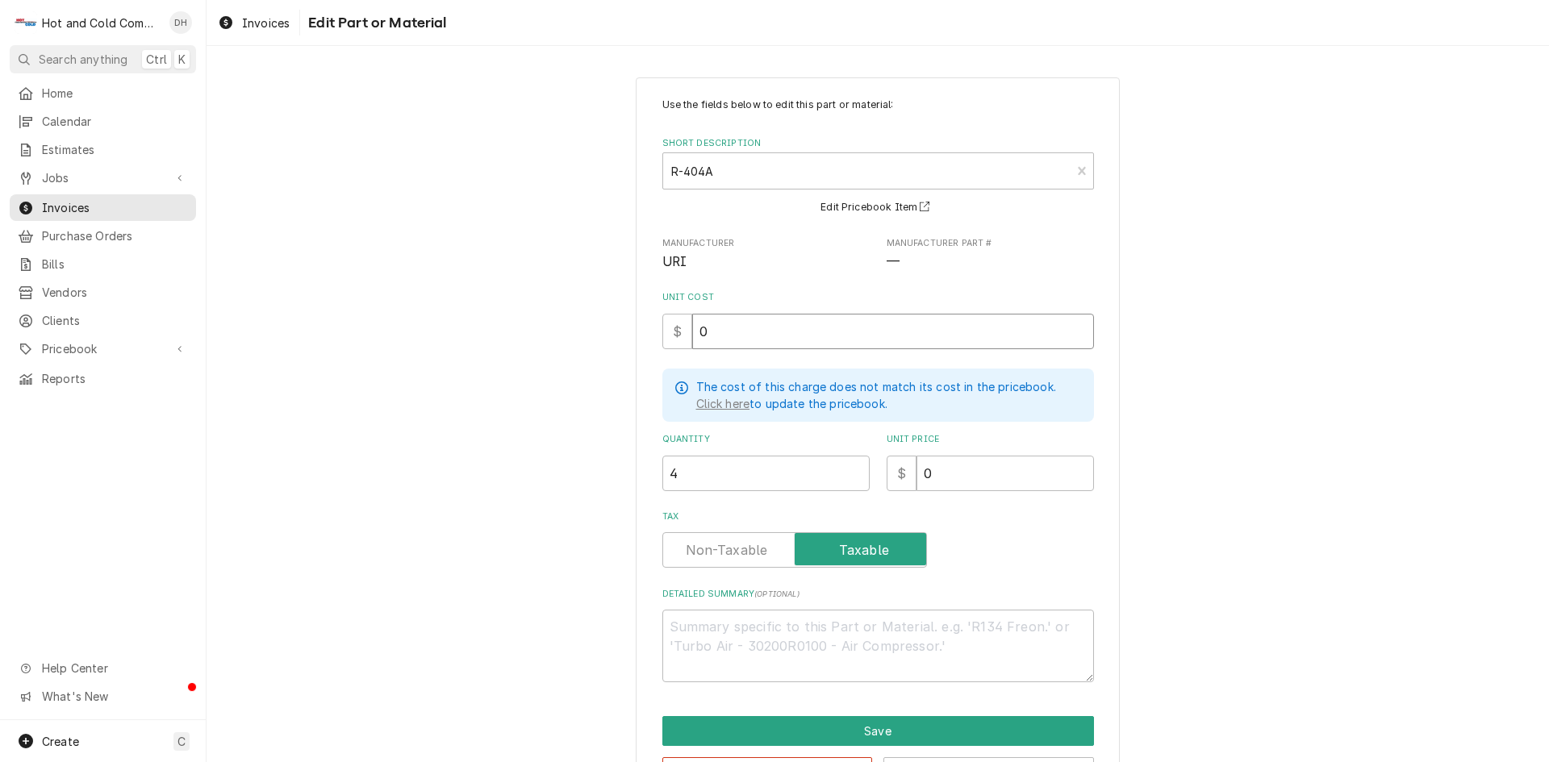
type input "0"
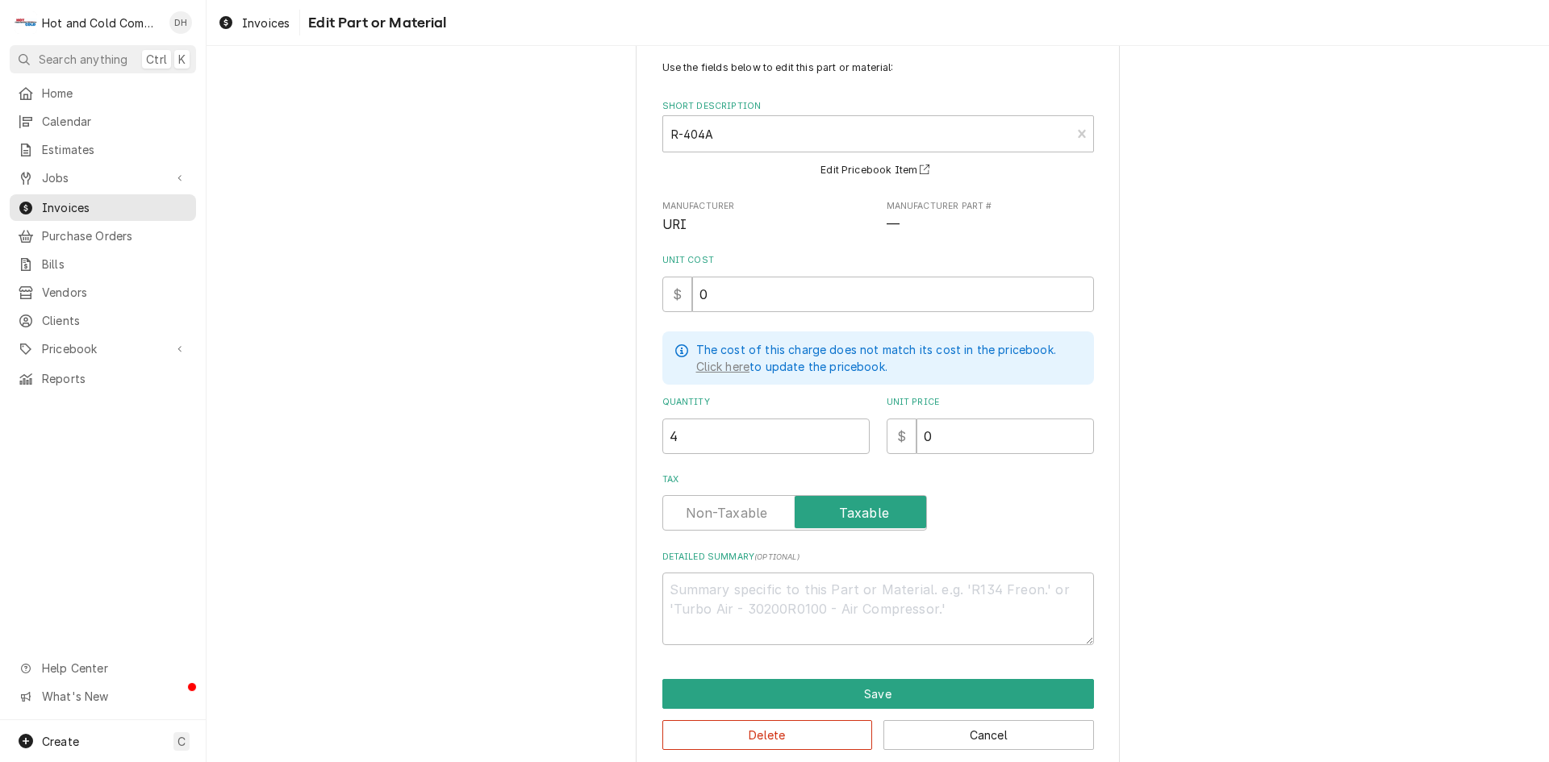
scroll to position [58, 0]
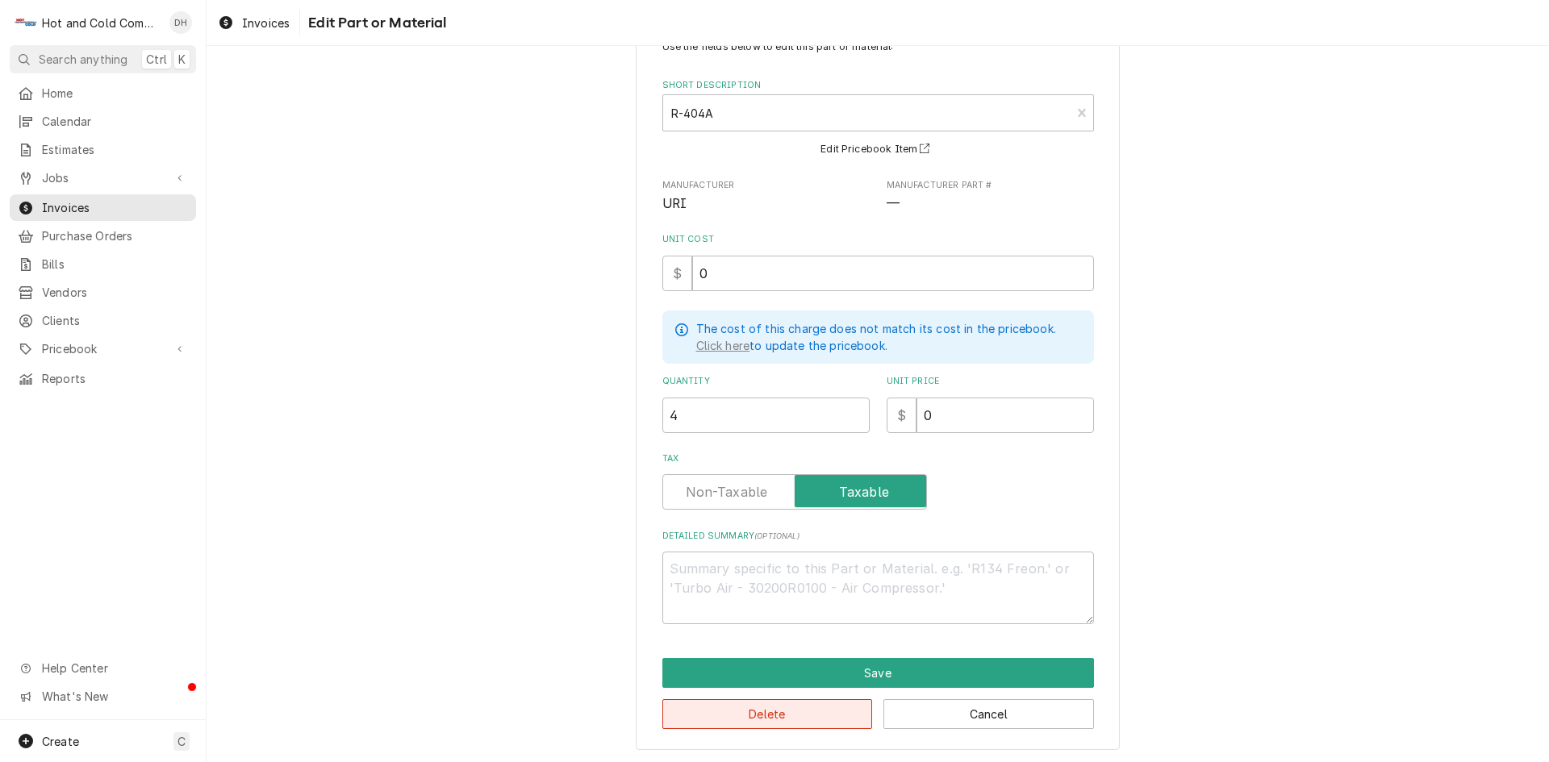
click at [787, 719] on button "Delete" at bounding box center [767, 714] width 211 height 30
type textarea "x"
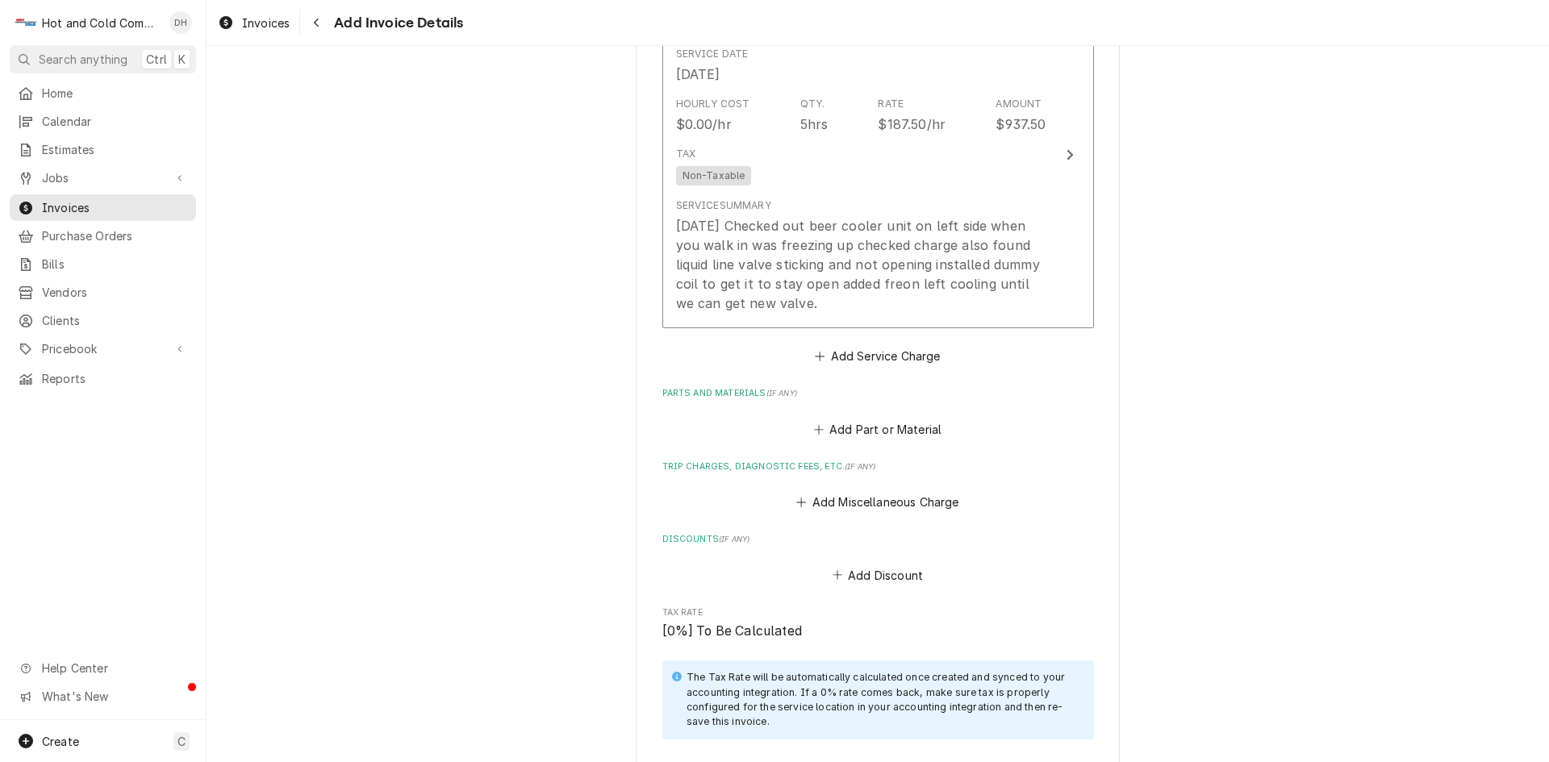
scroll to position [1302, 0]
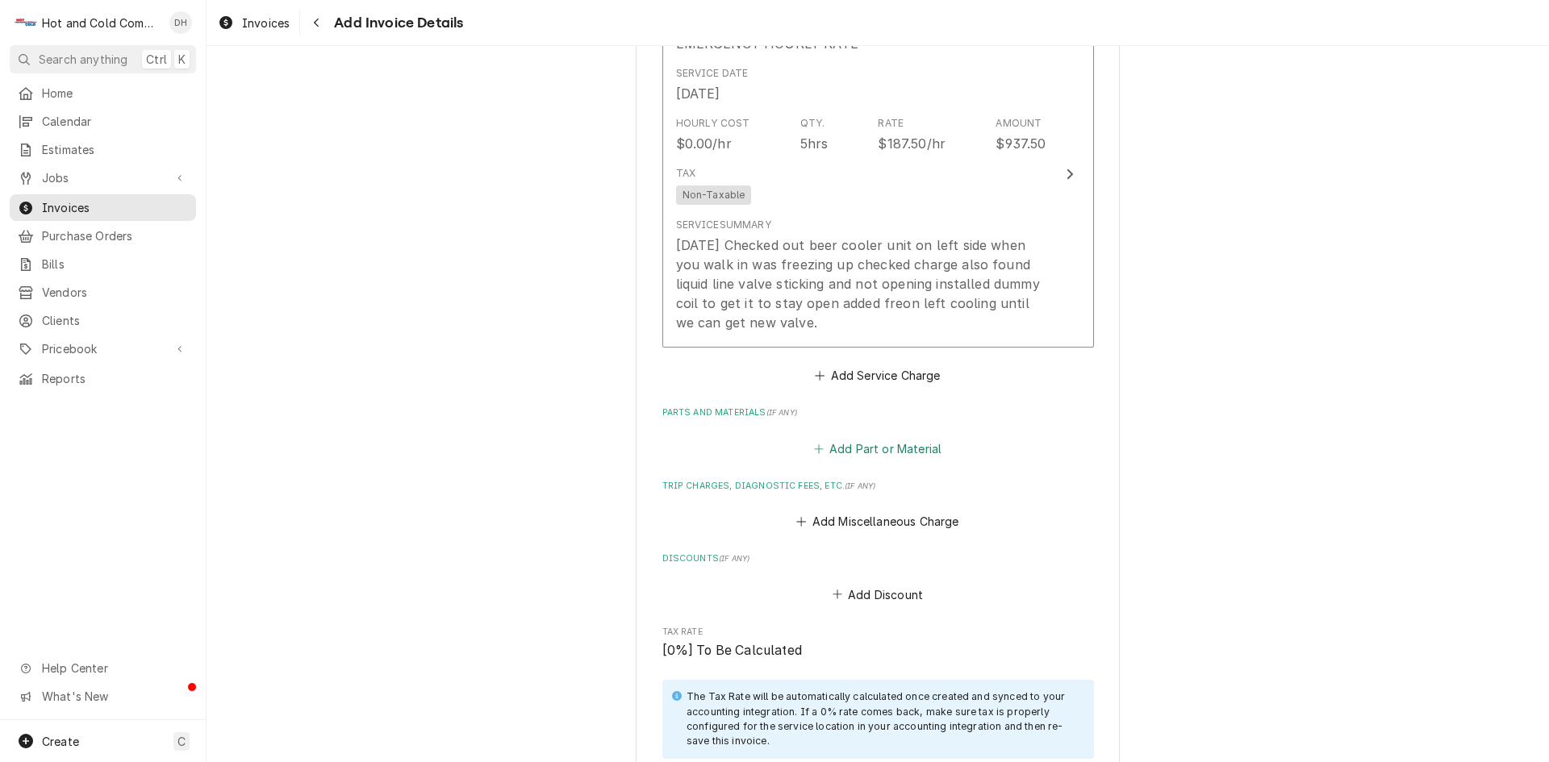
click at [888, 448] on button "Add Part or Material" at bounding box center [877, 448] width 133 height 23
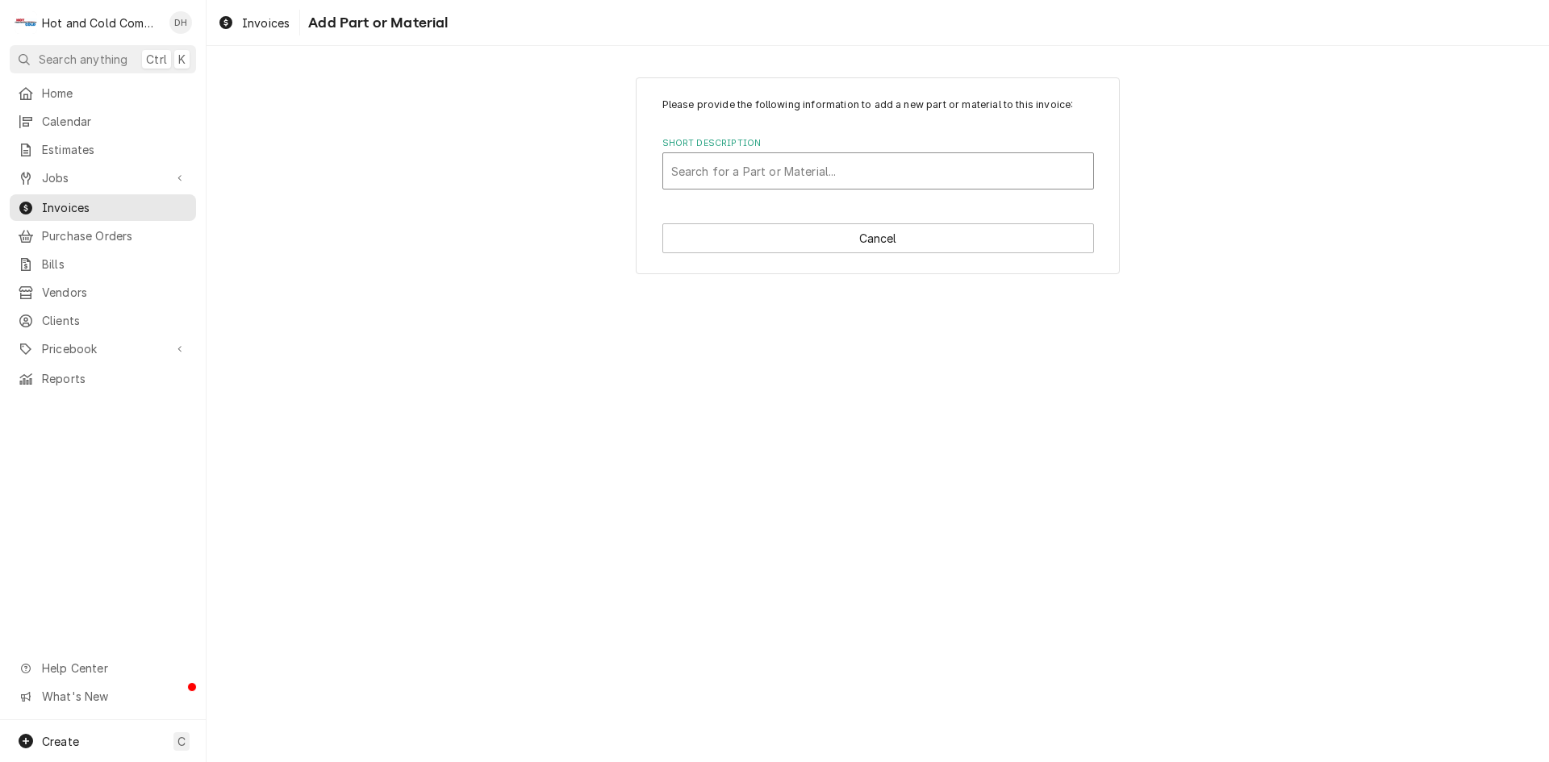
click at [738, 171] on div "Short Description" at bounding box center [878, 171] width 414 height 29
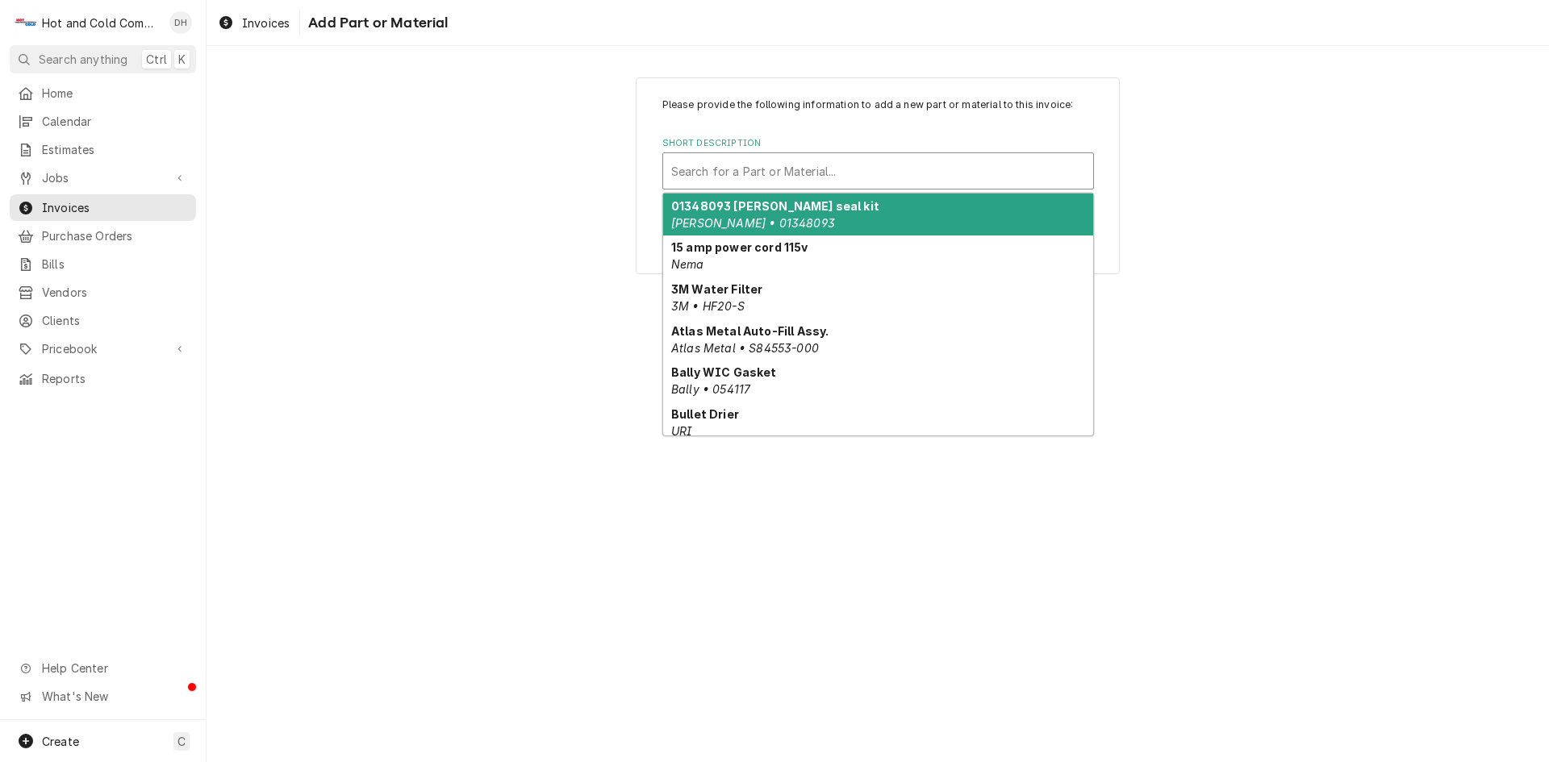
type input "t"
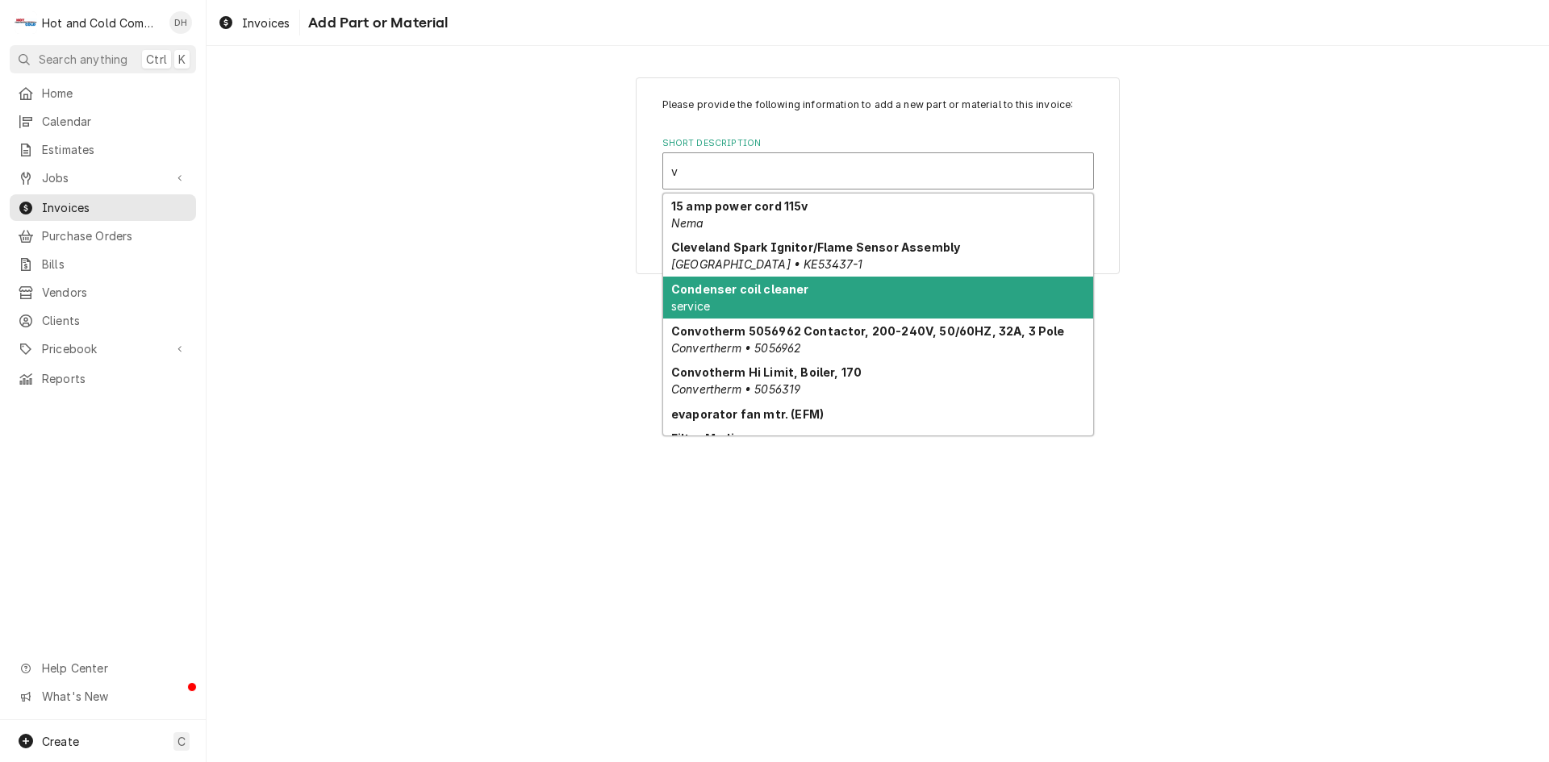
type input "va"
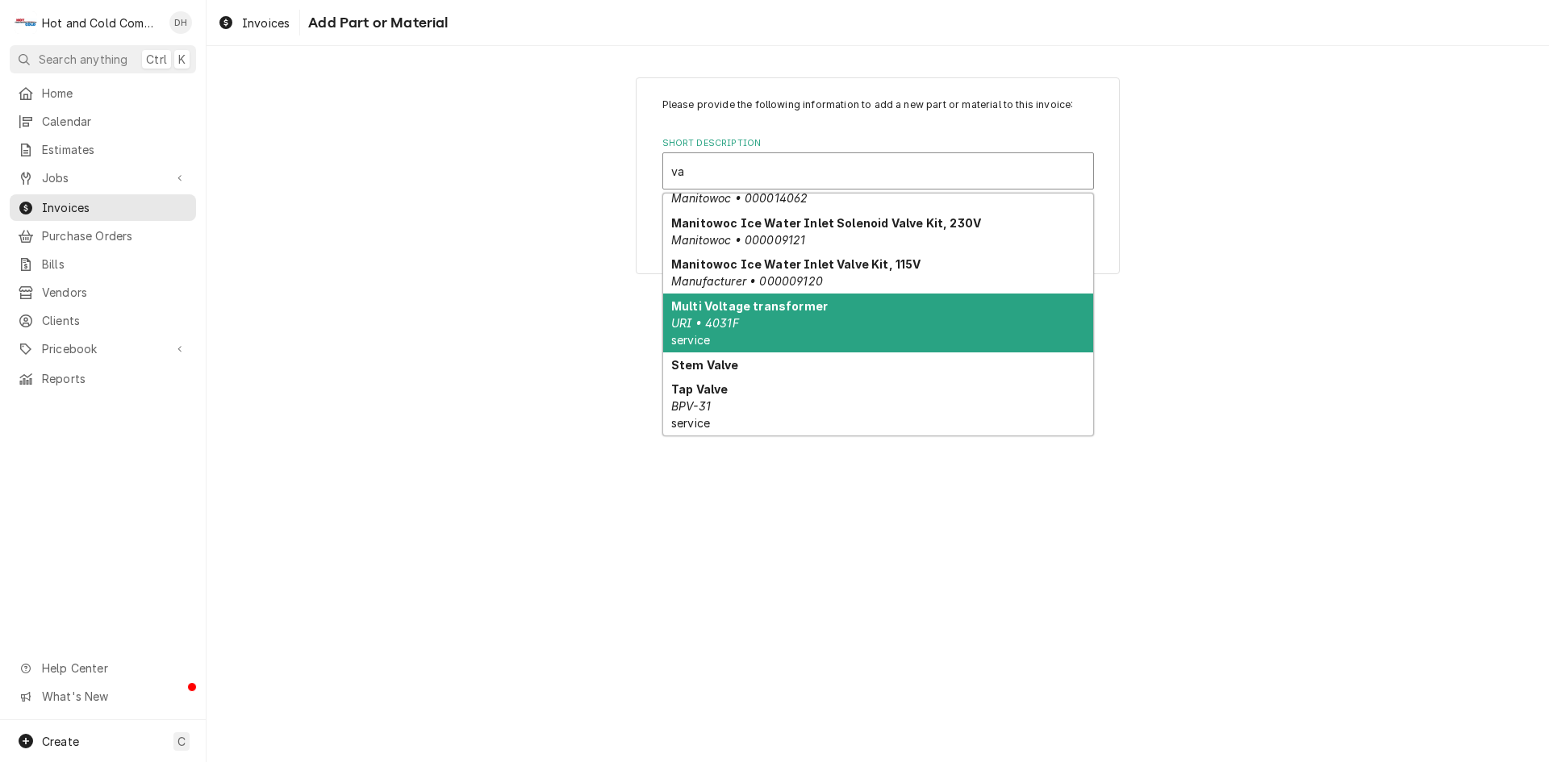
scroll to position [199, 0]
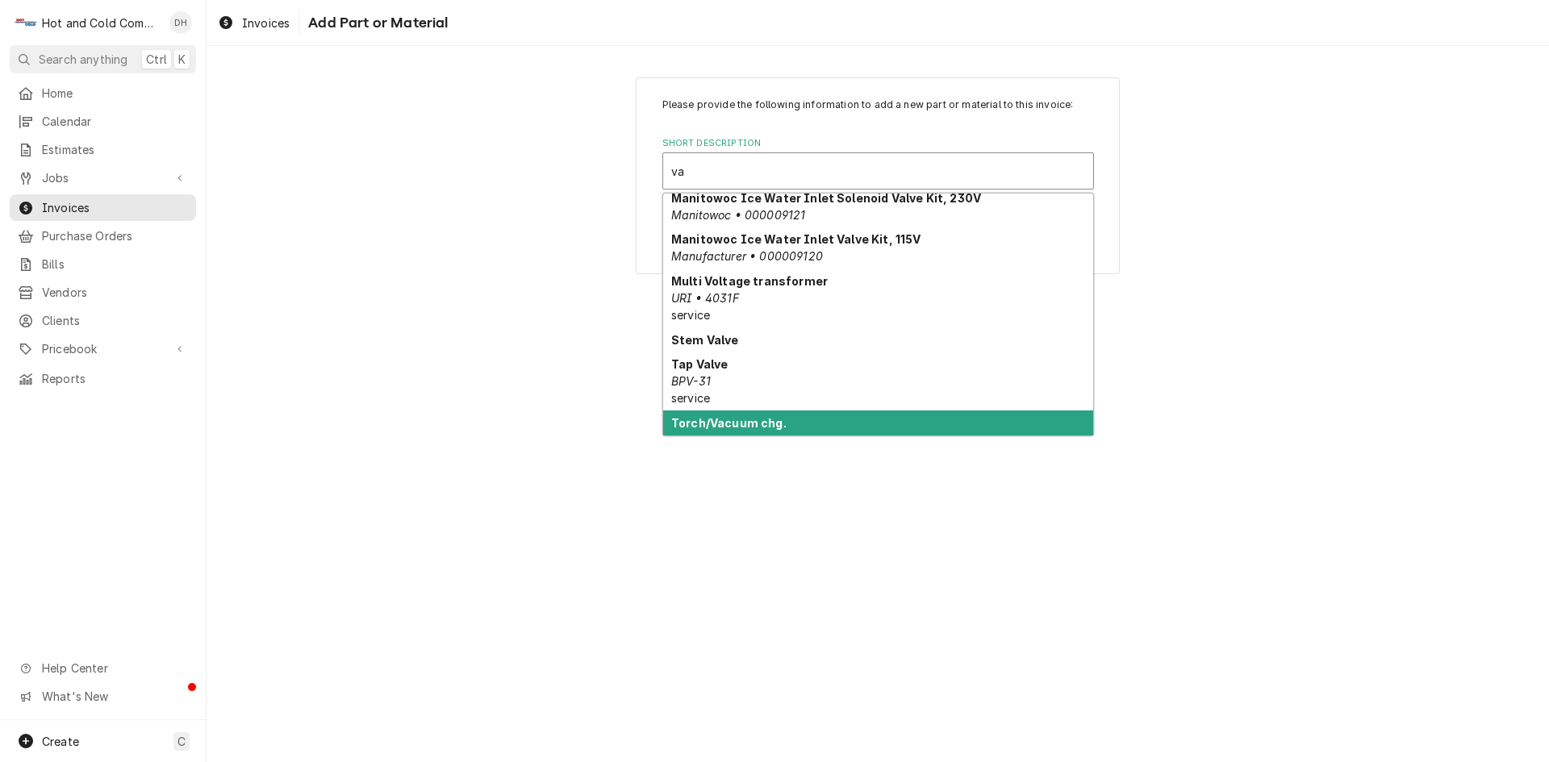
drag, startPoint x: 766, startPoint y: 425, endPoint x: 819, endPoint y: 417, distance: 53.1
click at [767, 424] on strong "Torch/Vacuum chg." at bounding box center [728, 423] width 115 height 14
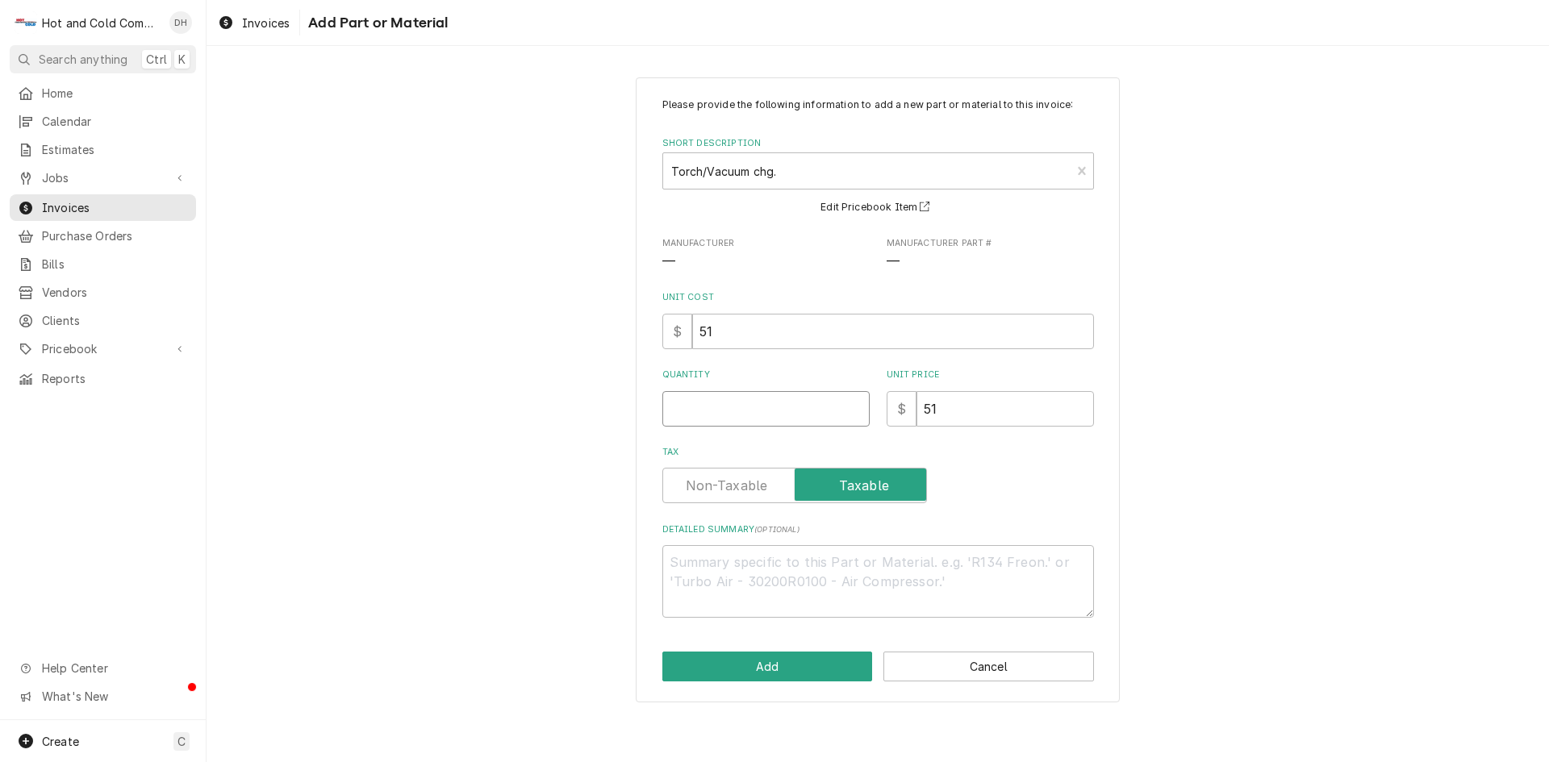
click at [737, 421] on input "Quantity" at bounding box center [765, 408] width 207 height 35
type textarea "x"
type input "1"
click at [720, 478] on label "Tax" at bounding box center [794, 485] width 265 height 35
click at [720, 478] on input "Tax" at bounding box center [795, 485] width 250 height 35
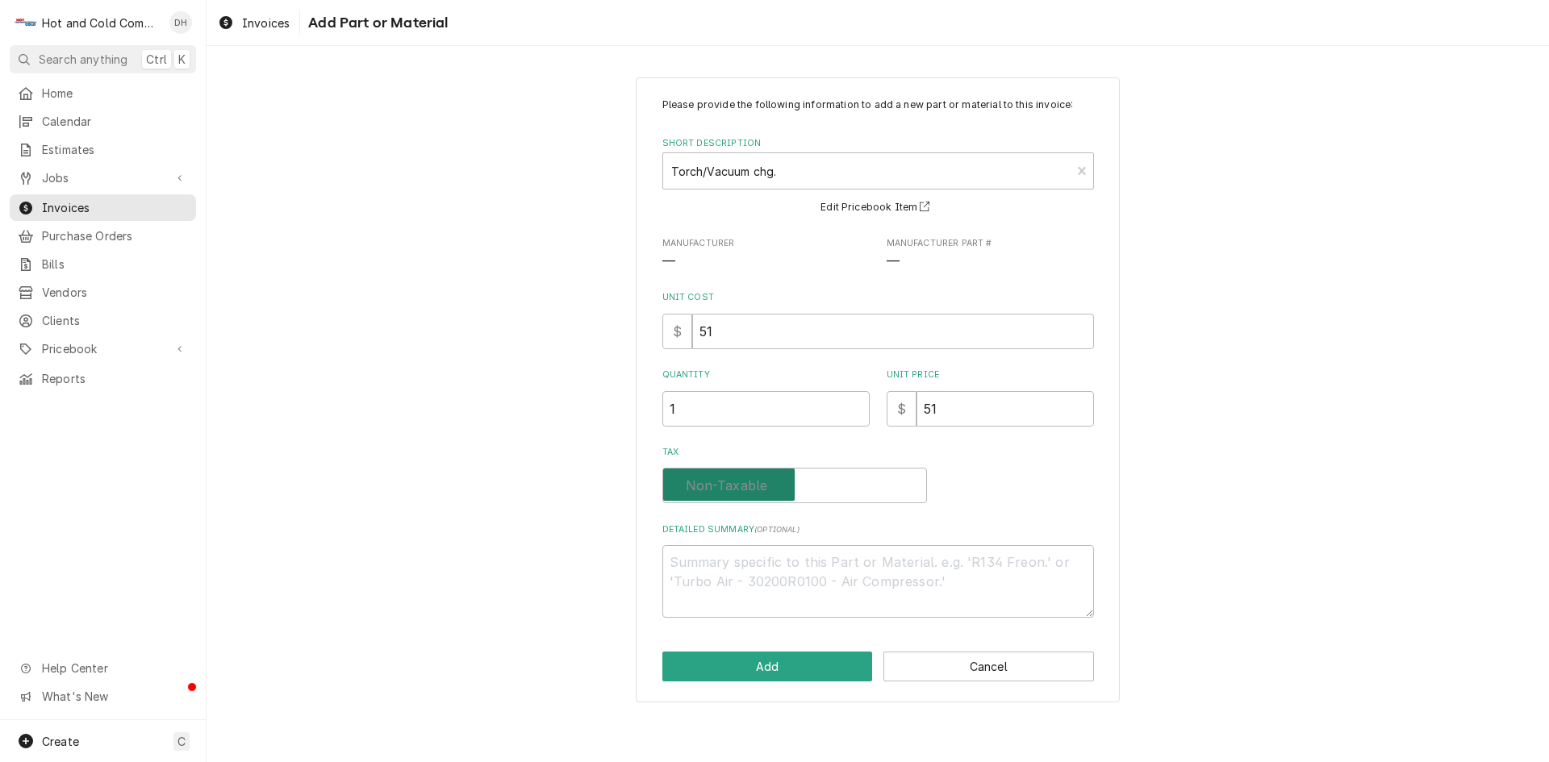
checkbox input "false"
click at [778, 668] on button "Add" at bounding box center [767, 667] width 211 height 30
type textarea "x"
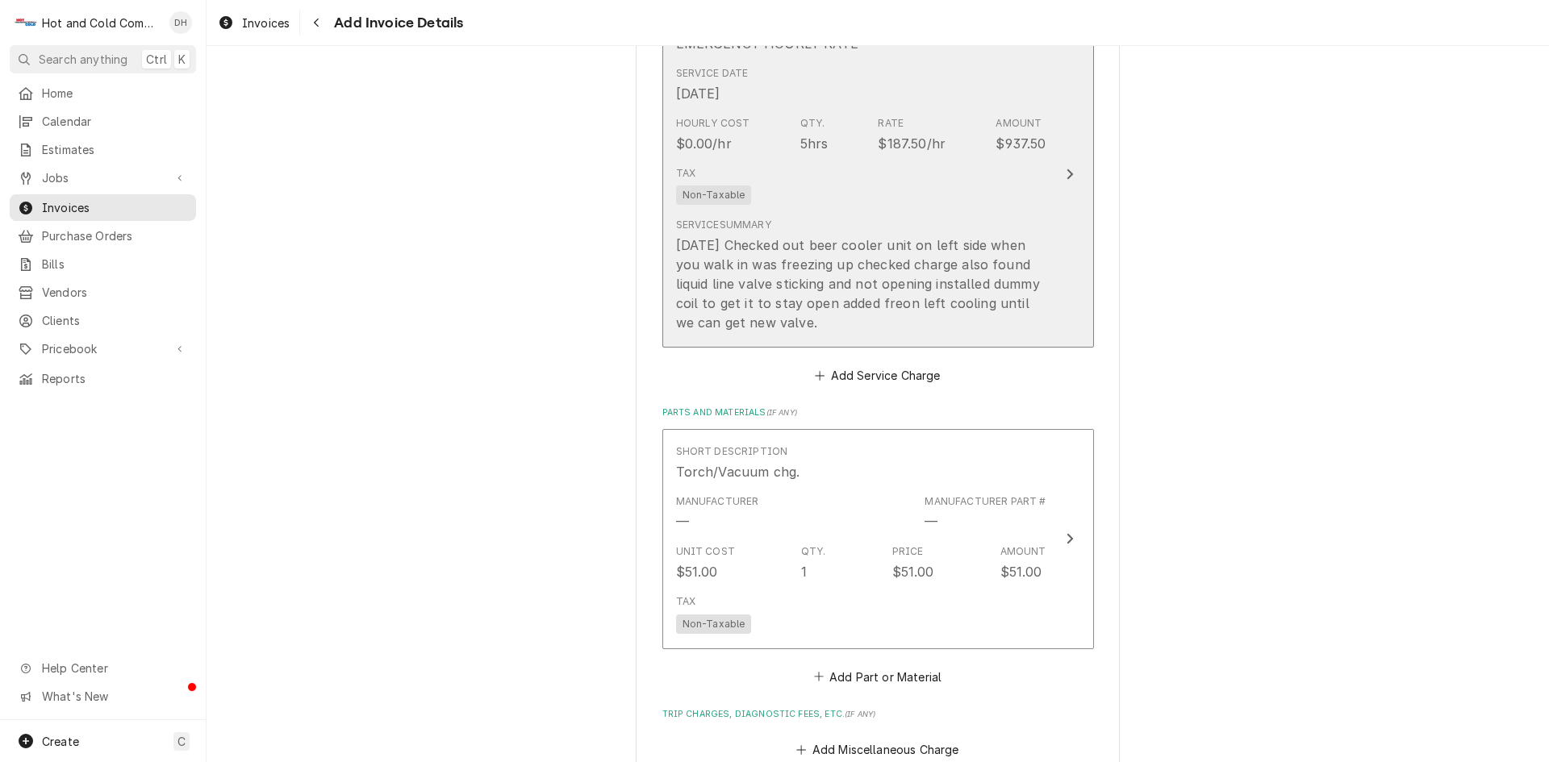
scroll to position [1283, 0]
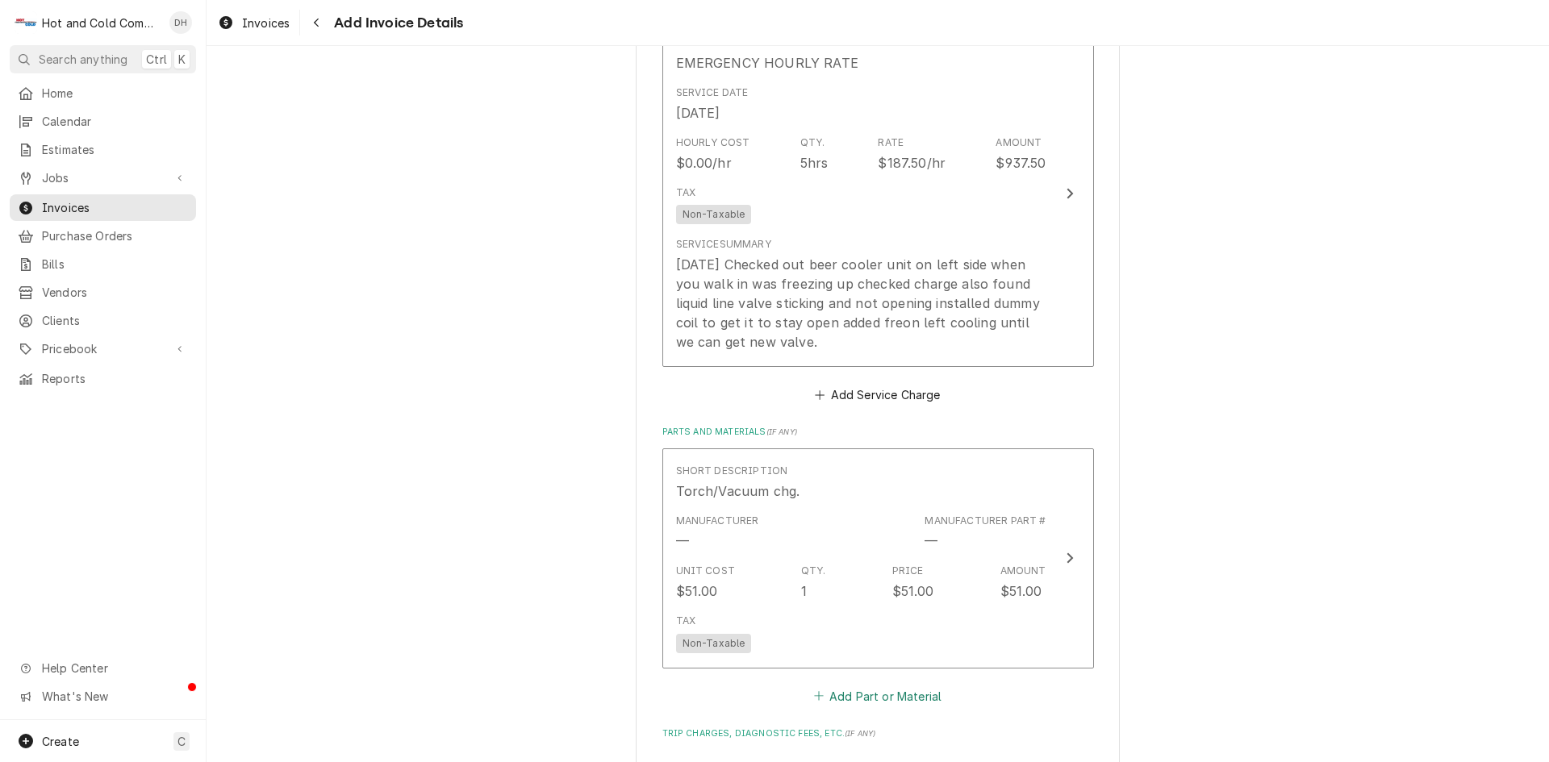
click at [913, 696] on button "Add Part or Material" at bounding box center [877, 696] width 133 height 23
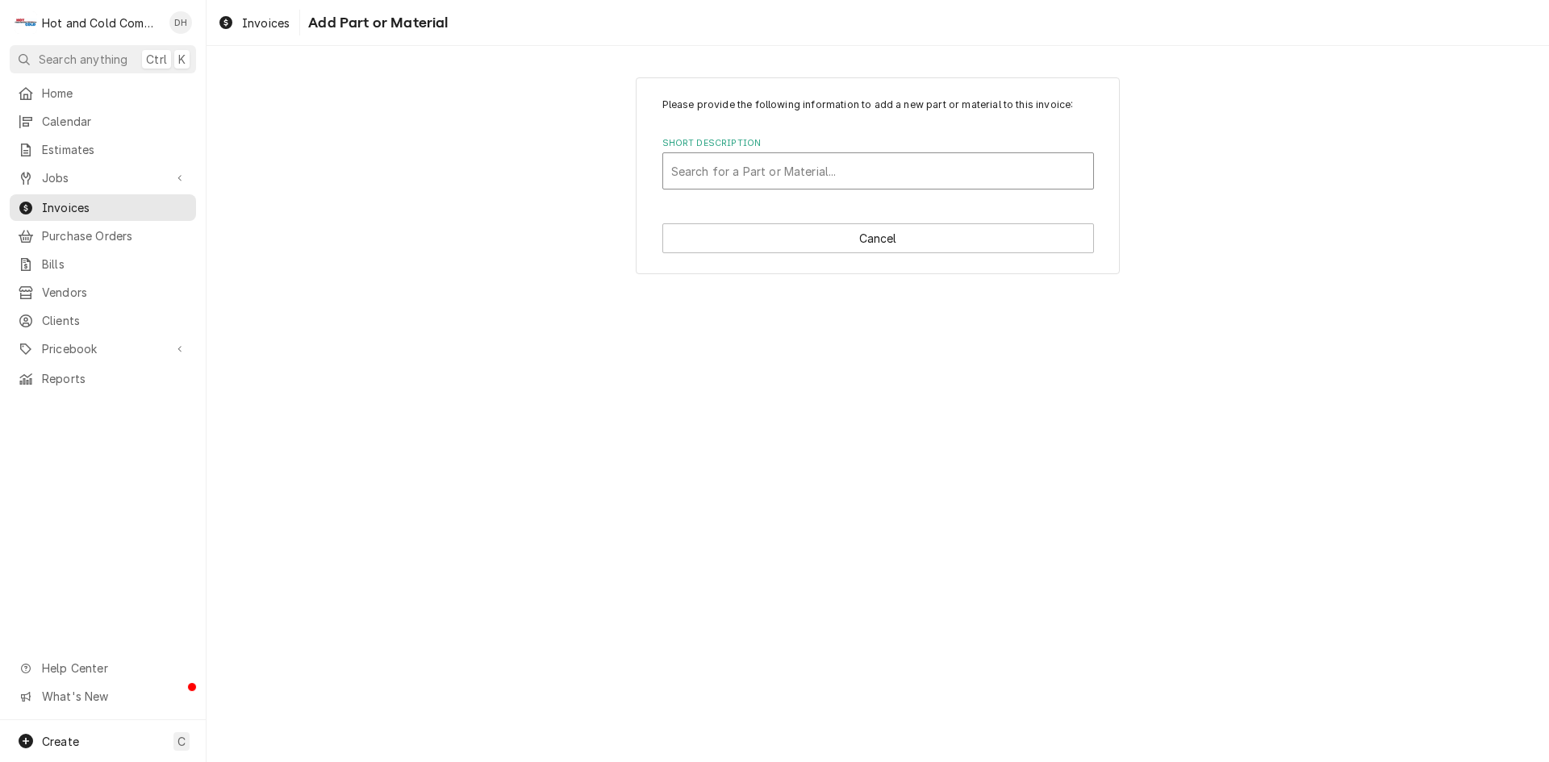
click at [827, 167] on div "Short Description" at bounding box center [878, 171] width 414 height 29
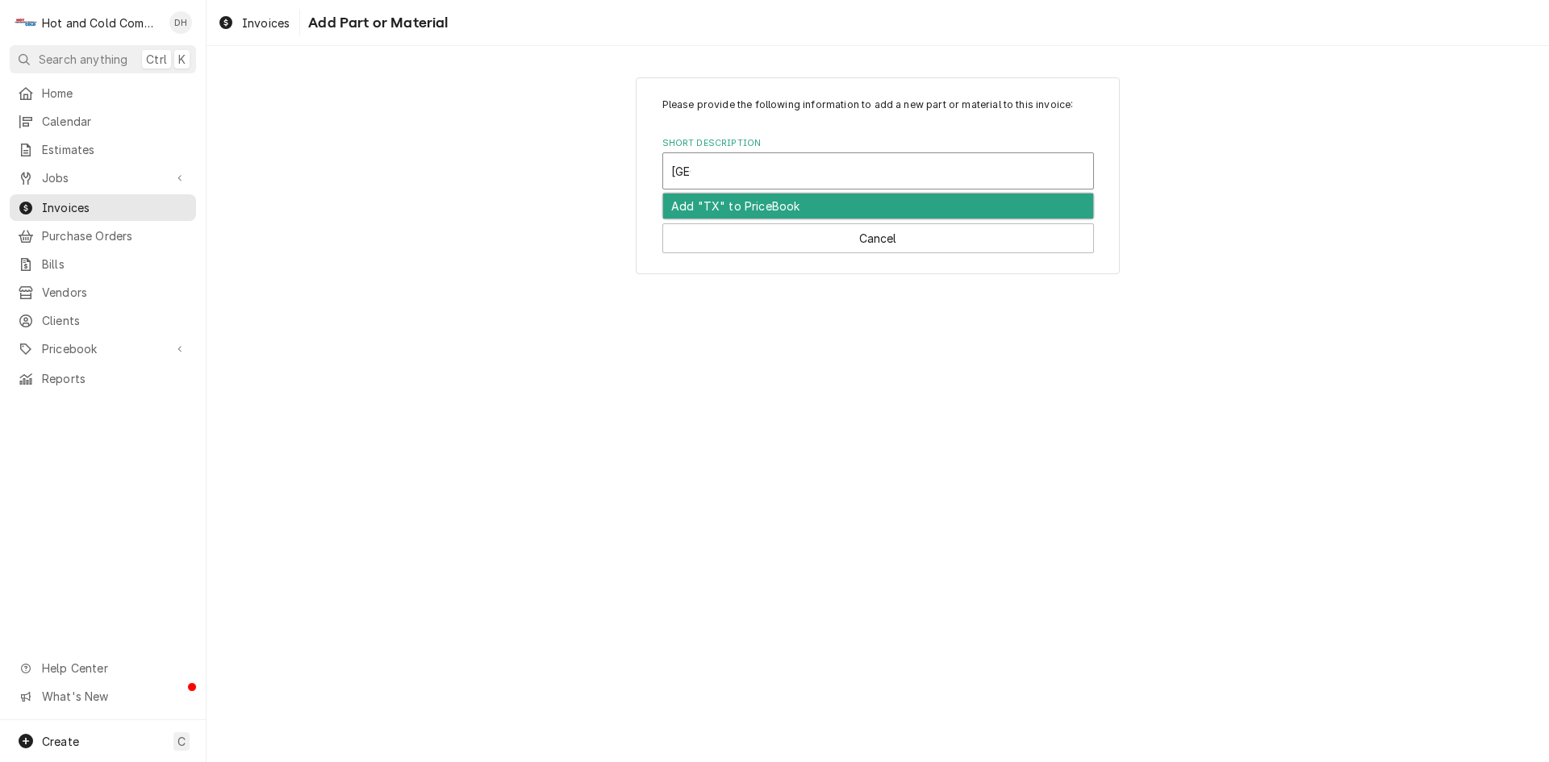
type input "T"
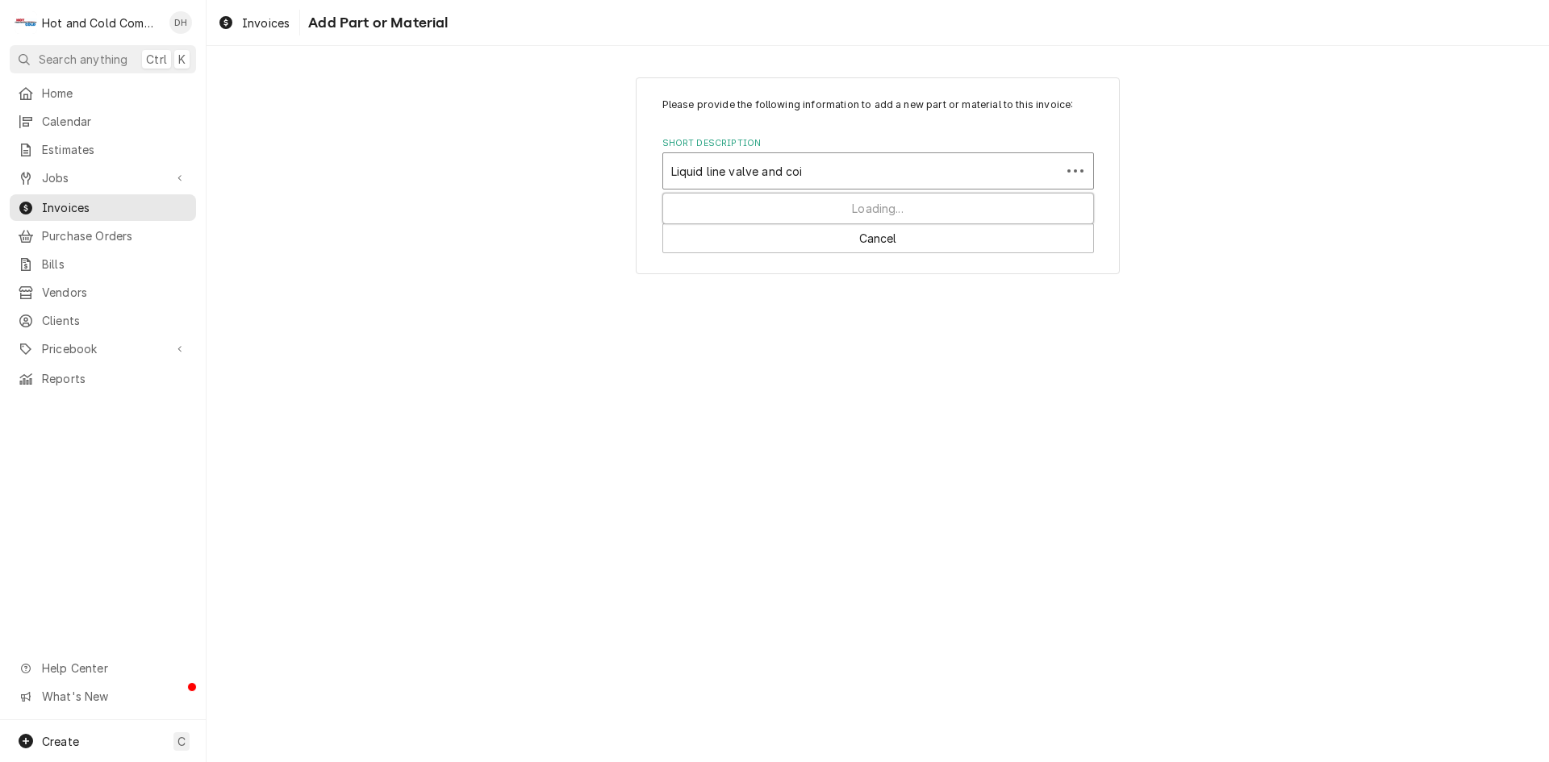
type input "Liquid line valve and coil"
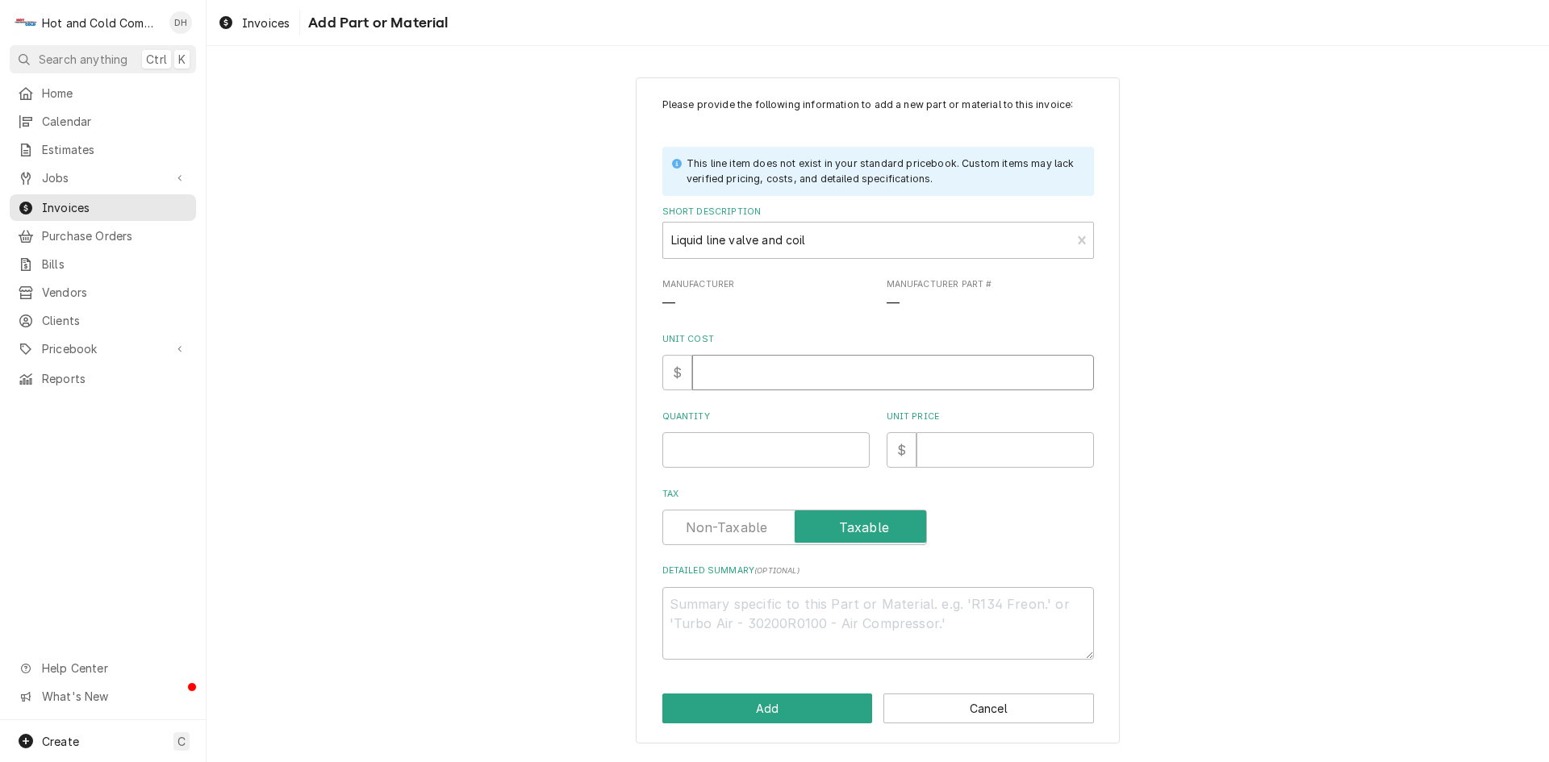
click at [741, 382] on input "Unit Cost" at bounding box center [893, 372] width 402 height 35
type textarea "x"
type input "0"
type textarea "x"
type input "1"
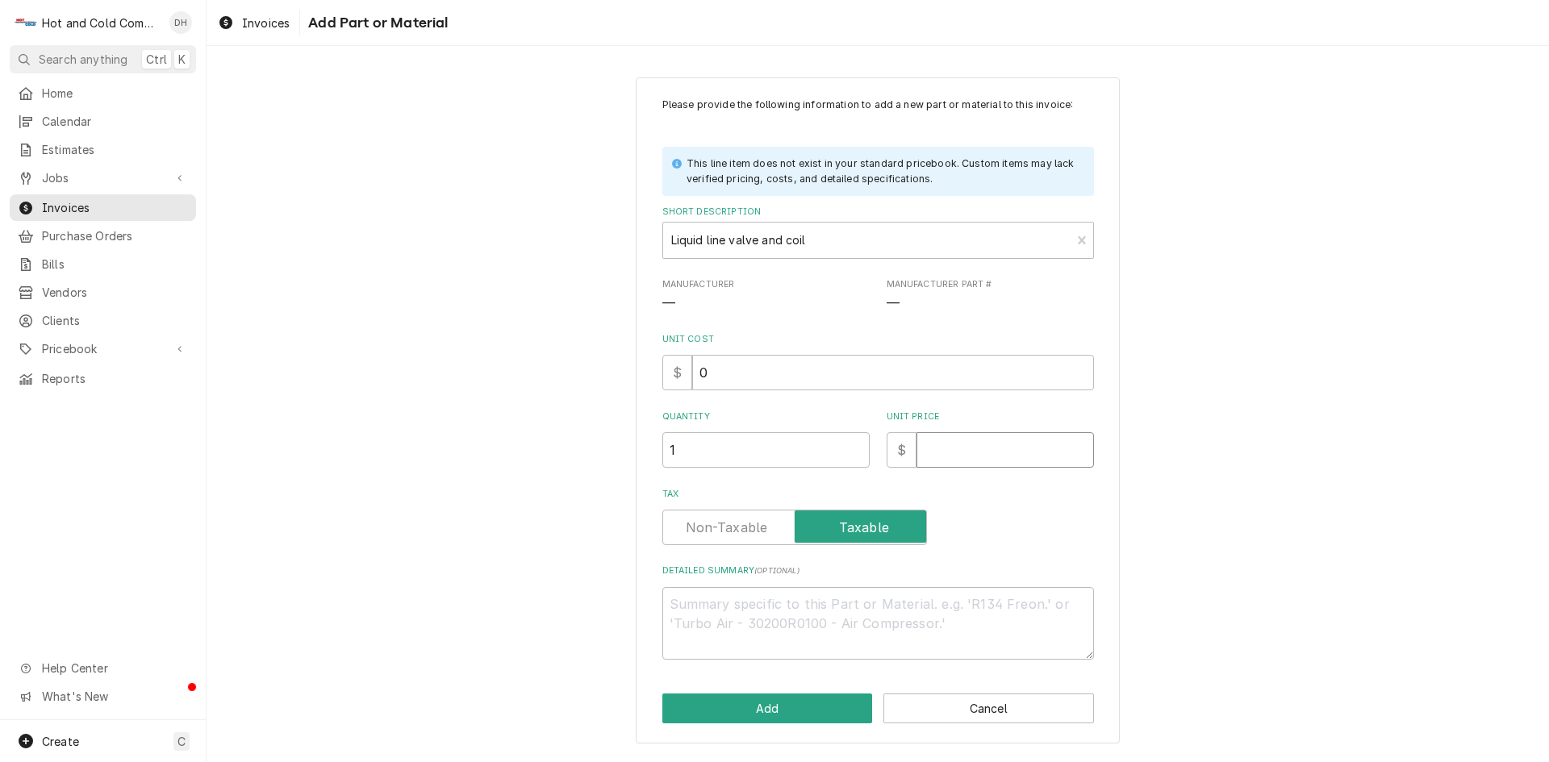
type textarea "x"
type input "1"
type textarea "x"
type input "19"
type textarea "x"
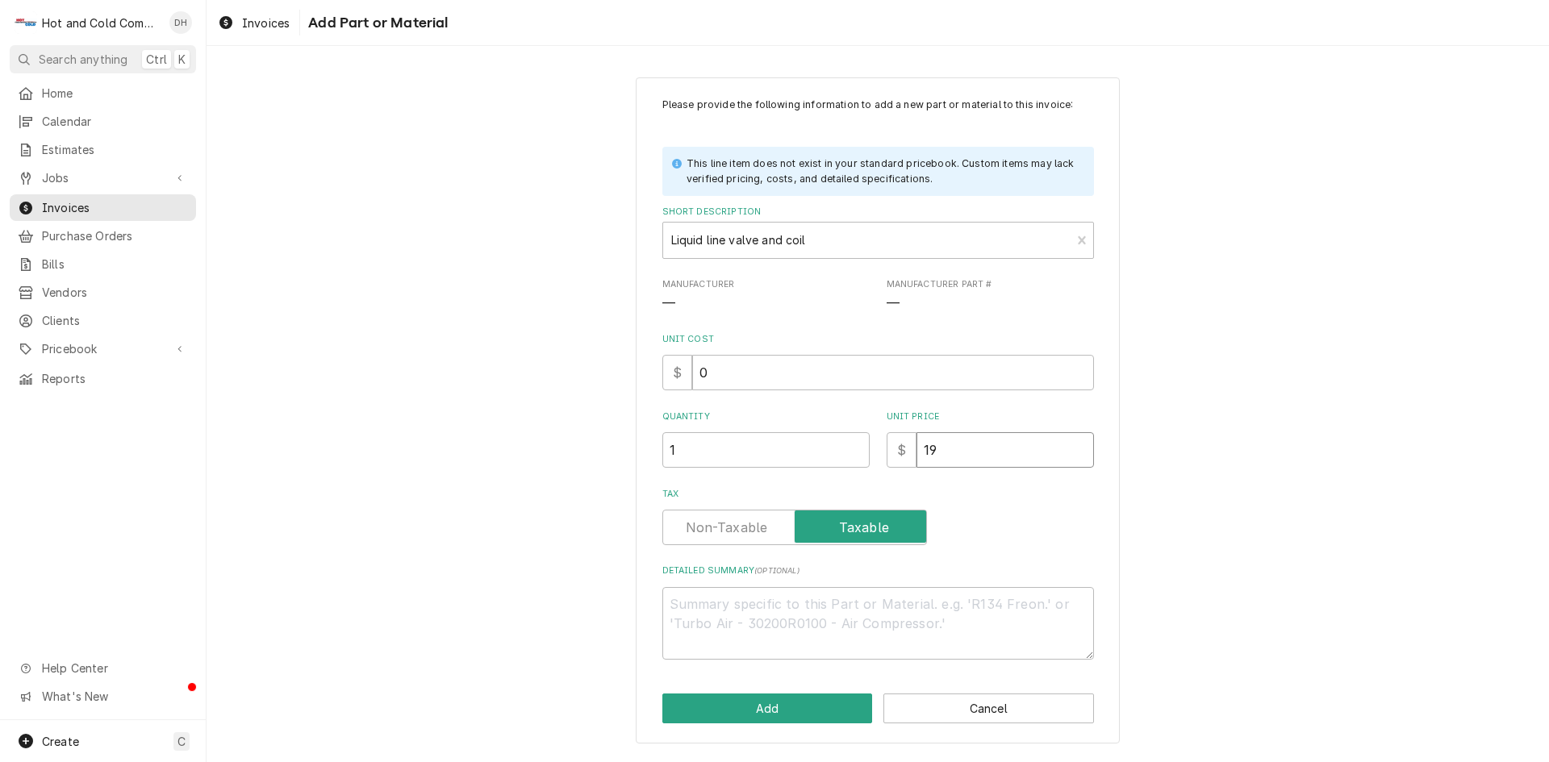
type input "193"
type textarea "x"
type input "193.9"
type textarea "x"
type input "193.98"
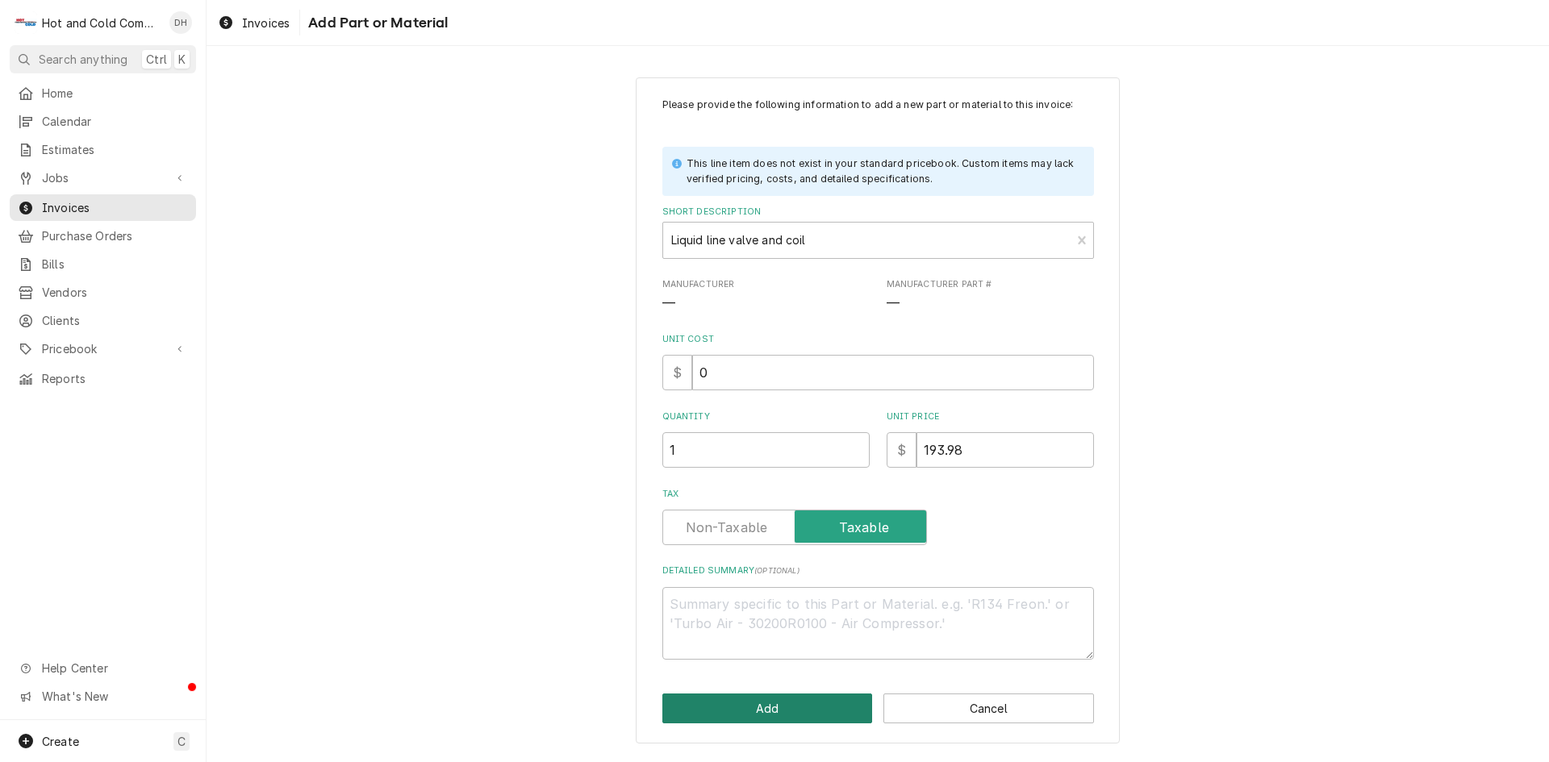
click at [807, 701] on button "Add" at bounding box center [767, 709] width 211 height 30
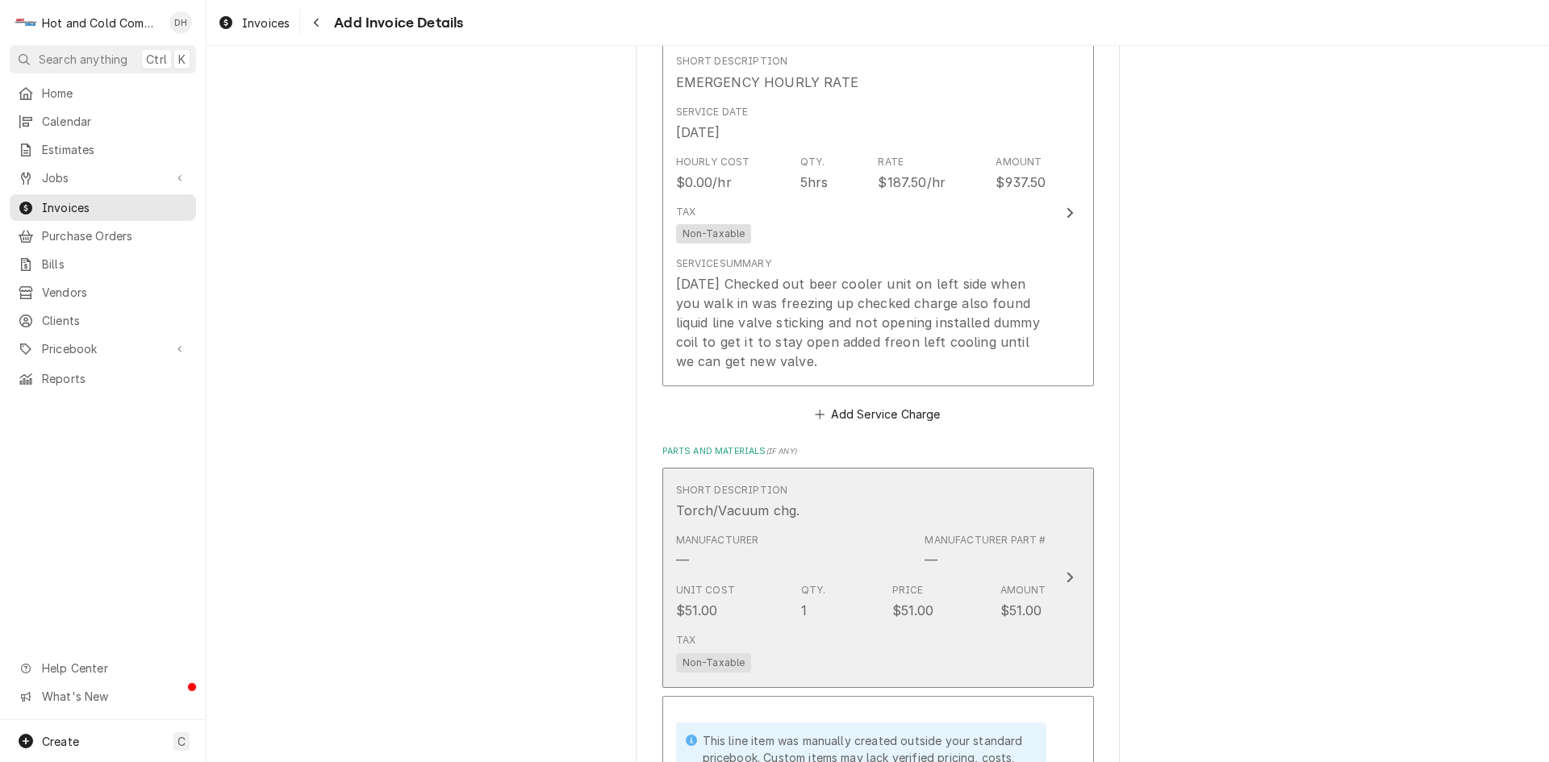
scroll to position [1263, 0]
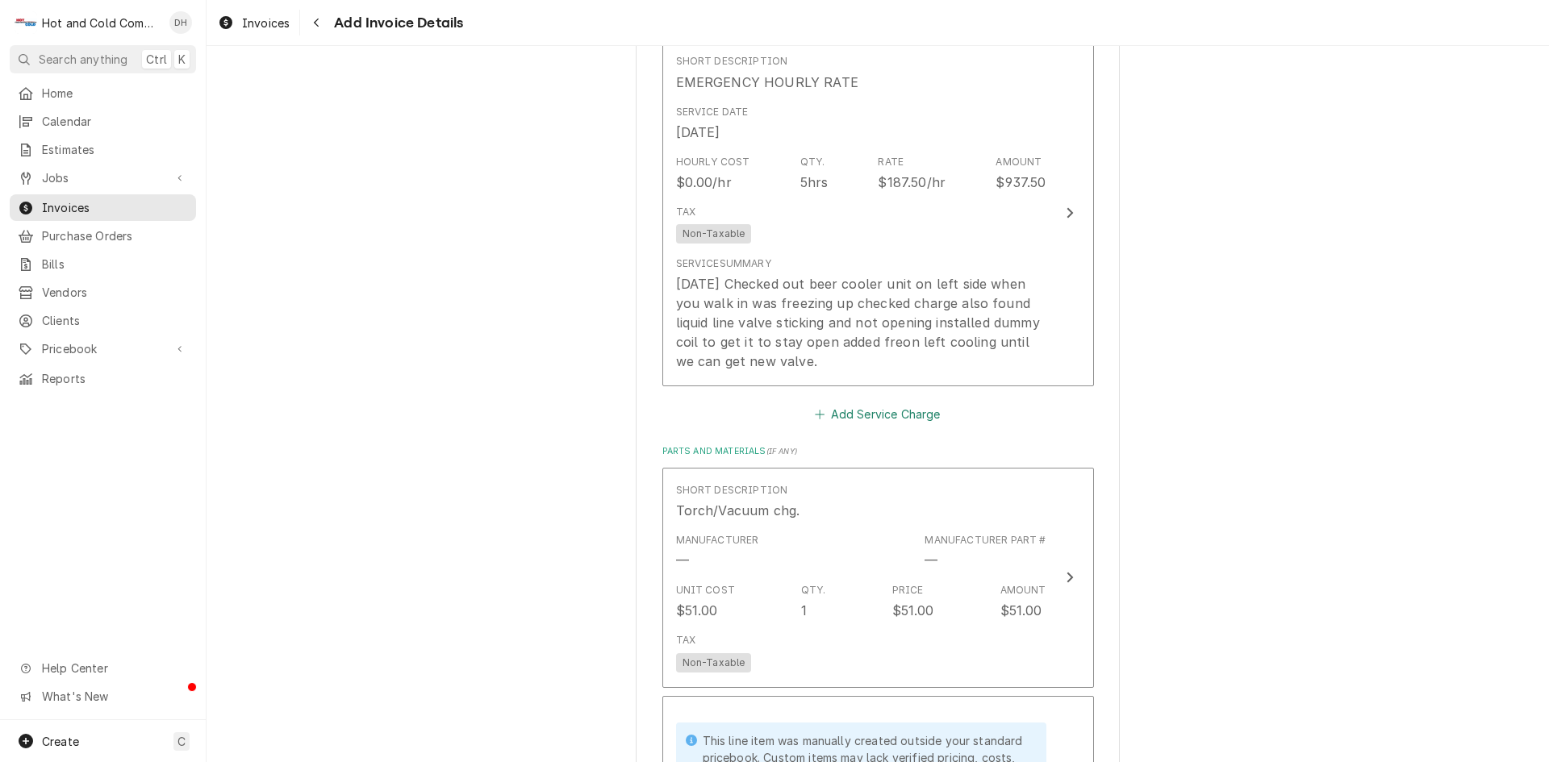
click at [908, 414] on button "Add Service Charge" at bounding box center [877, 414] width 131 height 23
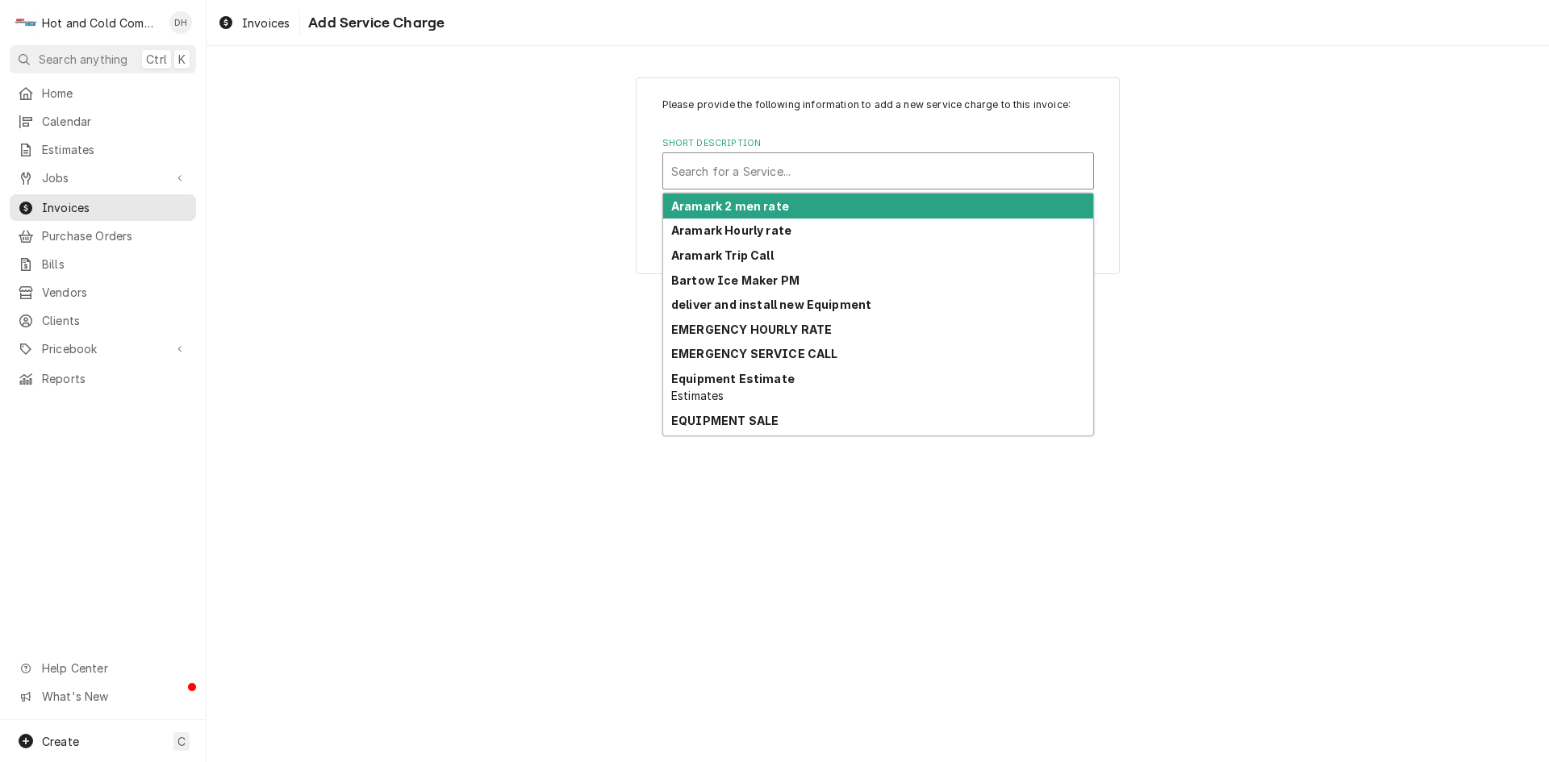
click at [739, 152] on div "Search for a Service..." at bounding box center [878, 170] width 432 height 37
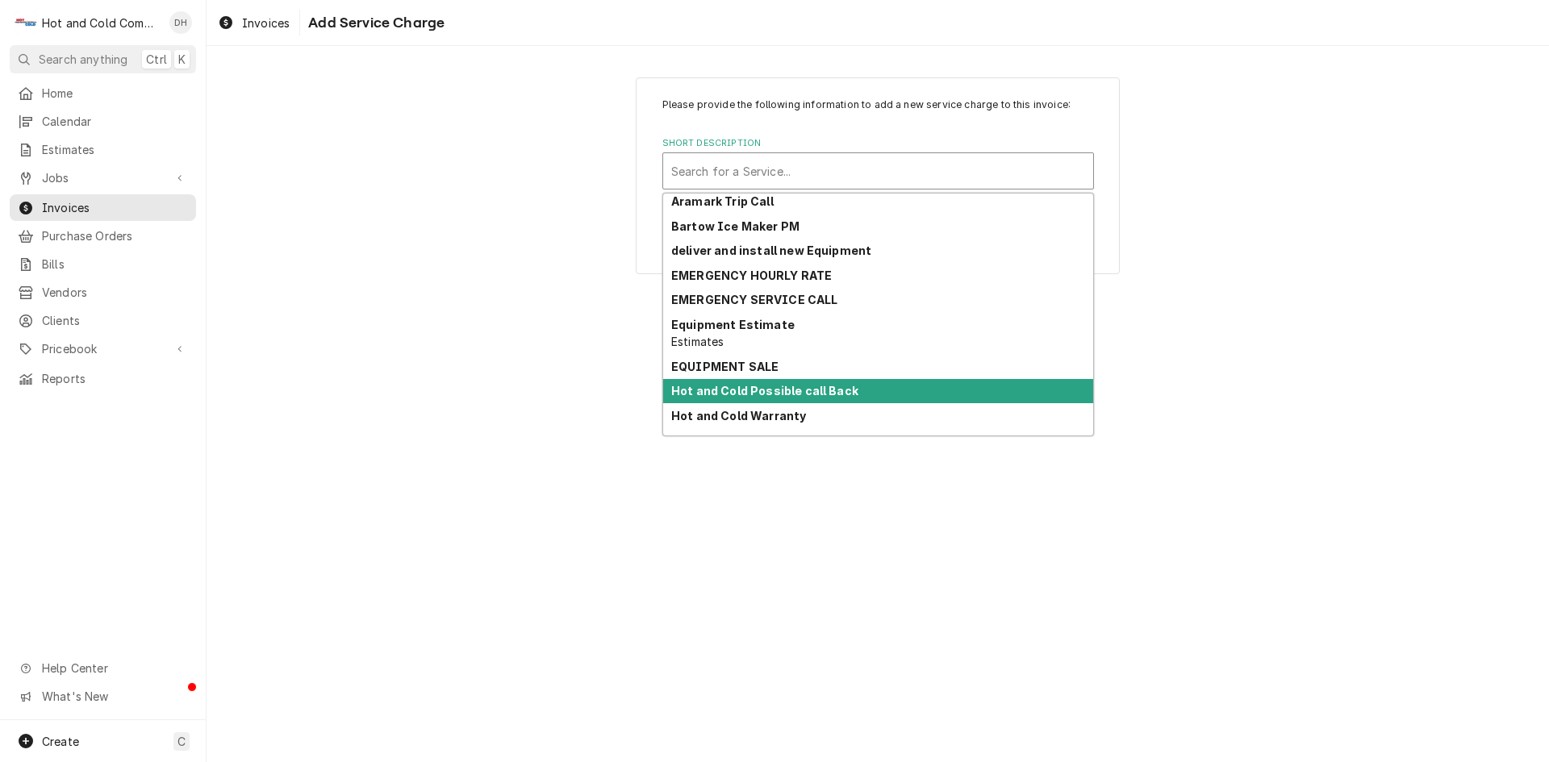
scroll to position [86, 0]
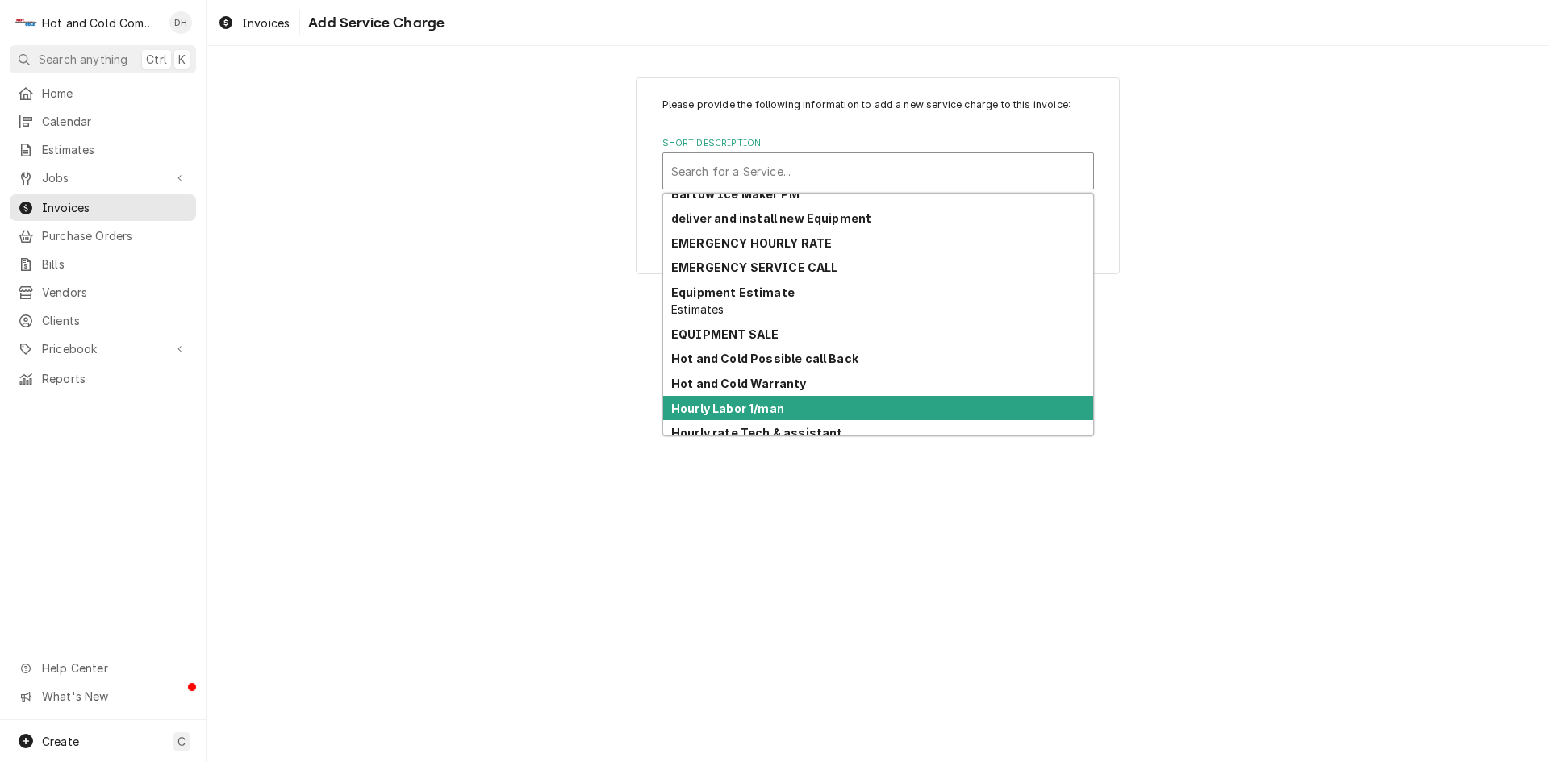
click at [973, 406] on div "Hourly Labor 1/man" at bounding box center [878, 408] width 430 height 25
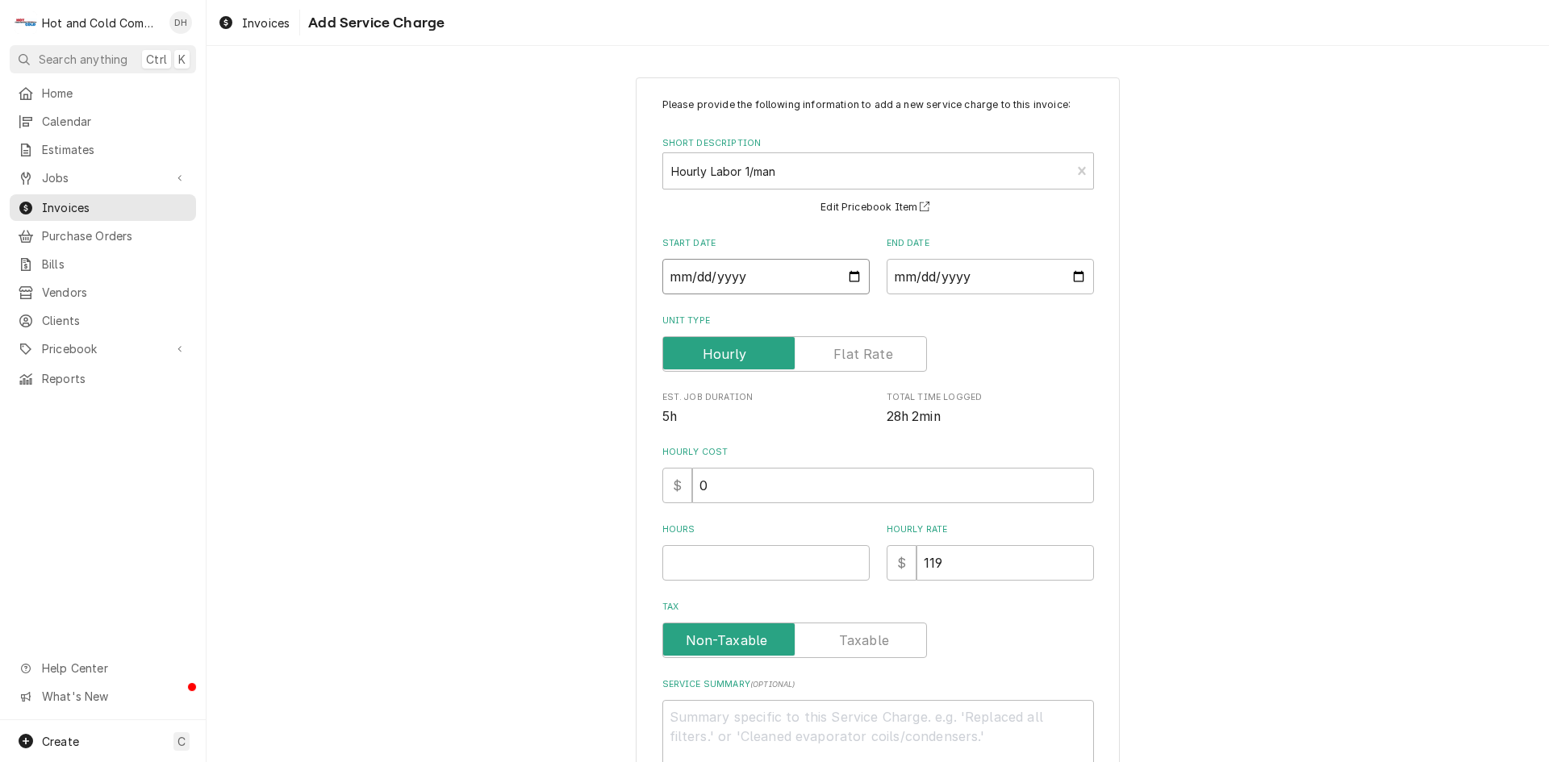
click at [851, 274] on input "Start Date" at bounding box center [765, 276] width 207 height 35
type textarea "x"
type input "2025-08-14"
click at [1074, 271] on input "End Date" at bounding box center [990, 276] width 207 height 35
type input "2025-08-14"
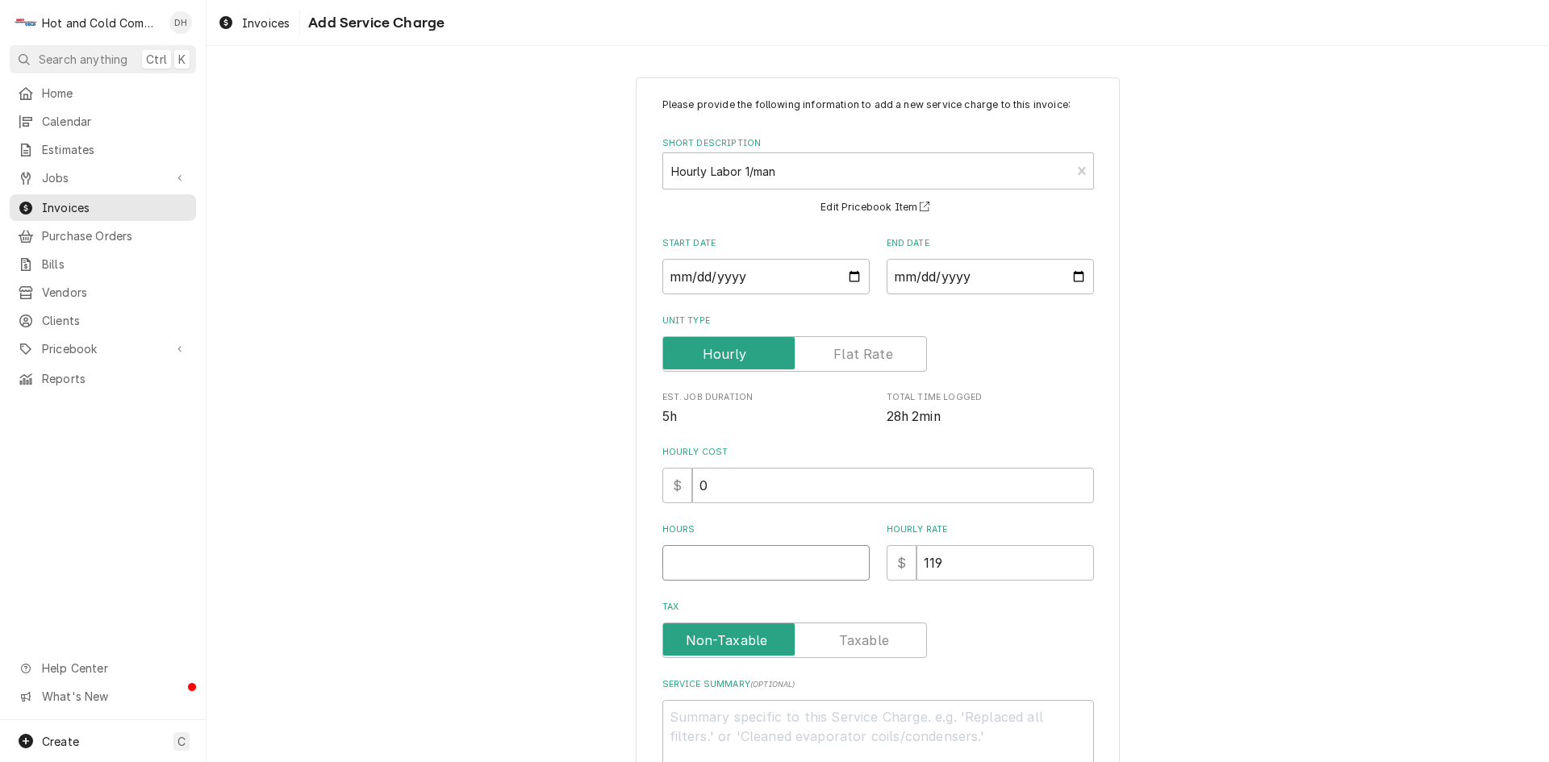
click at [714, 557] on input "Hours" at bounding box center [765, 562] width 207 height 35
type textarea "x"
type input "5"
click at [944, 566] on input "119" at bounding box center [1005, 562] width 177 height 35
type textarea "x"
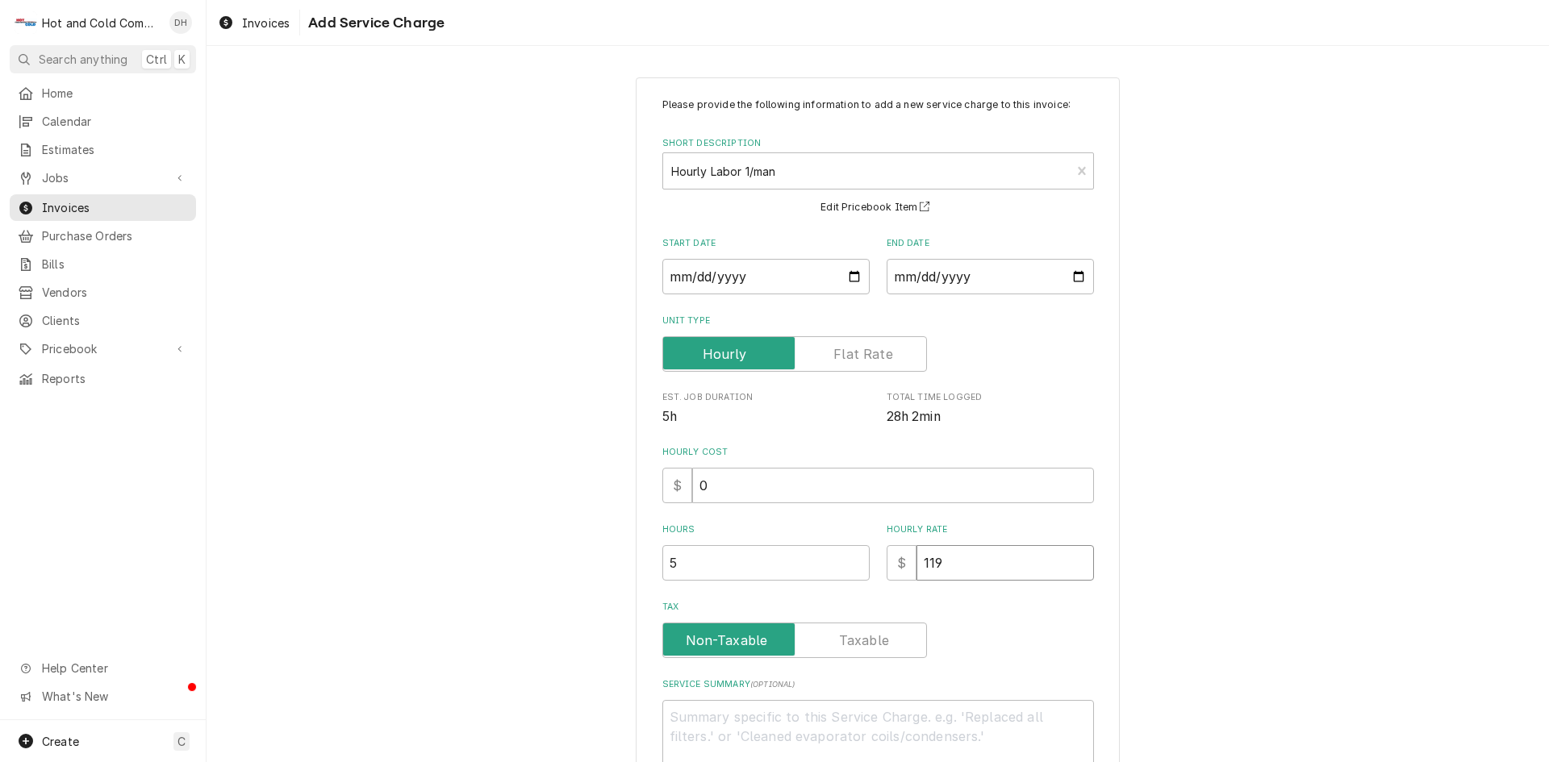
type input "11"
type textarea "x"
type input "1"
type textarea "x"
type input "12"
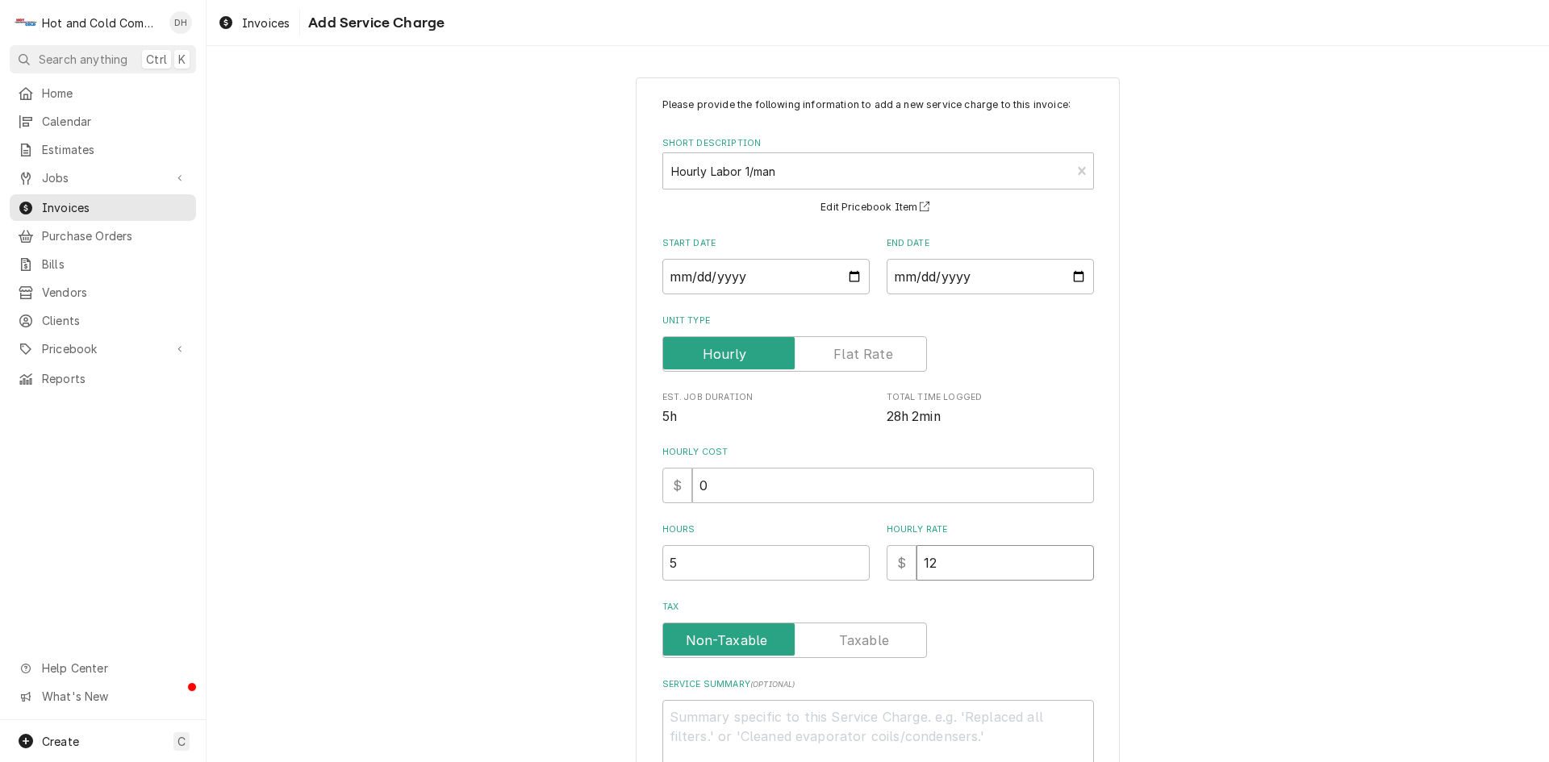
type textarea "x"
type input "125"
type textarea "x"
type input "125.0"
type textarea "x"
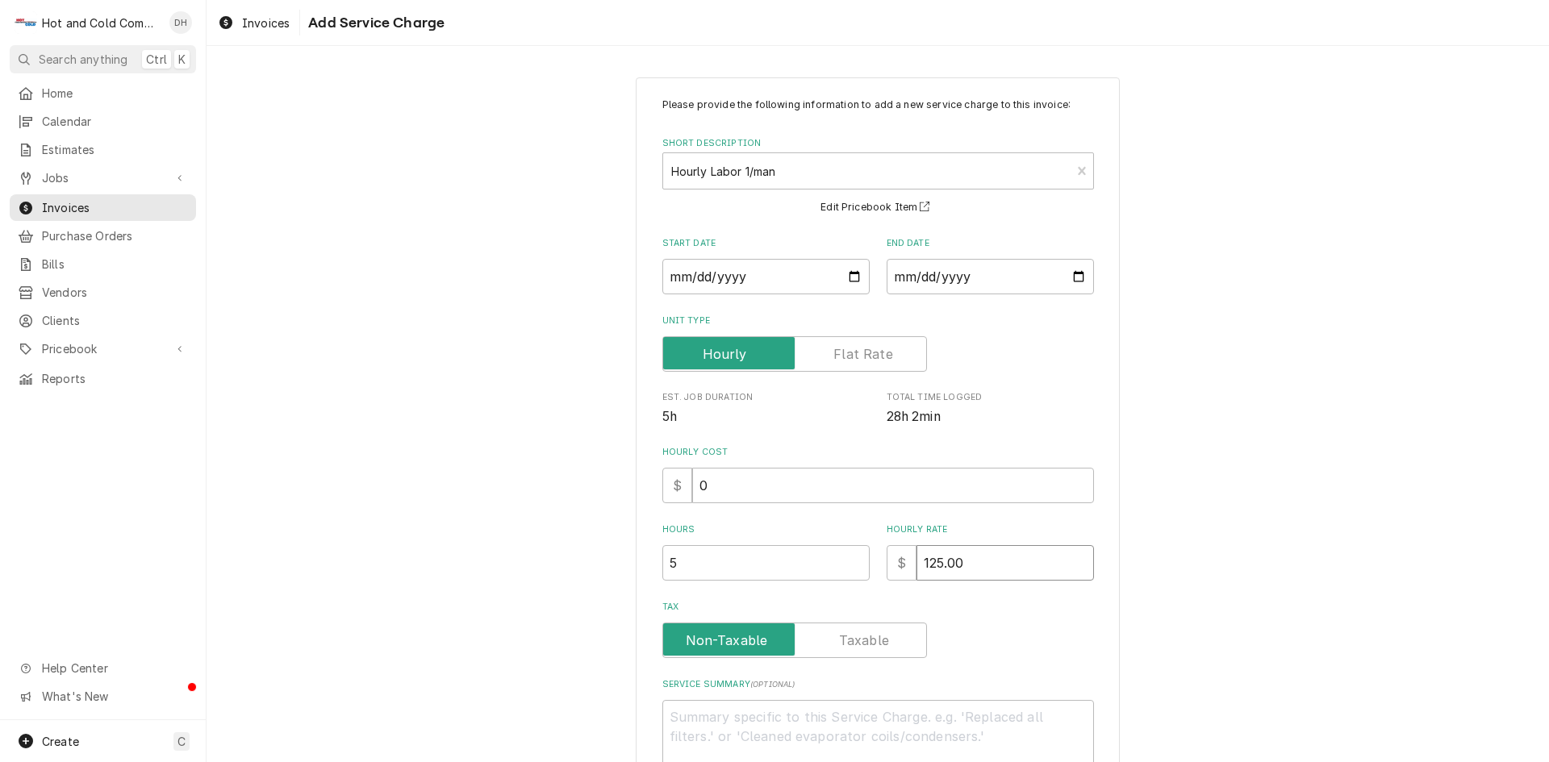
type input "125.00"
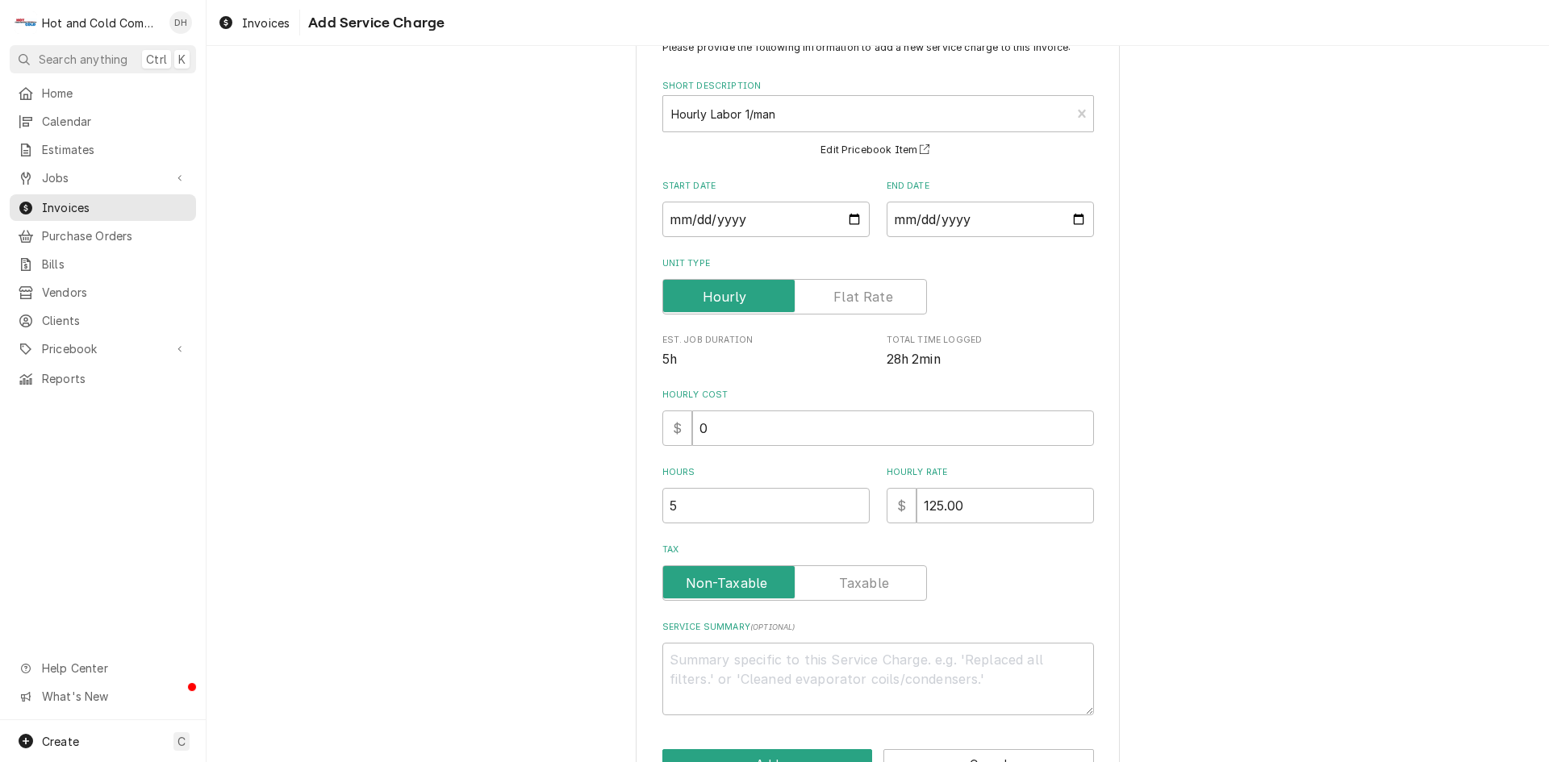
scroll to position [109, 0]
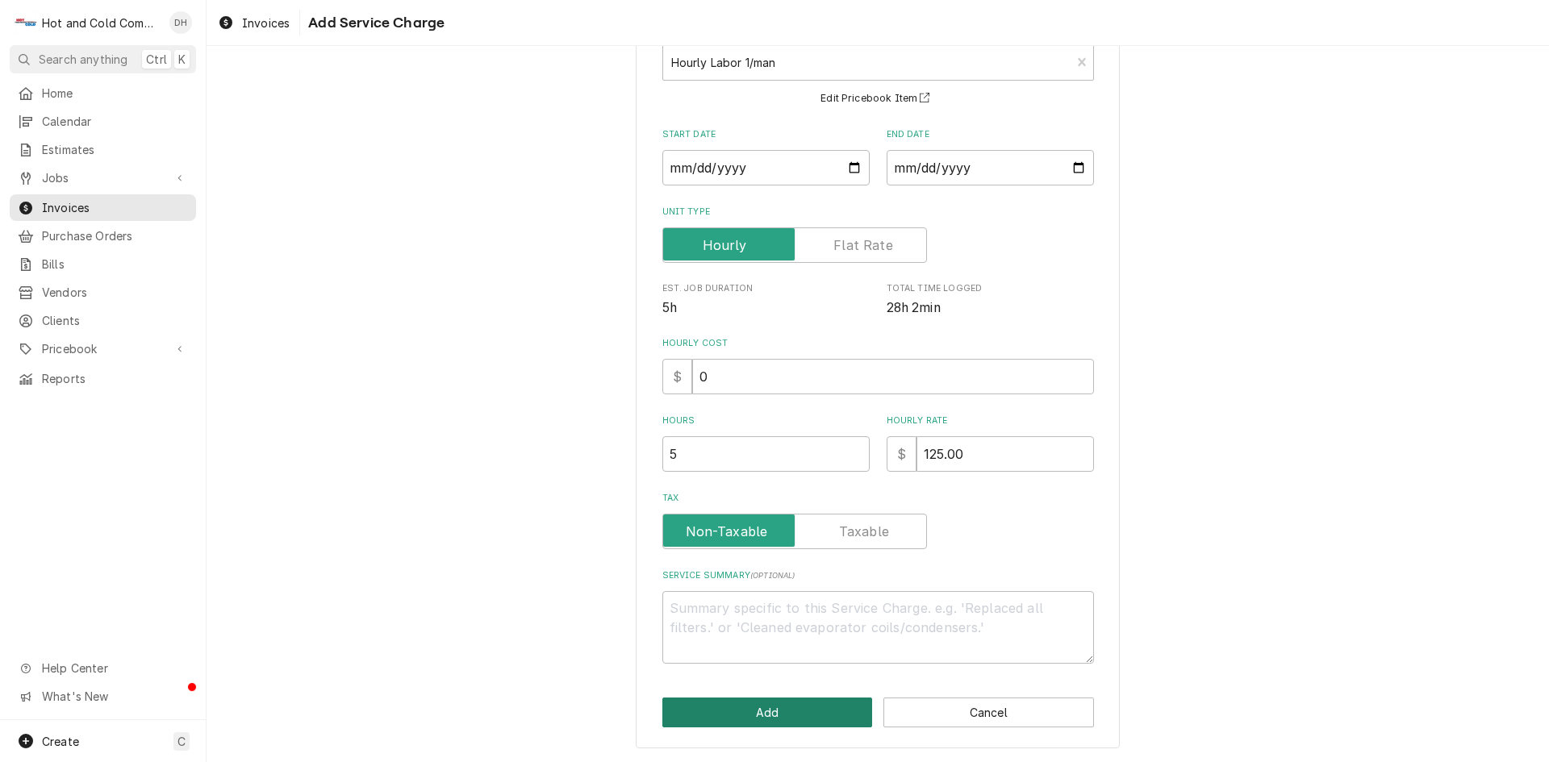
click at [754, 707] on button "Add" at bounding box center [767, 713] width 211 height 30
type textarea "x"
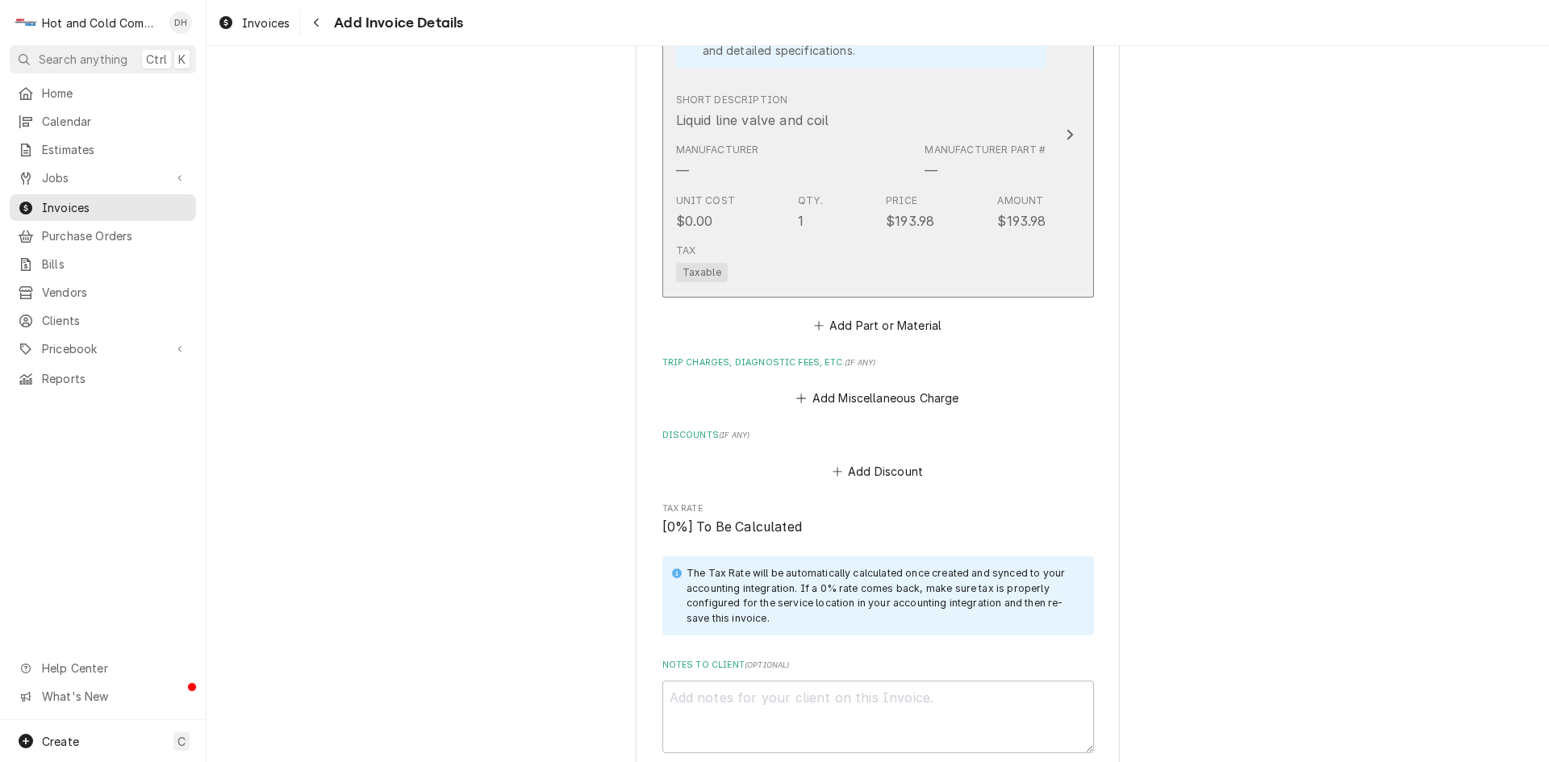
scroll to position [2352, 0]
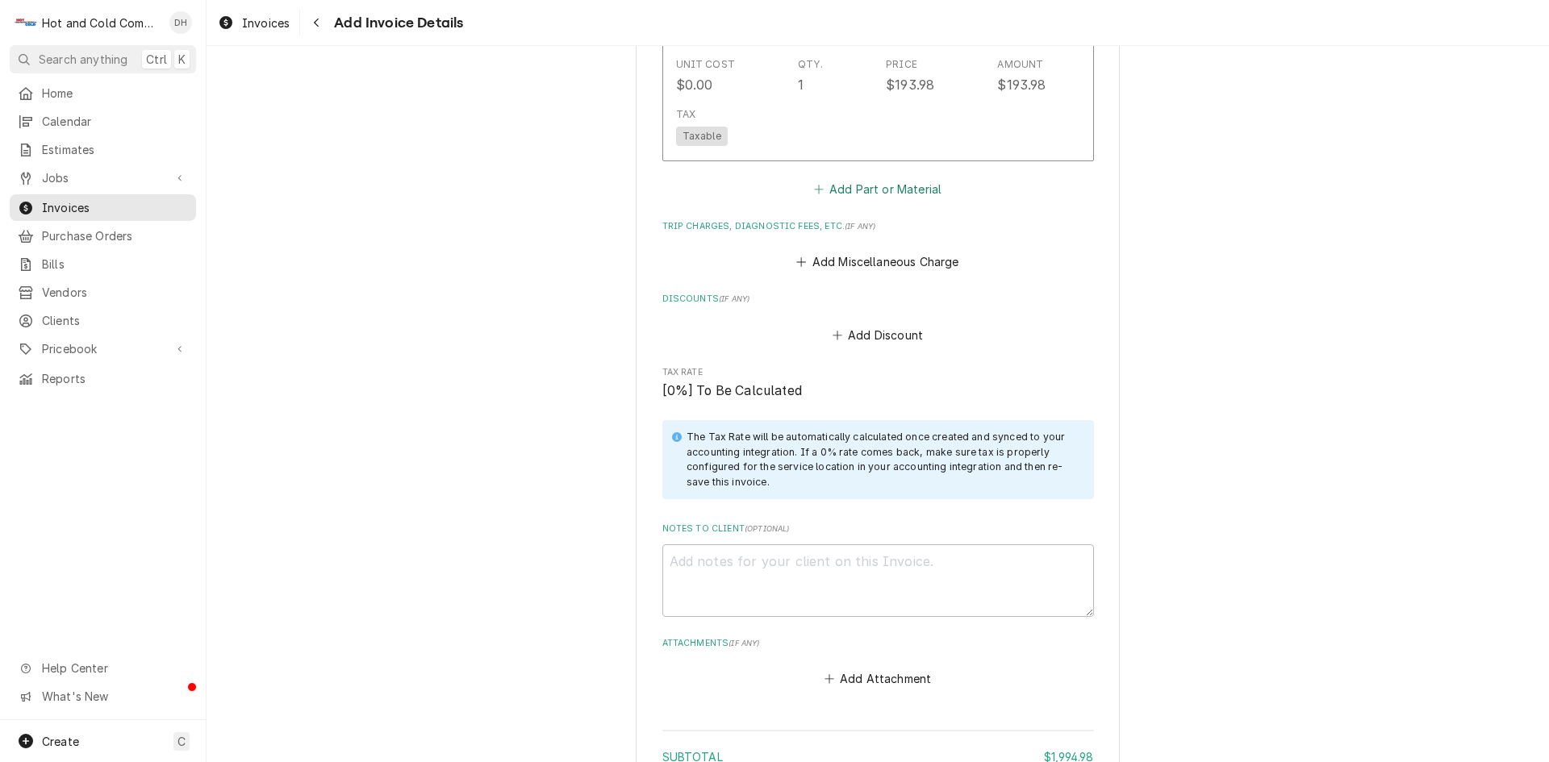
click at [880, 192] on button "Add Part or Material" at bounding box center [877, 189] width 133 height 23
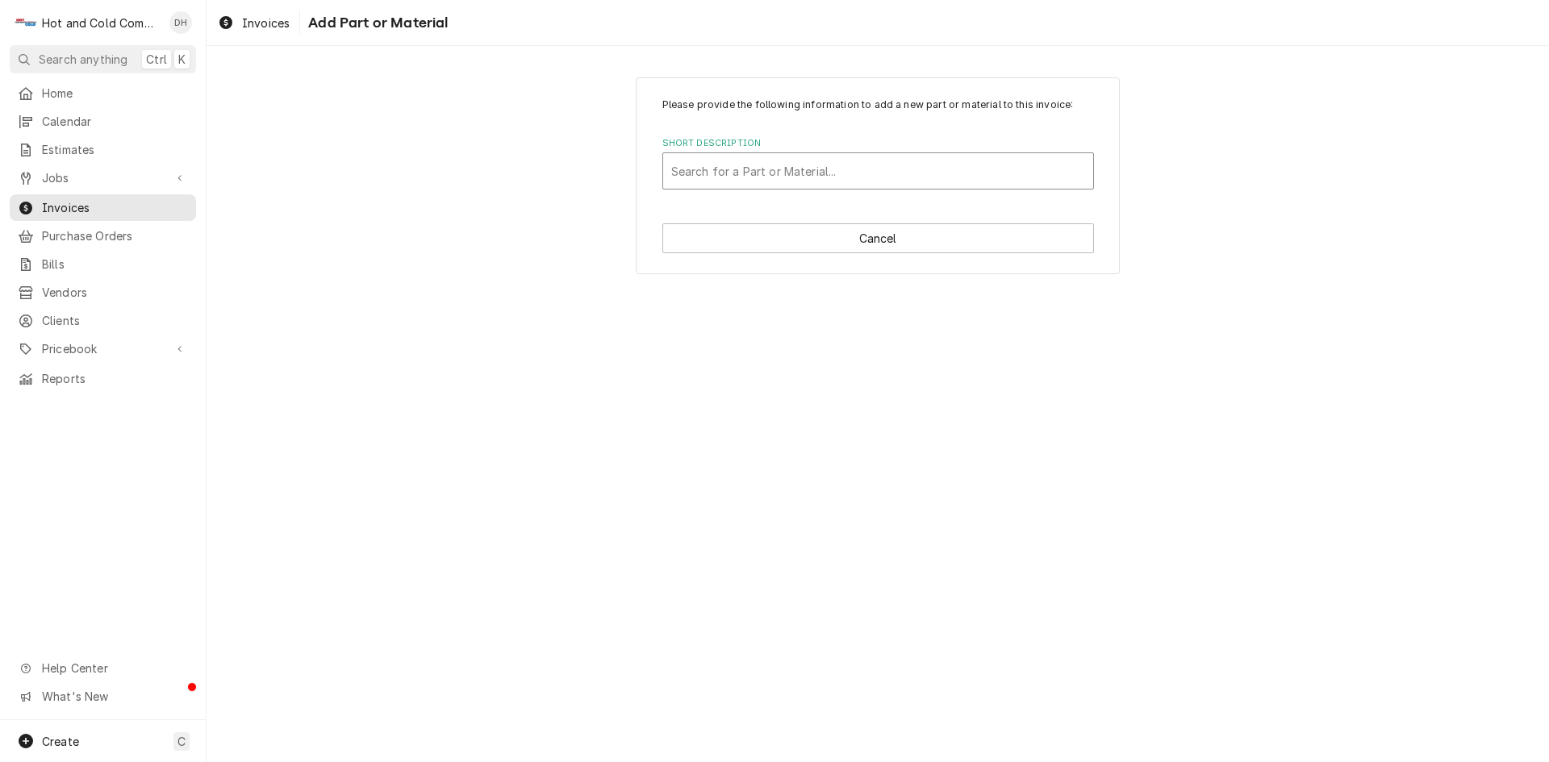
click at [724, 170] on div "Short Description" at bounding box center [878, 171] width 414 height 29
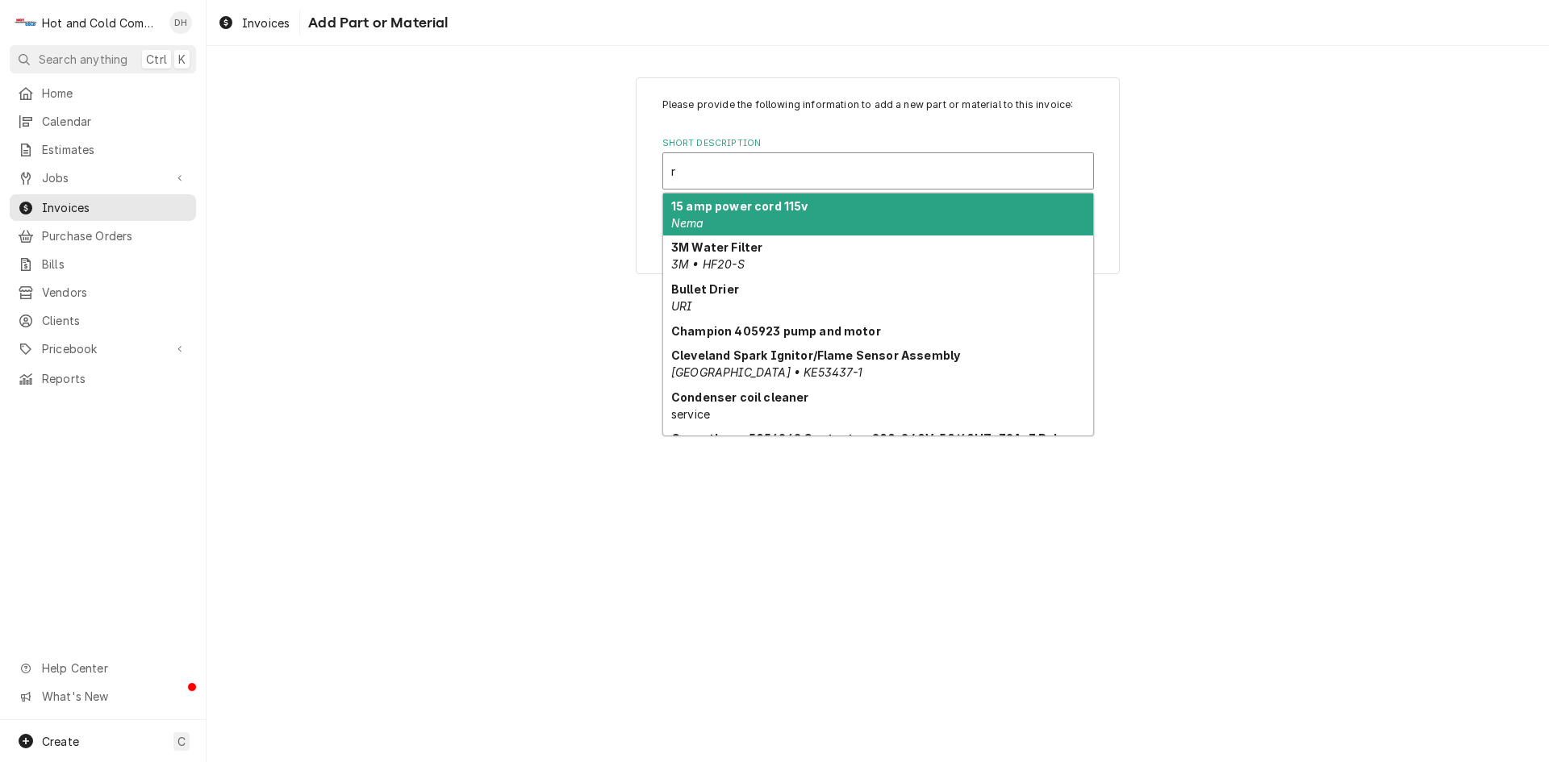
type input "r-"
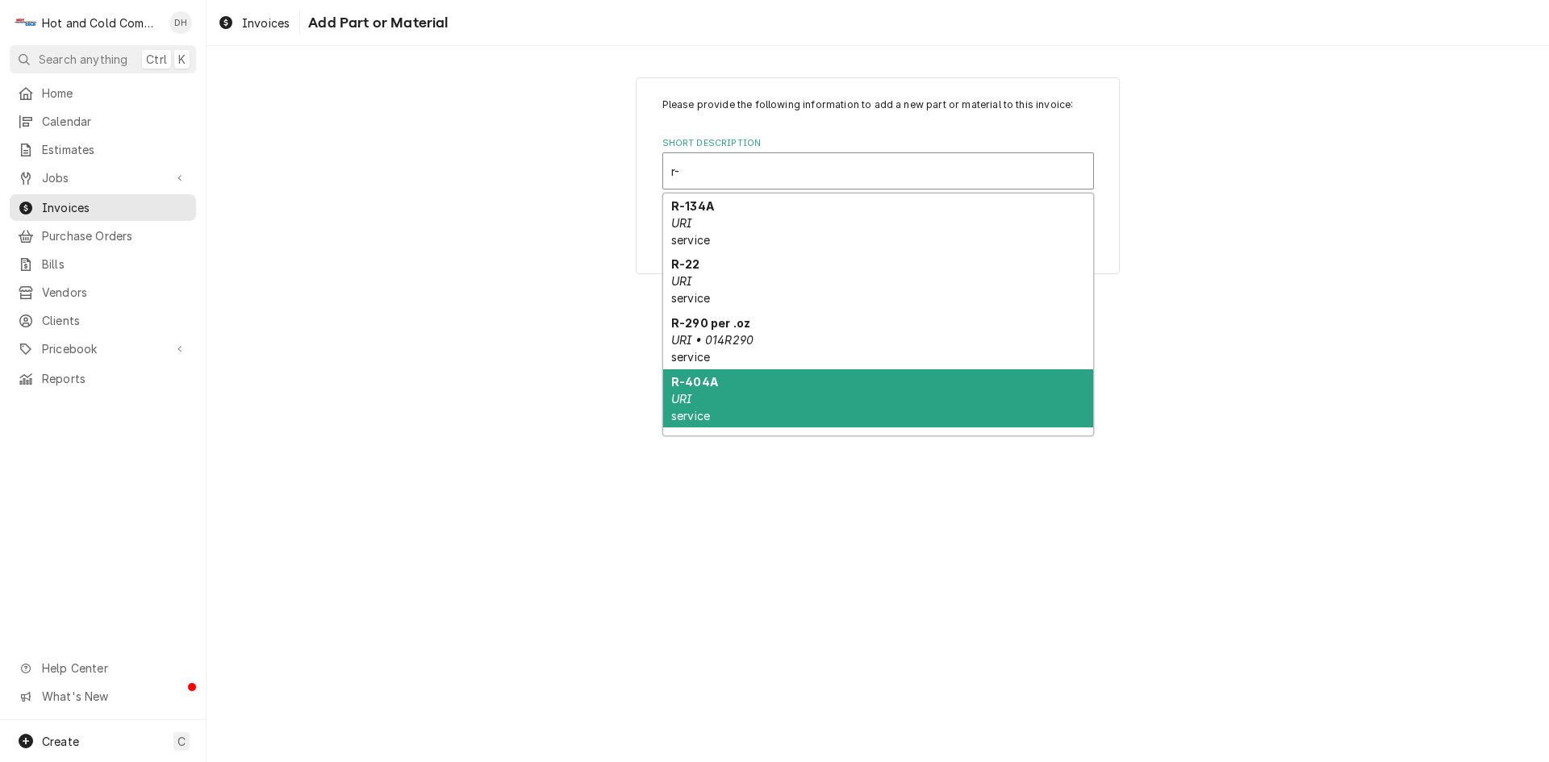
click at [736, 393] on div "R-404A URI service" at bounding box center [878, 399] width 430 height 59
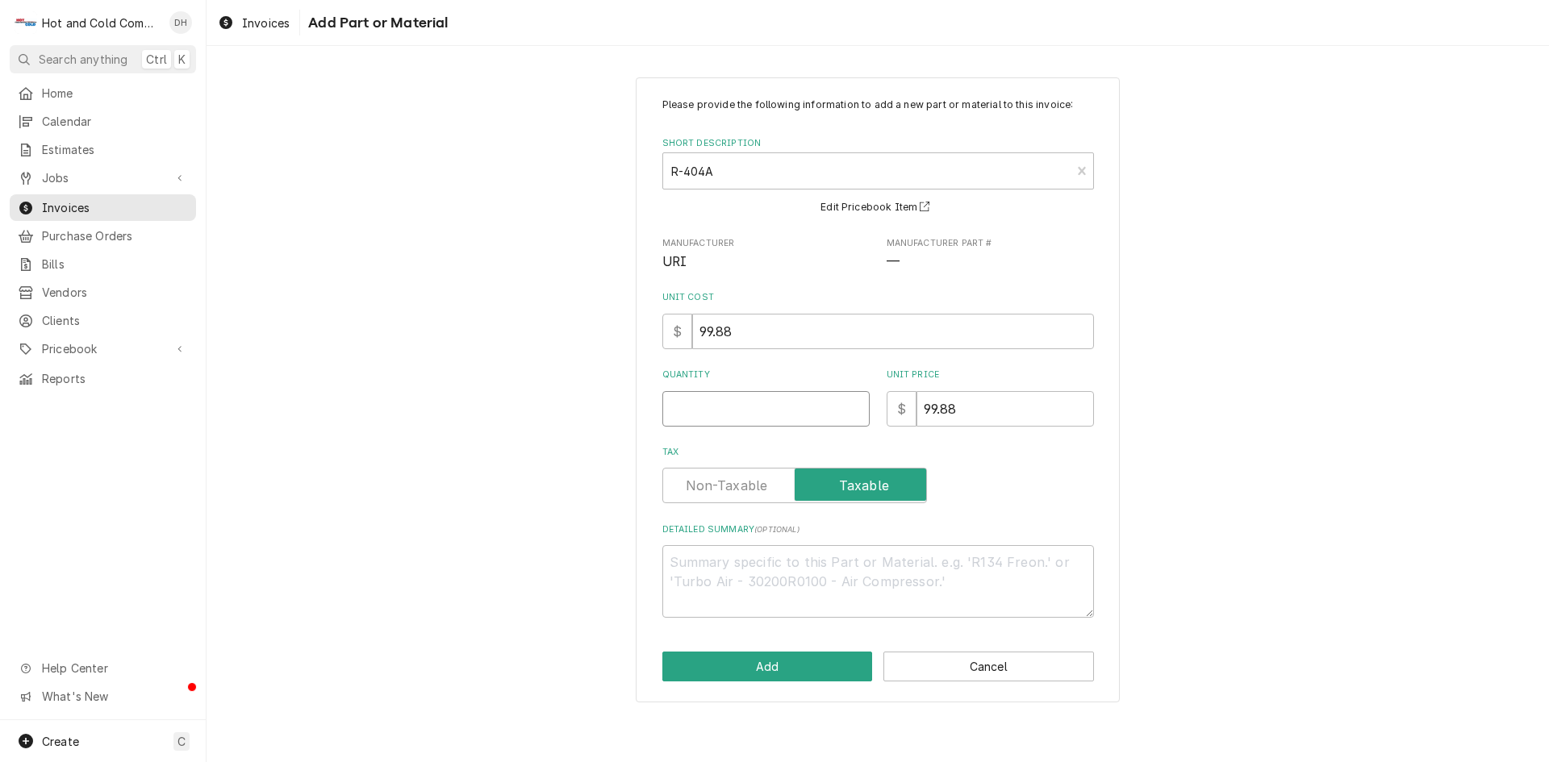
click at [726, 420] on input "Quantity" at bounding box center [765, 408] width 207 height 35
type textarea "x"
type input "4"
click at [775, 669] on button "Add" at bounding box center [767, 667] width 211 height 30
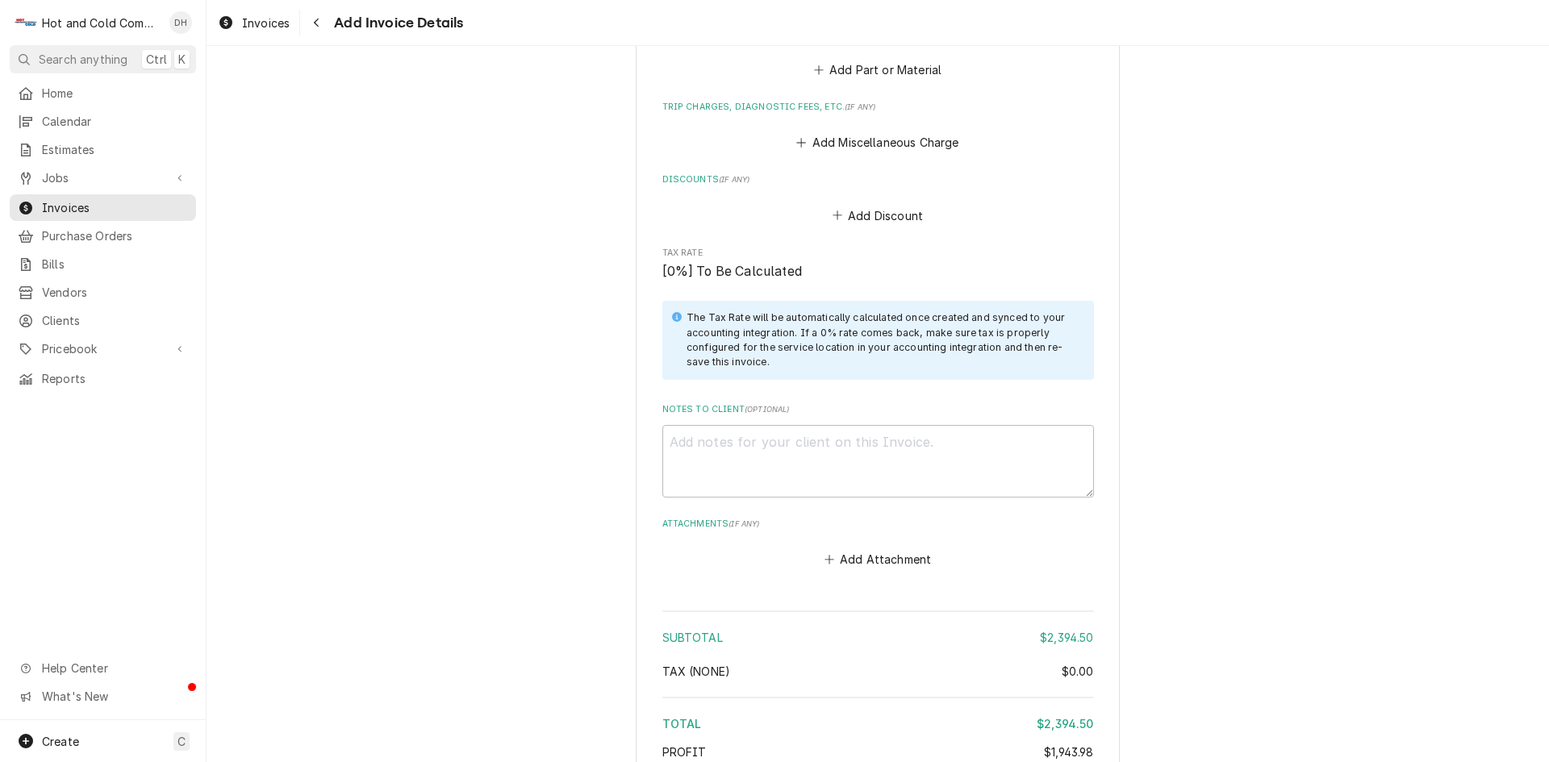
scroll to position [2849, 0]
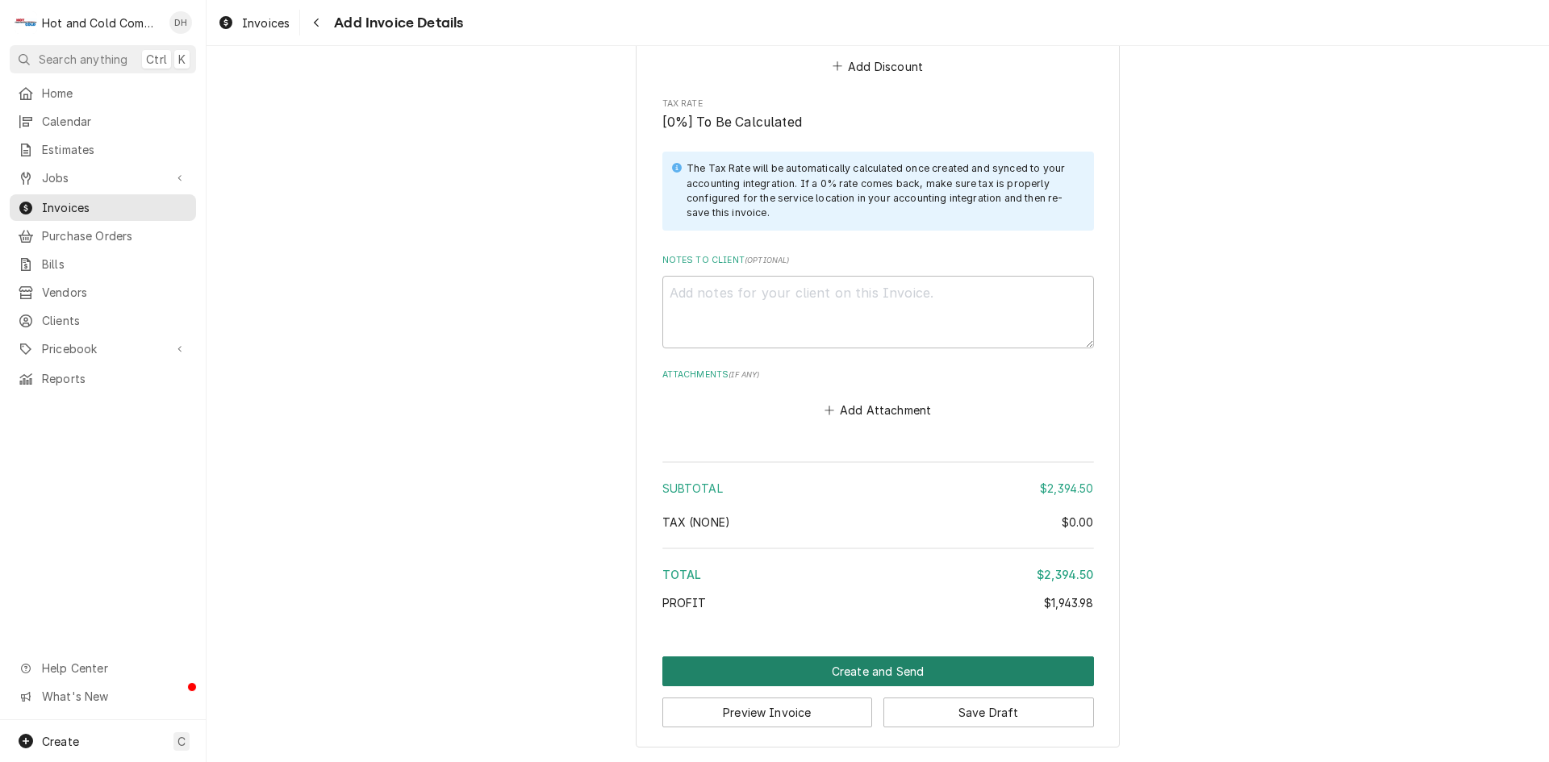
click at [878, 667] on button "Create and Send" at bounding box center [878, 672] width 432 height 30
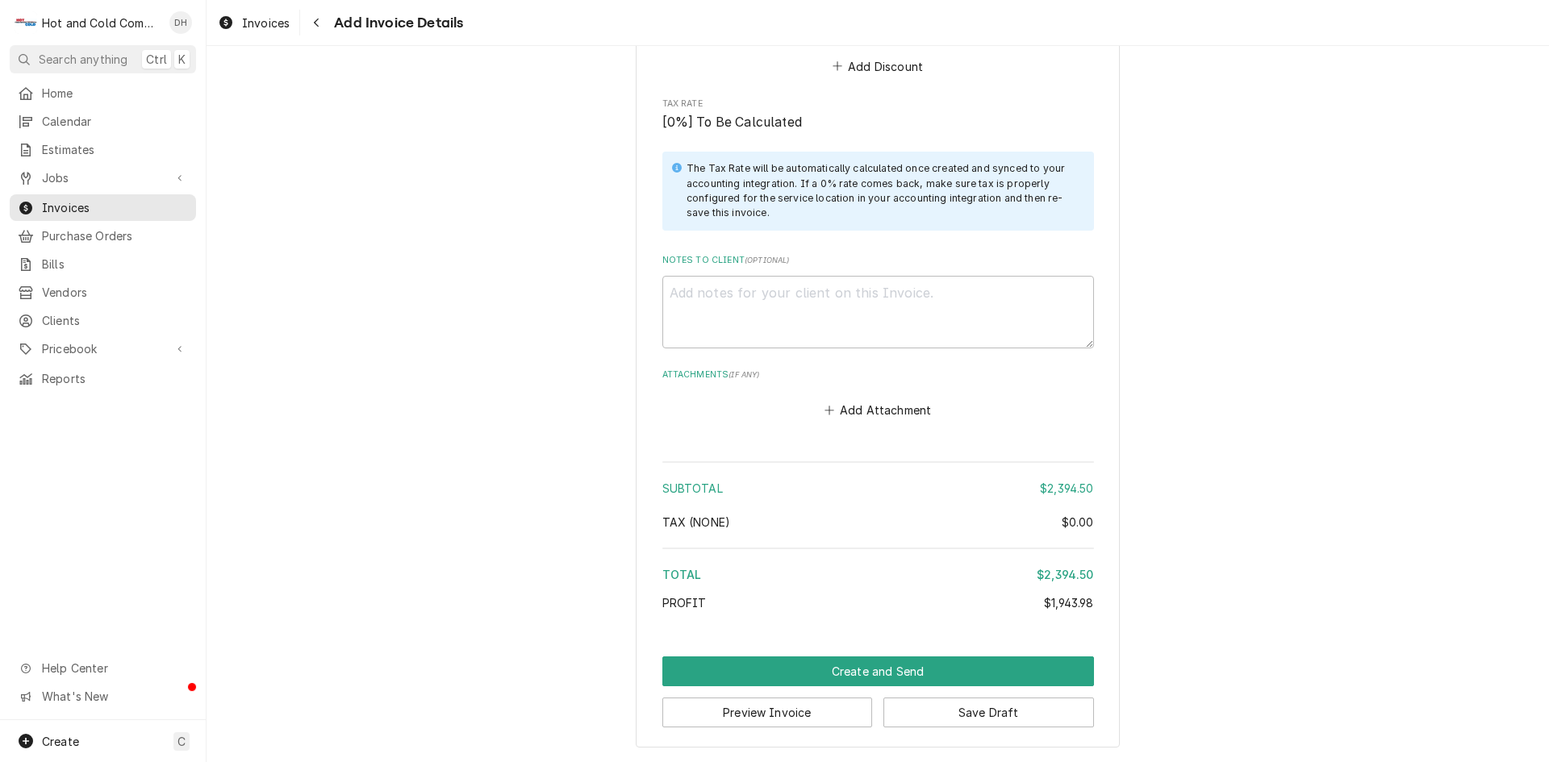
scroll to position [2840, 0]
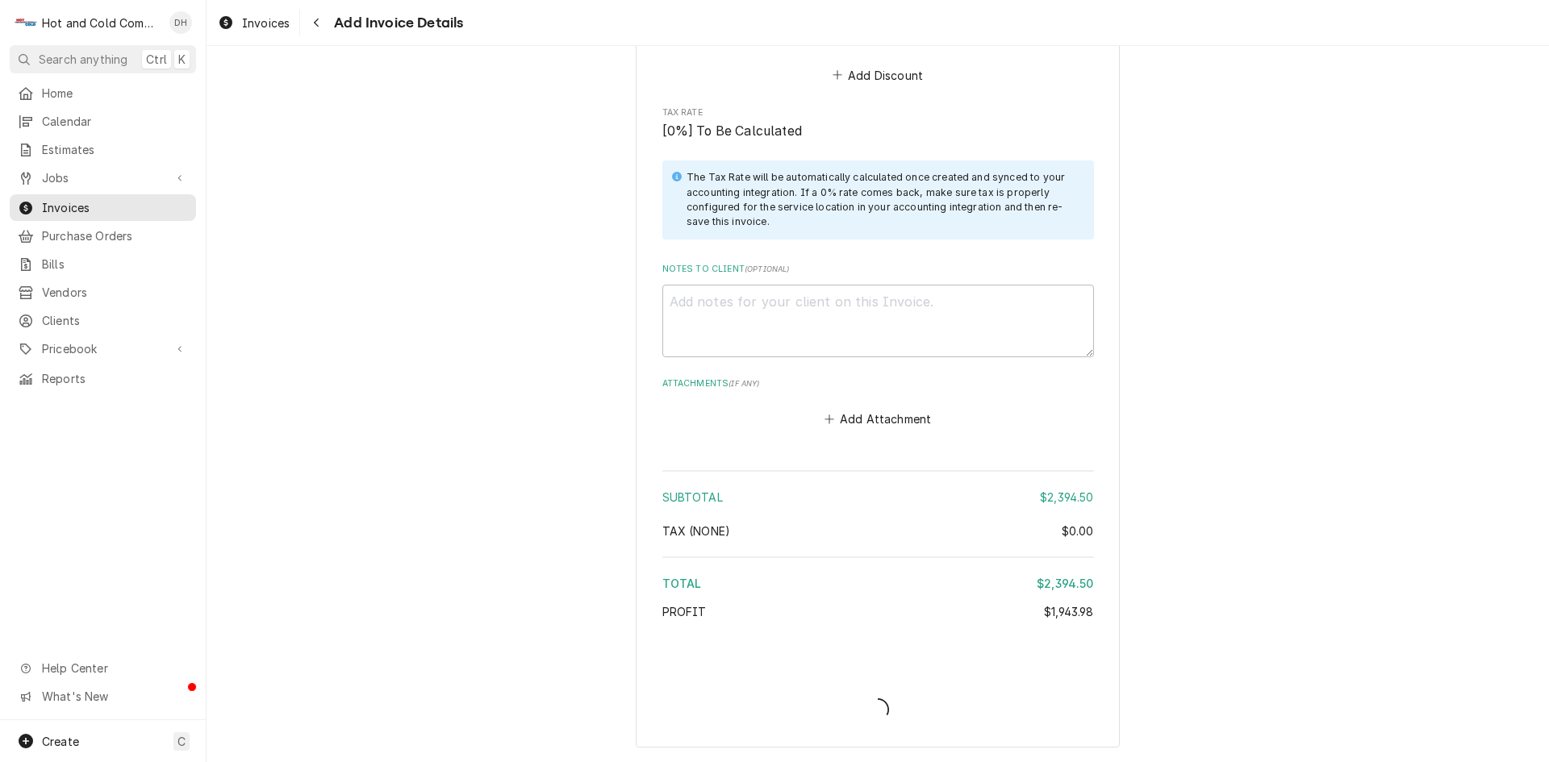
type textarea "x"
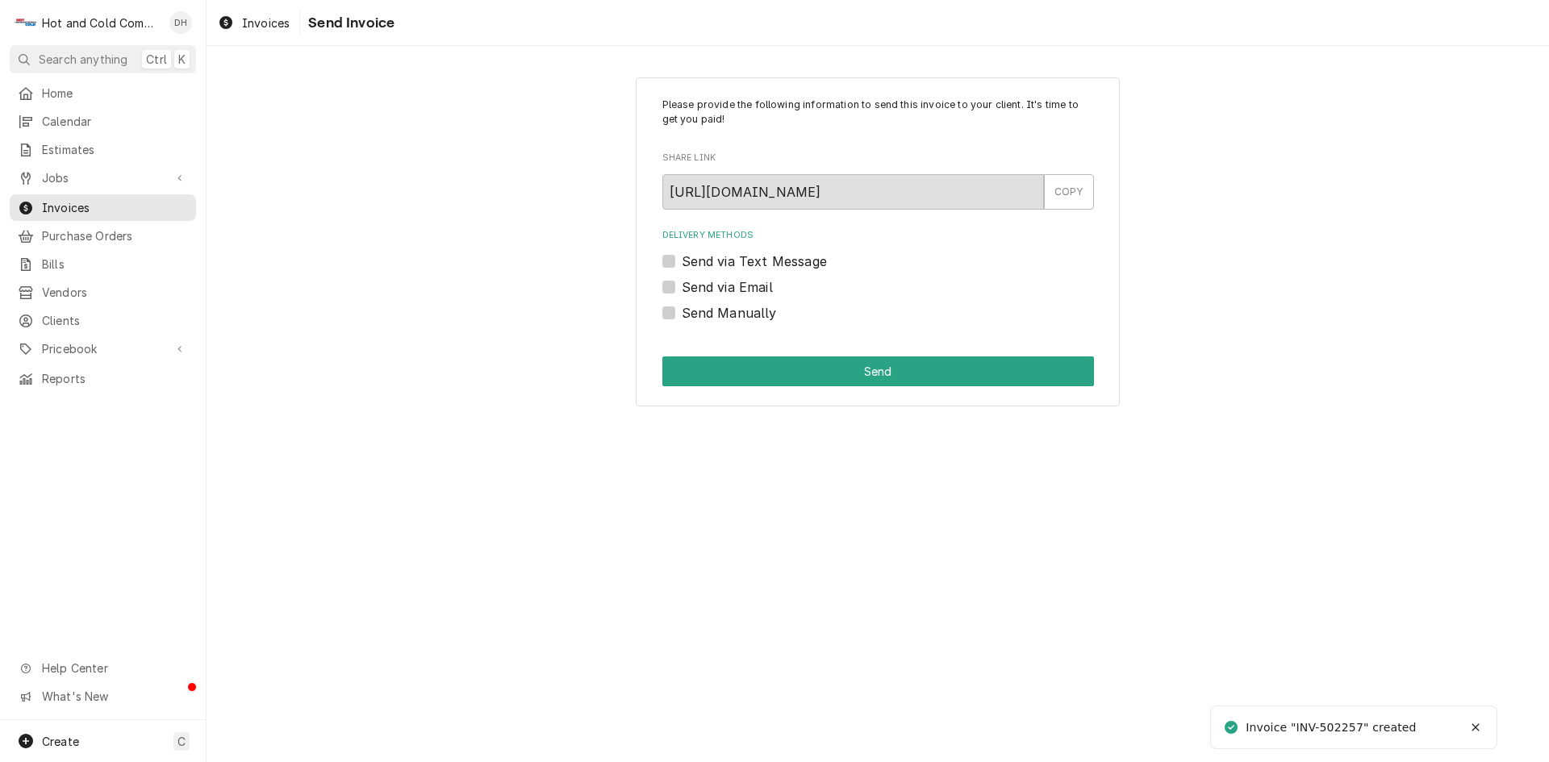
click at [682, 284] on label "Send via Email" at bounding box center [727, 287] width 91 height 19
click at [682, 284] on input "Send via Email" at bounding box center [898, 295] width 432 height 35
checkbox input "true"
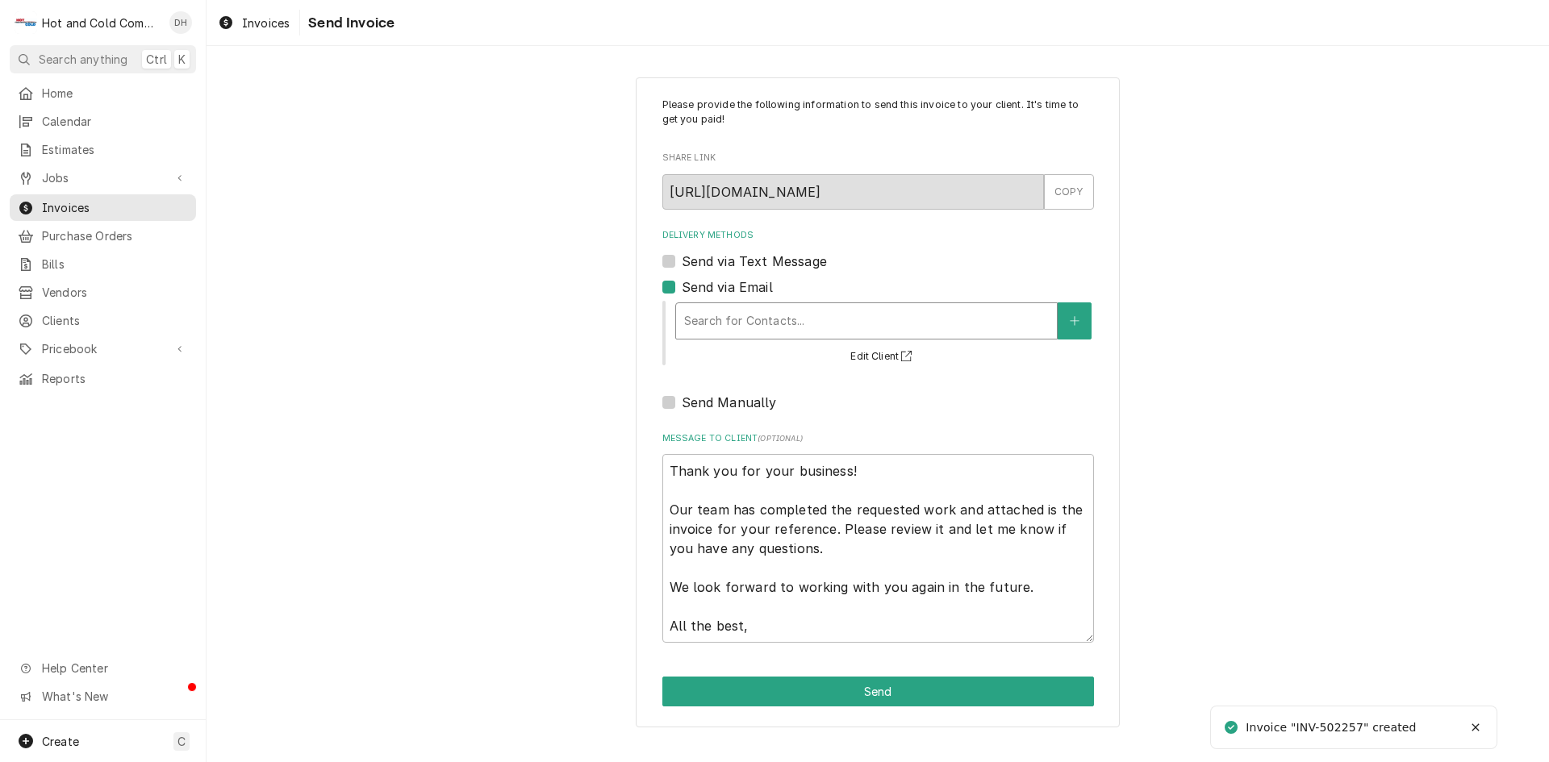
click at [887, 319] on div "Delivery Methods" at bounding box center [866, 321] width 365 height 29
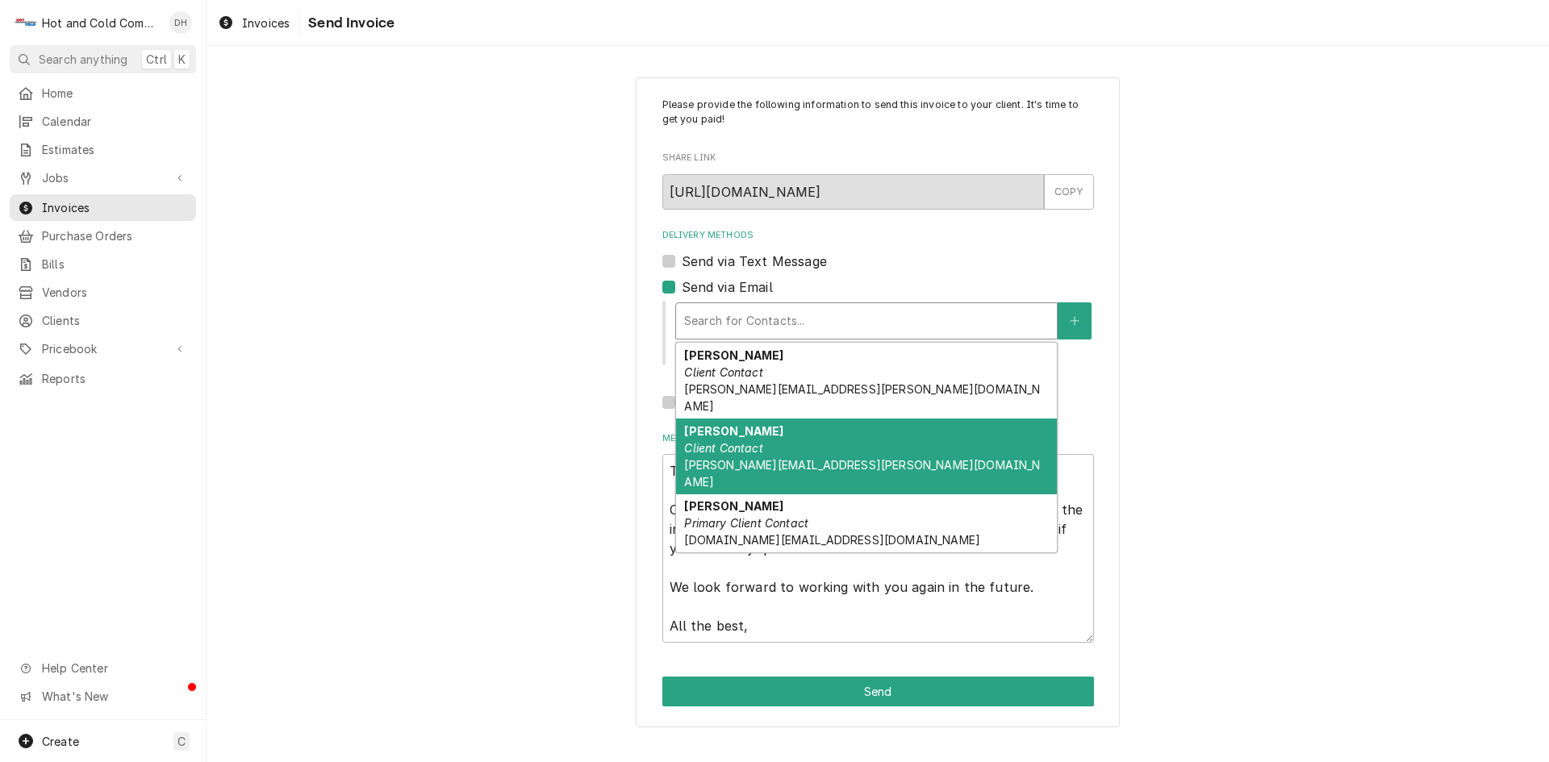
drag, startPoint x: 746, startPoint y: 411, endPoint x: 905, endPoint y: 416, distance: 159.0
click at [747, 424] on strong "[PERSON_NAME]" at bounding box center [733, 431] width 99 height 14
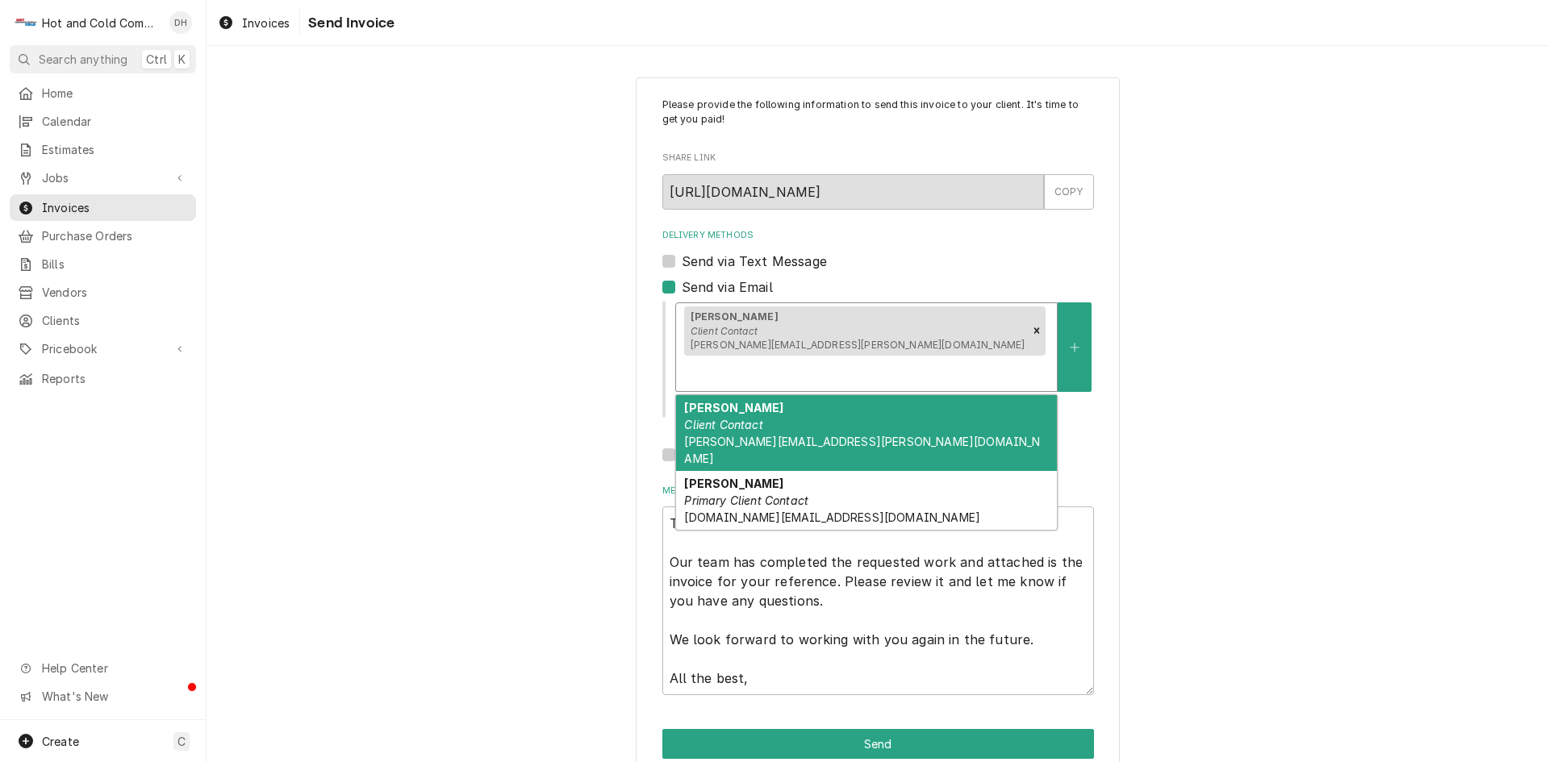
click at [1027, 359] on div "Delivery Methods" at bounding box center [866, 373] width 365 height 29
click at [724, 418] on em "Client Contact" at bounding box center [723, 425] width 78 height 14
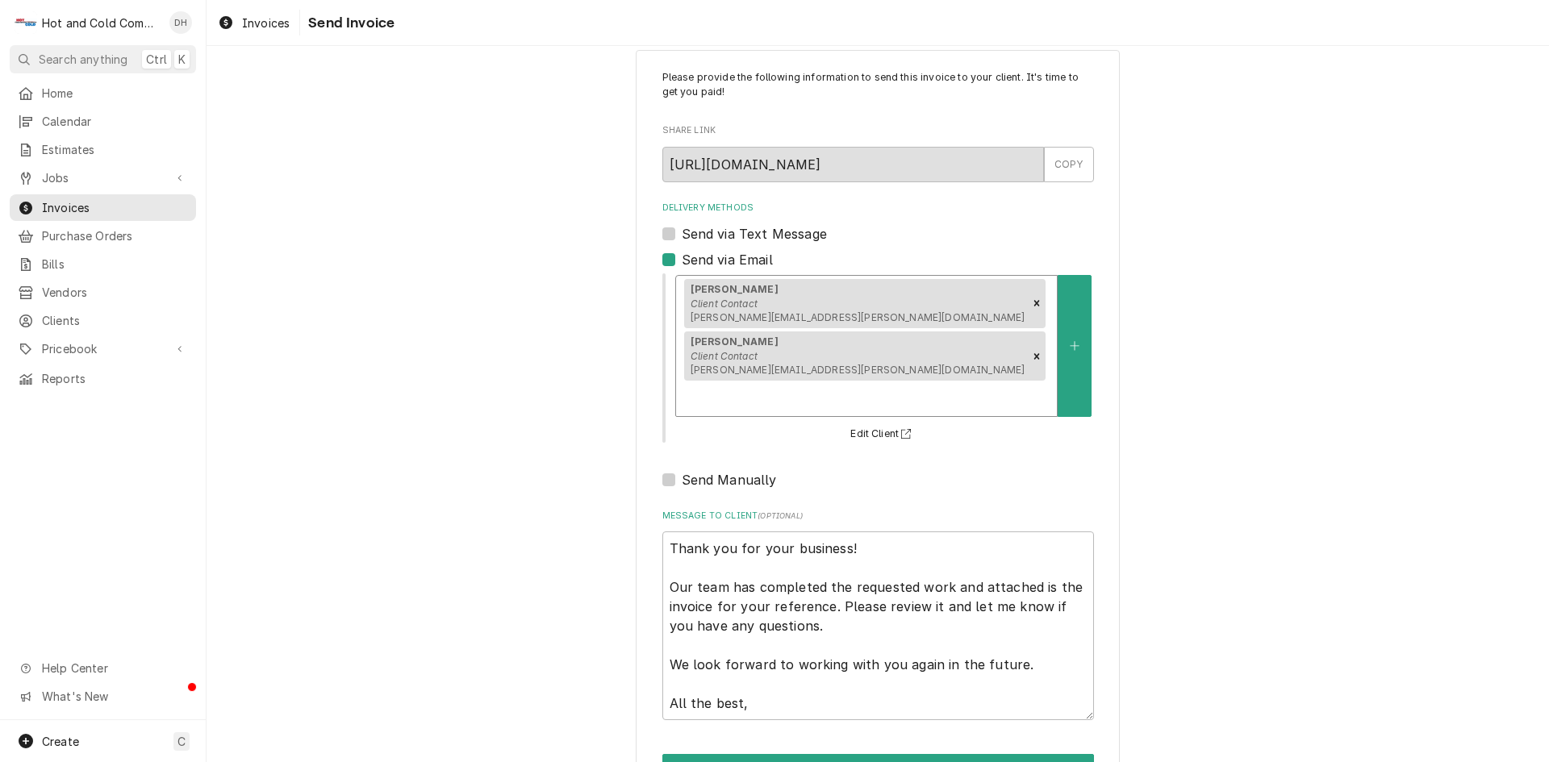
scroll to position [52, 0]
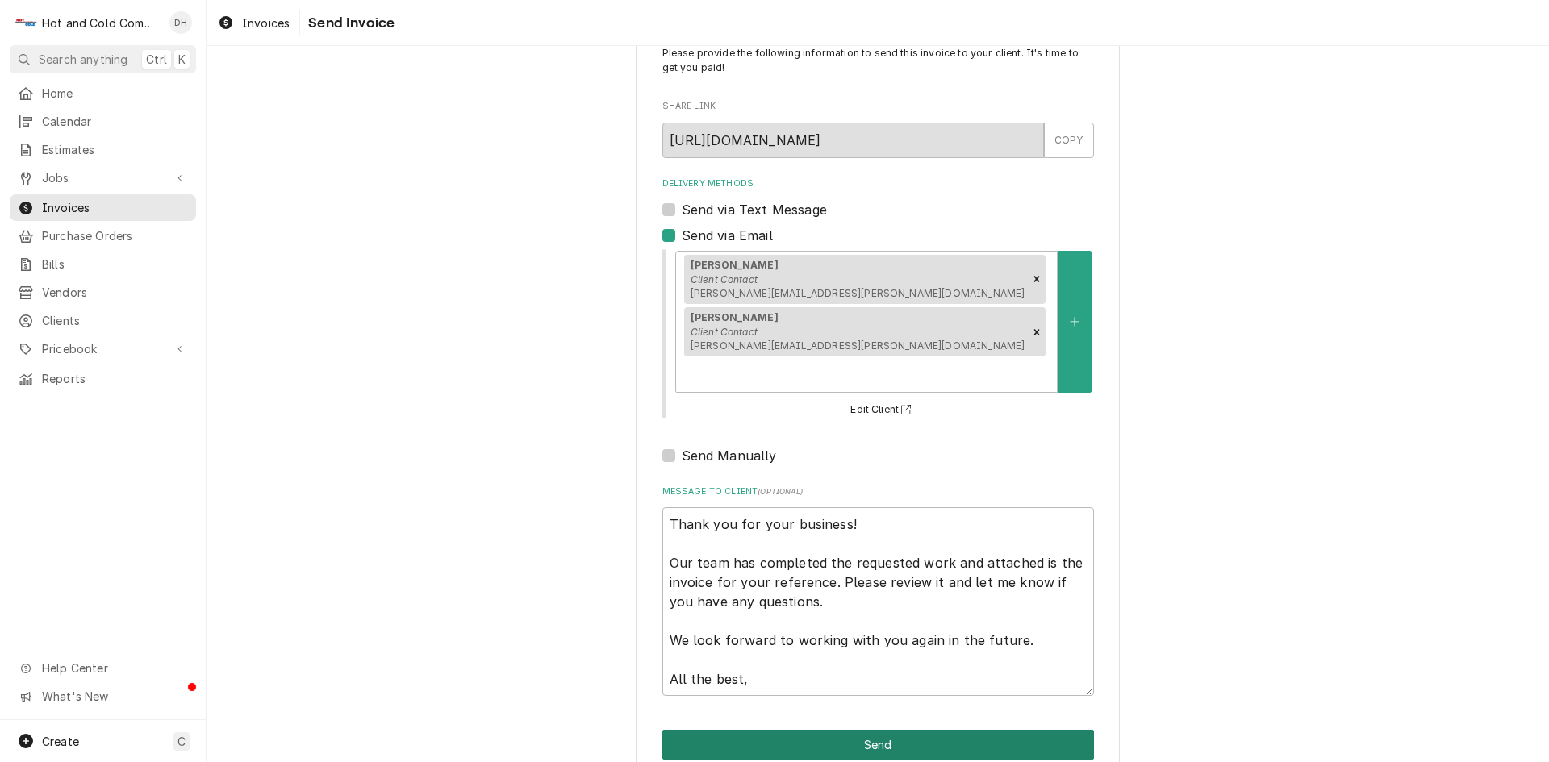
click at [899, 730] on button "Send" at bounding box center [878, 745] width 432 height 30
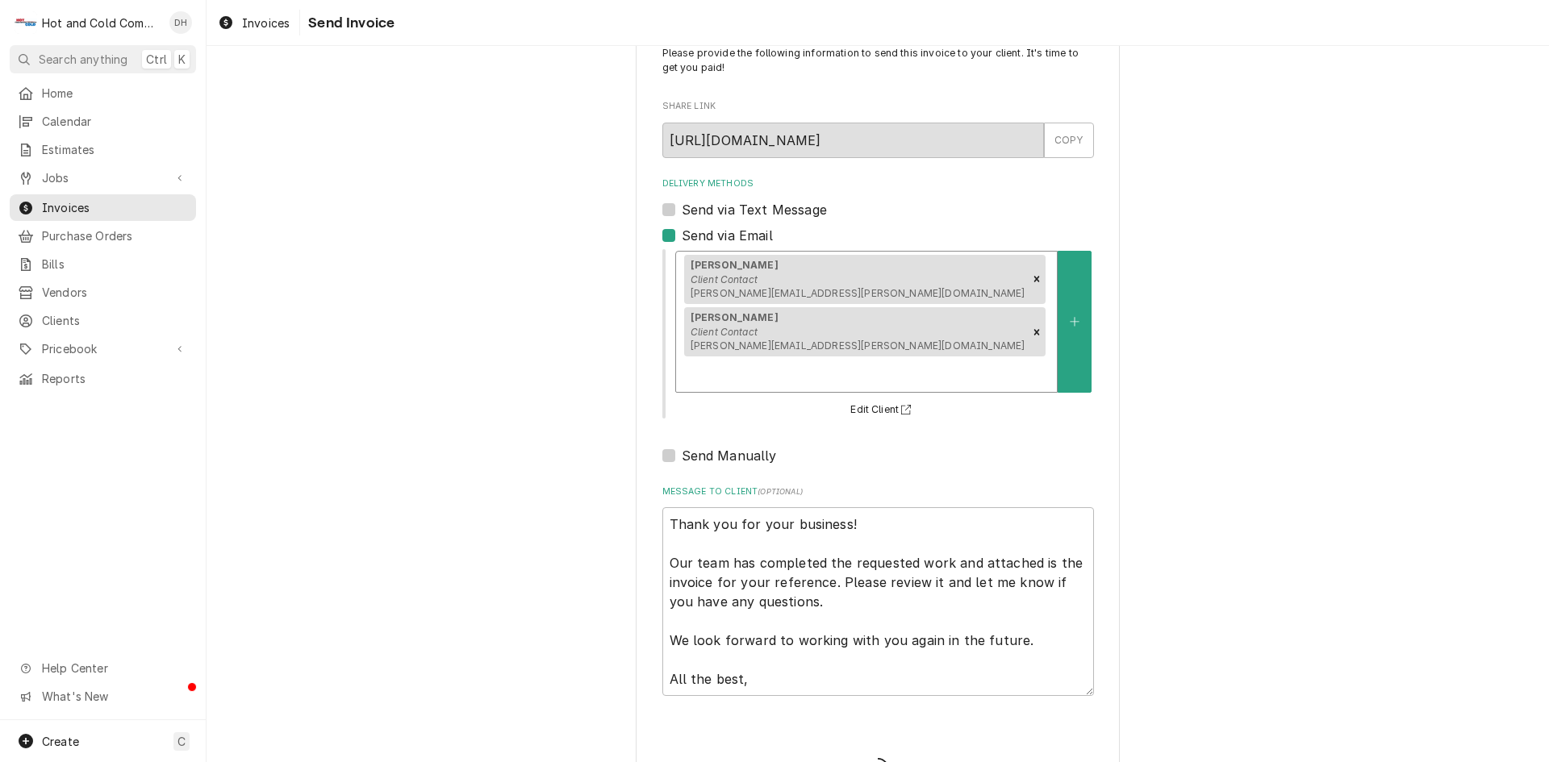
type textarea "x"
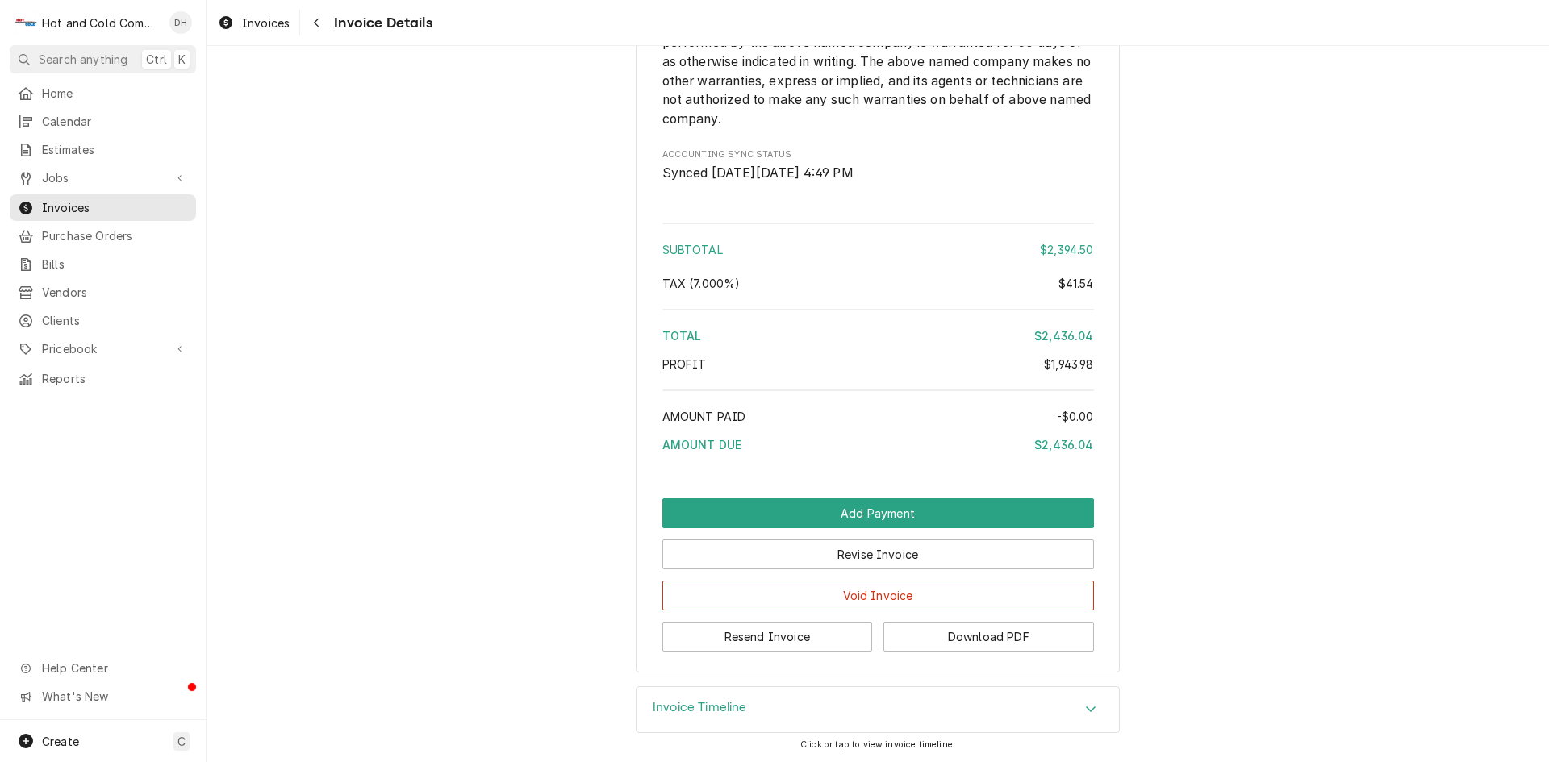
scroll to position [2644, 0]
click at [998, 640] on button "Download PDF" at bounding box center [988, 637] width 211 height 30
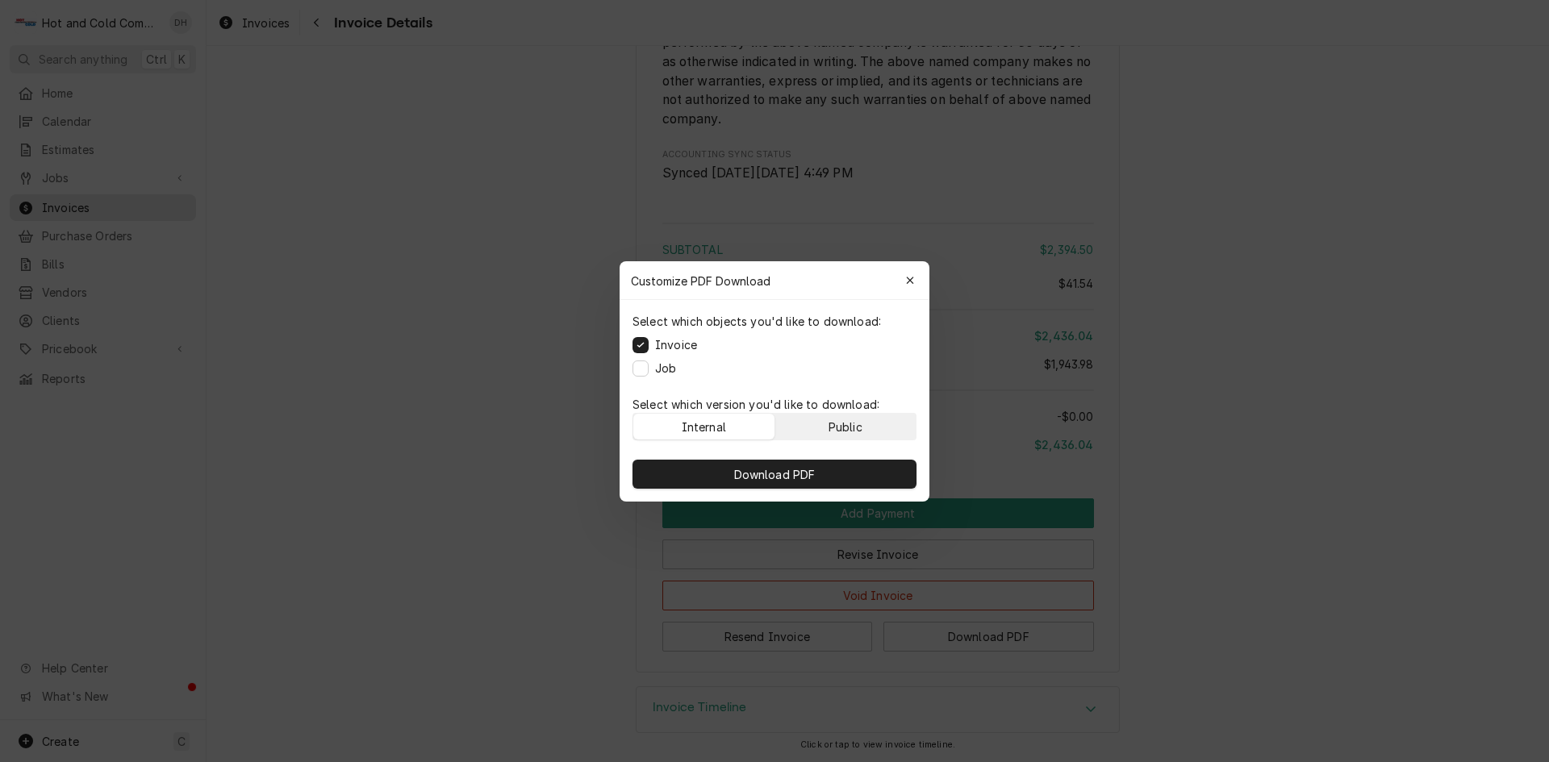
click at [856, 422] on div "Public" at bounding box center [846, 426] width 34 height 17
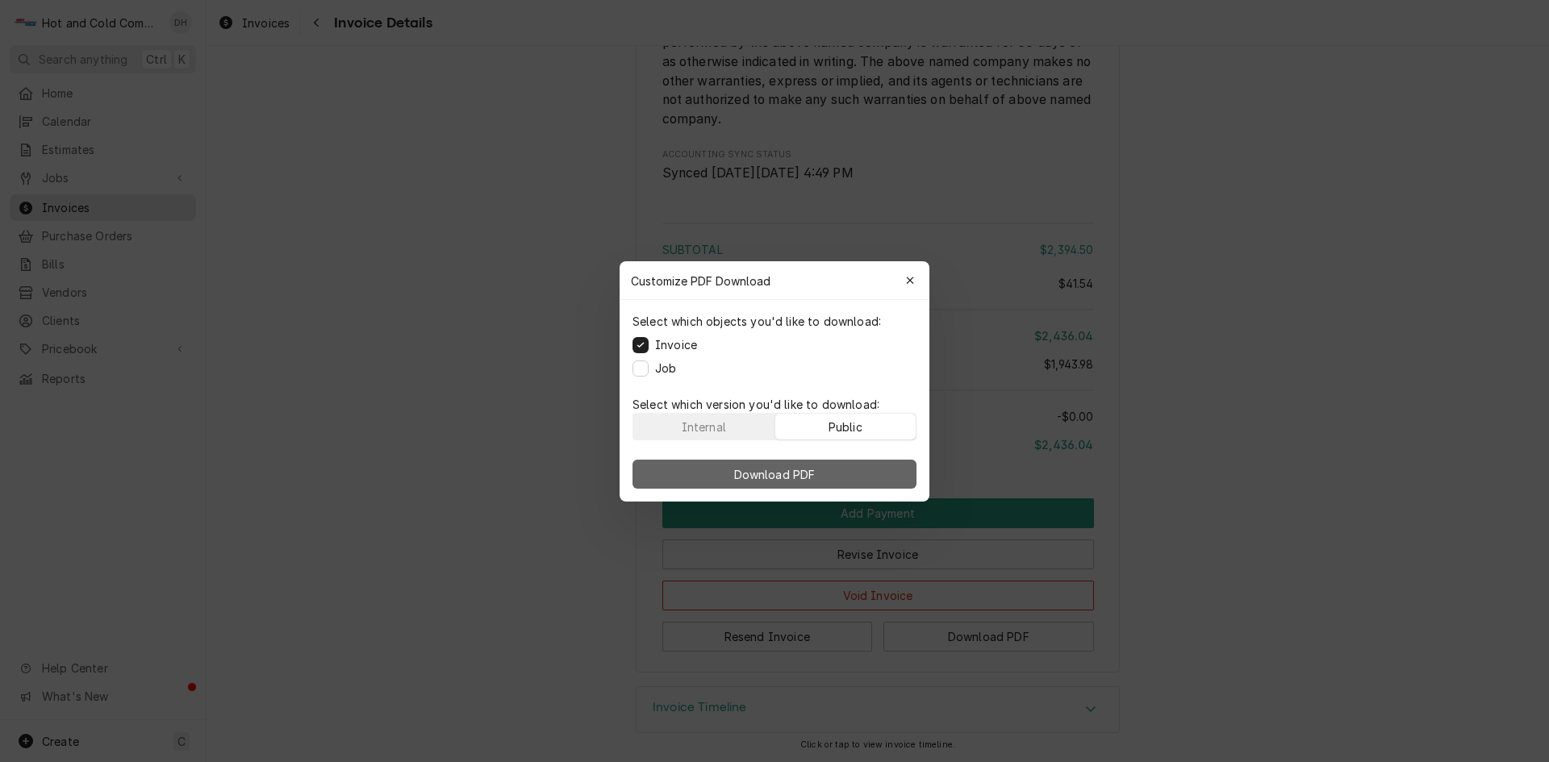
click at [820, 472] on button "Download PDF" at bounding box center [775, 474] width 284 height 29
